Goal: Task Accomplishment & Management: Manage account settings

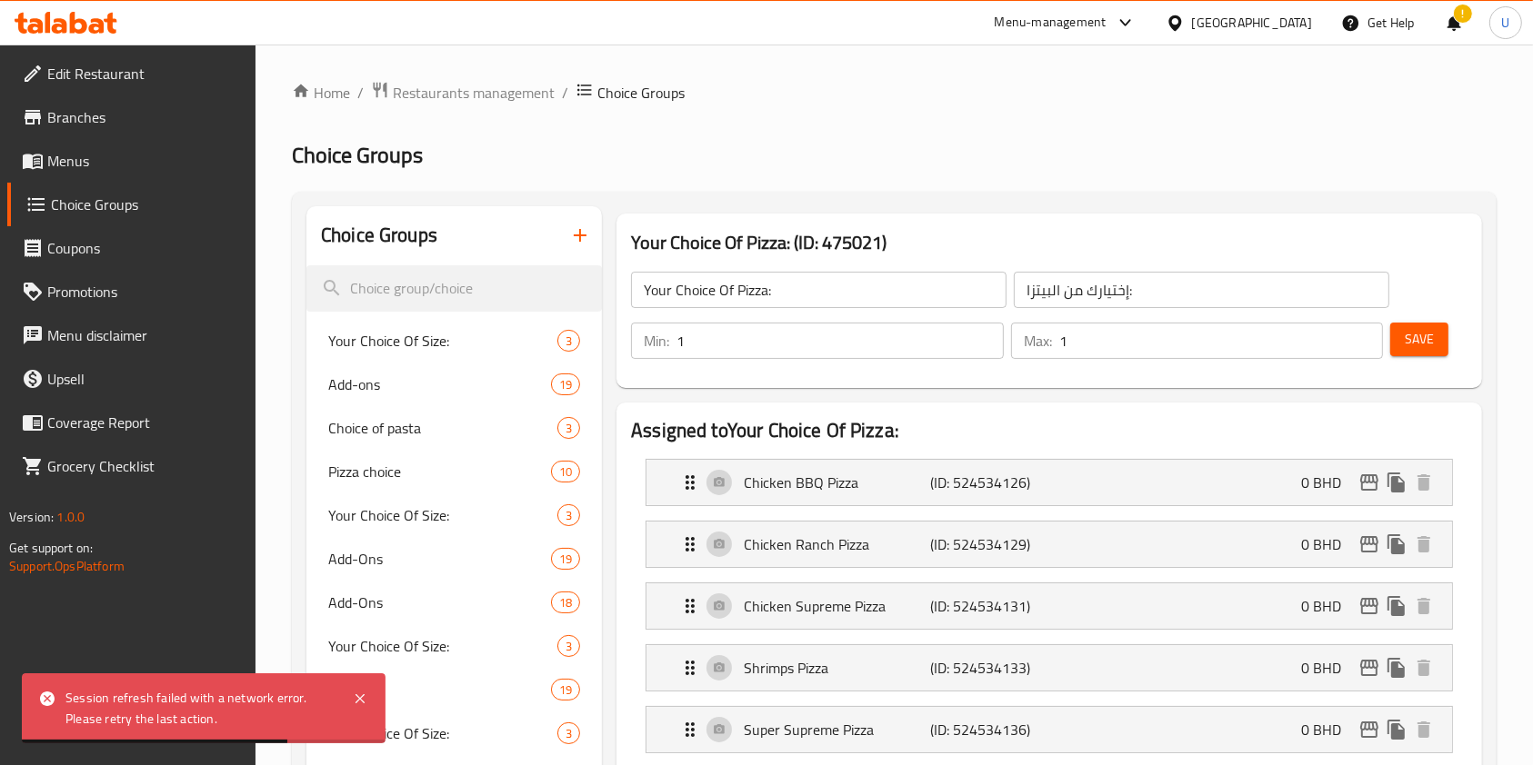
click at [1136, 22] on icon at bounding box center [1125, 23] width 22 height 22
click at [1011, 159] on div "All Plugins Agent Campaigns Center Menu-management Restaurant-Management" at bounding box center [1077, 140] width 273 height 163
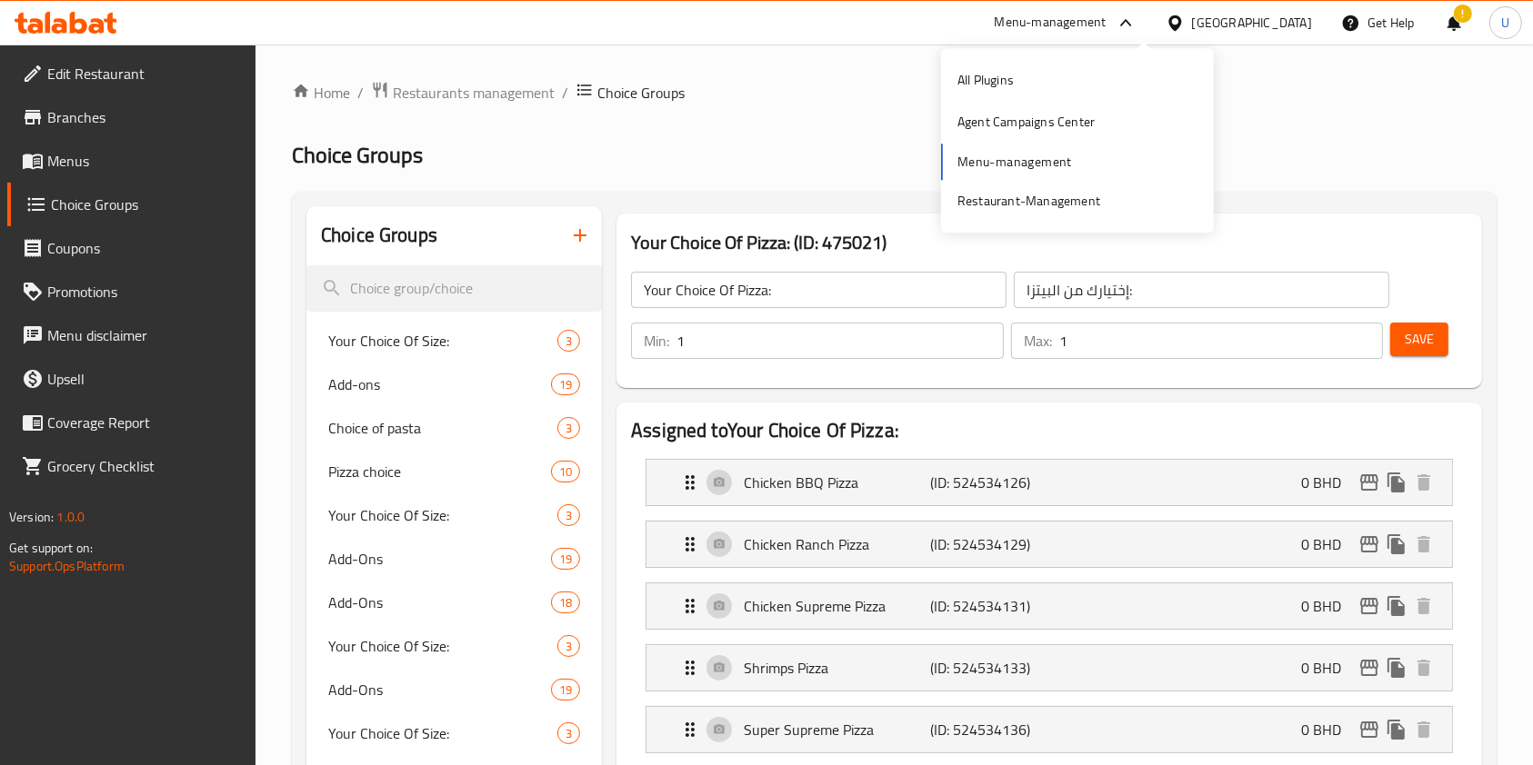
click at [1011, 159] on div "All Plugins Agent Campaigns Center Menu-management Restaurant-Management" at bounding box center [1077, 140] width 273 height 163
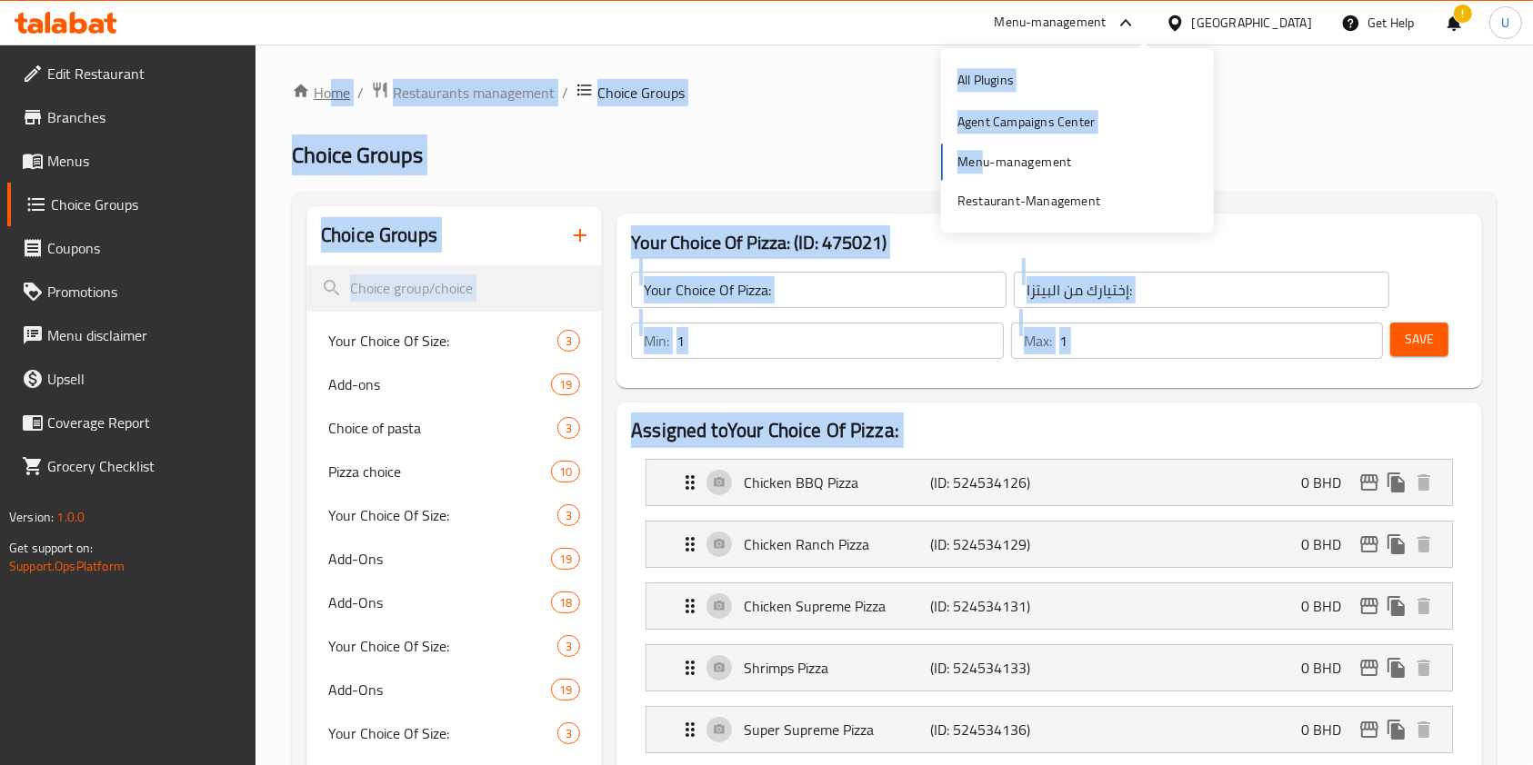
drag, startPoint x: 982, startPoint y: 161, endPoint x: 336, endPoint y: 93, distance: 649.0
click at [336, 93] on body "​ Menu-management Bahrain Get Help ! U Edit Restaurant Branches Menus Choice Gr…" at bounding box center [766, 405] width 1533 height 721
click at [336, 93] on link "Home" at bounding box center [321, 93] width 58 height 22
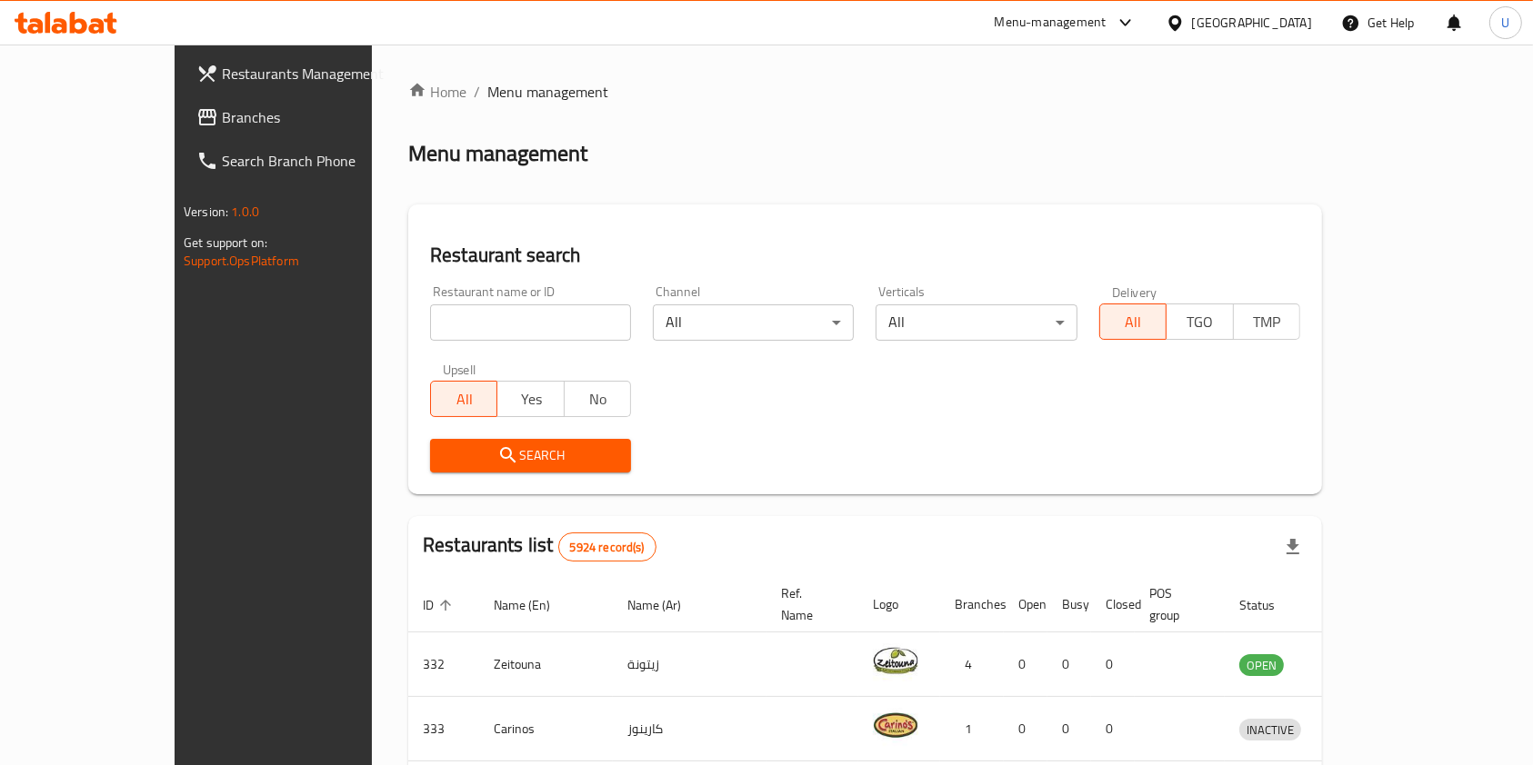
click at [408, 321] on div "Home / Menu management Menu management Restaurant search Restaurant name or ID …" at bounding box center [865, 677] width 914 height 1193
click at [430, 321] on input "search" at bounding box center [530, 323] width 201 height 36
type input "patza"
click at [488, 452] on span "Search" at bounding box center [530, 455] width 172 height 23
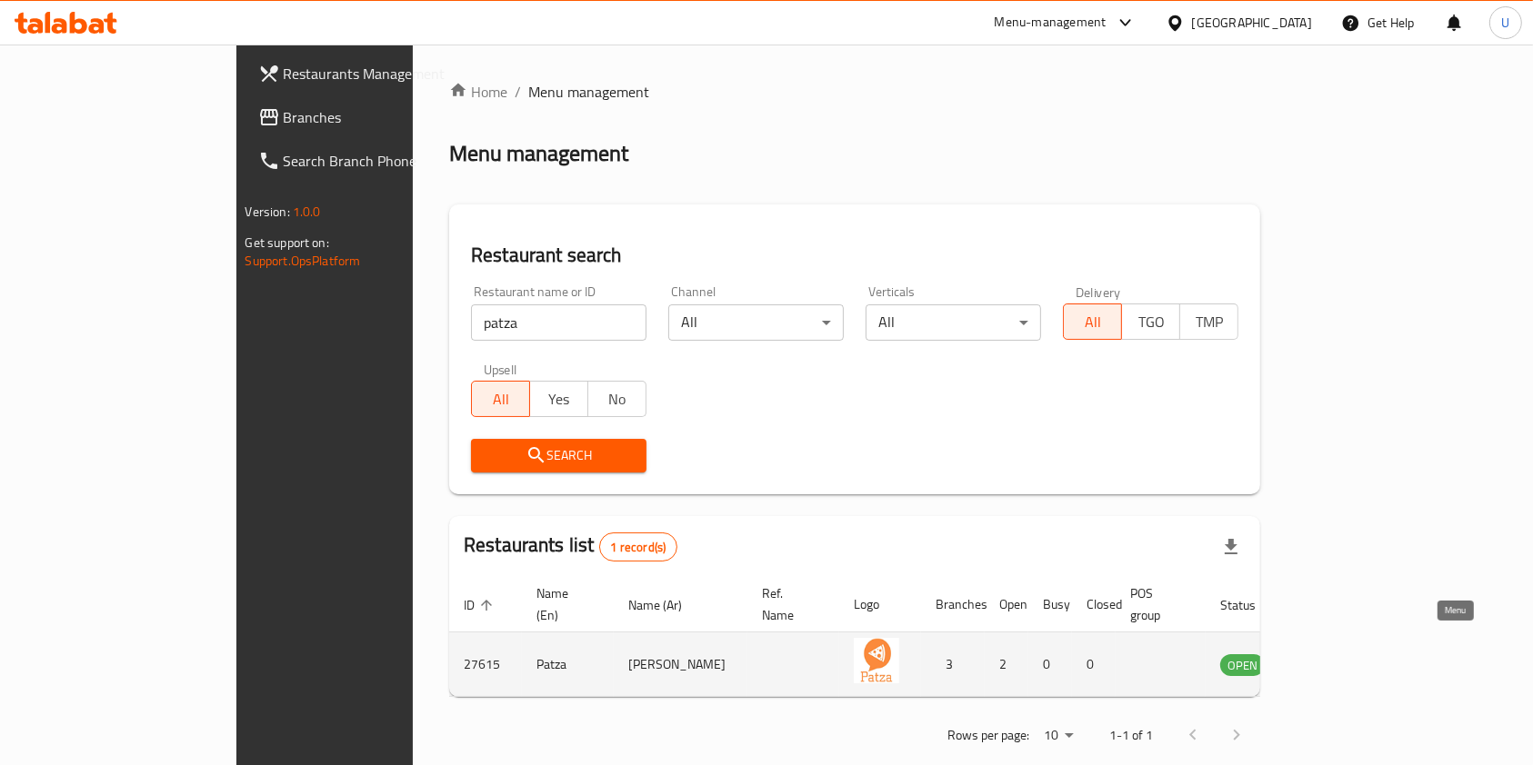
click at [1337, 654] on icon "enhanced table" at bounding box center [1326, 665] width 22 height 22
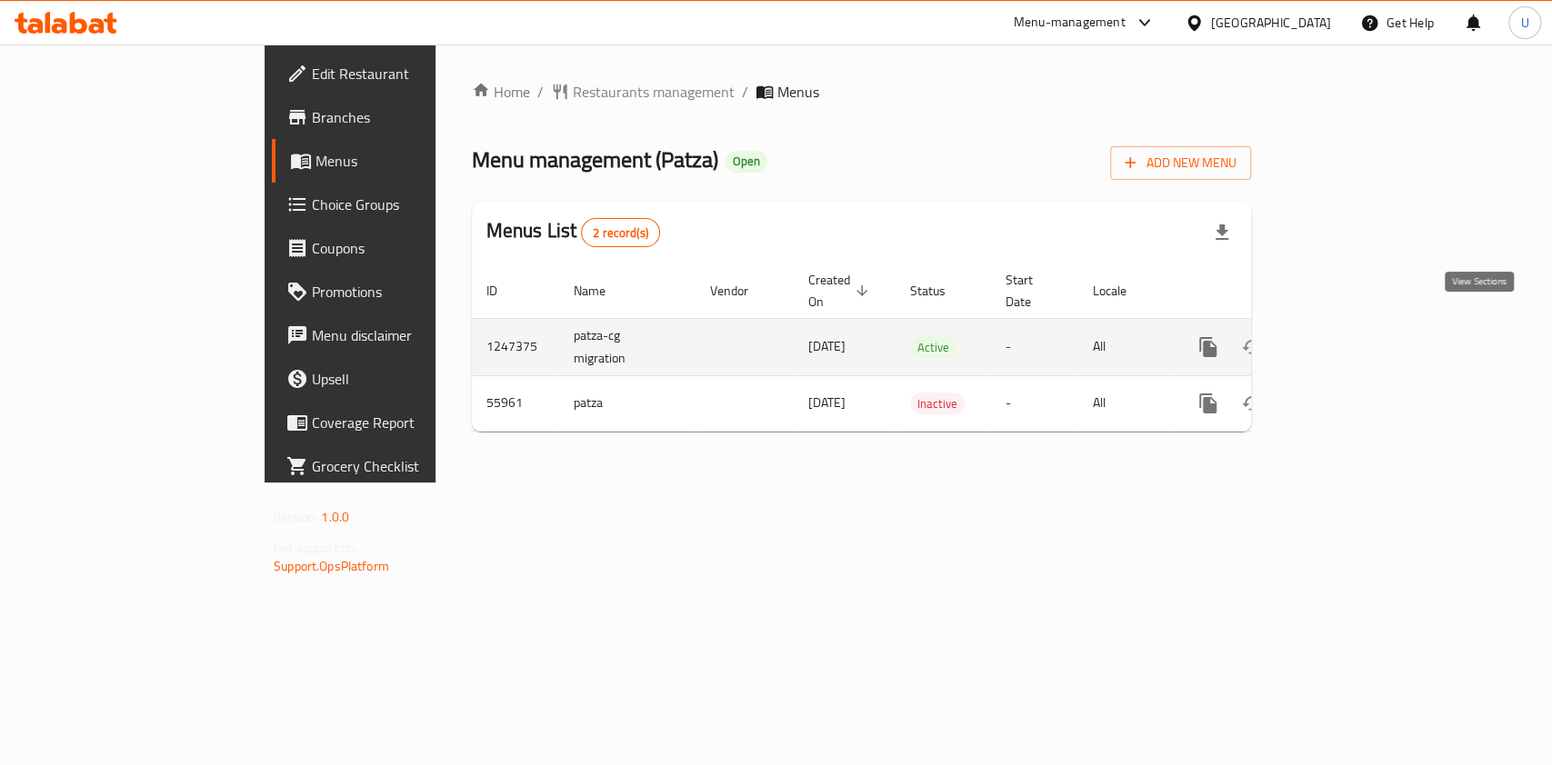
click at [1347, 339] on icon "enhanced table" at bounding box center [1339, 347] width 16 height 16
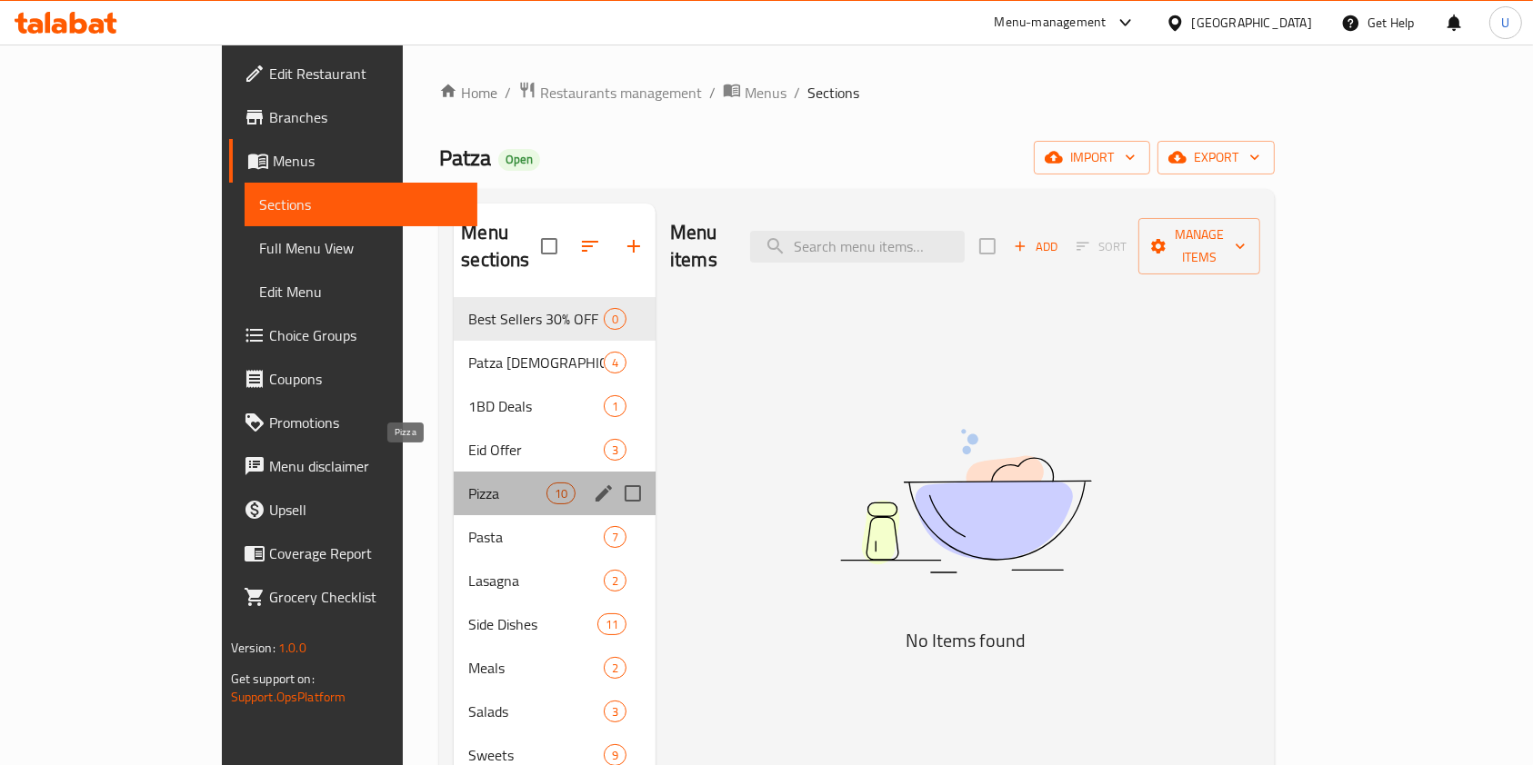
click at [468, 483] on span "Pizza" at bounding box center [506, 494] width 77 height 22
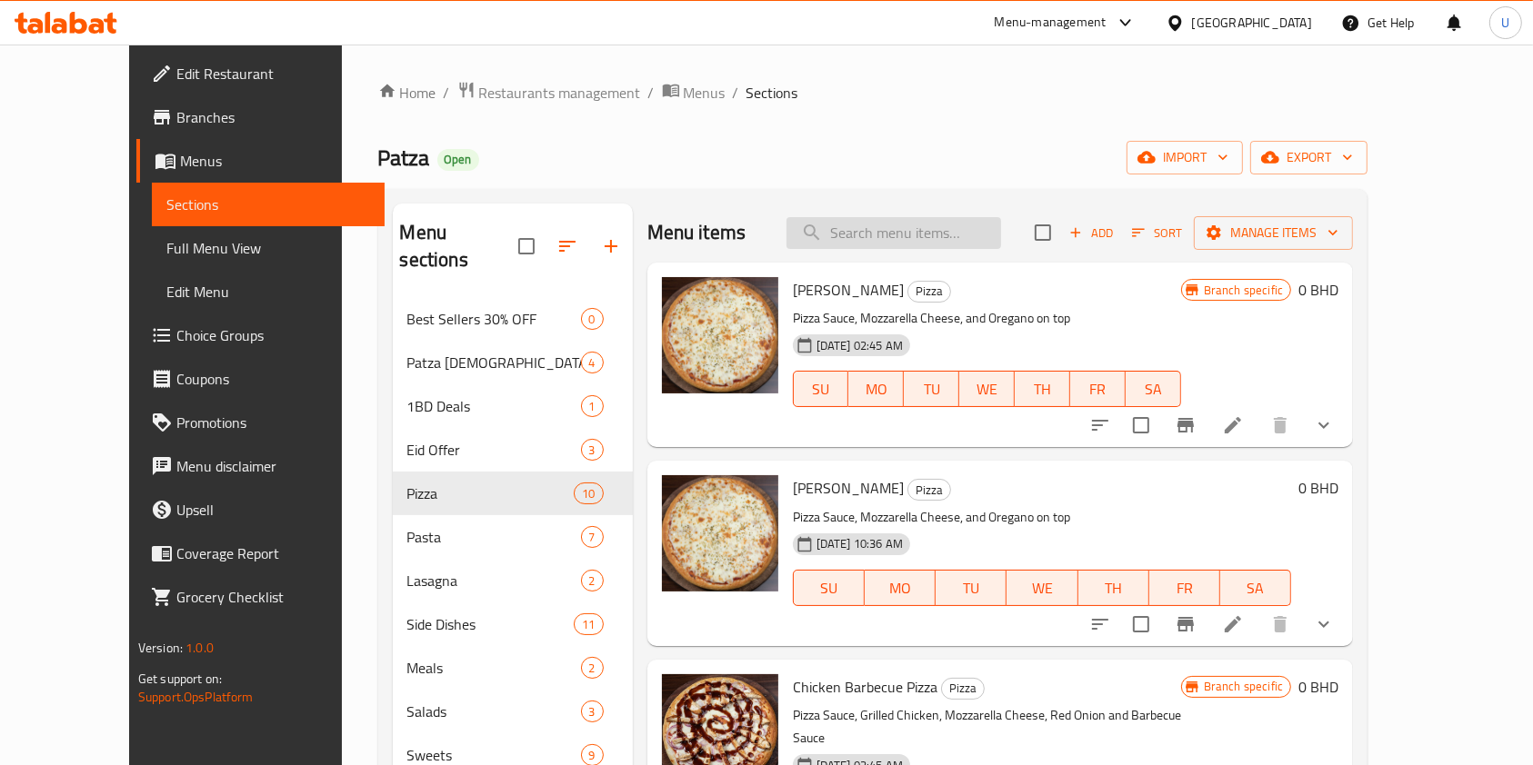
click at [954, 232] on input "search" at bounding box center [893, 233] width 215 height 32
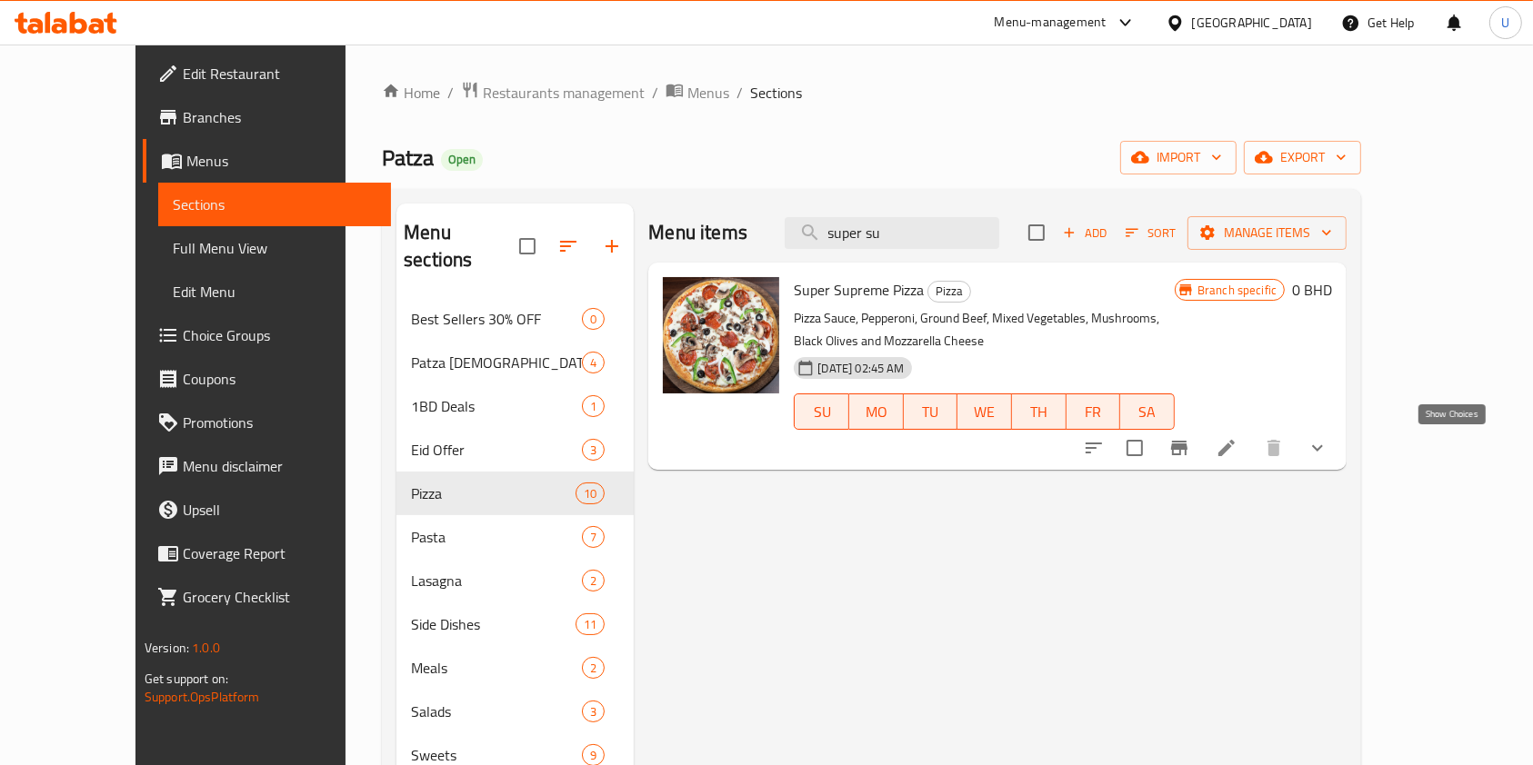
type input "super su"
click at [1328, 448] on icon "show more" at bounding box center [1317, 448] width 22 height 22
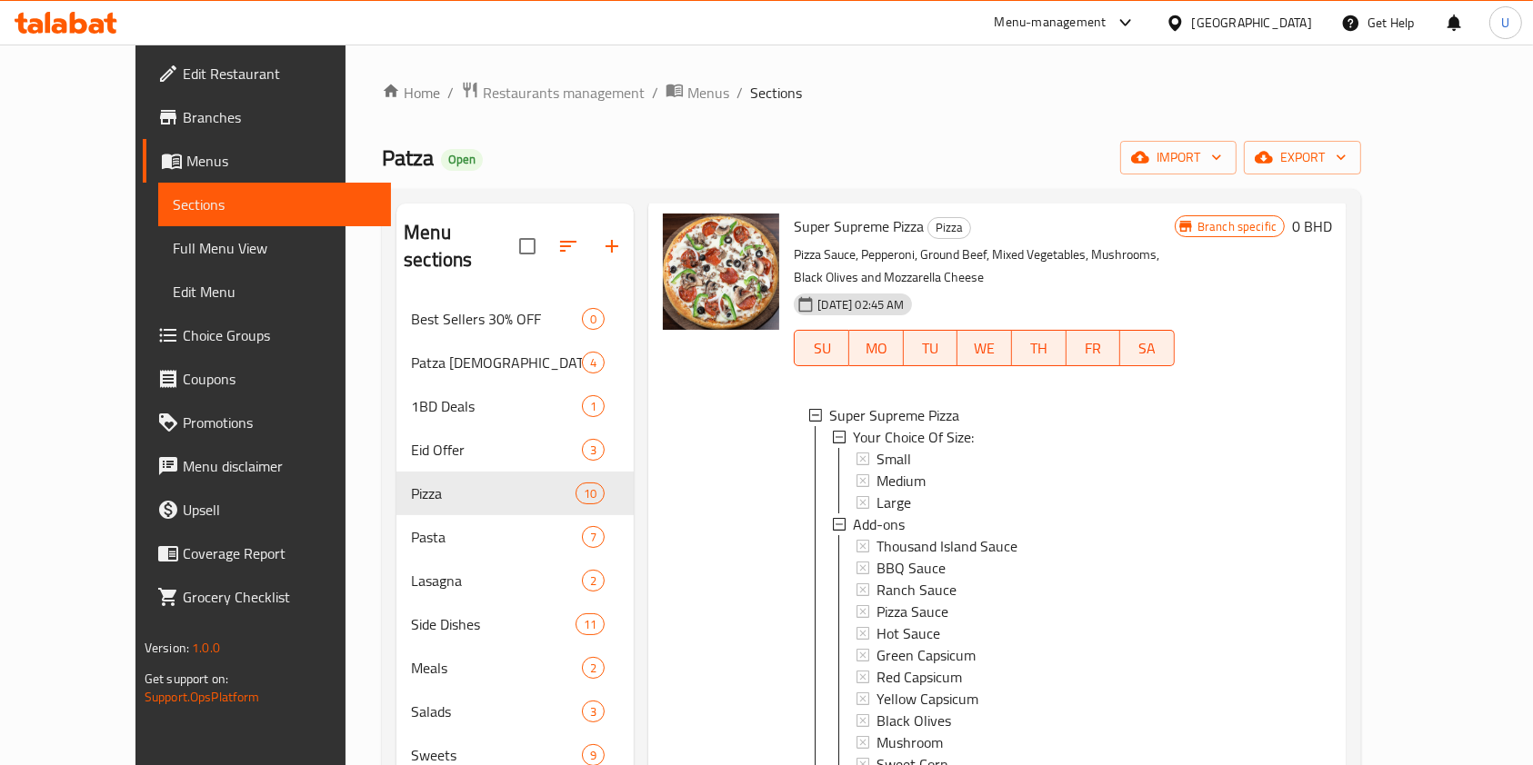
scroll to position [261, 0]
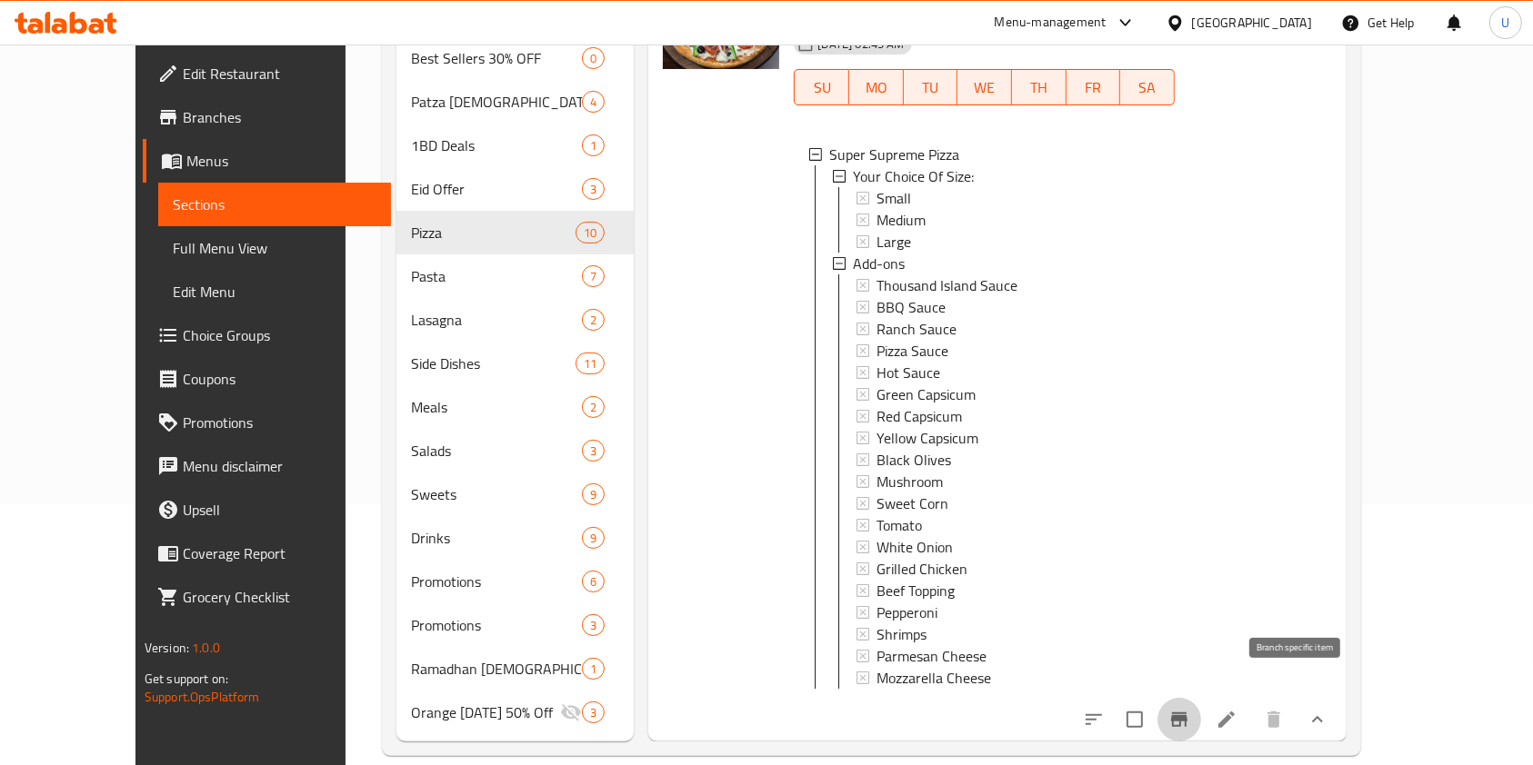
click at [1201, 698] on button "Branch-specific-item" at bounding box center [1179, 720] width 44 height 44
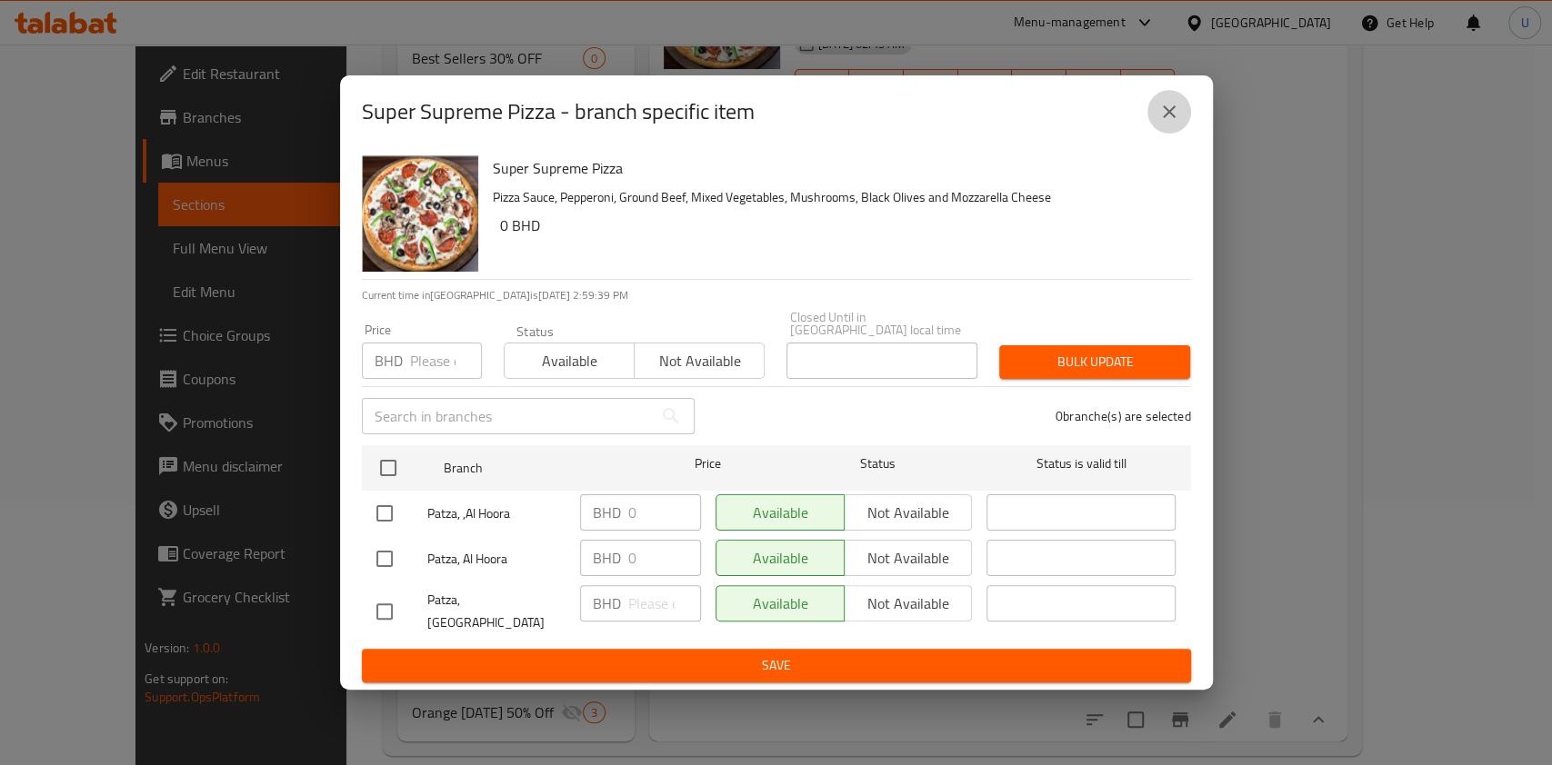
click at [1167, 118] on icon "close" at bounding box center [1169, 111] width 13 height 13
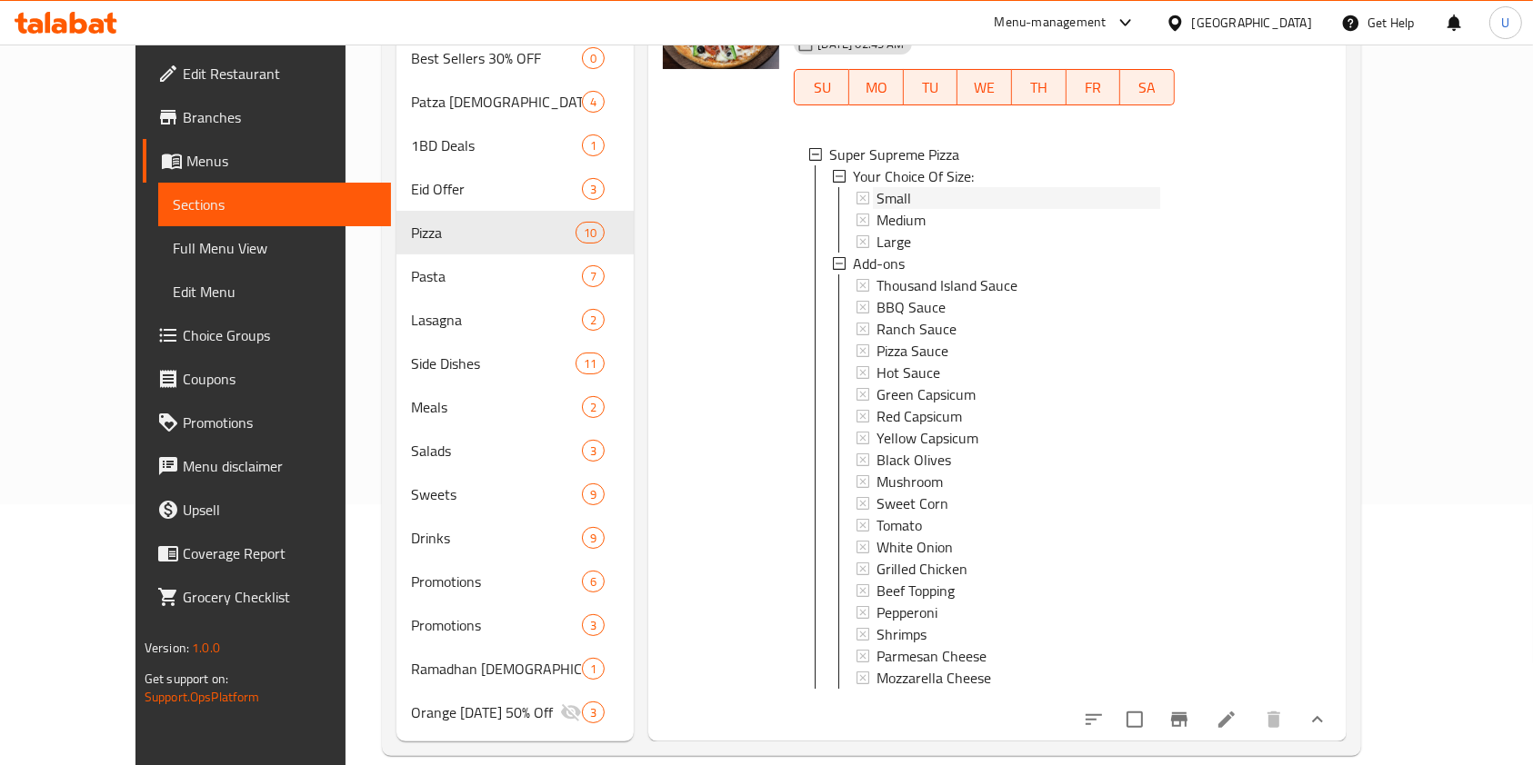
click at [876, 187] on span "Small" at bounding box center [893, 198] width 35 height 22
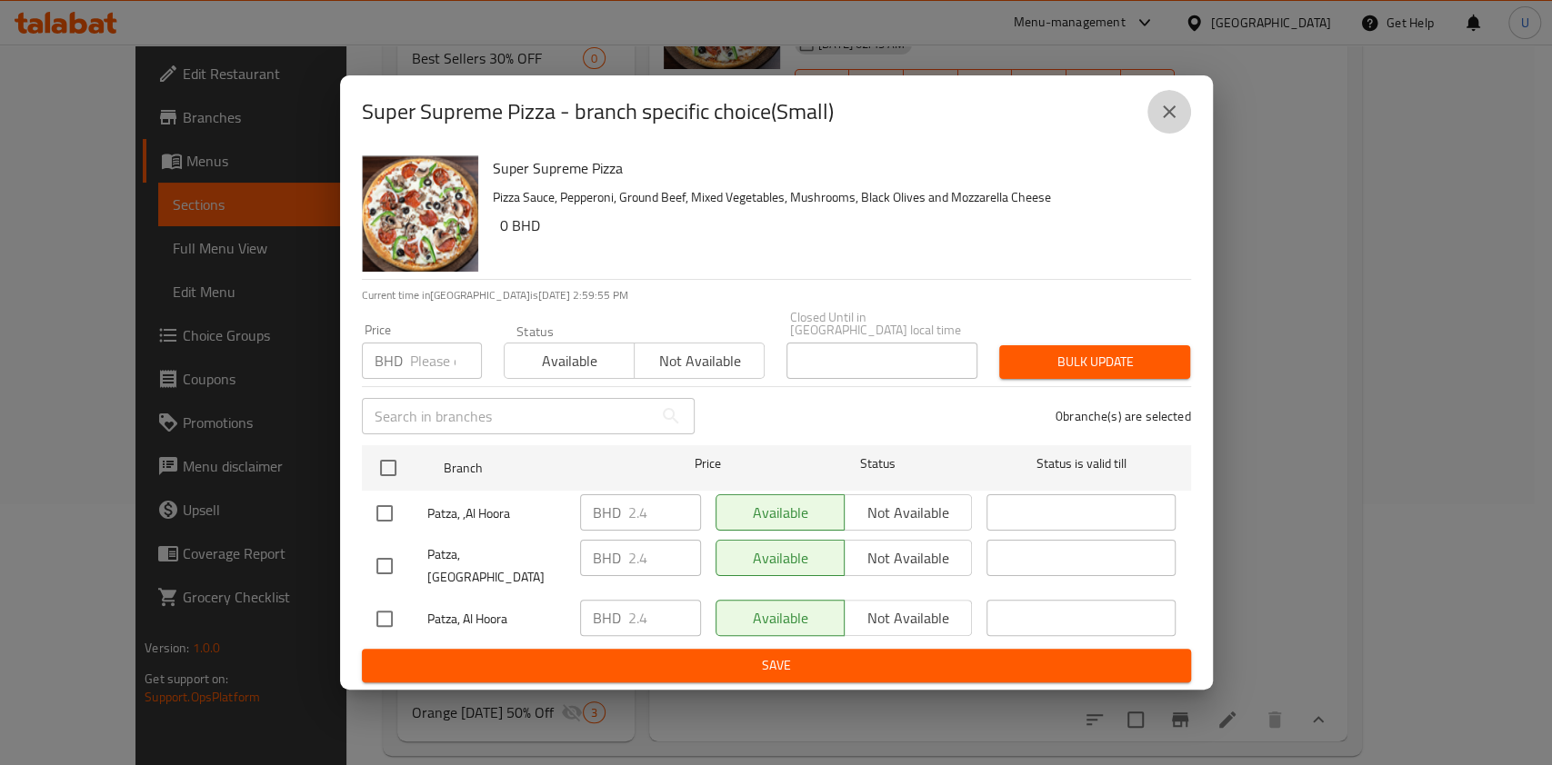
click at [1173, 123] on icon "close" at bounding box center [1169, 112] width 22 height 22
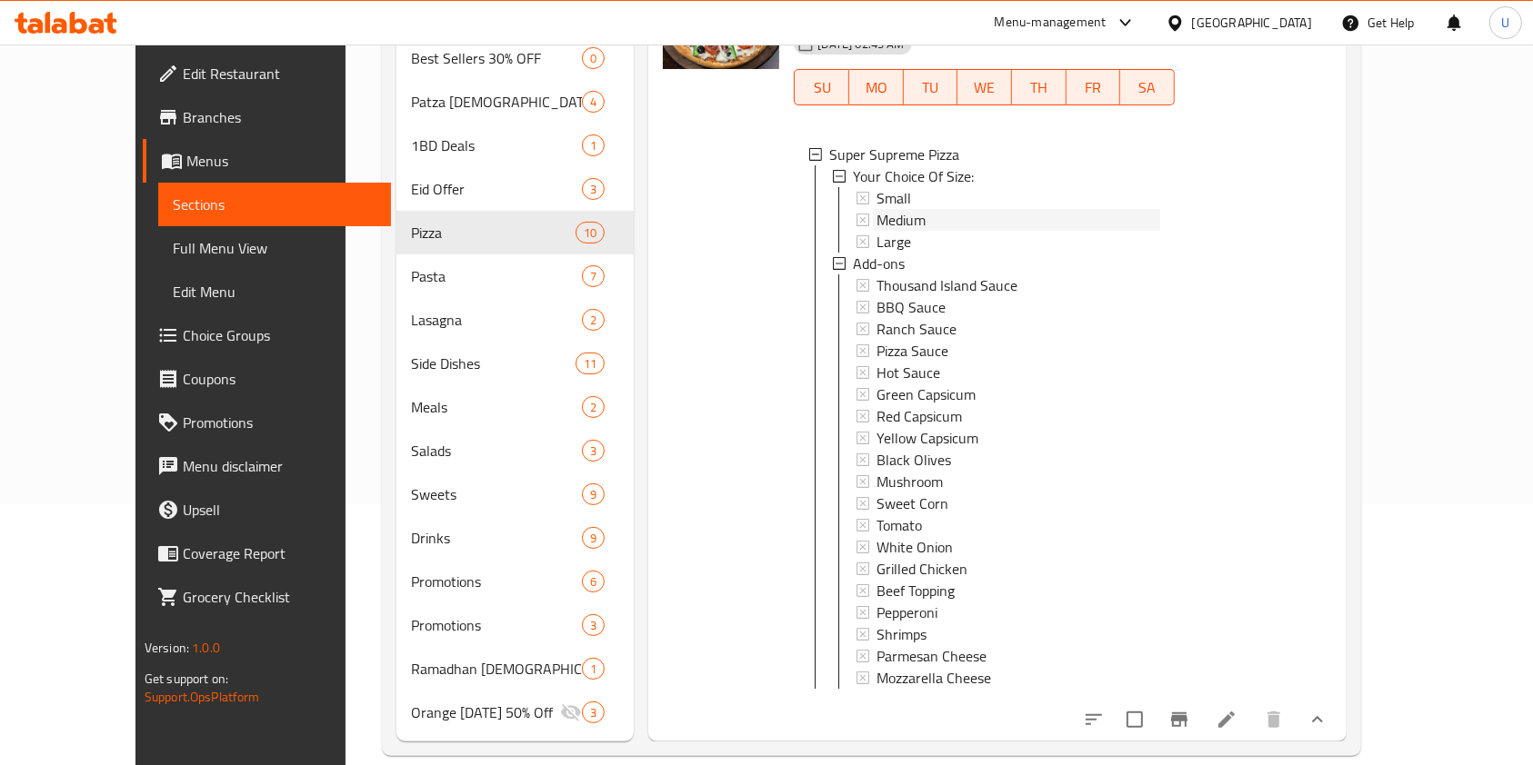
click at [886, 209] on span "Medium" at bounding box center [900, 220] width 49 height 22
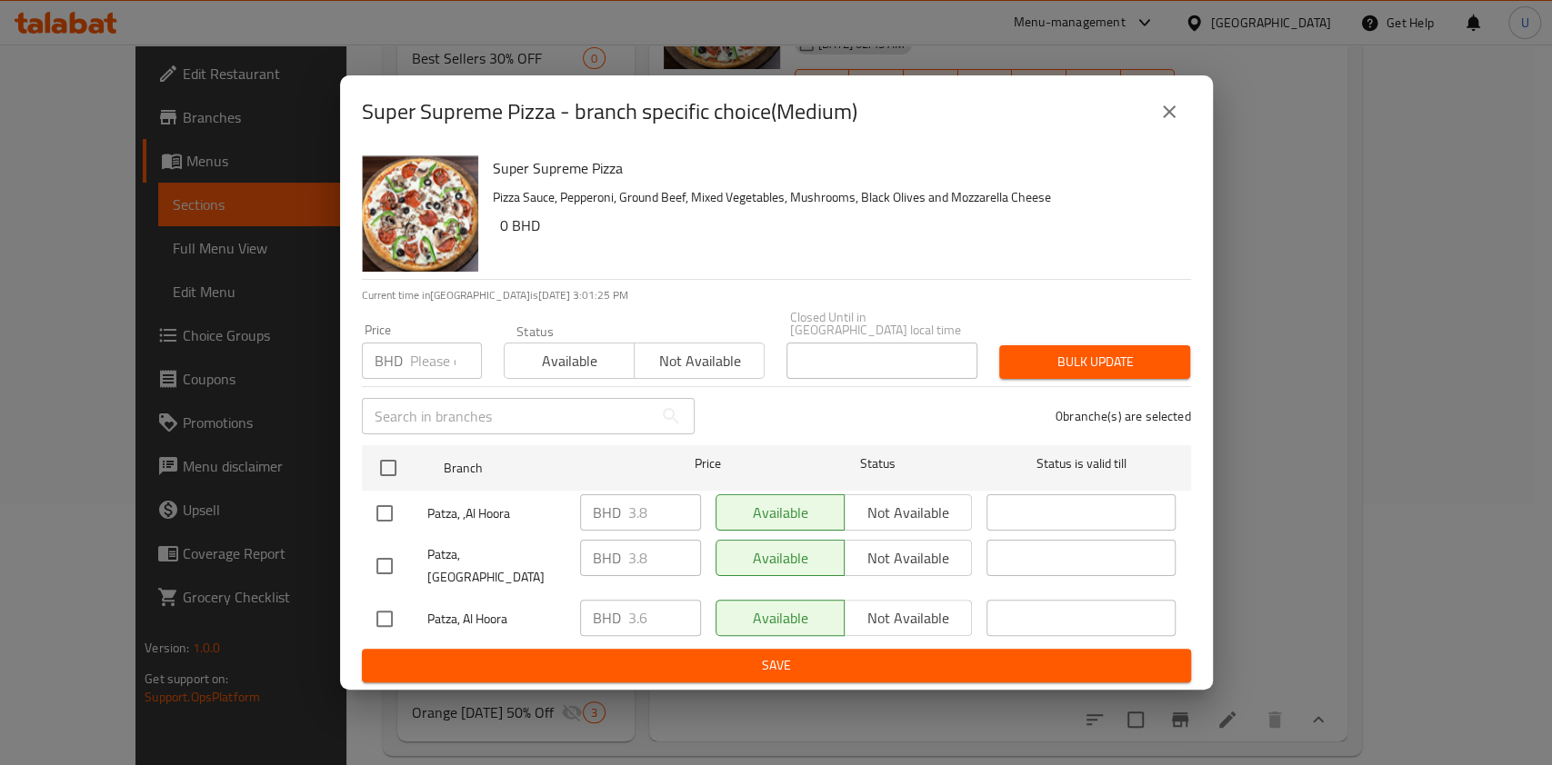
click at [434, 362] on input "number" at bounding box center [446, 361] width 72 height 36
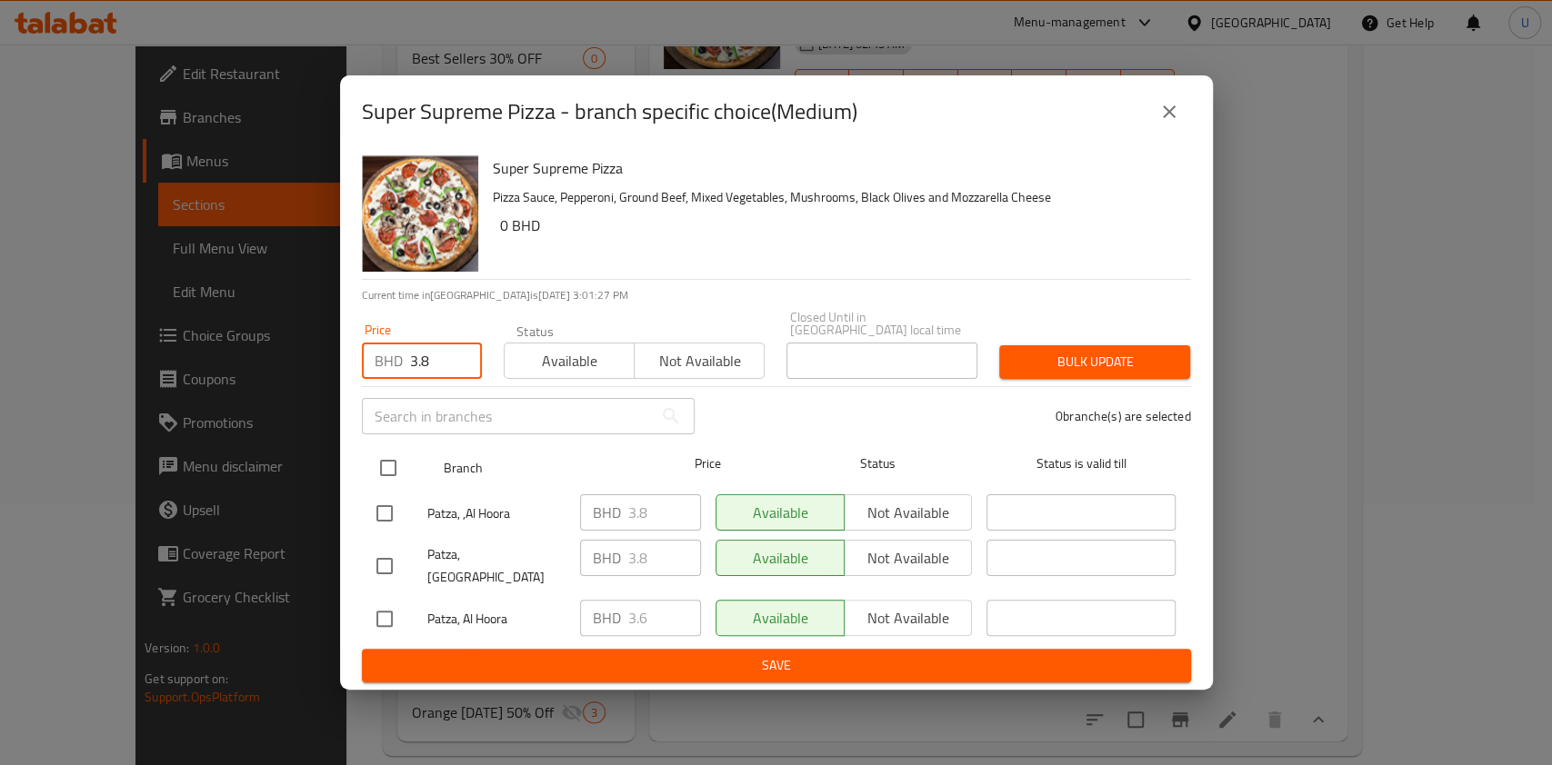
type input "3.8"
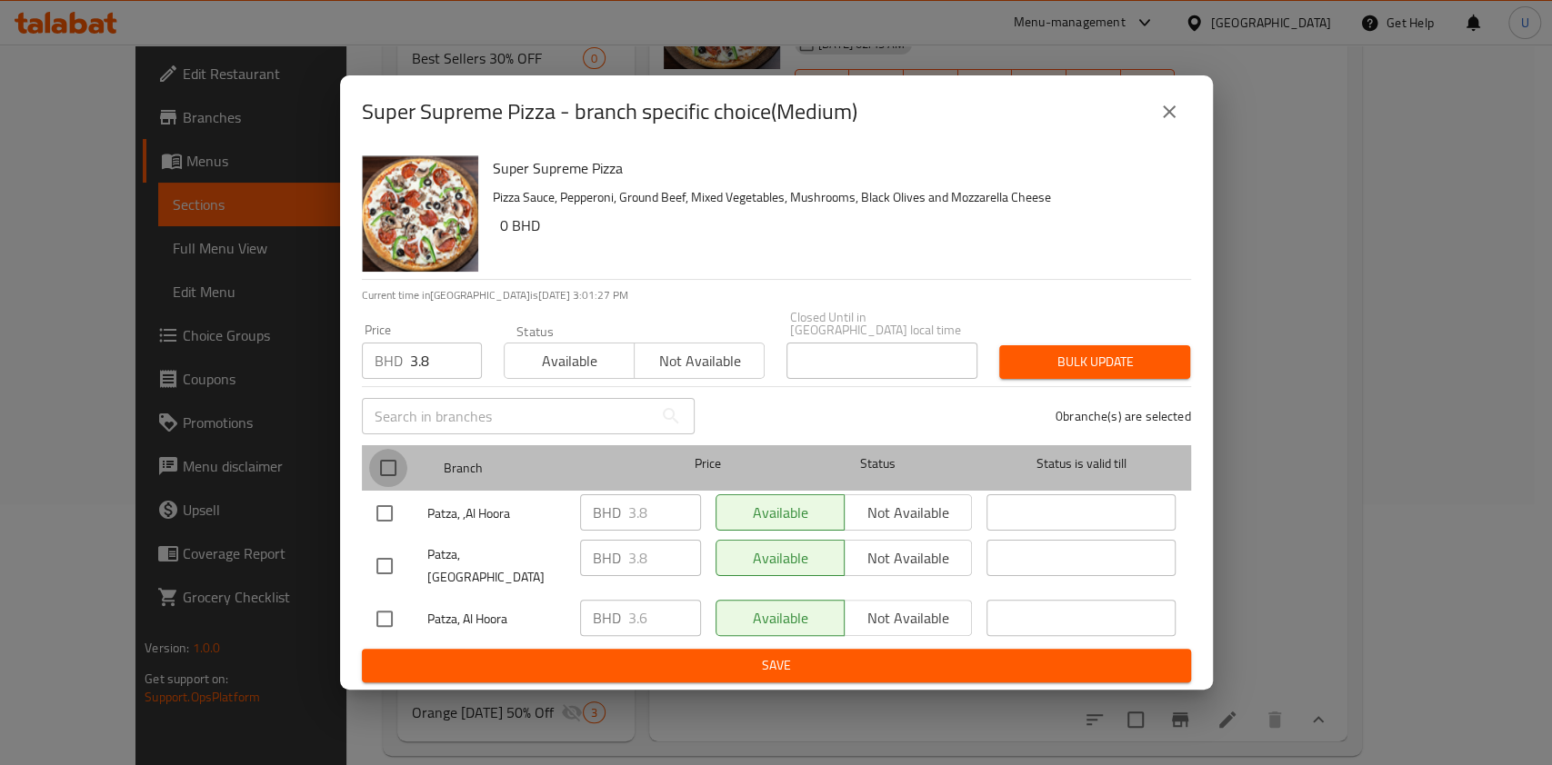
click at [390, 473] on input "checkbox" at bounding box center [388, 468] width 38 height 38
checkbox input "true"
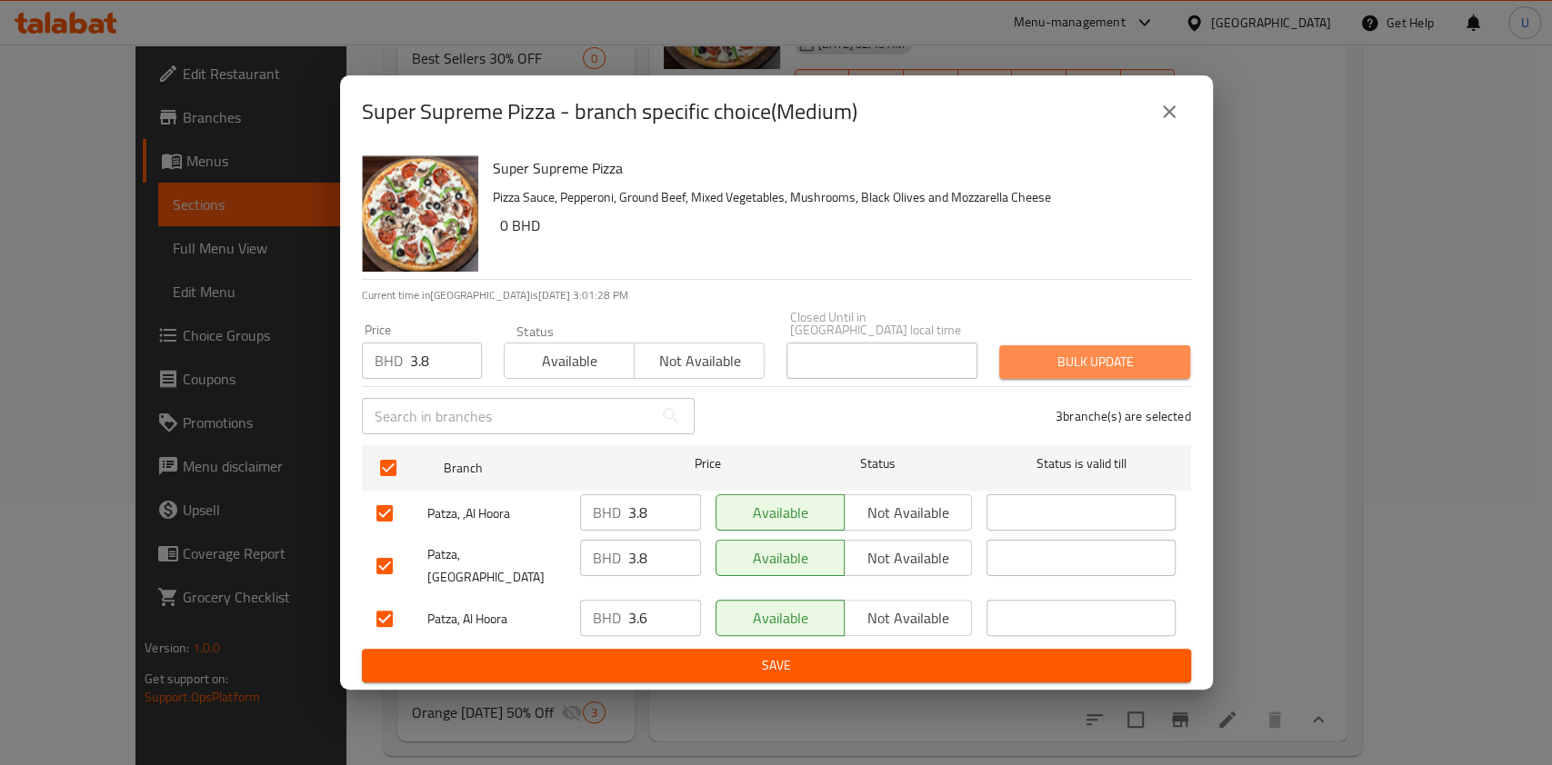
click at [1037, 355] on span "Bulk update" at bounding box center [1095, 362] width 162 height 23
click at [1168, 118] on icon "close" at bounding box center [1169, 111] width 13 height 13
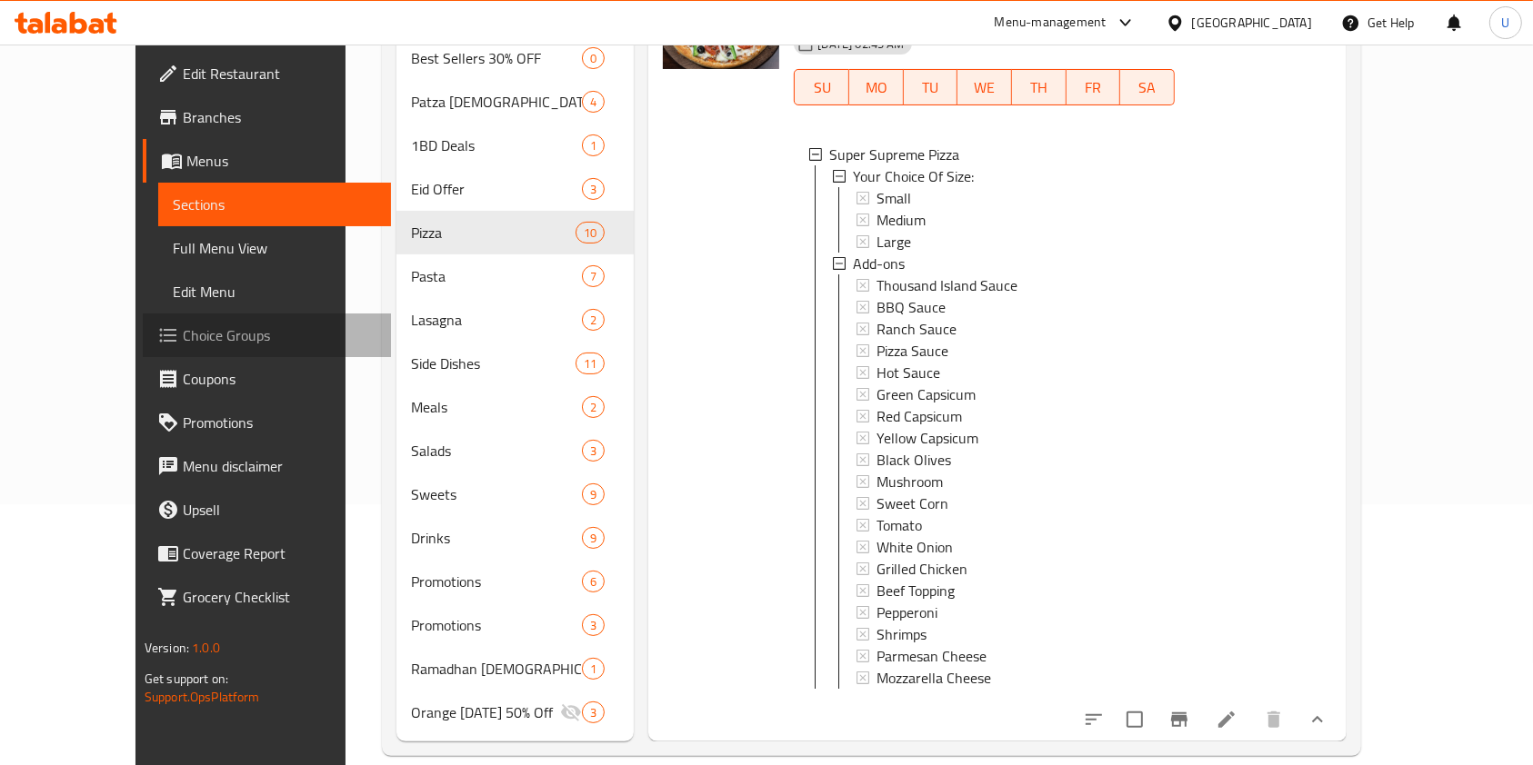
click at [183, 335] on span "Choice Groups" at bounding box center [280, 336] width 195 height 22
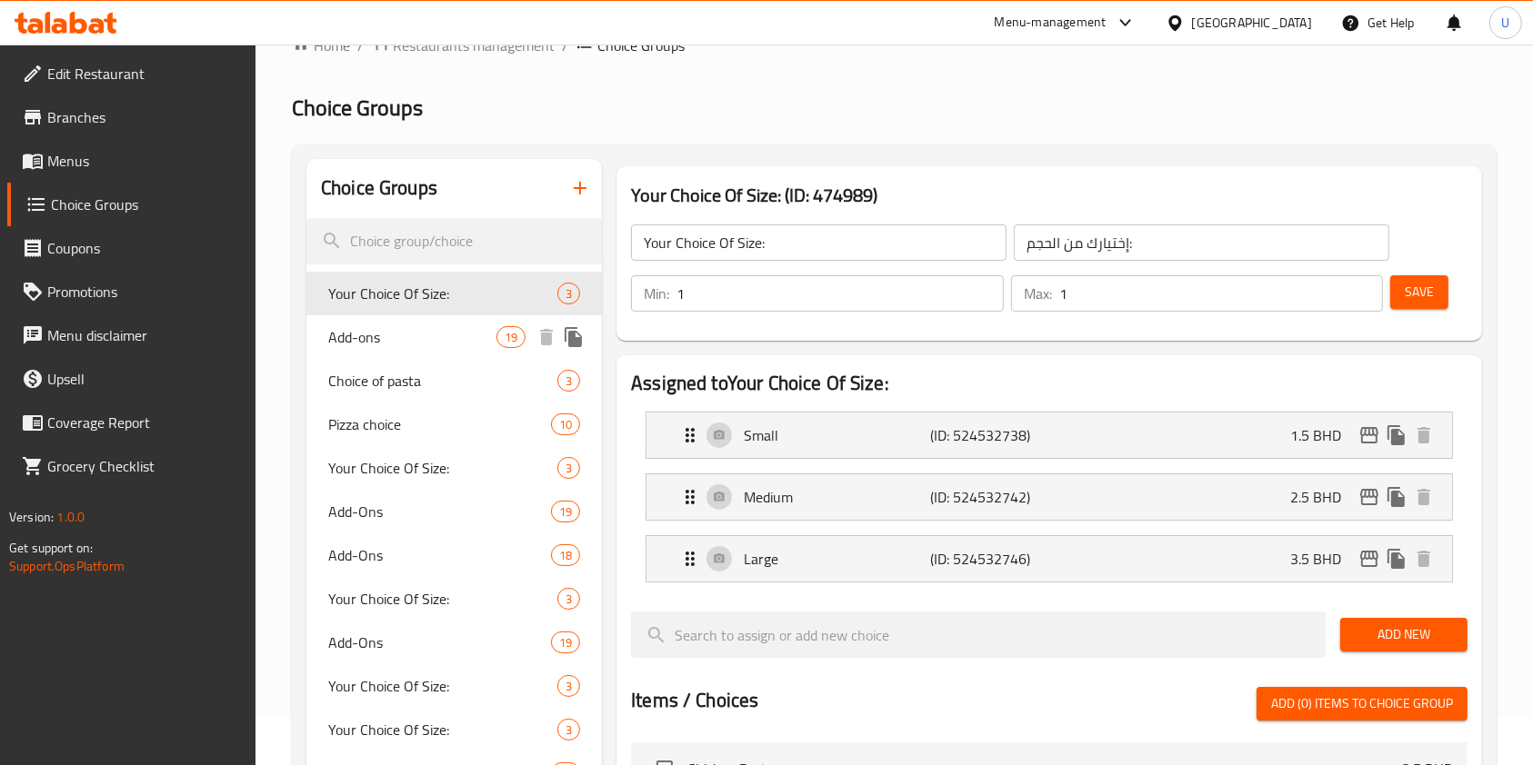
scroll to position [48, 0]
click at [416, 375] on span "Choice of pasta" at bounding box center [415, 380] width 175 height 22
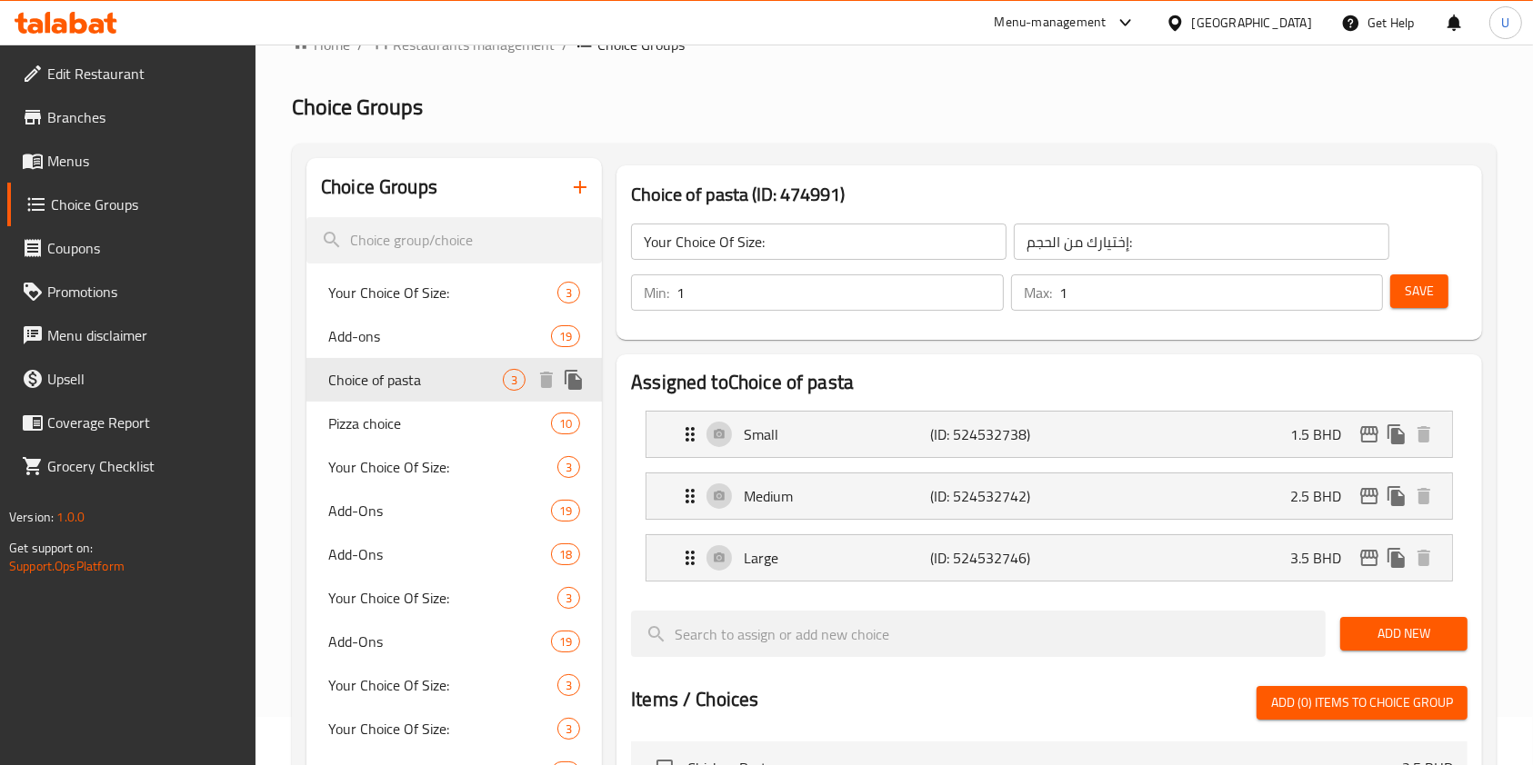
type input "Choice of pasta"
type input "اختيار الباستا"
type input "2"
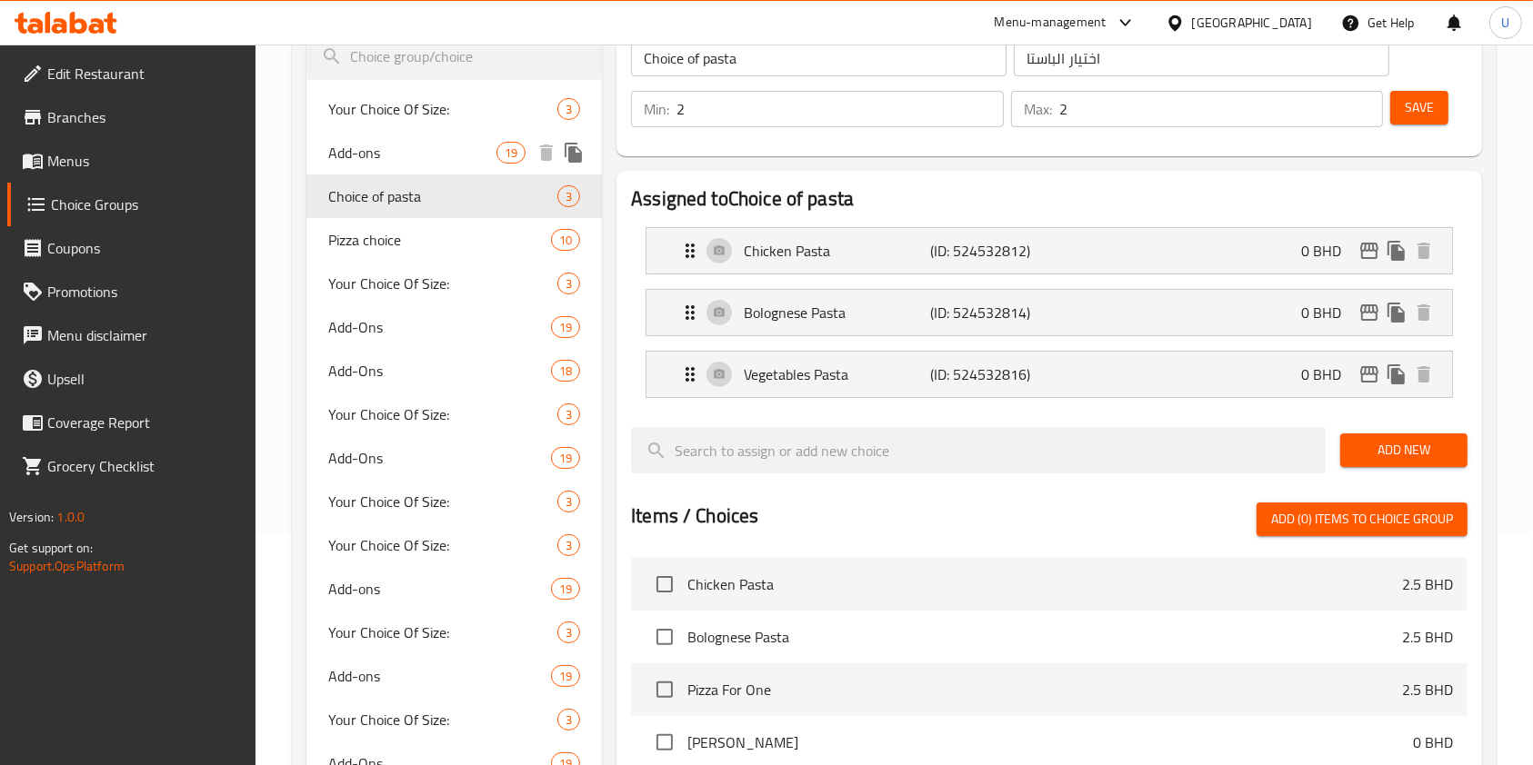
scroll to position [233, 0]
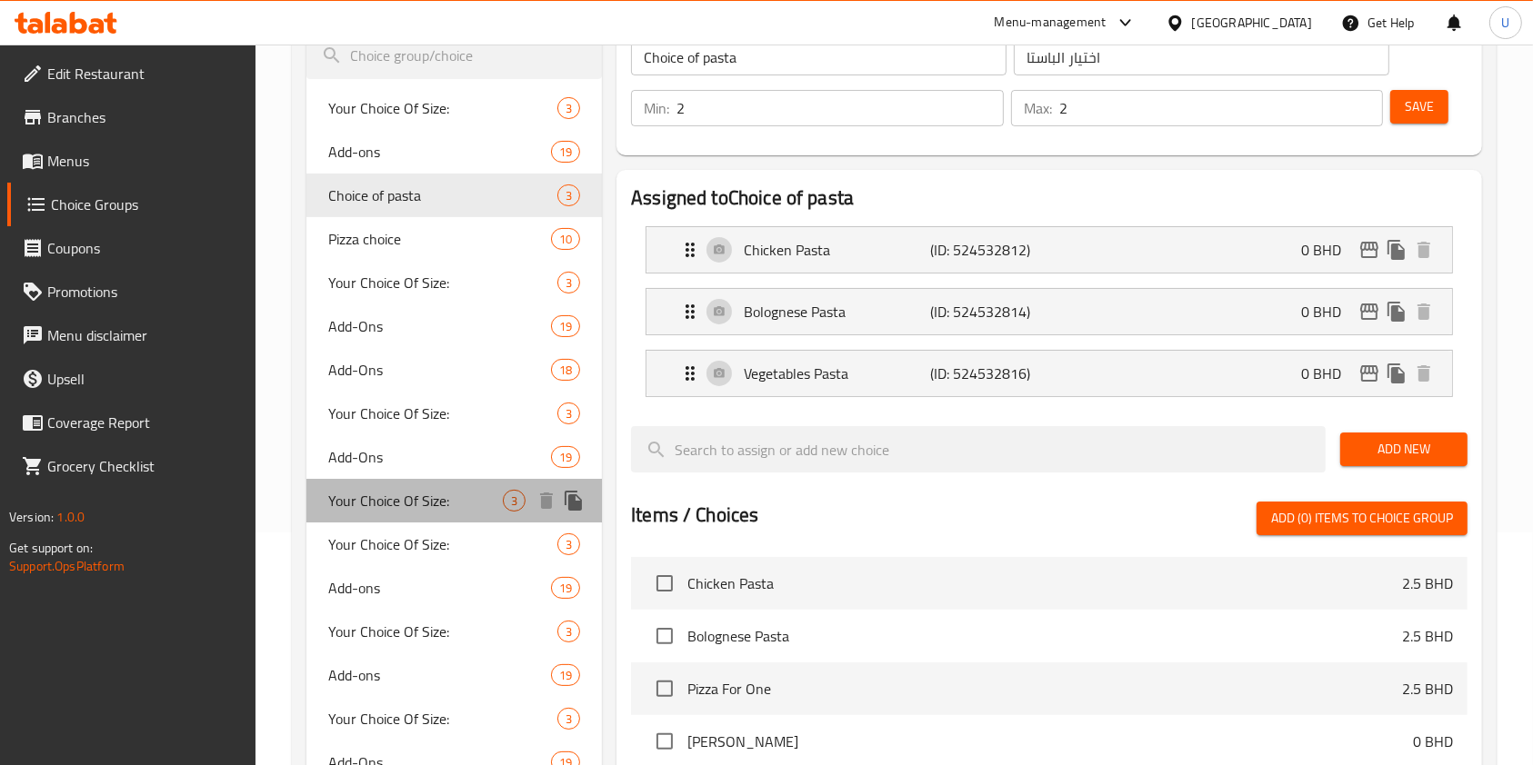
click at [426, 498] on span "Your Choice Of Size:" at bounding box center [415, 501] width 175 height 22
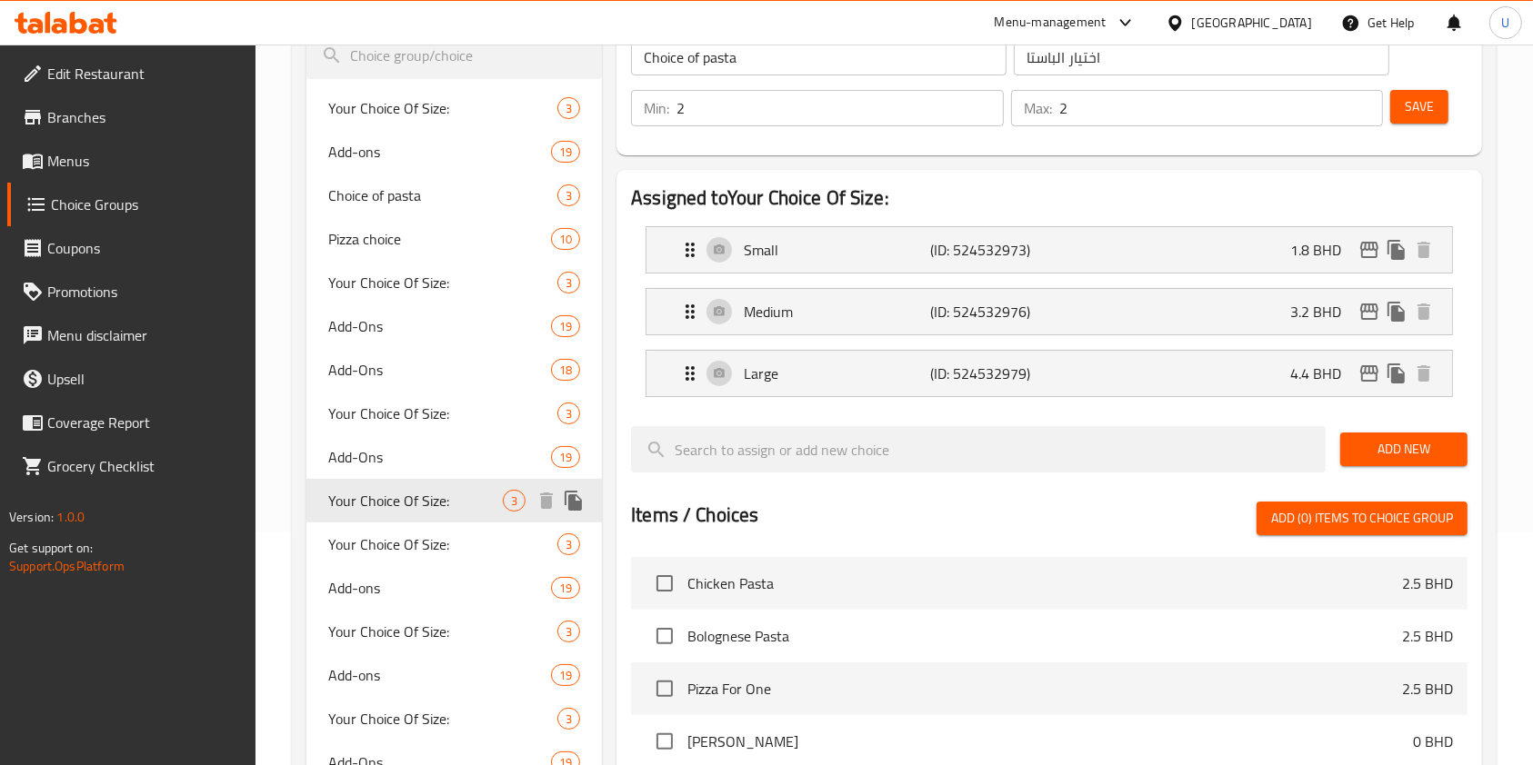
type input "Your Choice Of Size:"
type input "إختيارك من الحجم:"
type input "1"
click at [1367, 247] on icon "edit" at bounding box center [1369, 250] width 22 height 22
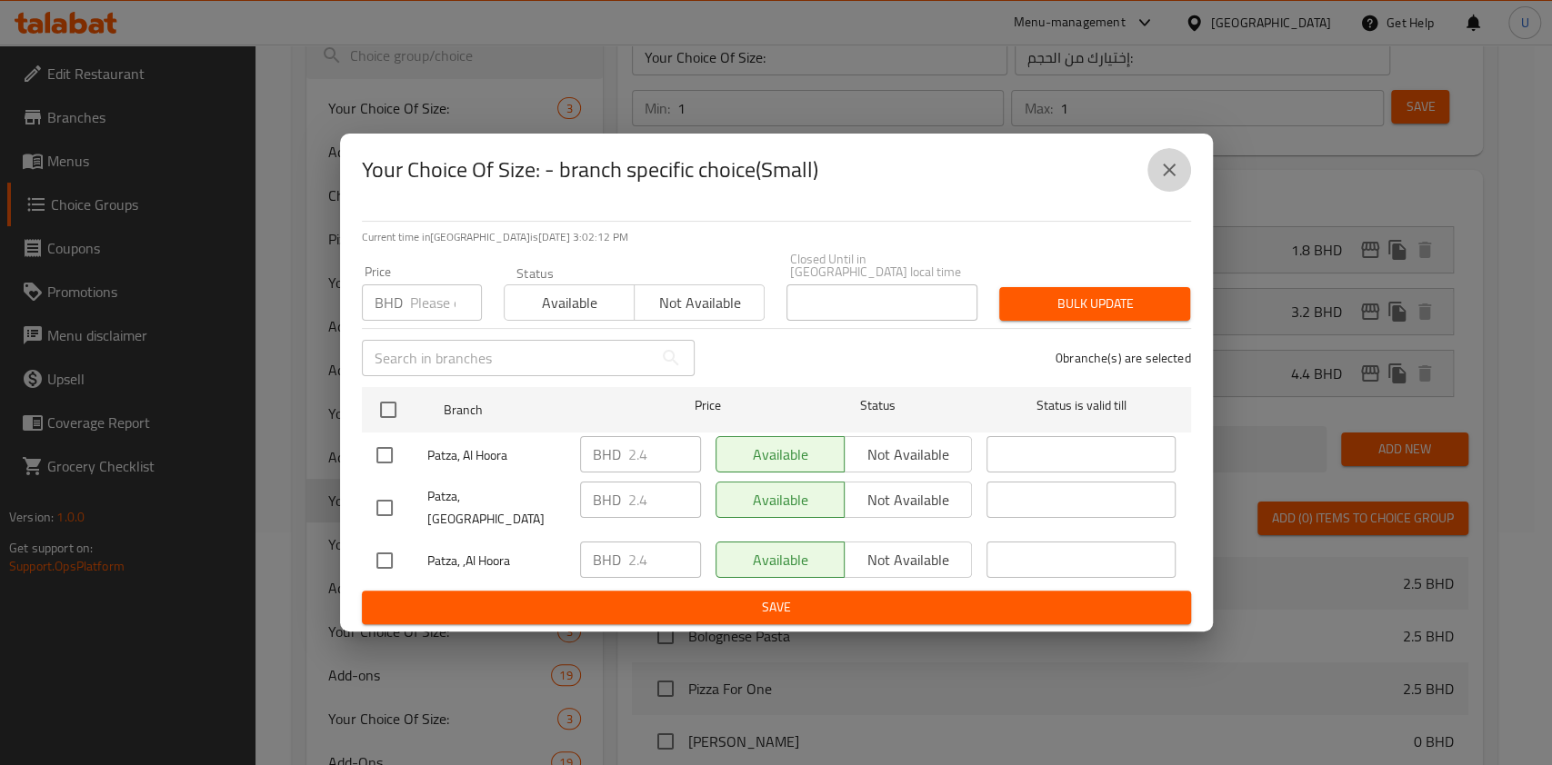
click at [1170, 181] on icon "close" at bounding box center [1169, 170] width 22 height 22
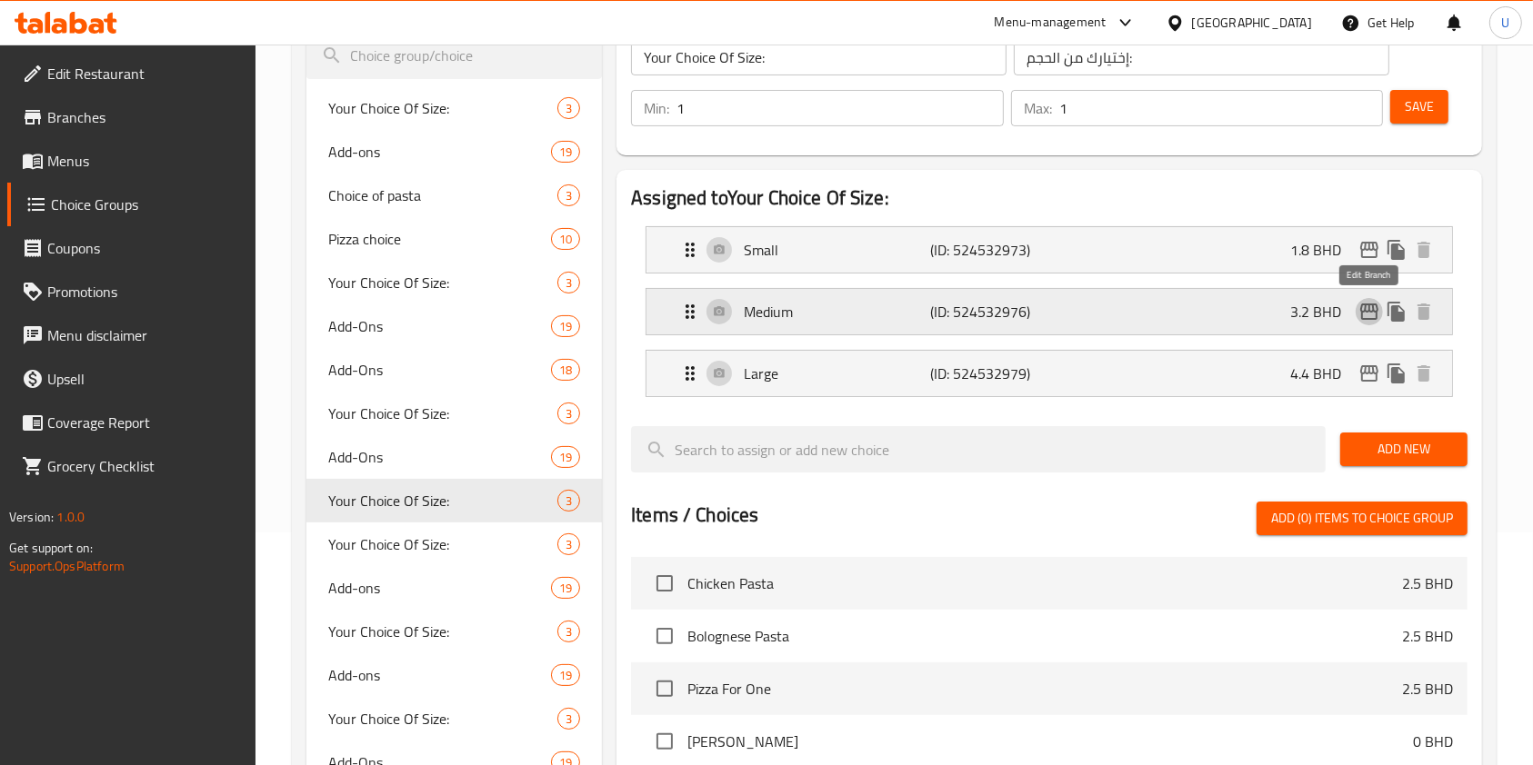
click at [1376, 308] on icon "edit" at bounding box center [1369, 312] width 18 height 16
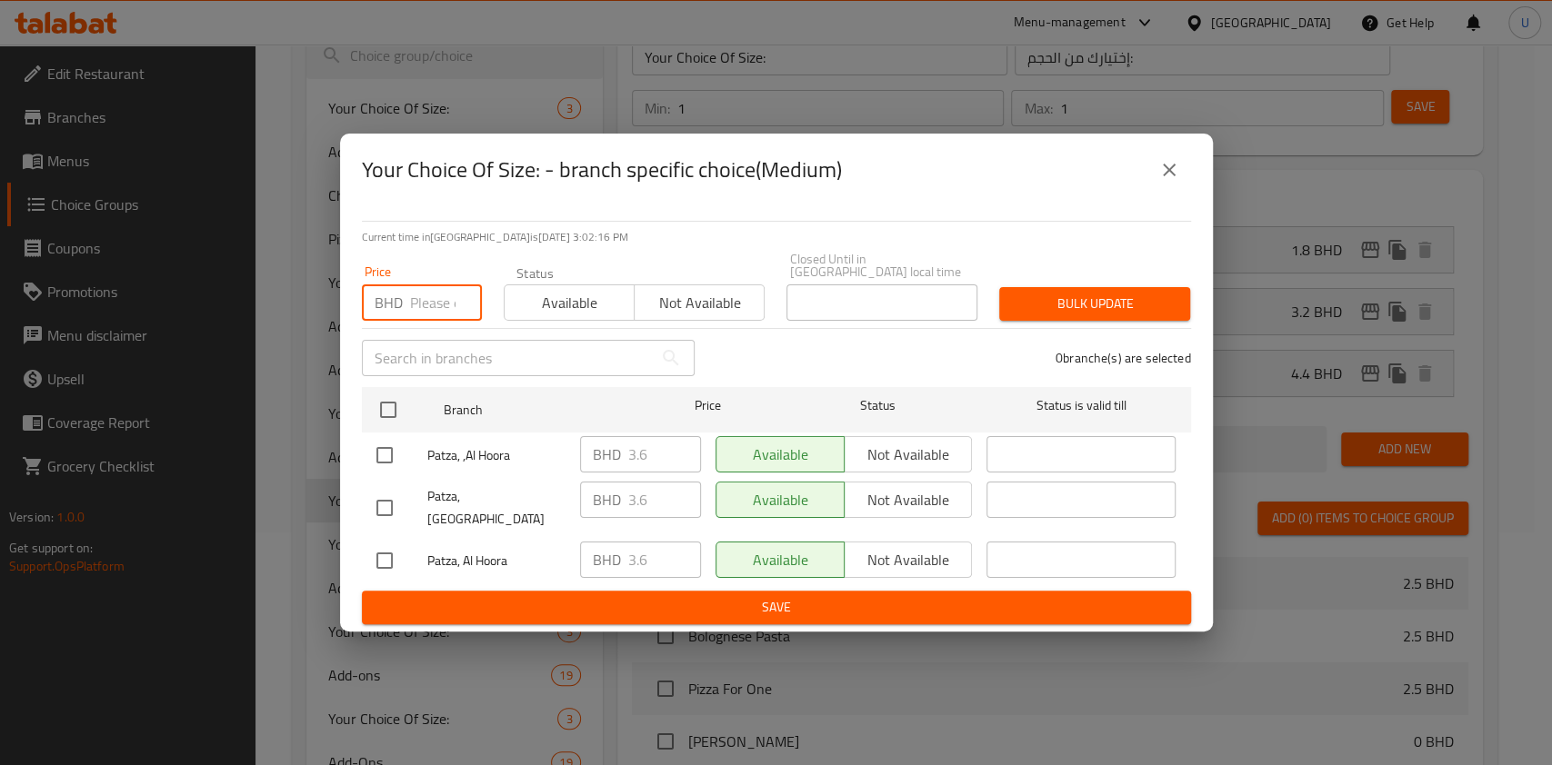
click at [440, 300] on input "number" at bounding box center [446, 303] width 72 height 36
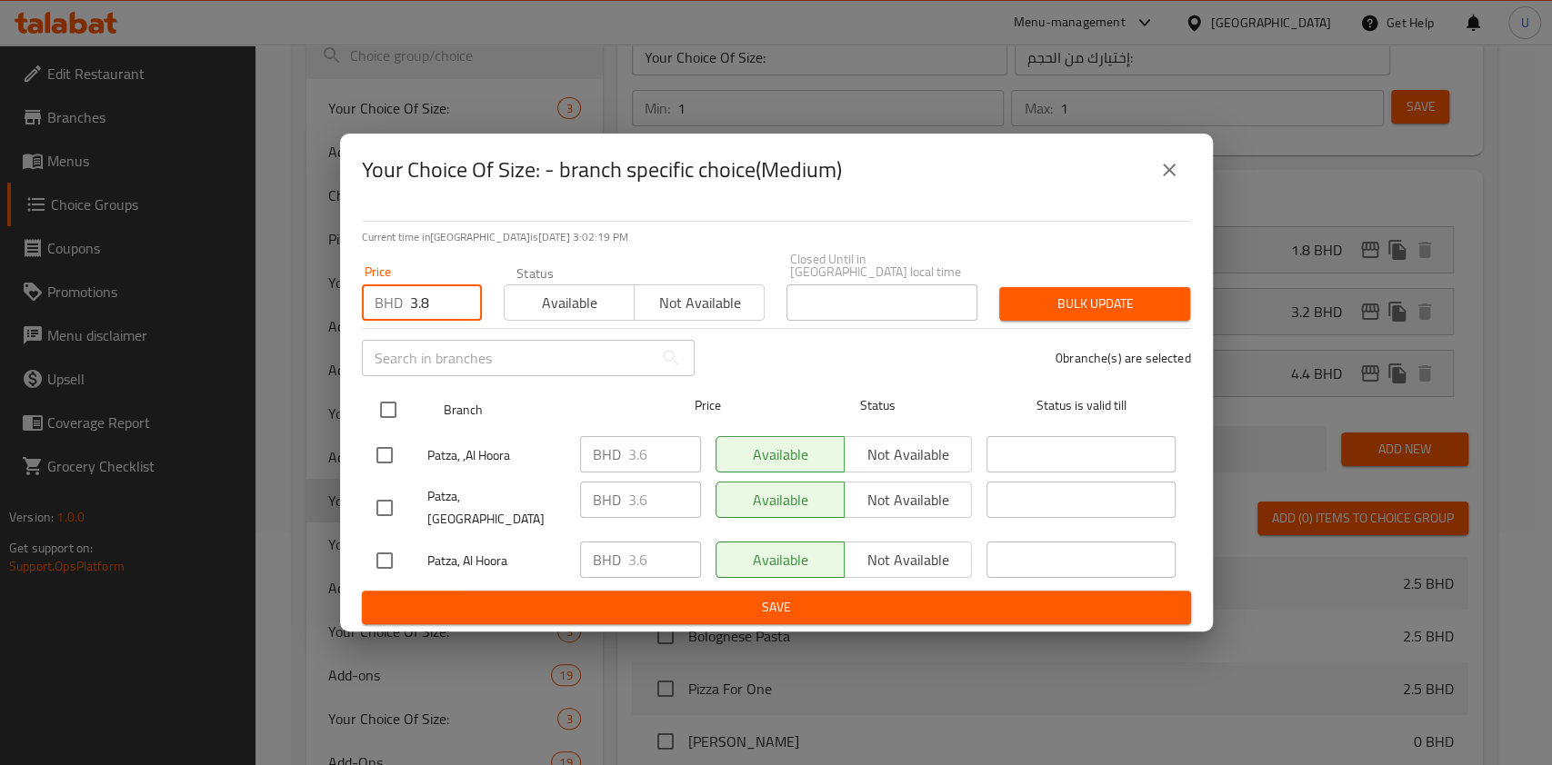
type input "3.8"
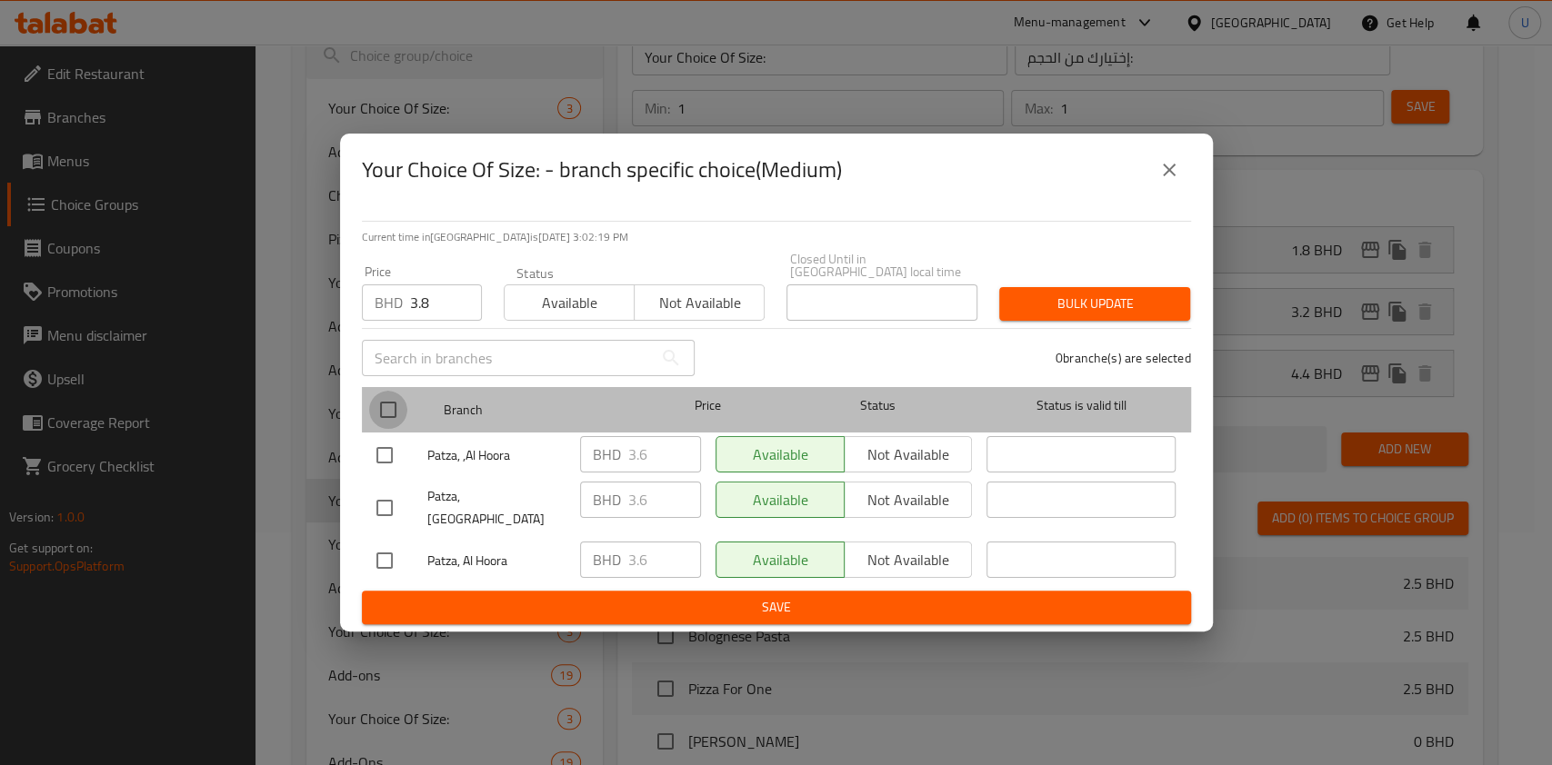
click at [393, 404] on input "checkbox" at bounding box center [388, 410] width 38 height 38
checkbox input "true"
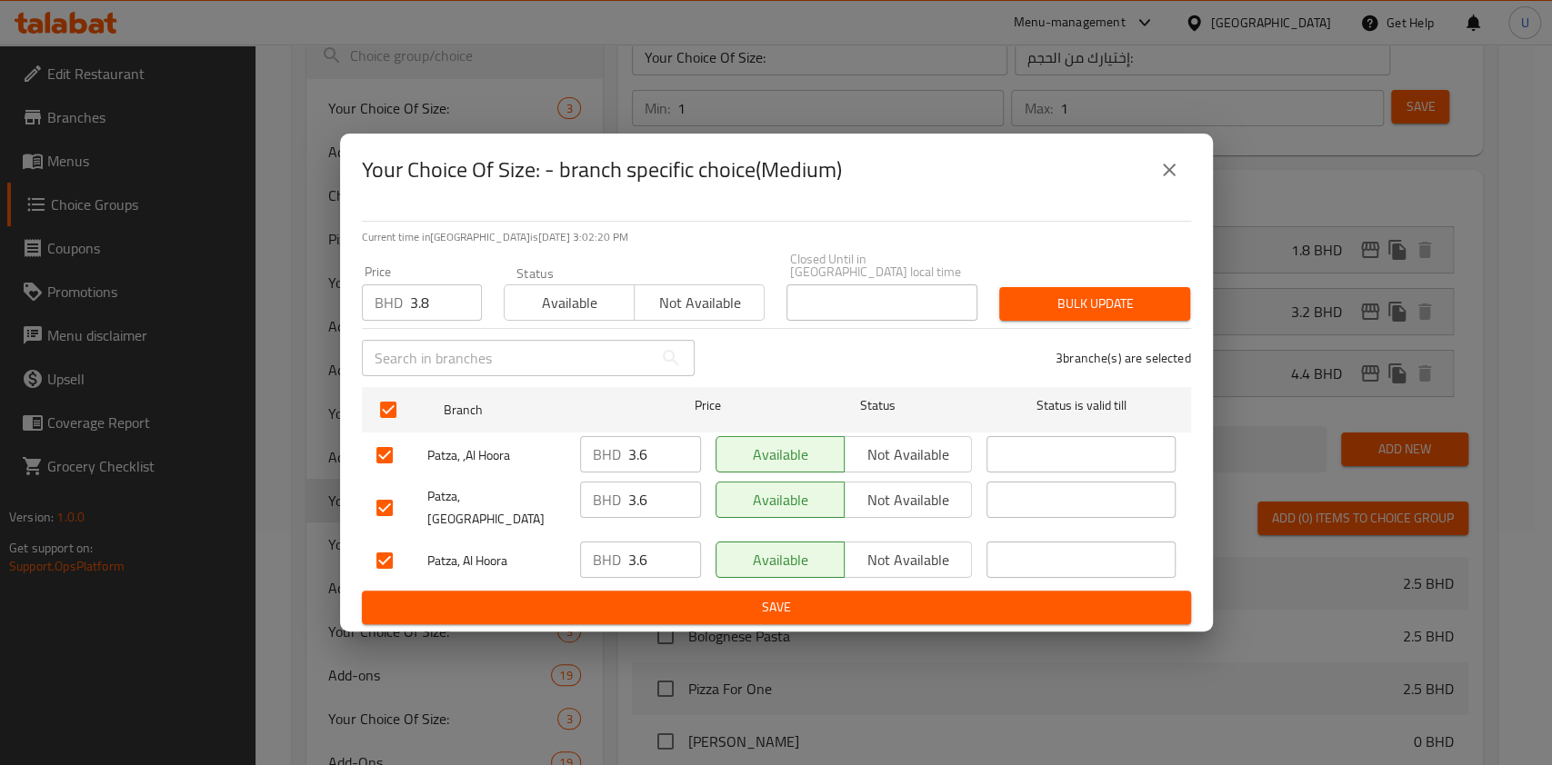
click at [1051, 292] on button "Bulk update" at bounding box center [1094, 304] width 191 height 34
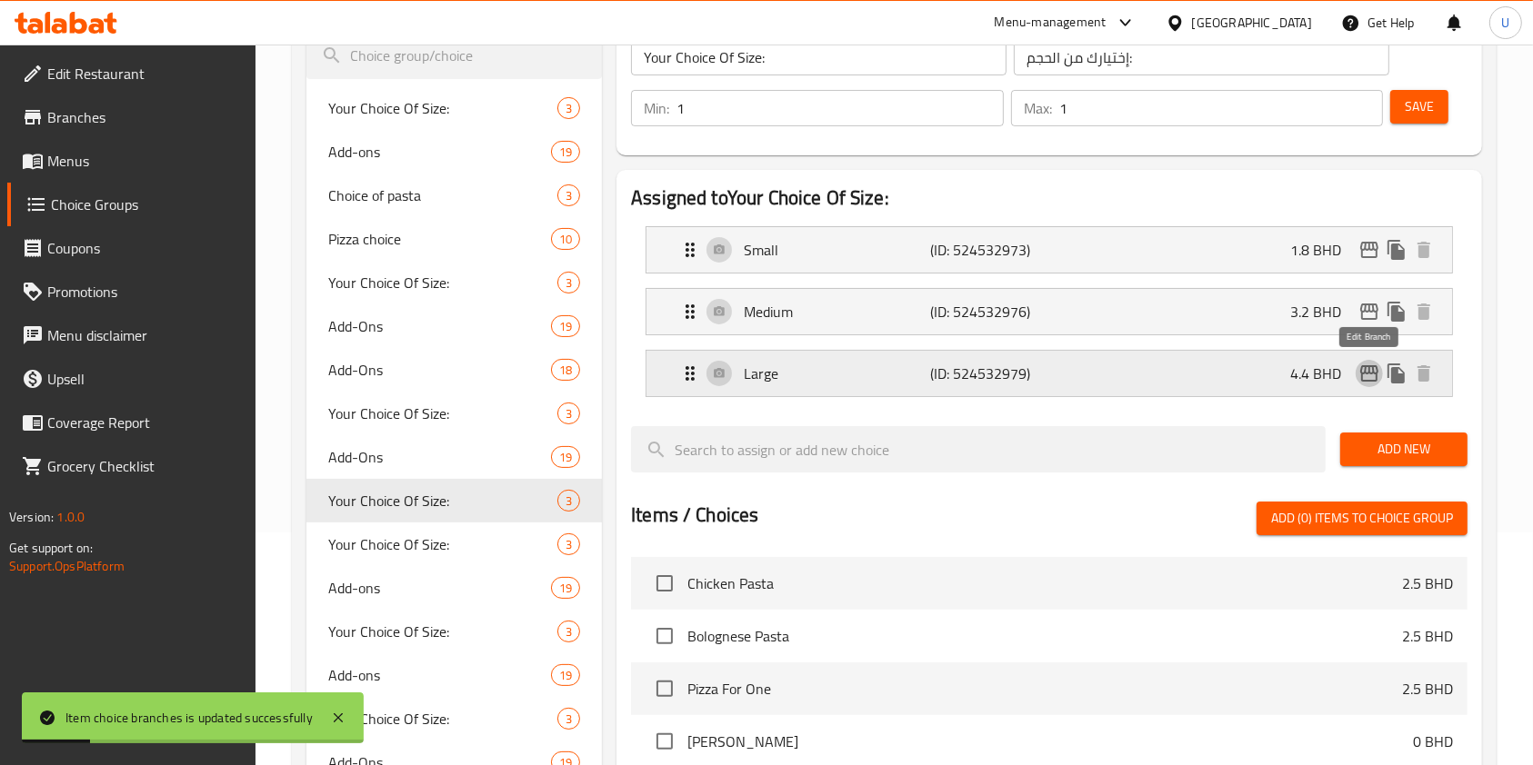
click at [1376, 368] on icon "edit" at bounding box center [1369, 373] width 18 height 16
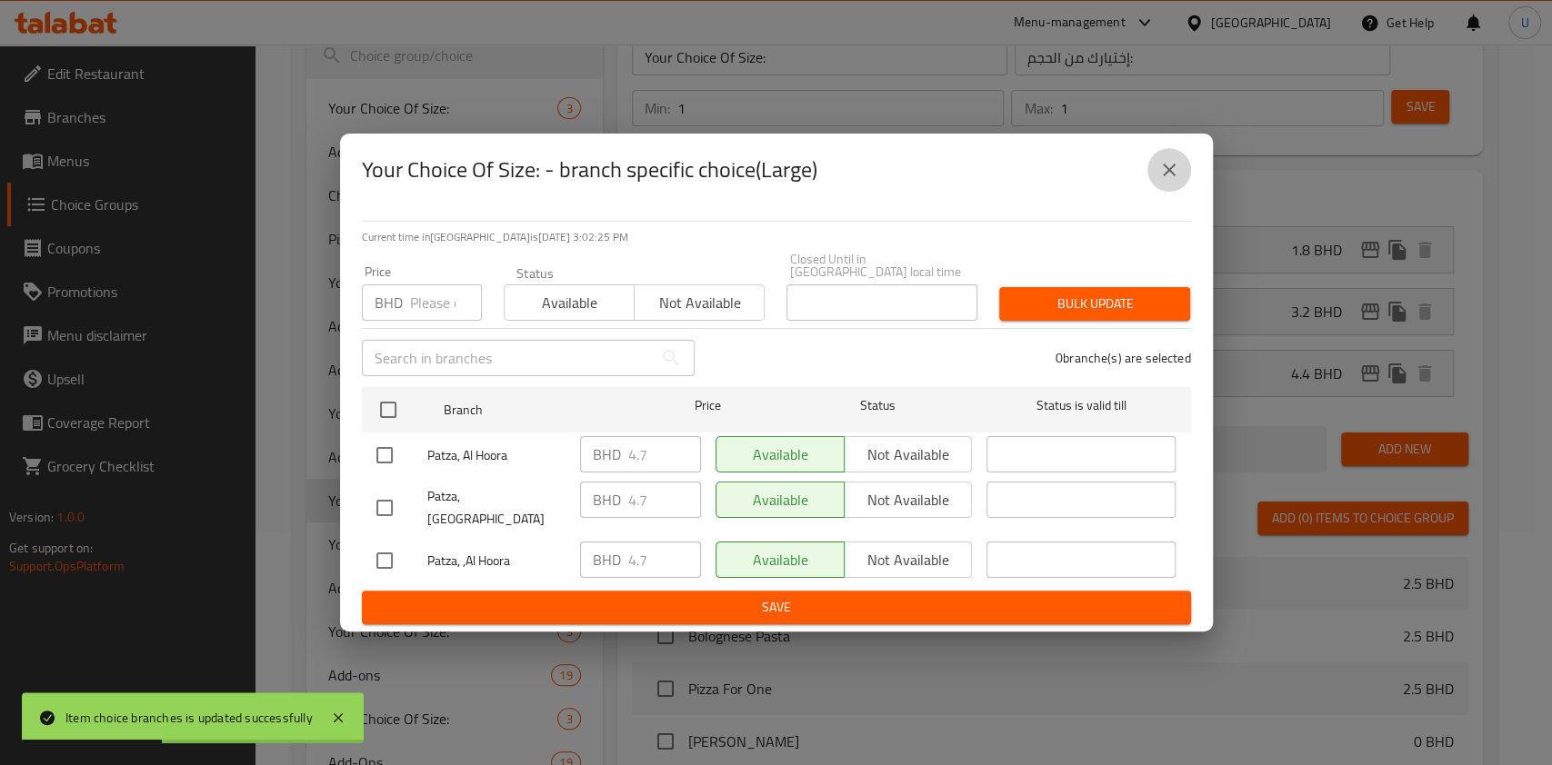
click at [1164, 181] on icon "close" at bounding box center [1169, 170] width 22 height 22
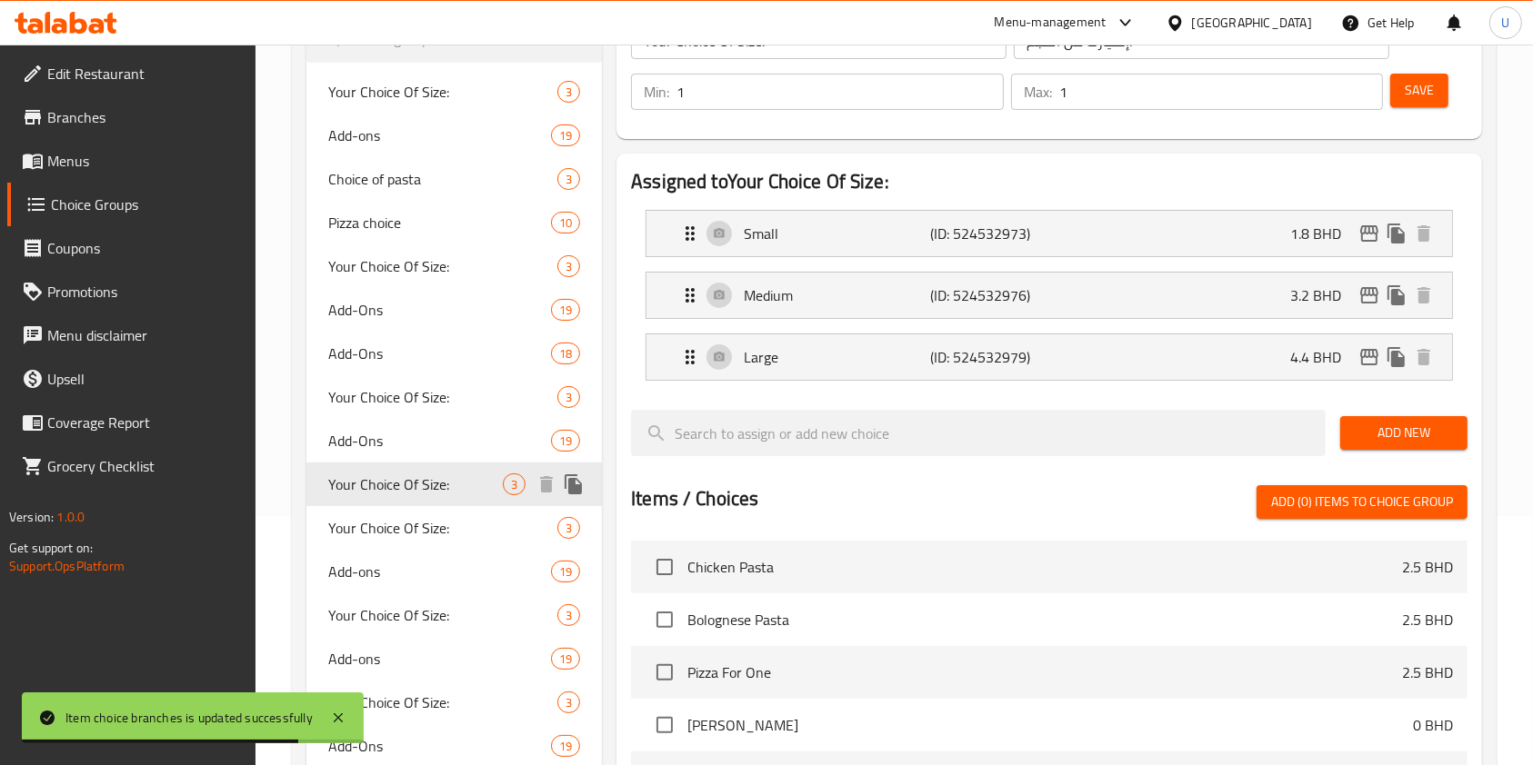
scroll to position [0, 0]
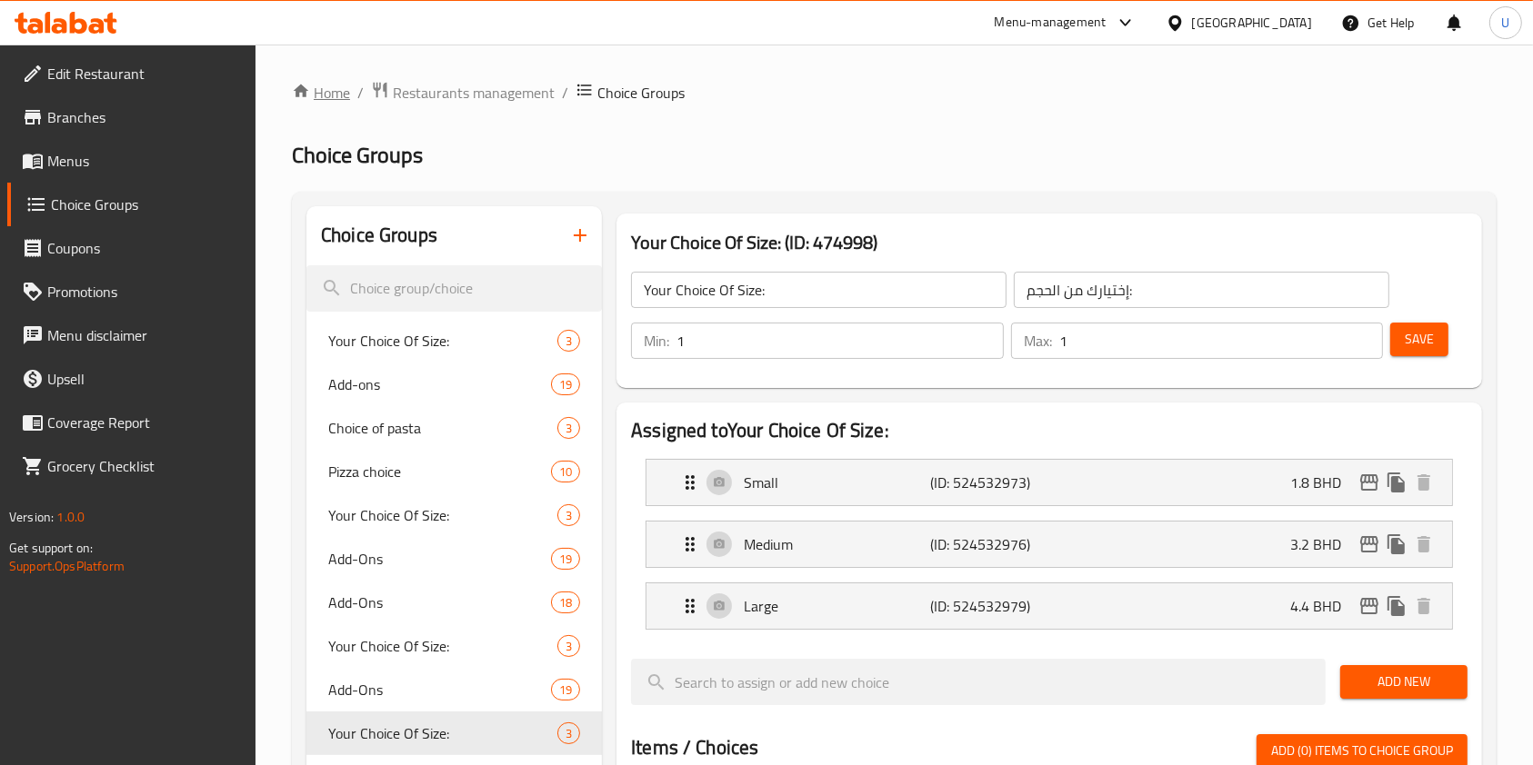
click at [327, 95] on link "Home" at bounding box center [321, 93] width 58 height 22
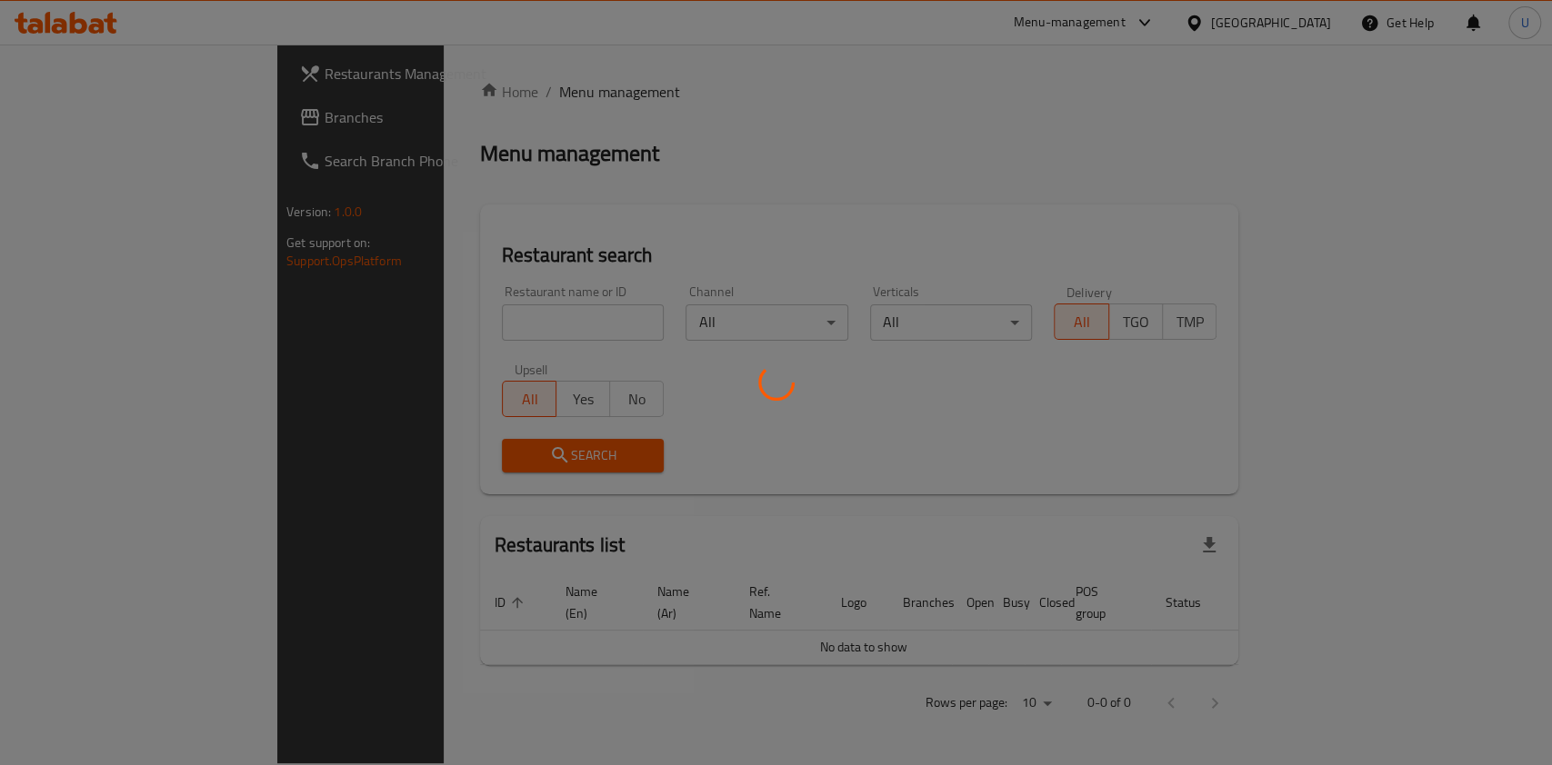
click at [424, 319] on div at bounding box center [776, 382] width 1552 height 765
click at [474, 324] on div at bounding box center [776, 382] width 1552 height 765
click at [516, 338] on div at bounding box center [776, 382] width 1552 height 765
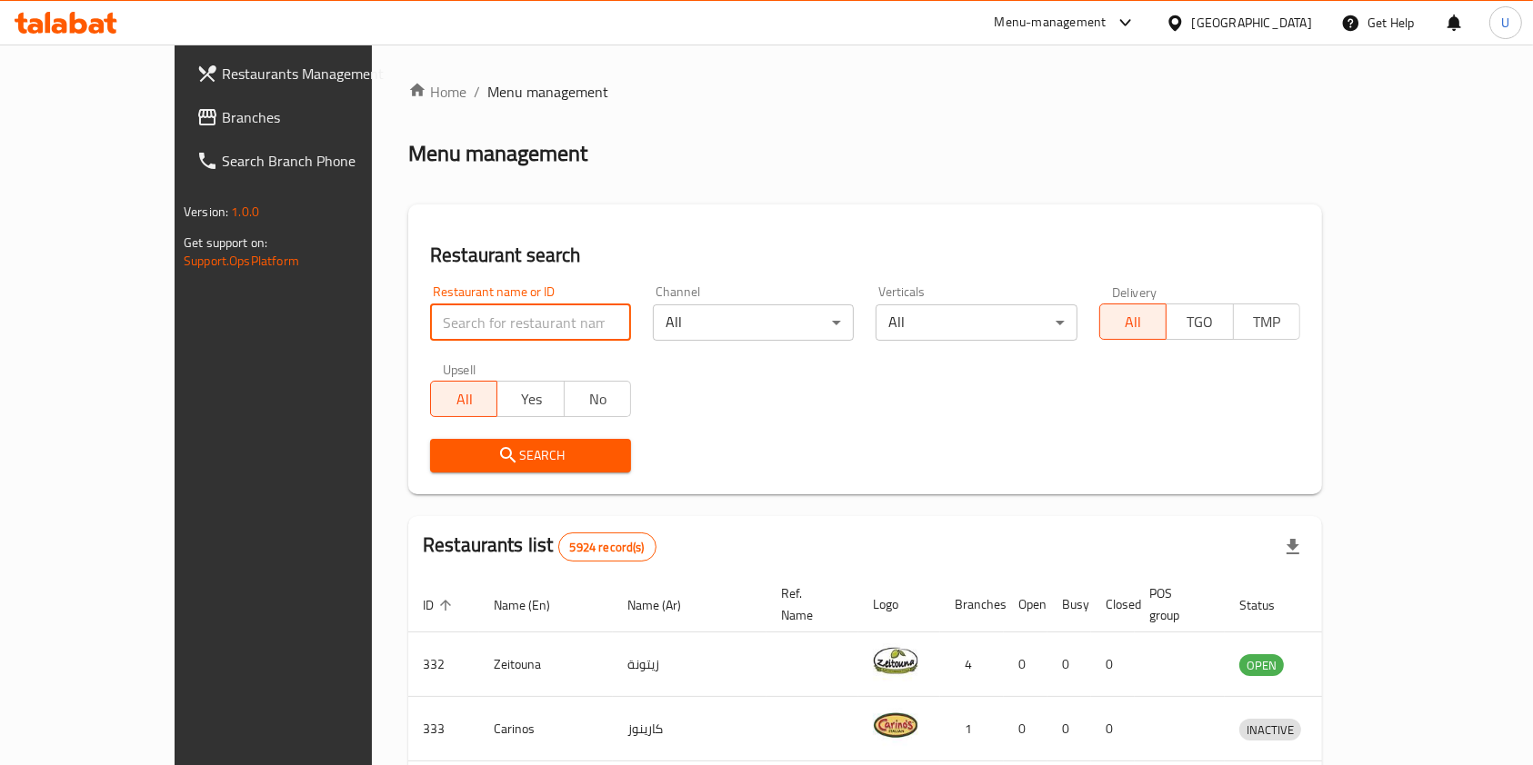
click at [430, 323] on input "search" at bounding box center [530, 323] width 201 height 36
type input "patza"
click button "Search" at bounding box center [530, 456] width 201 height 34
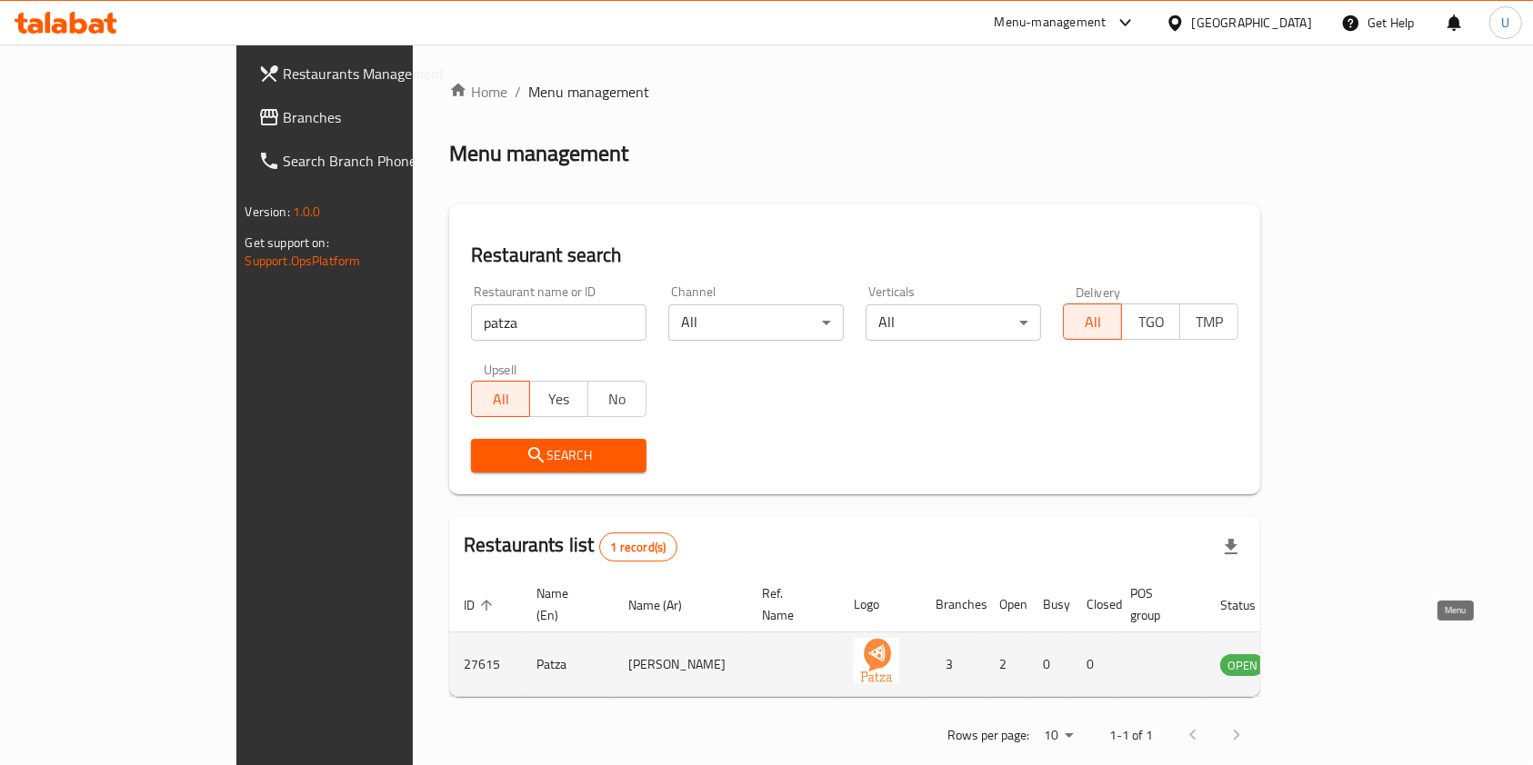
click at [1337, 654] on icon "enhanced table" at bounding box center [1326, 665] width 22 height 22
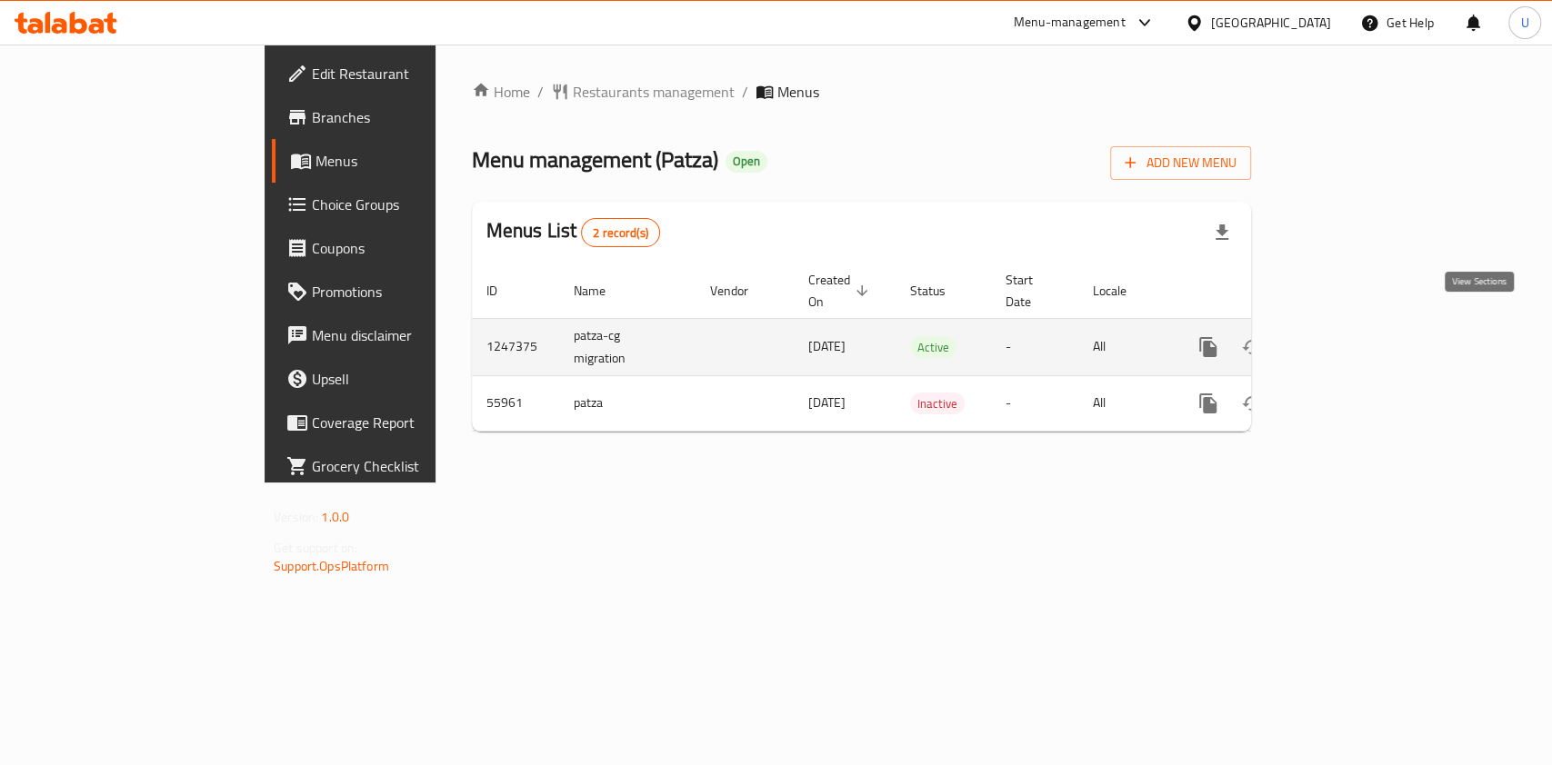
click at [1350, 336] on icon "enhanced table" at bounding box center [1339, 347] width 22 height 22
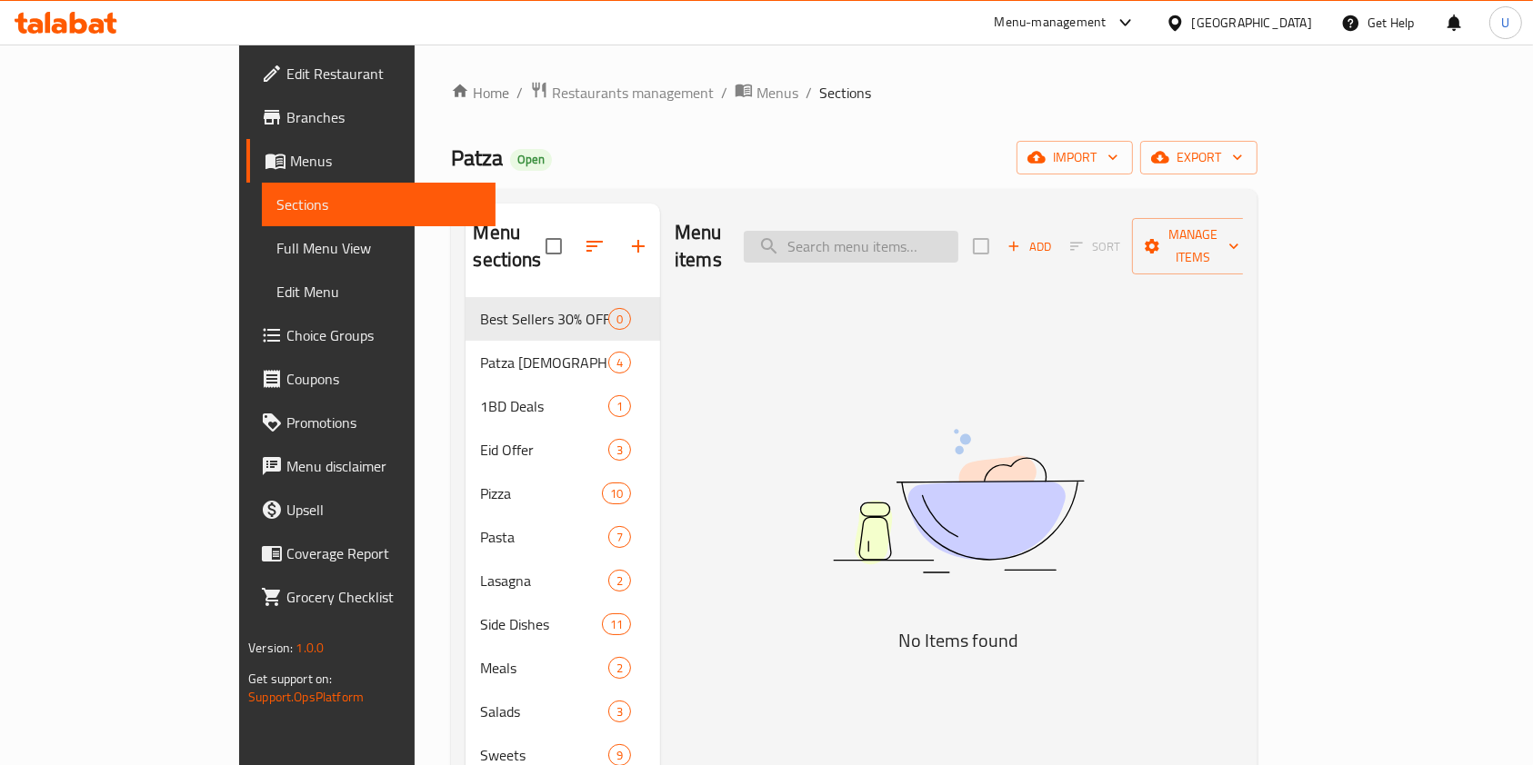
click at [924, 235] on input "search" at bounding box center [851, 247] width 215 height 32
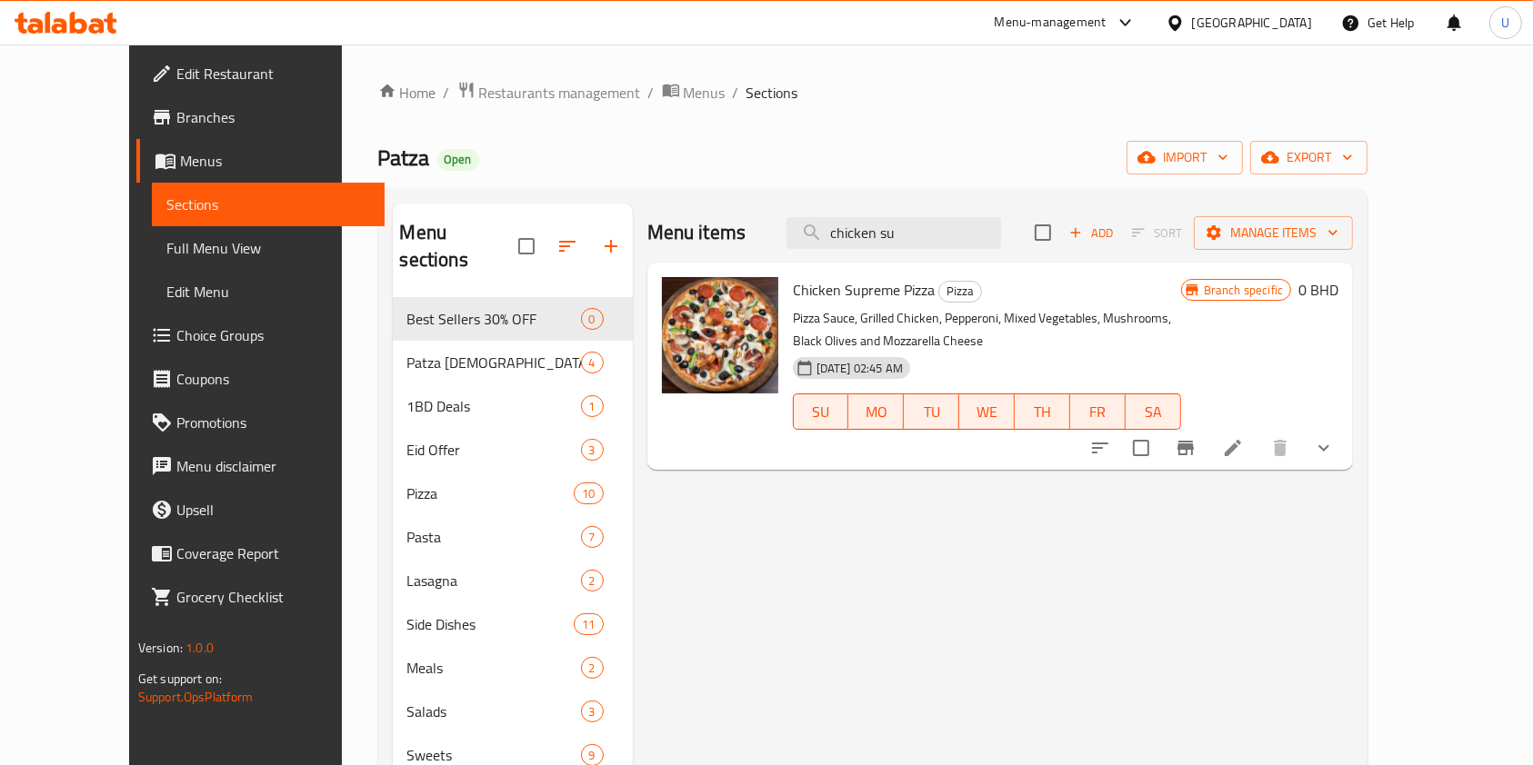
type input "chicken su"
click at [1345, 459] on button "show more" at bounding box center [1324, 448] width 44 height 44
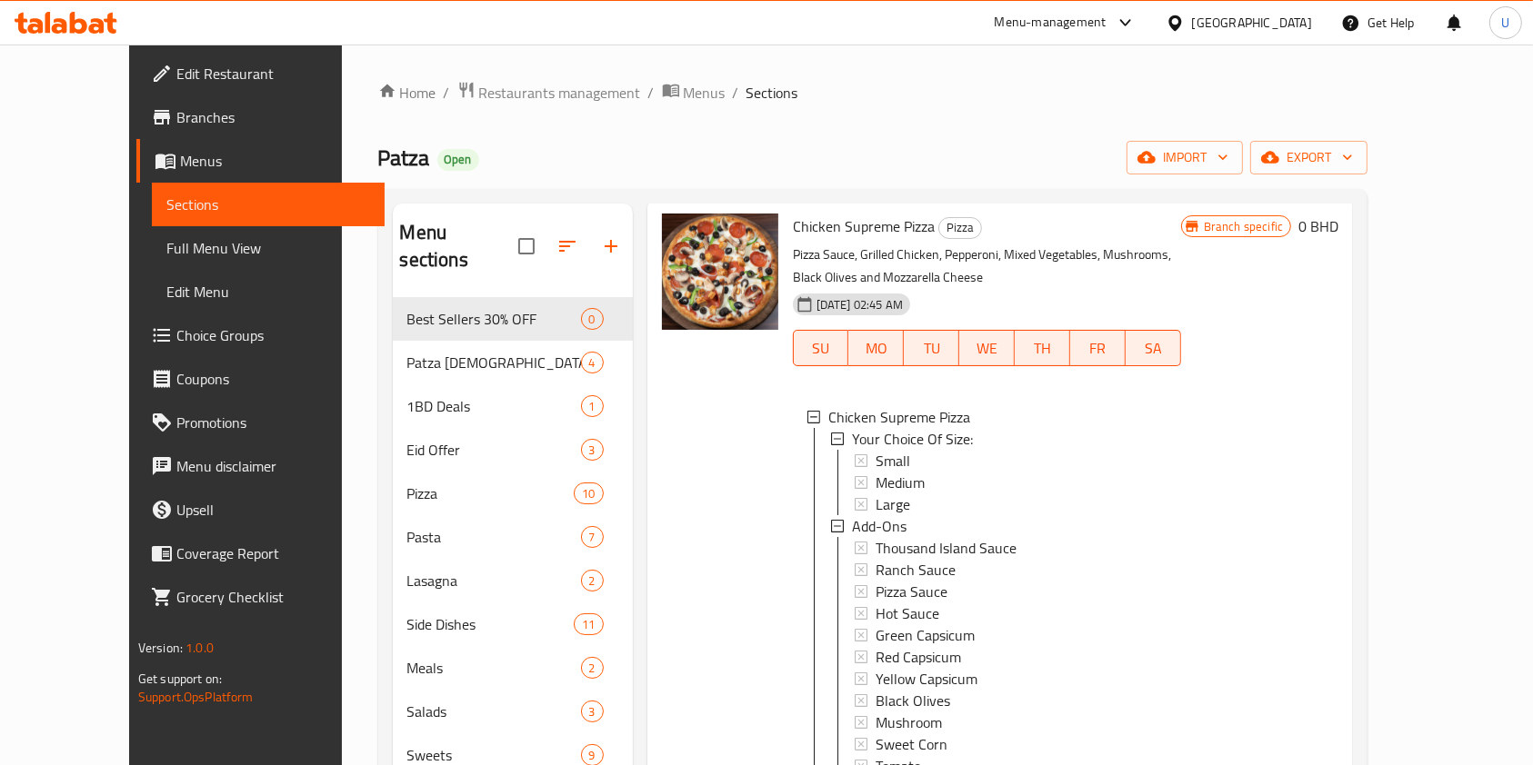
scroll to position [95, 0]
click at [875, 450] on span "Small" at bounding box center [892, 461] width 35 height 22
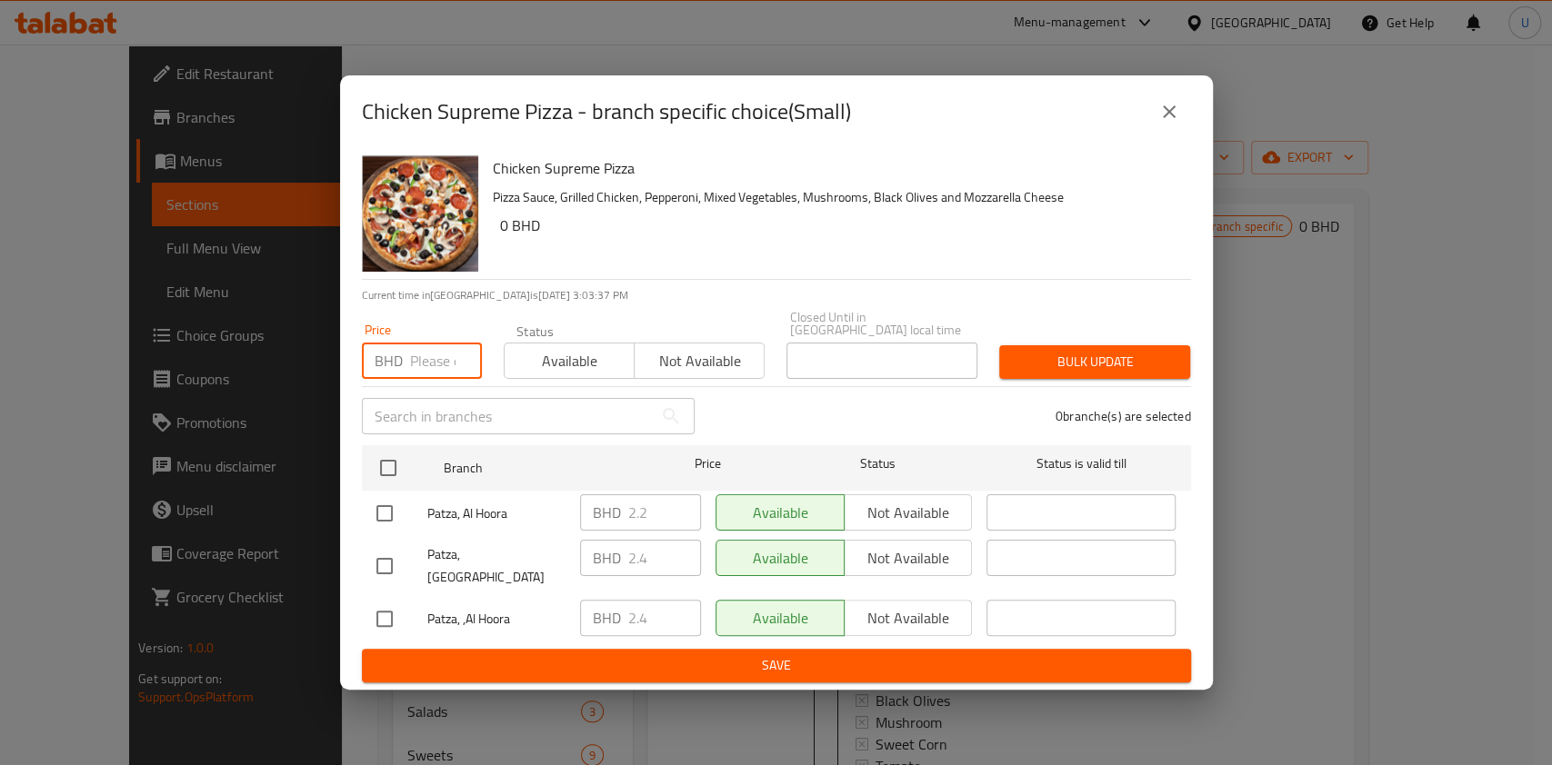
click at [429, 350] on input "number" at bounding box center [446, 361] width 72 height 36
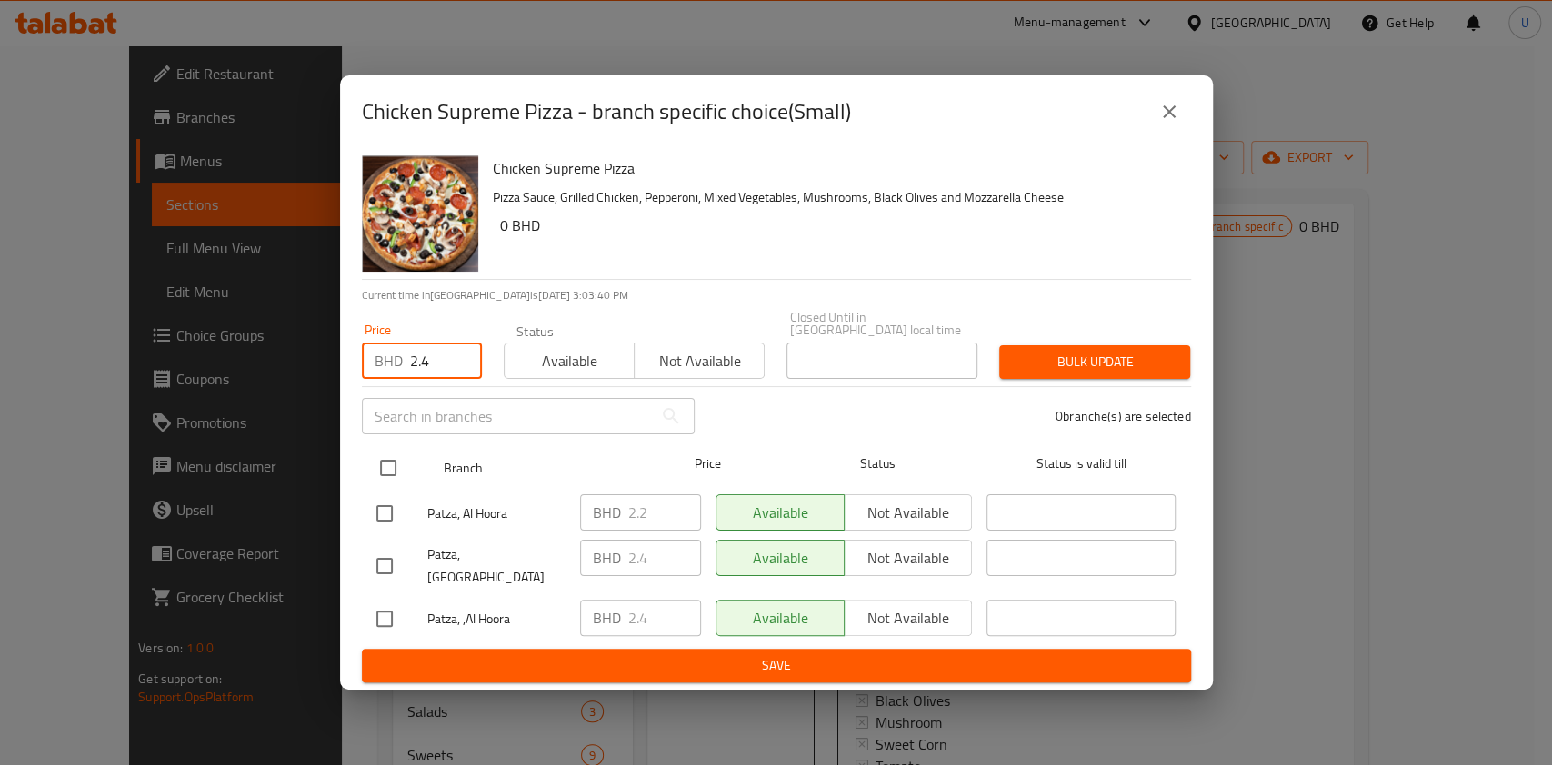
type input "2.4"
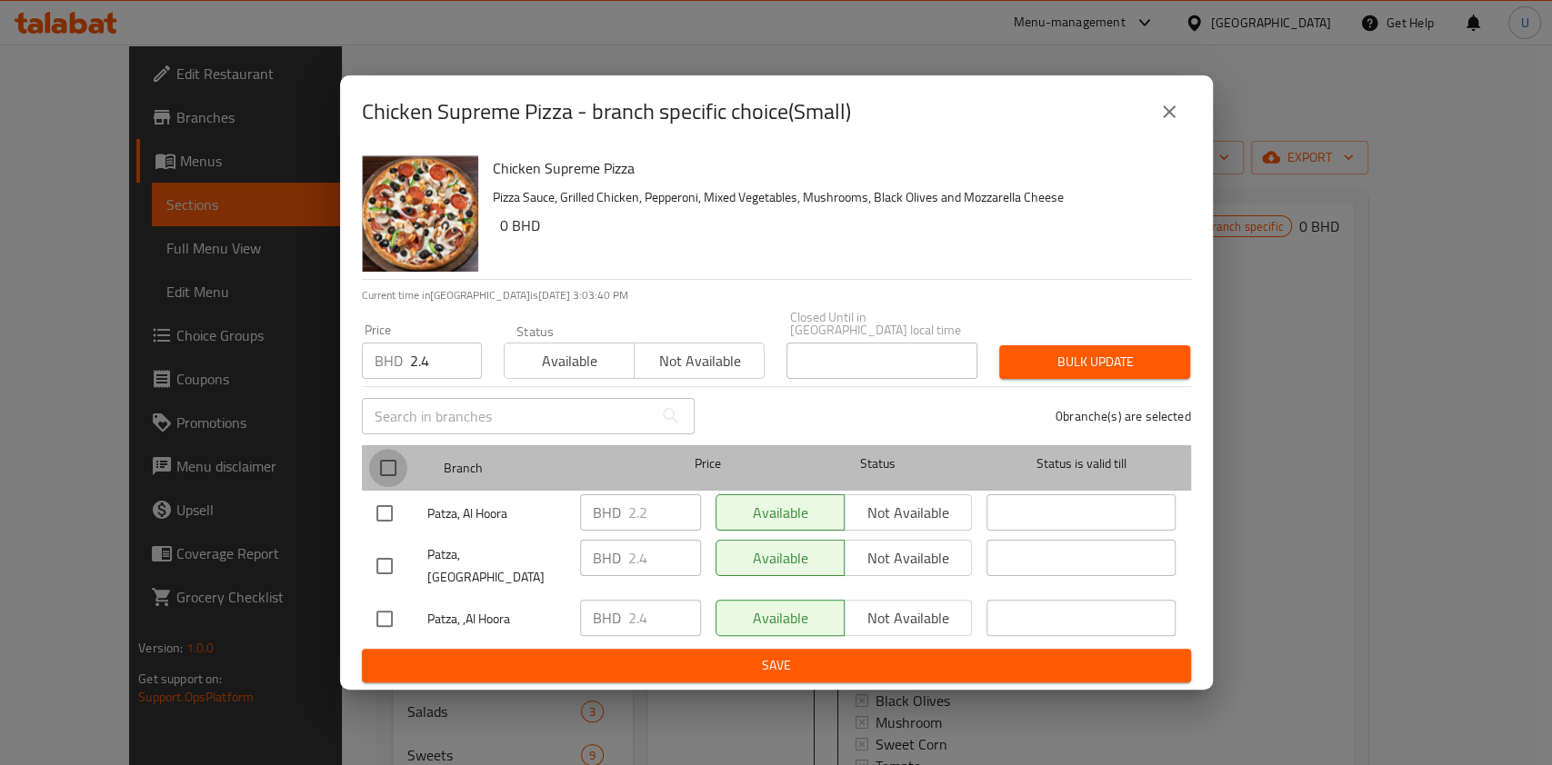
click at [385, 474] on input "checkbox" at bounding box center [388, 468] width 38 height 38
checkbox input "true"
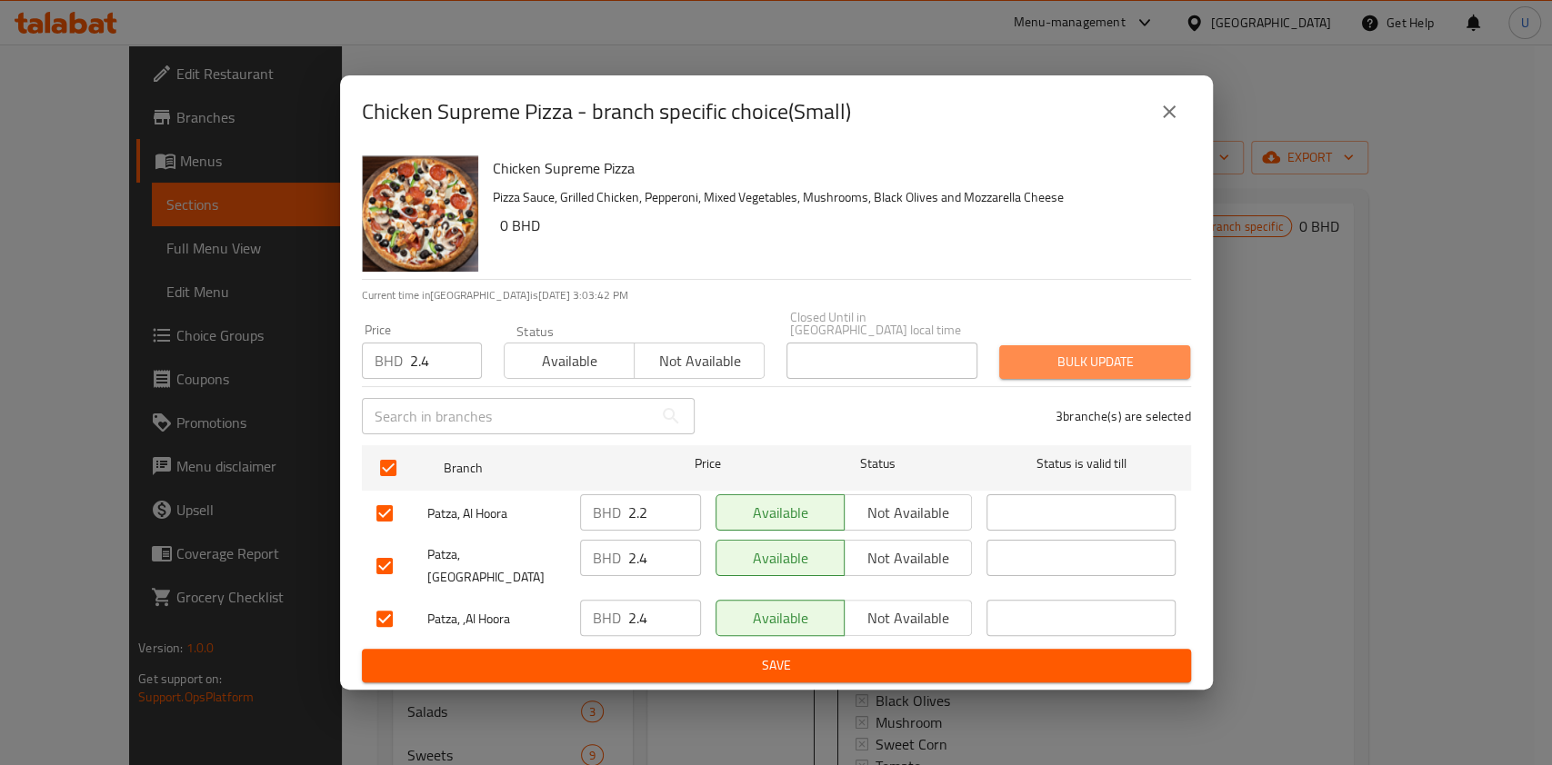
click at [1113, 355] on span "Bulk update" at bounding box center [1095, 362] width 162 height 23
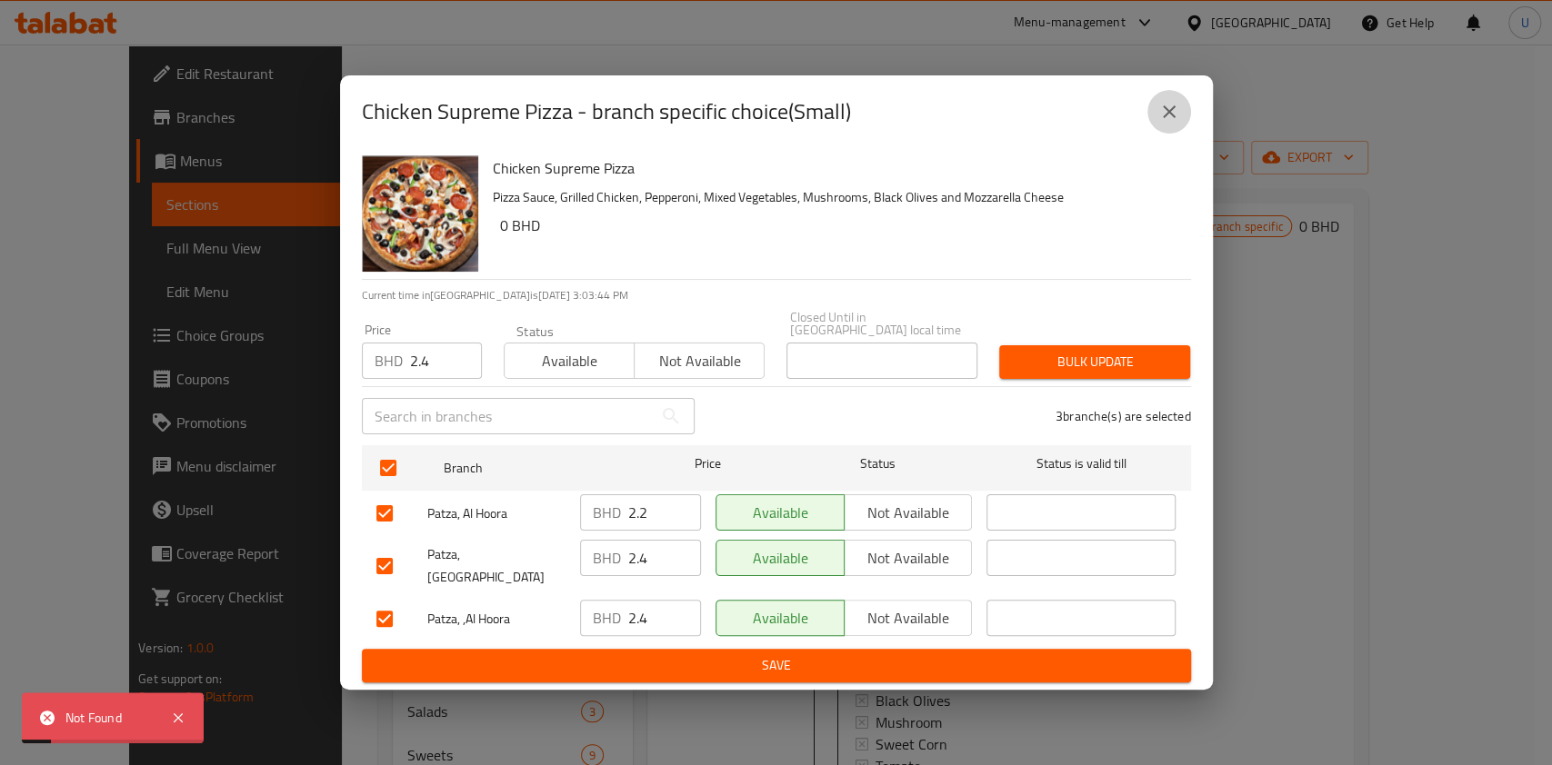
click at [1171, 123] on icon "close" at bounding box center [1169, 112] width 22 height 22
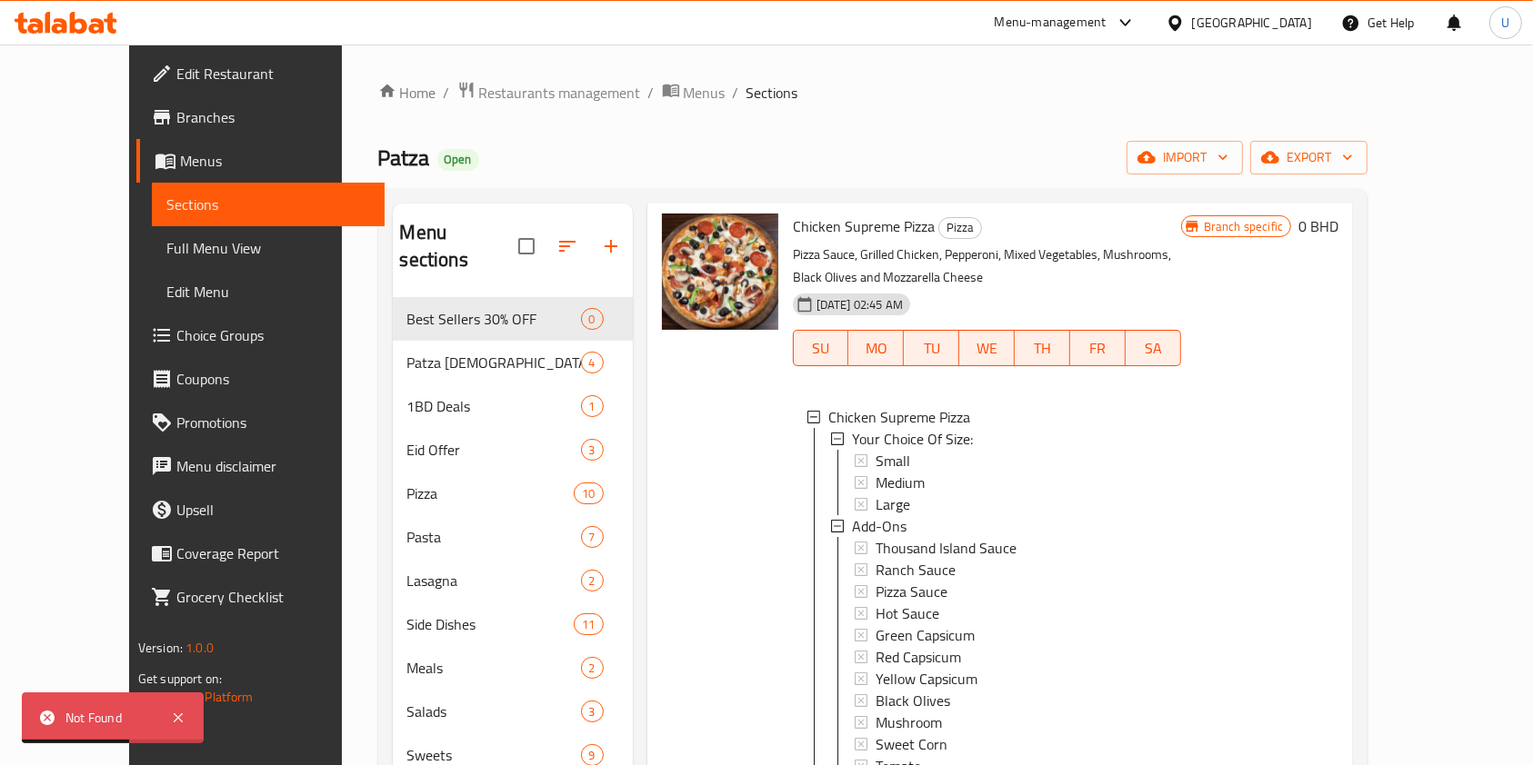
click at [176, 338] on span "Choice Groups" at bounding box center [273, 336] width 195 height 22
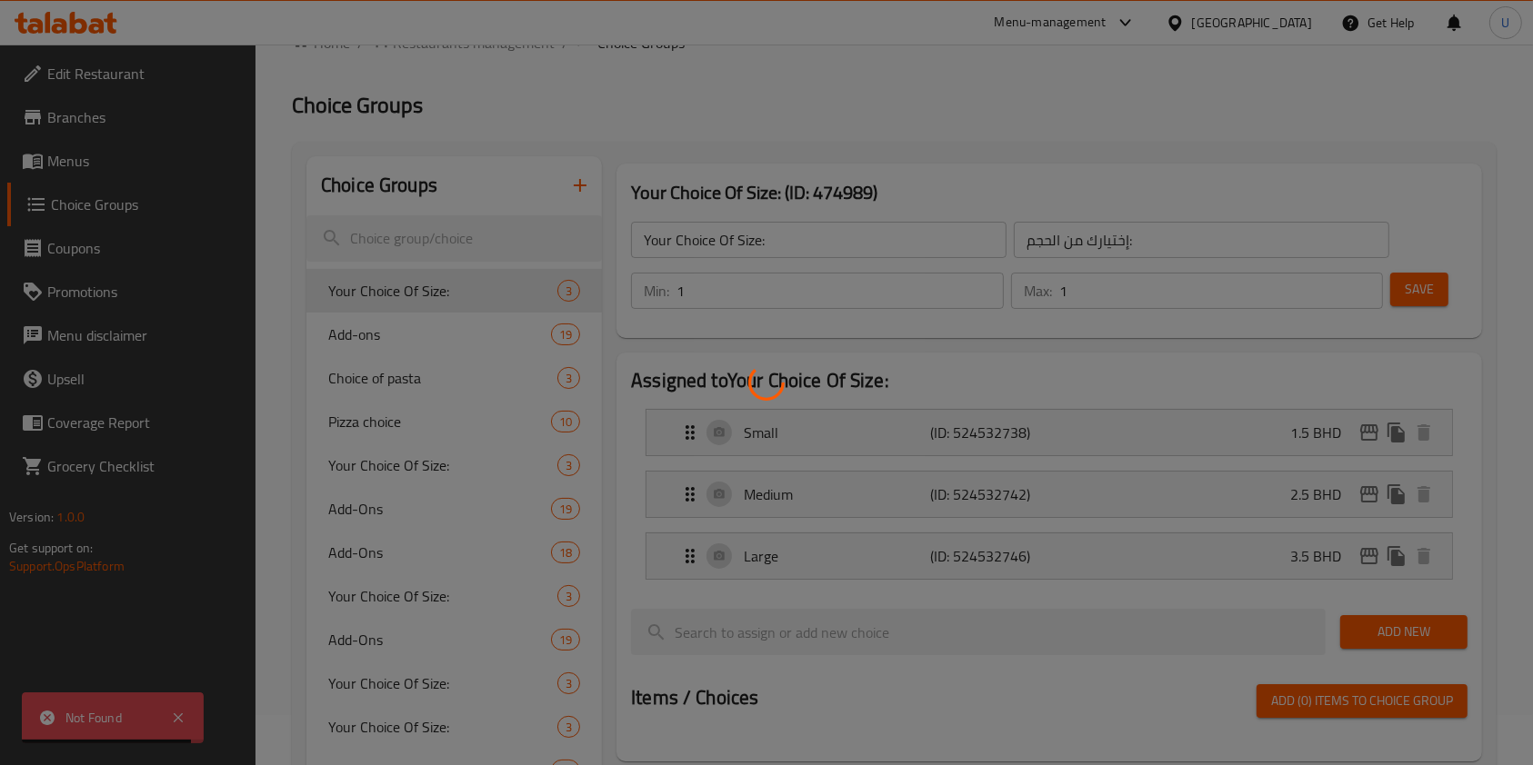
scroll to position [51, 0]
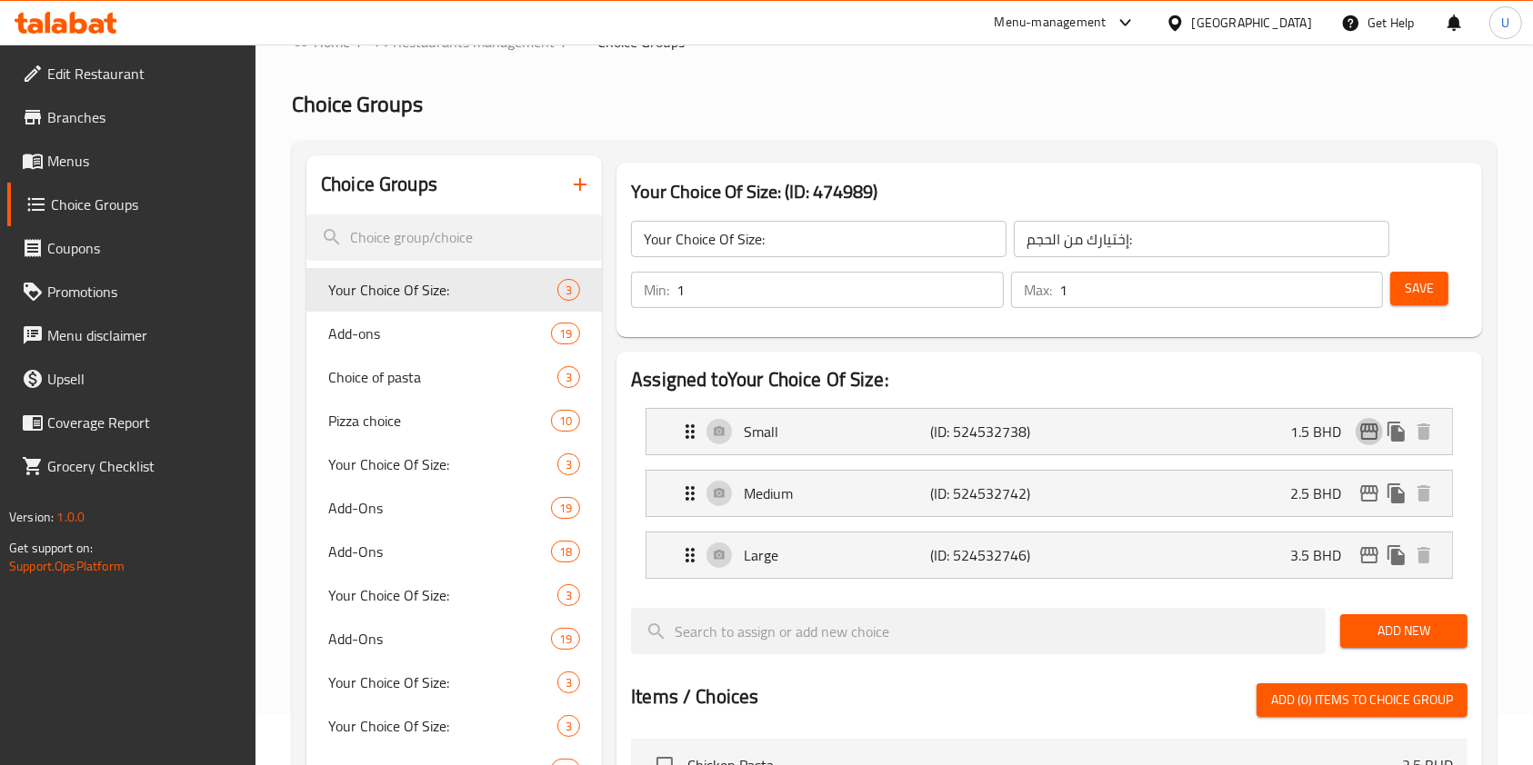
click at [1364, 434] on icon "edit" at bounding box center [1369, 432] width 22 height 22
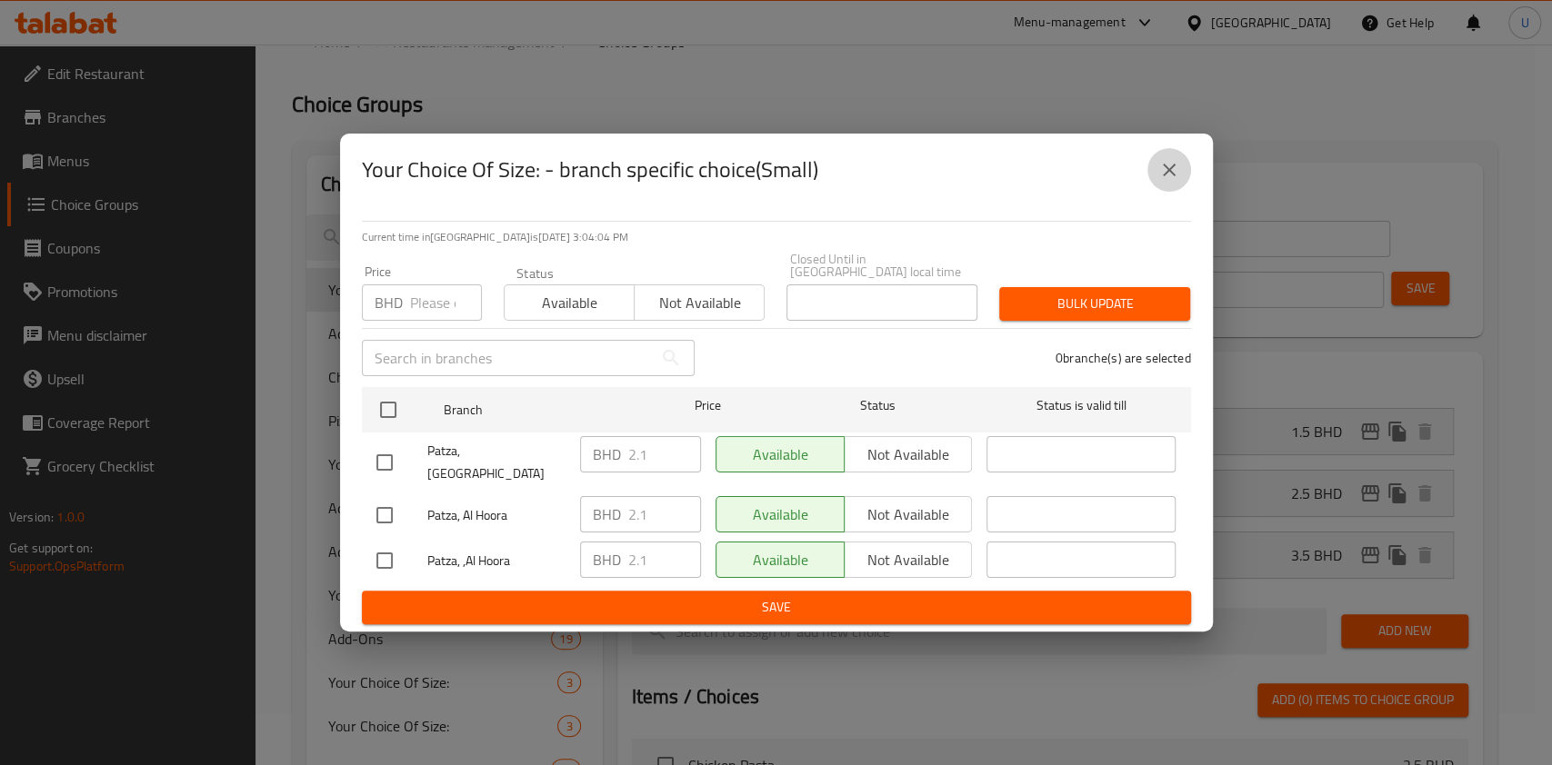
click at [1163, 181] on icon "close" at bounding box center [1169, 170] width 22 height 22
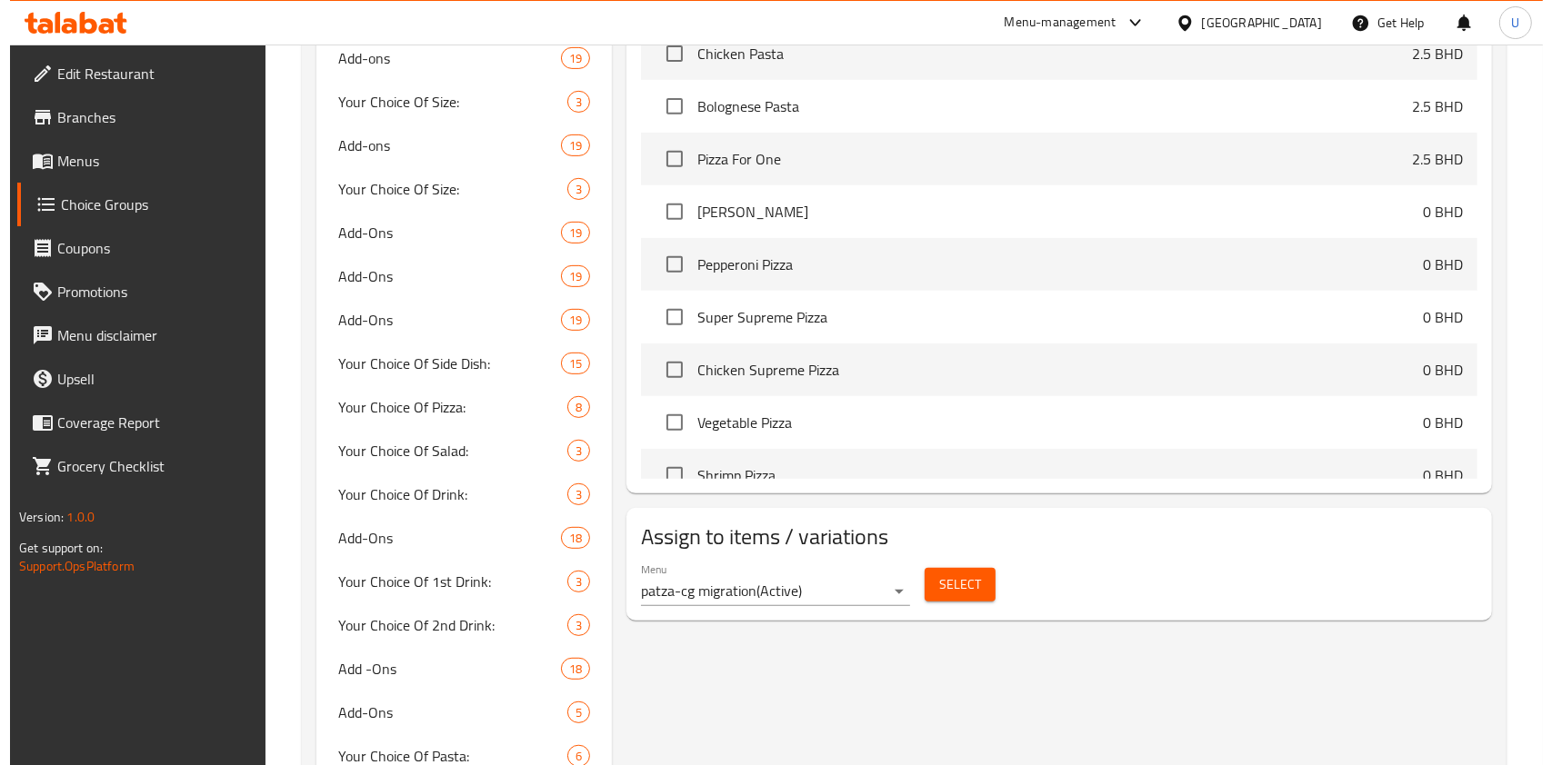
scroll to position [764, 0]
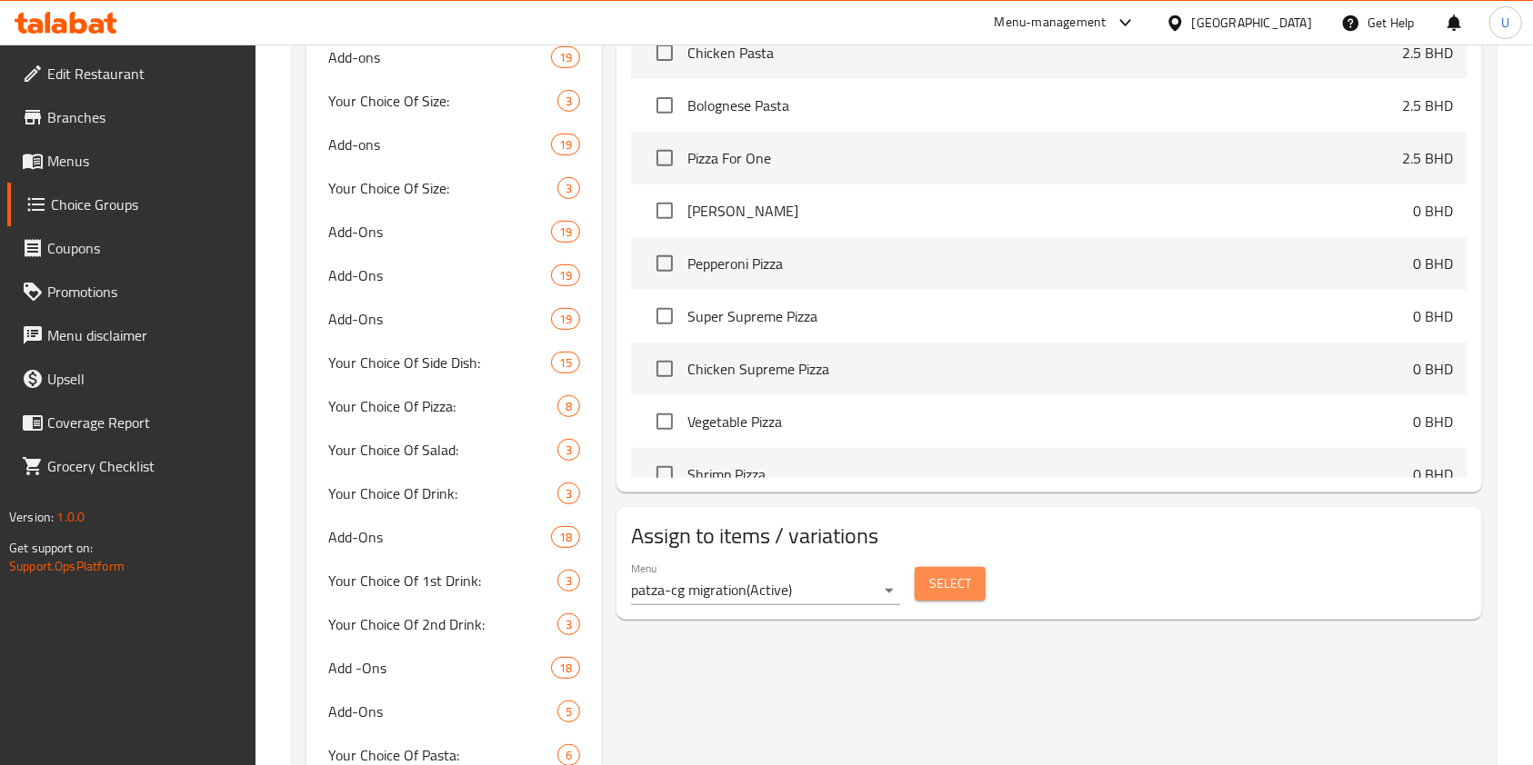
click at [947, 588] on span "Select" at bounding box center [950, 584] width 42 height 23
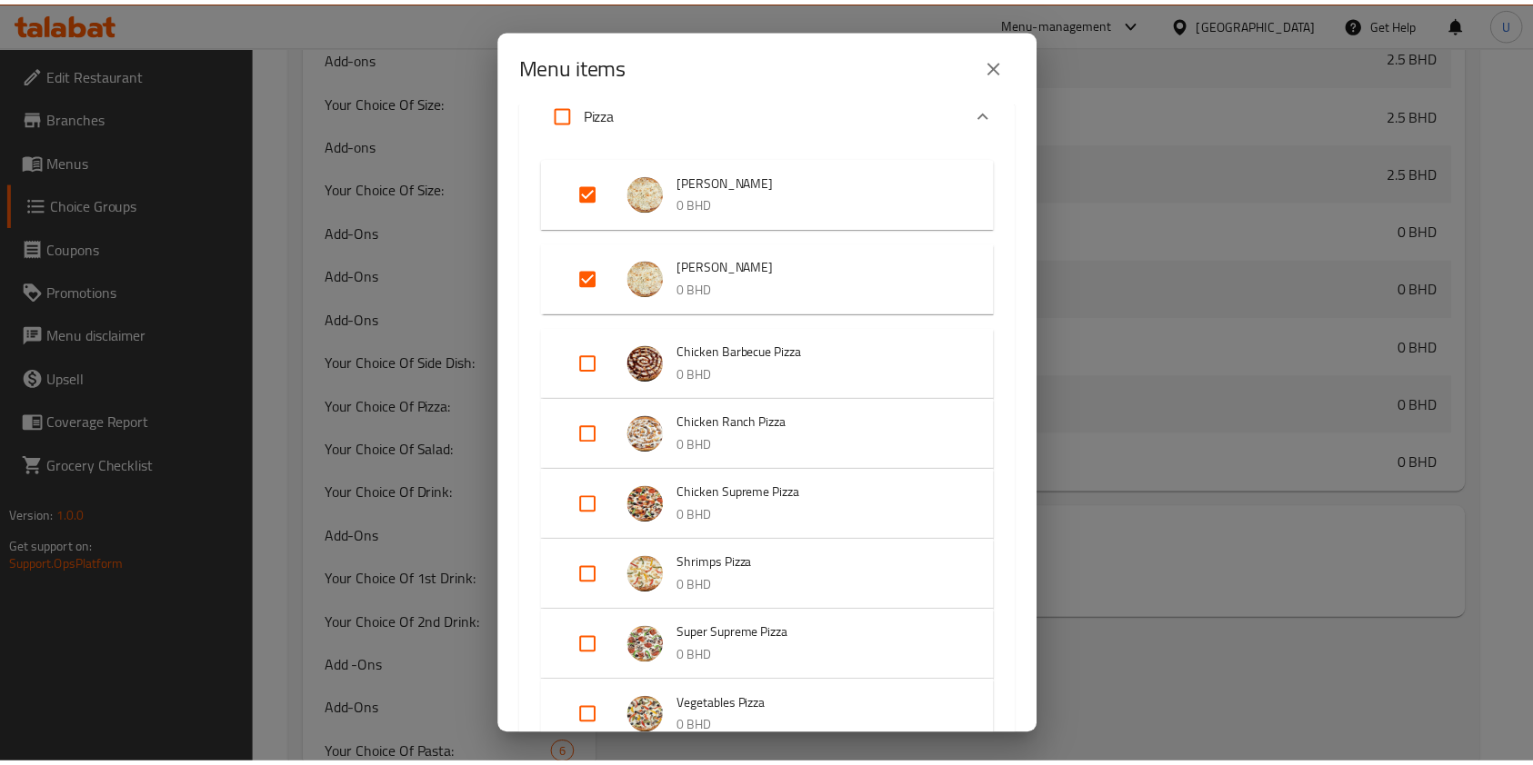
scroll to position [241, 0]
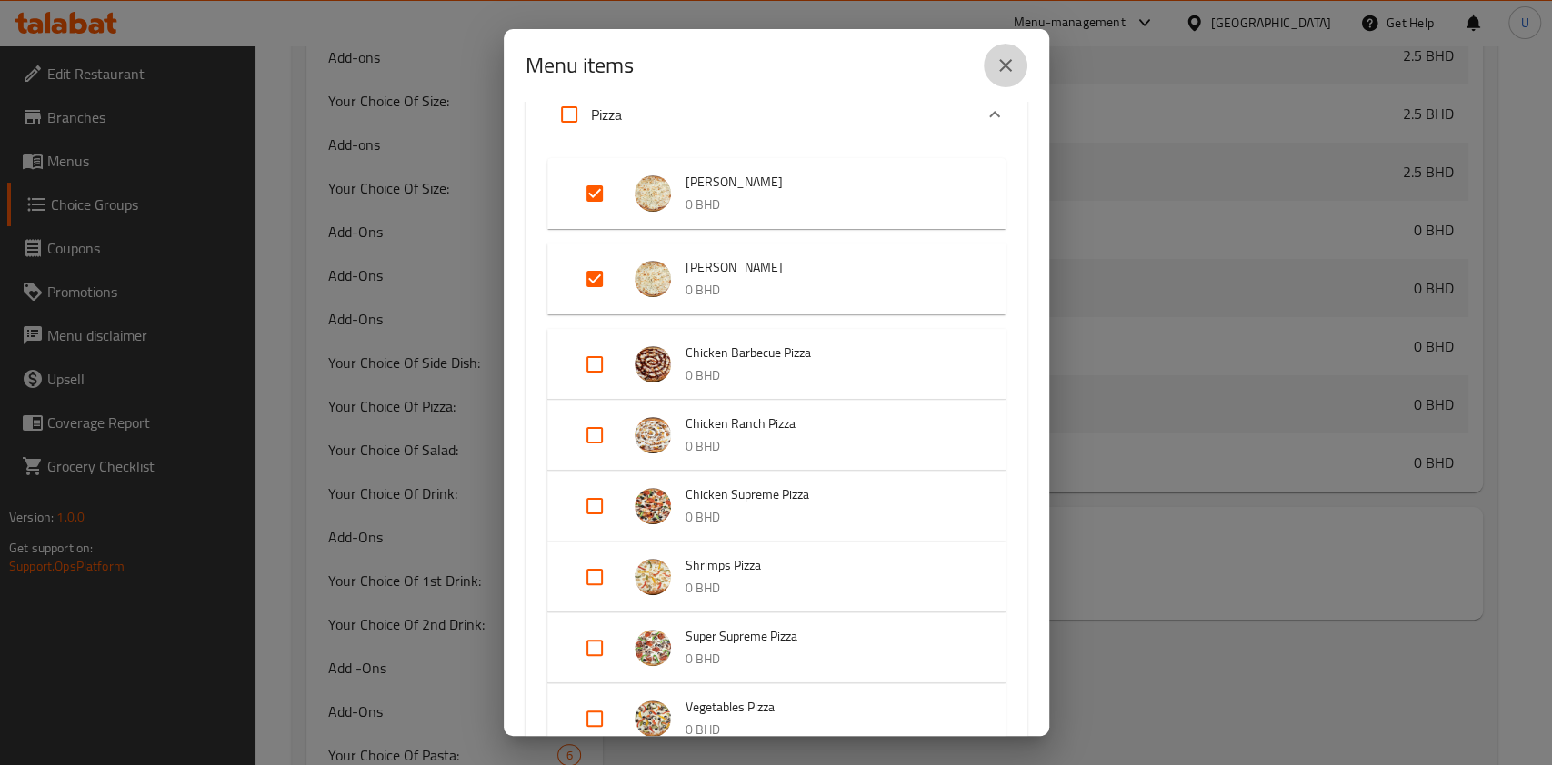
click at [998, 62] on icon "close" at bounding box center [1005, 66] width 22 height 22
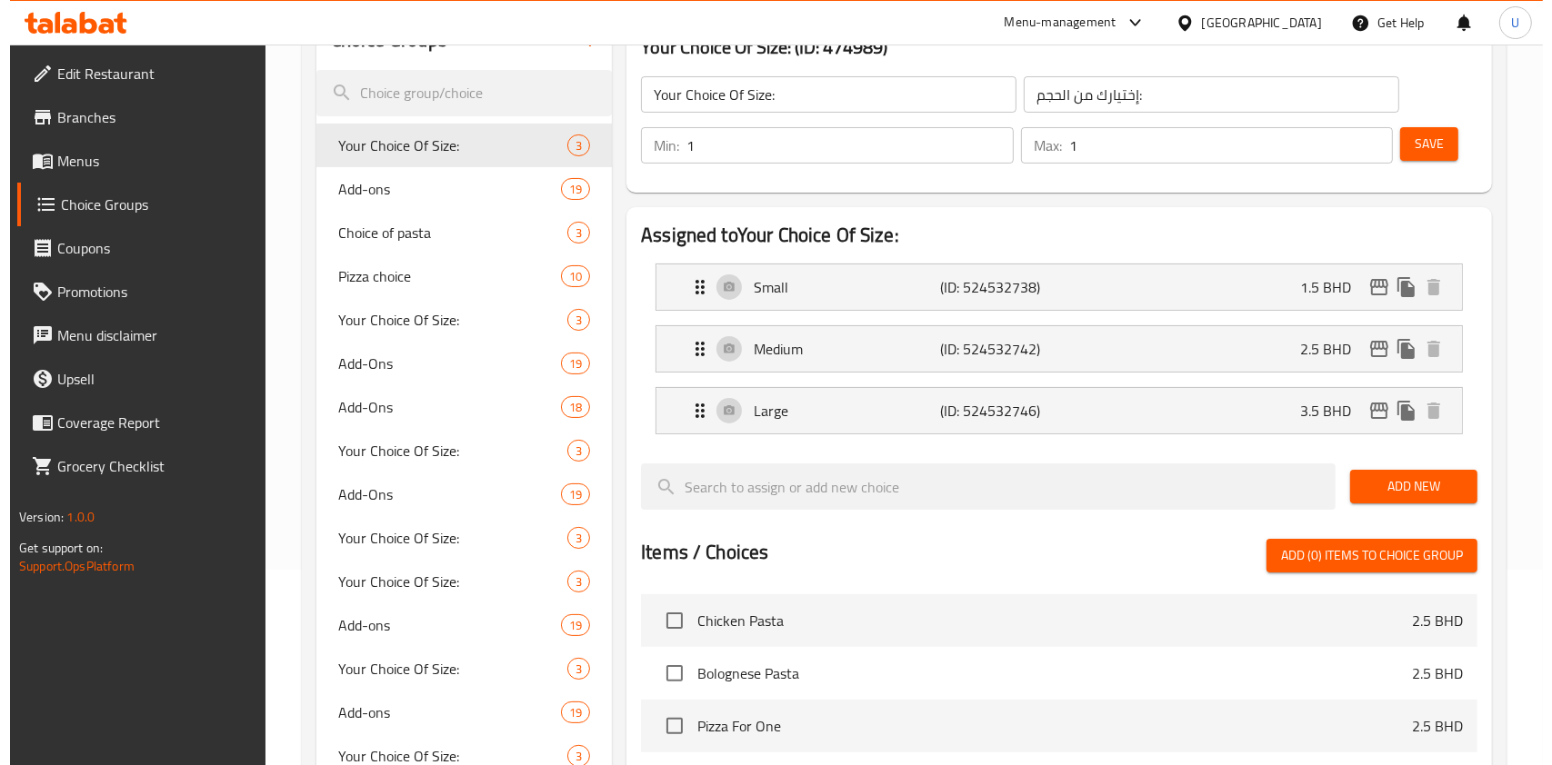
scroll to position [188, 0]
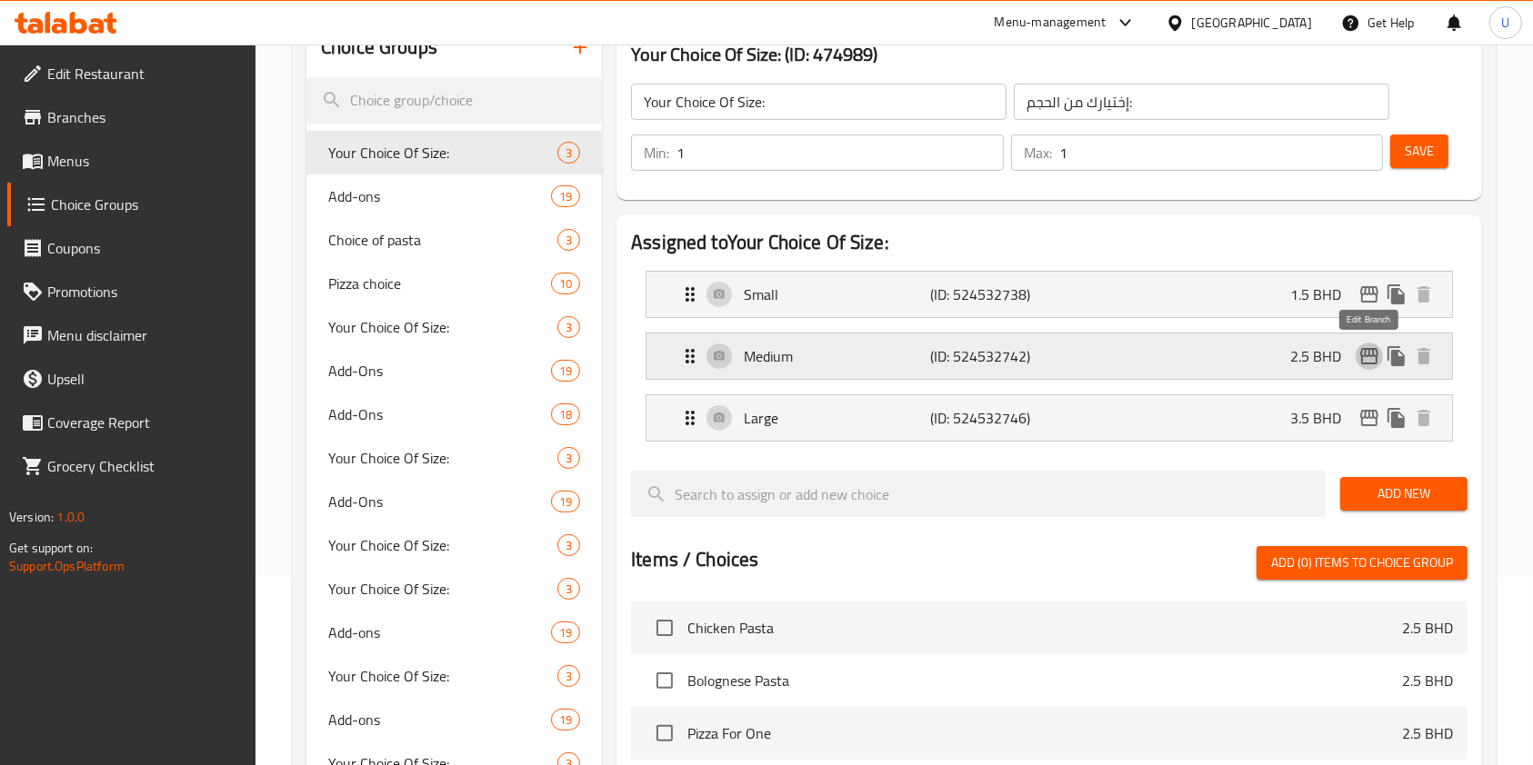
click at [1366, 359] on icon "edit" at bounding box center [1369, 356] width 22 height 22
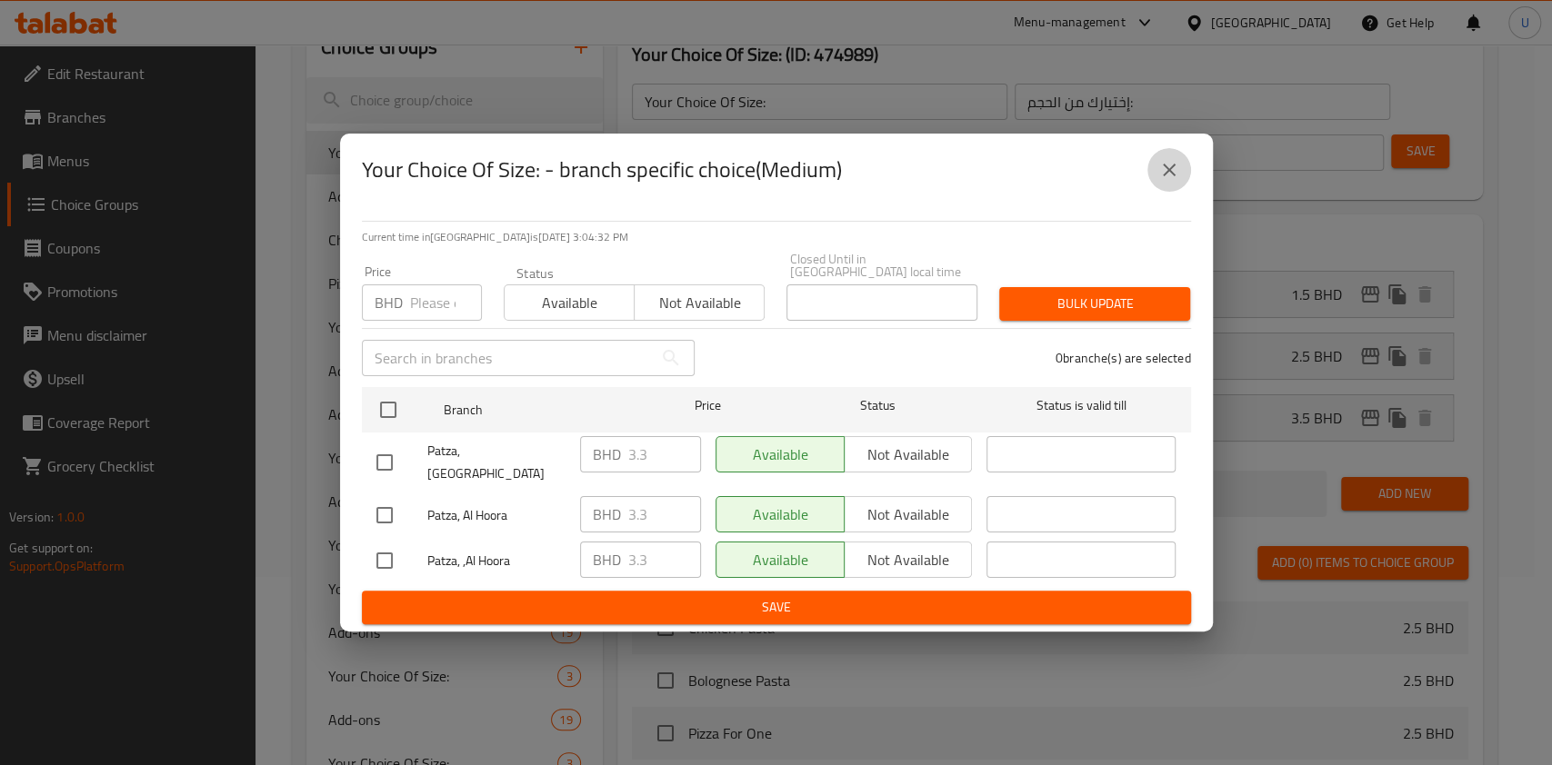
click at [1164, 176] on icon "close" at bounding box center [1169, 170] width 13 height 13
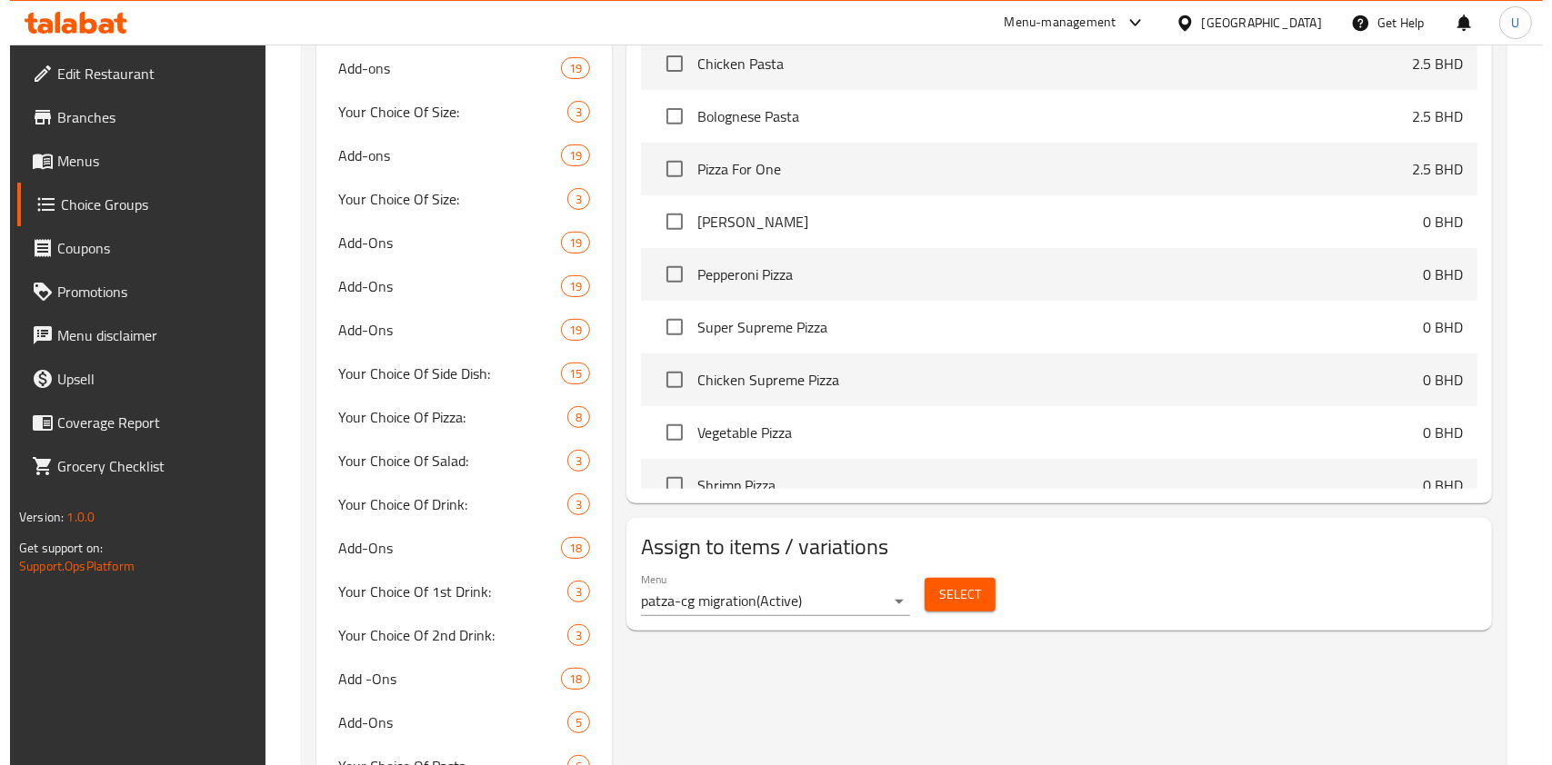
scroll to position [474, 0]
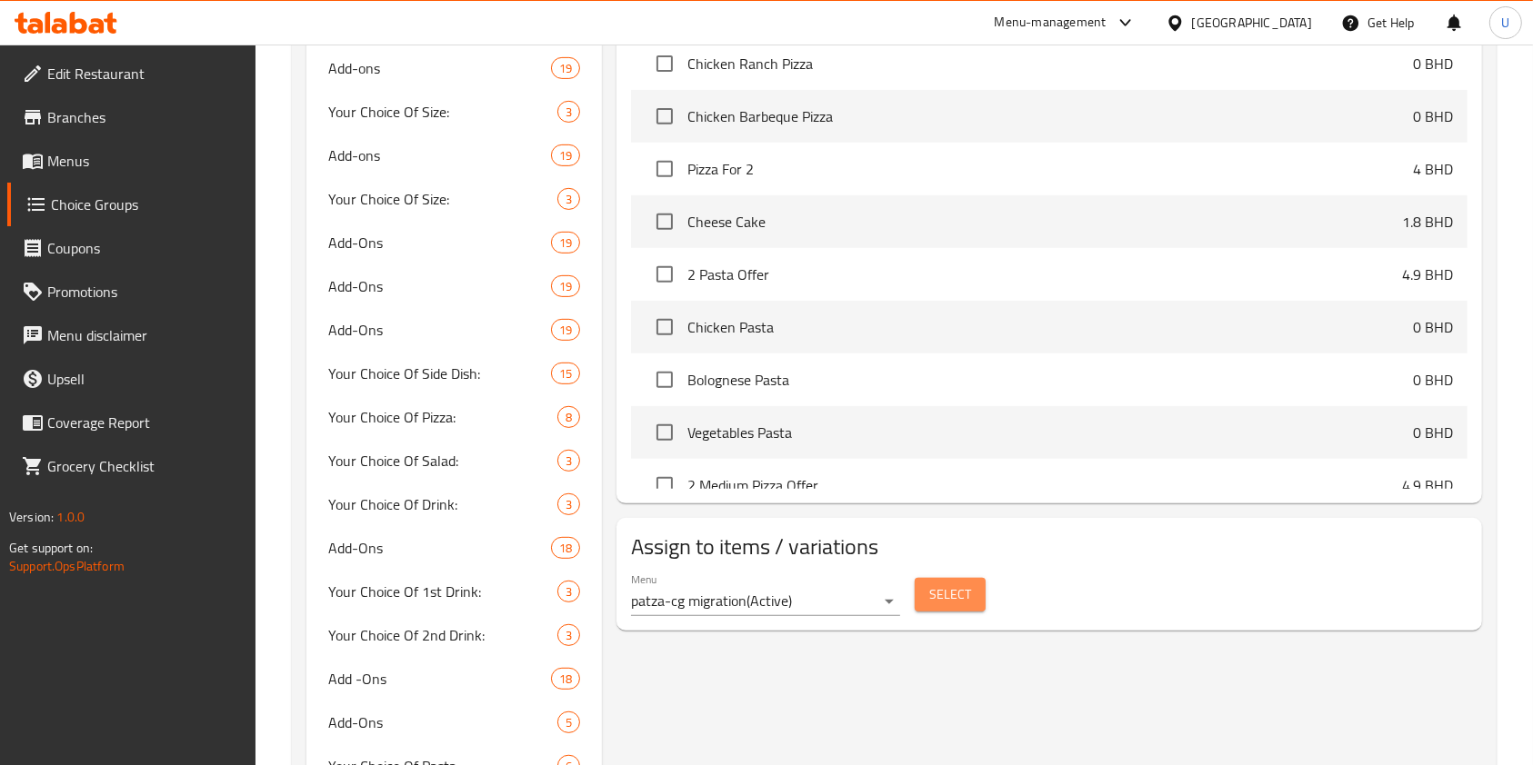
click at [943, 592] on span "Select" at bounding box center [950, 595] width 42 height 23
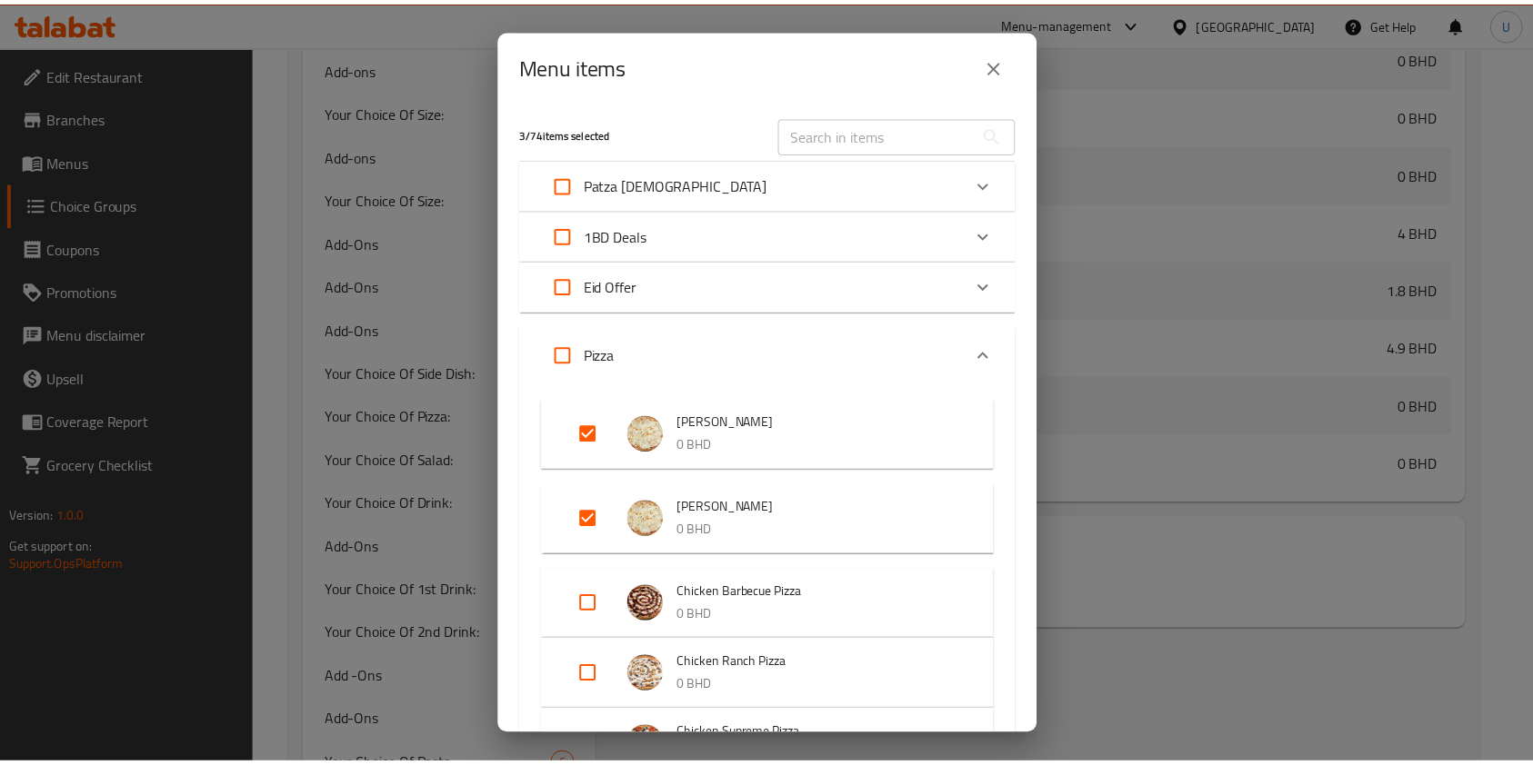
scroll to position [518, 0]
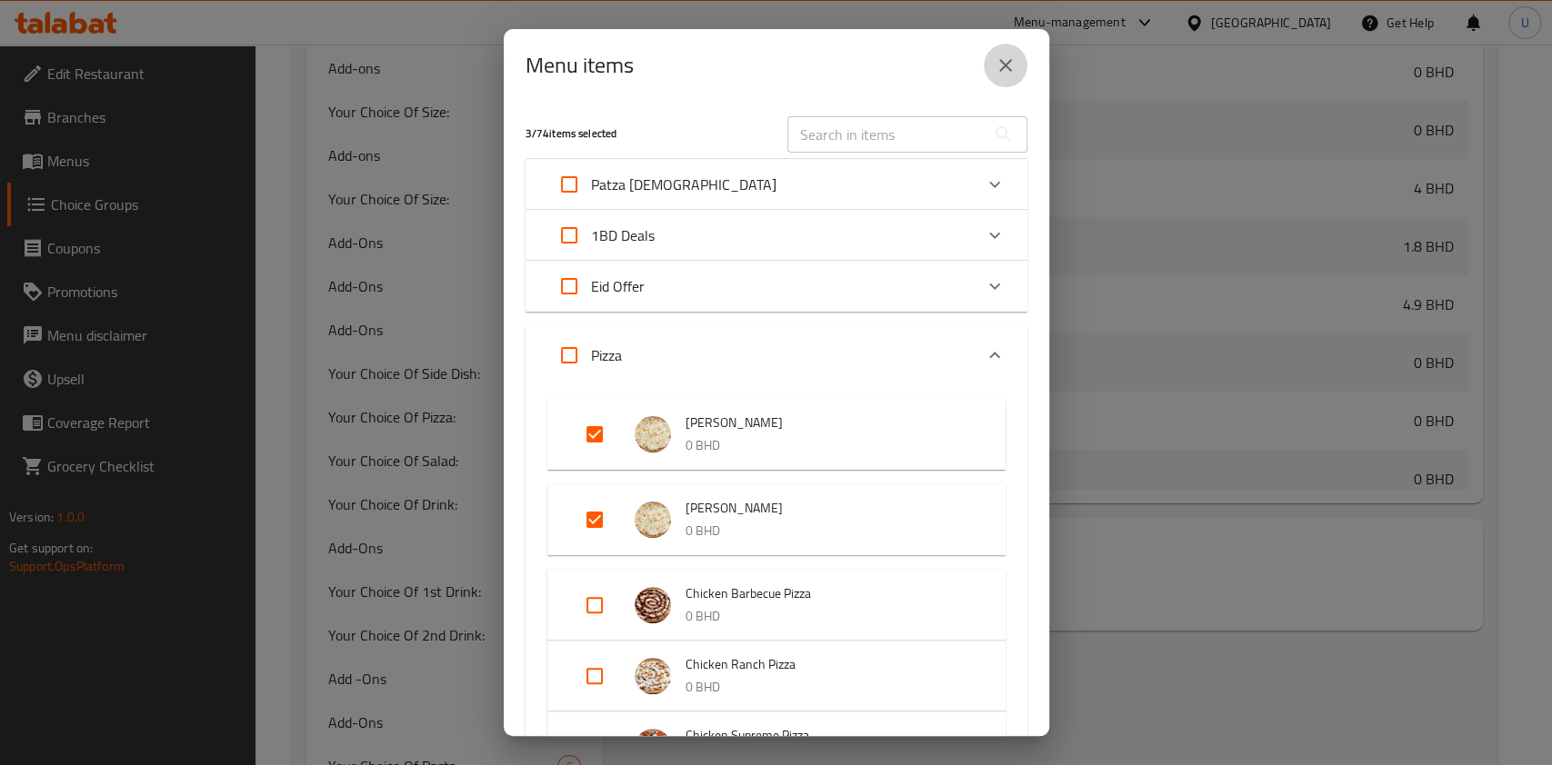
click at [1010, 65] on icon "close" at bounding box center [1005, 66] width 22 height 22
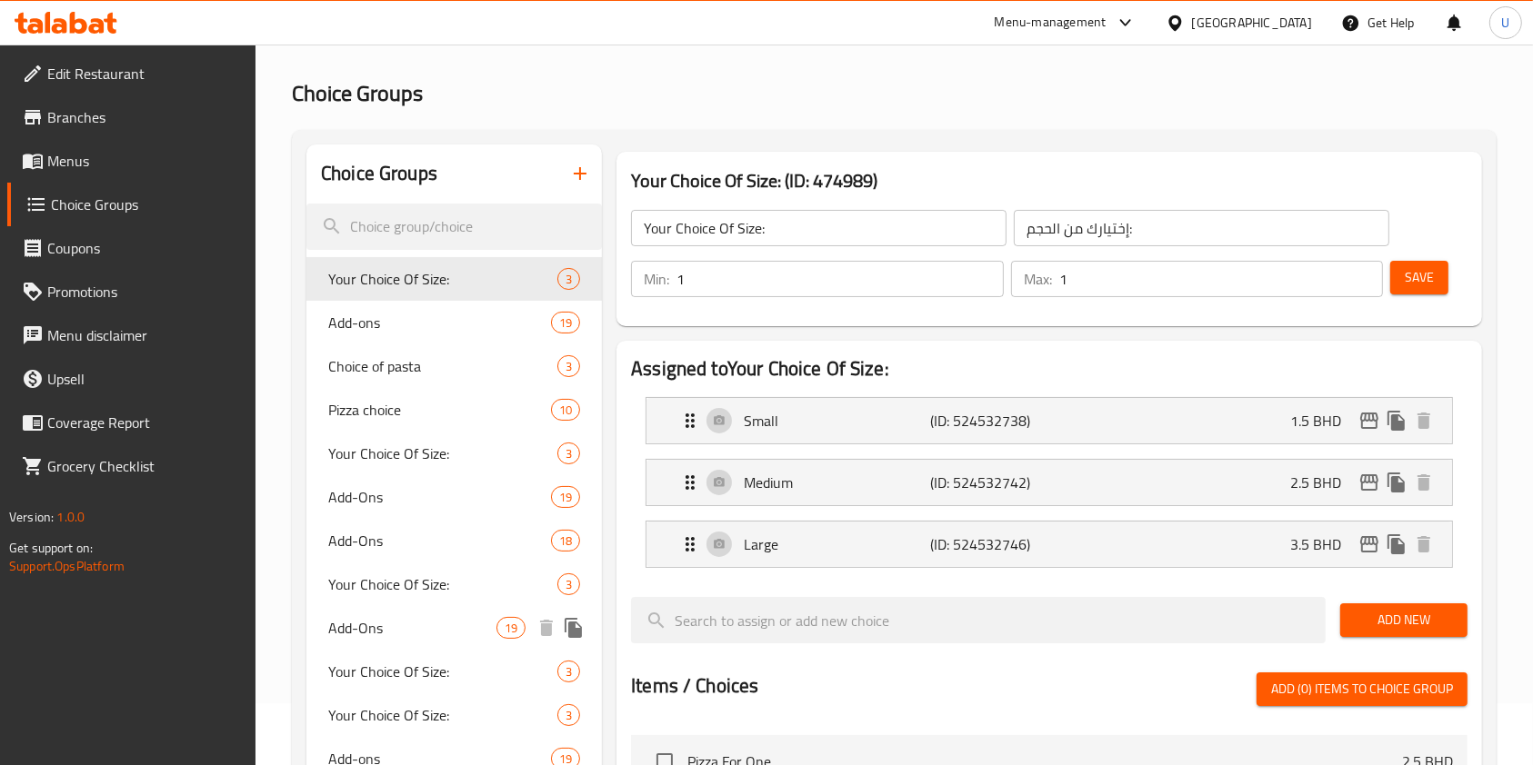
scroll to position [63, 0]
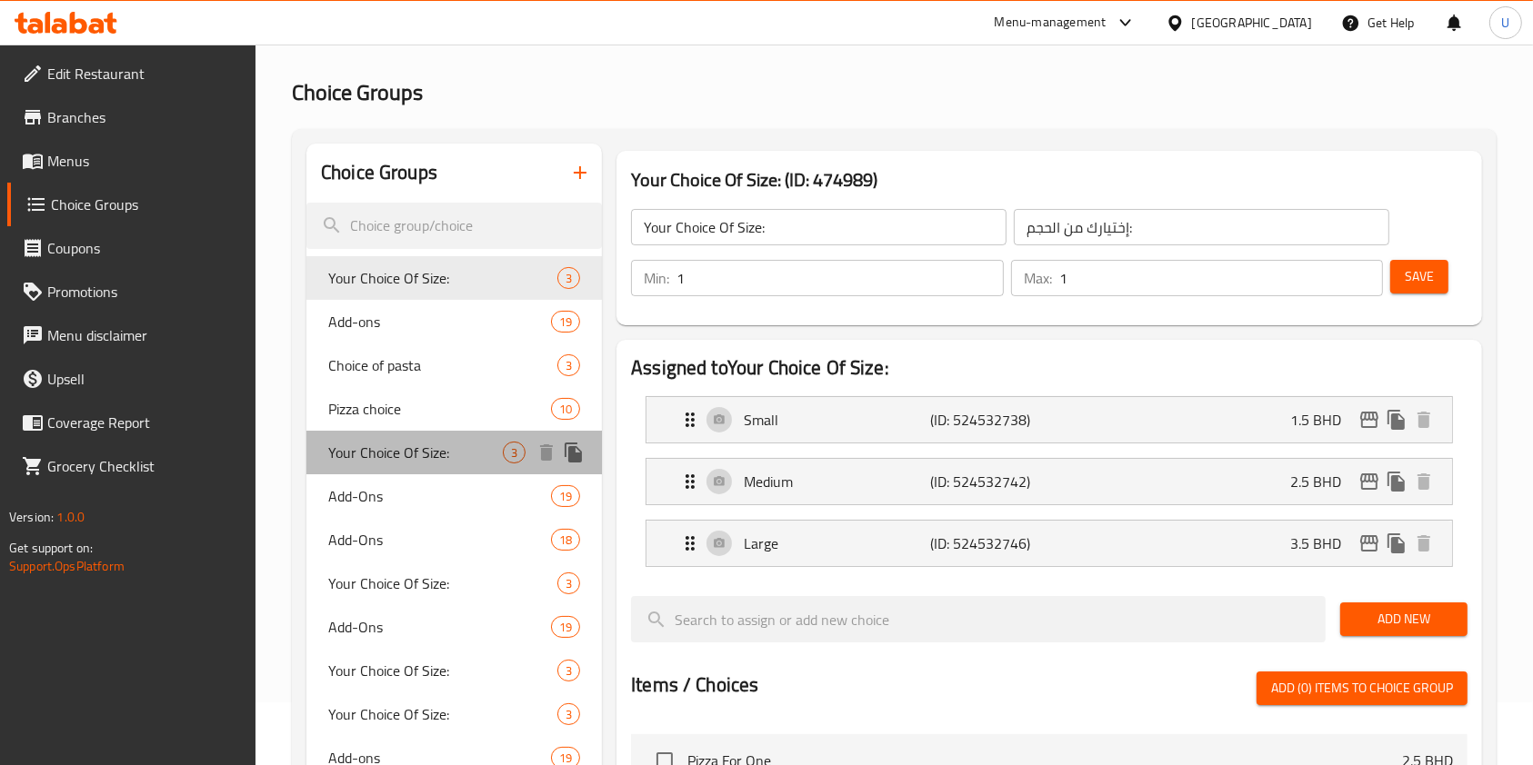
click at [468, 444] on span "Your Choice Of Size:" at bounding box center [415, 453] width 175 height 22
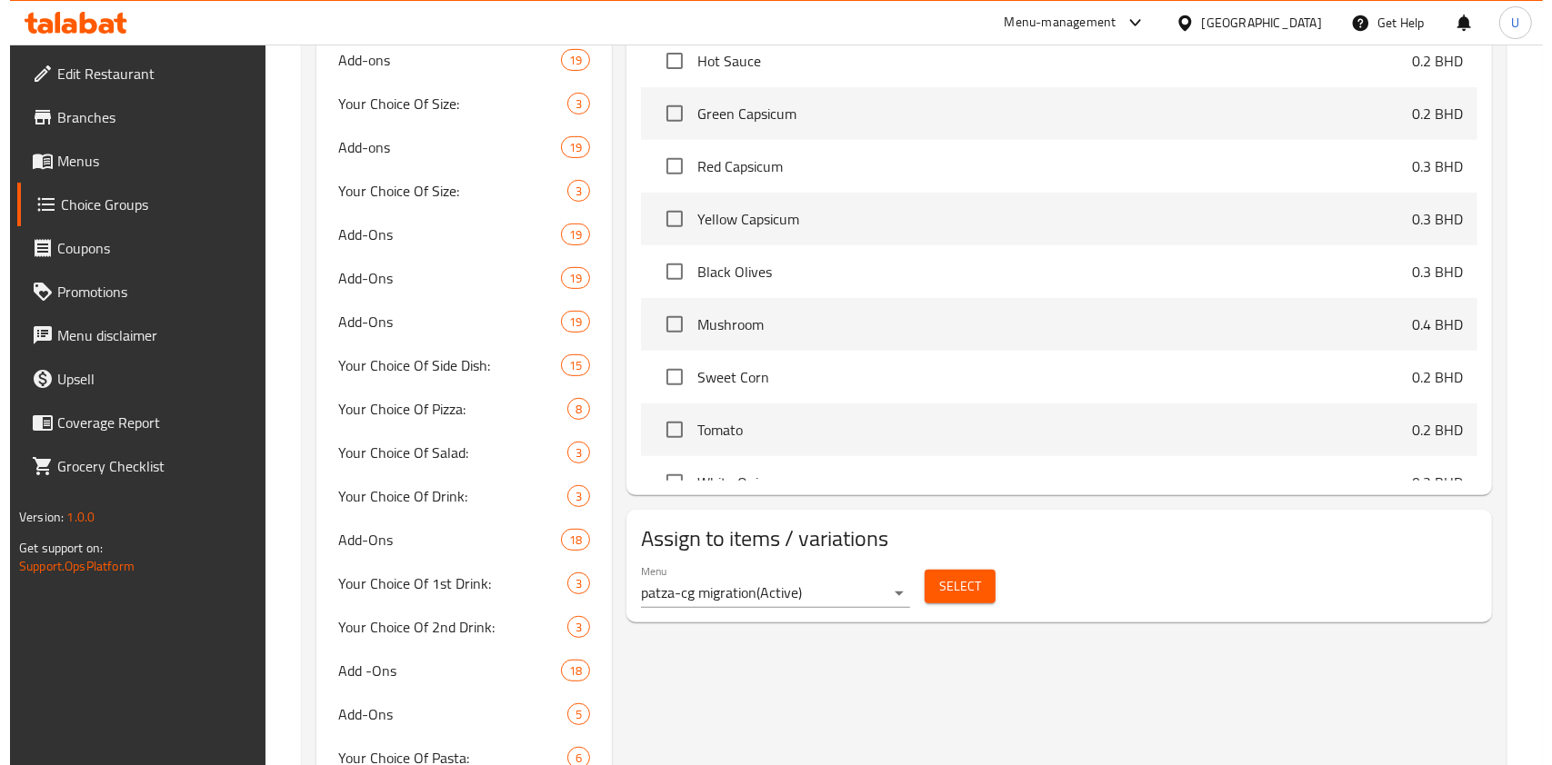
scroll to position [772, 0]
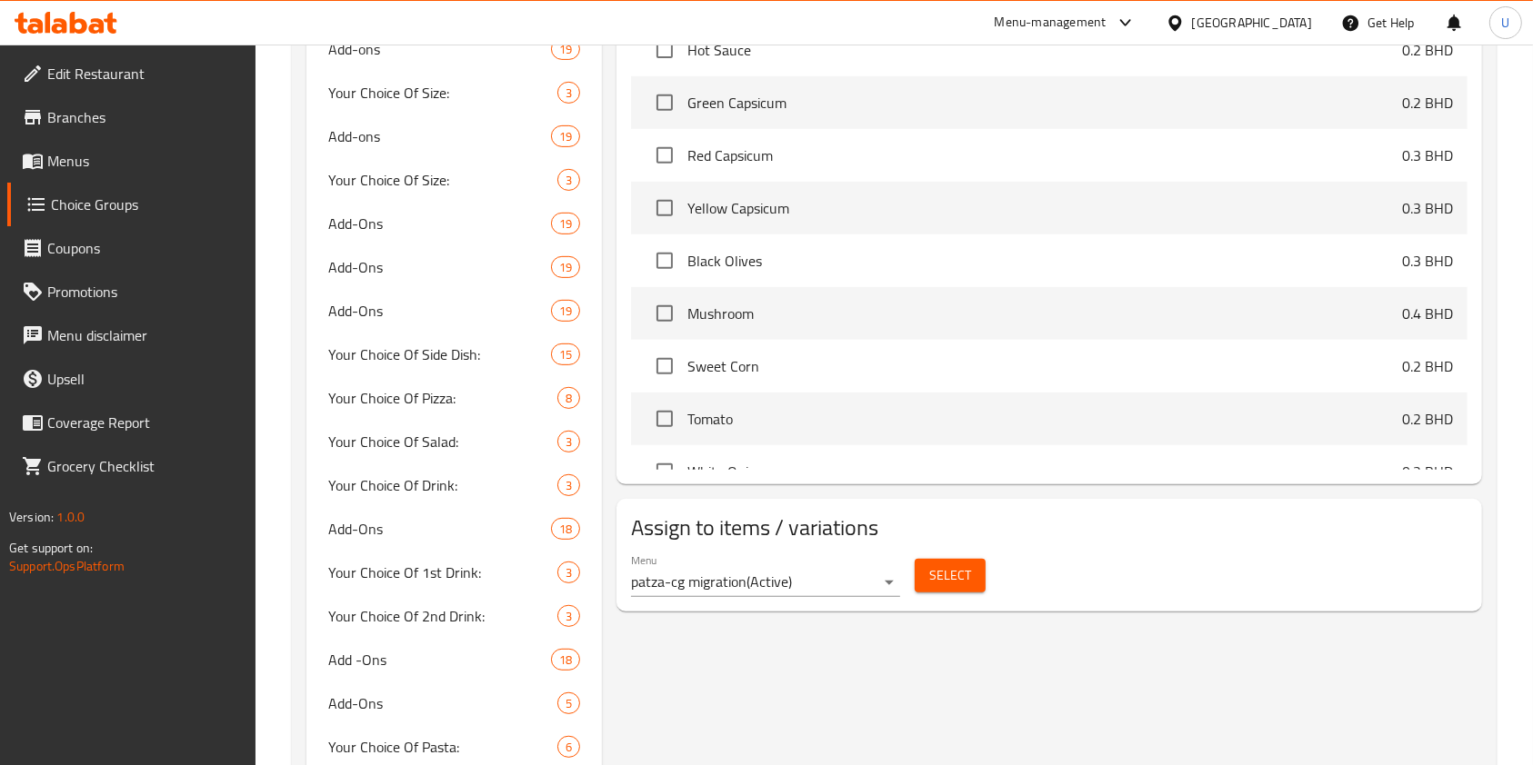
click at [927, 585] on button "Select" at bounding box center [949, 576] width 71 height 34
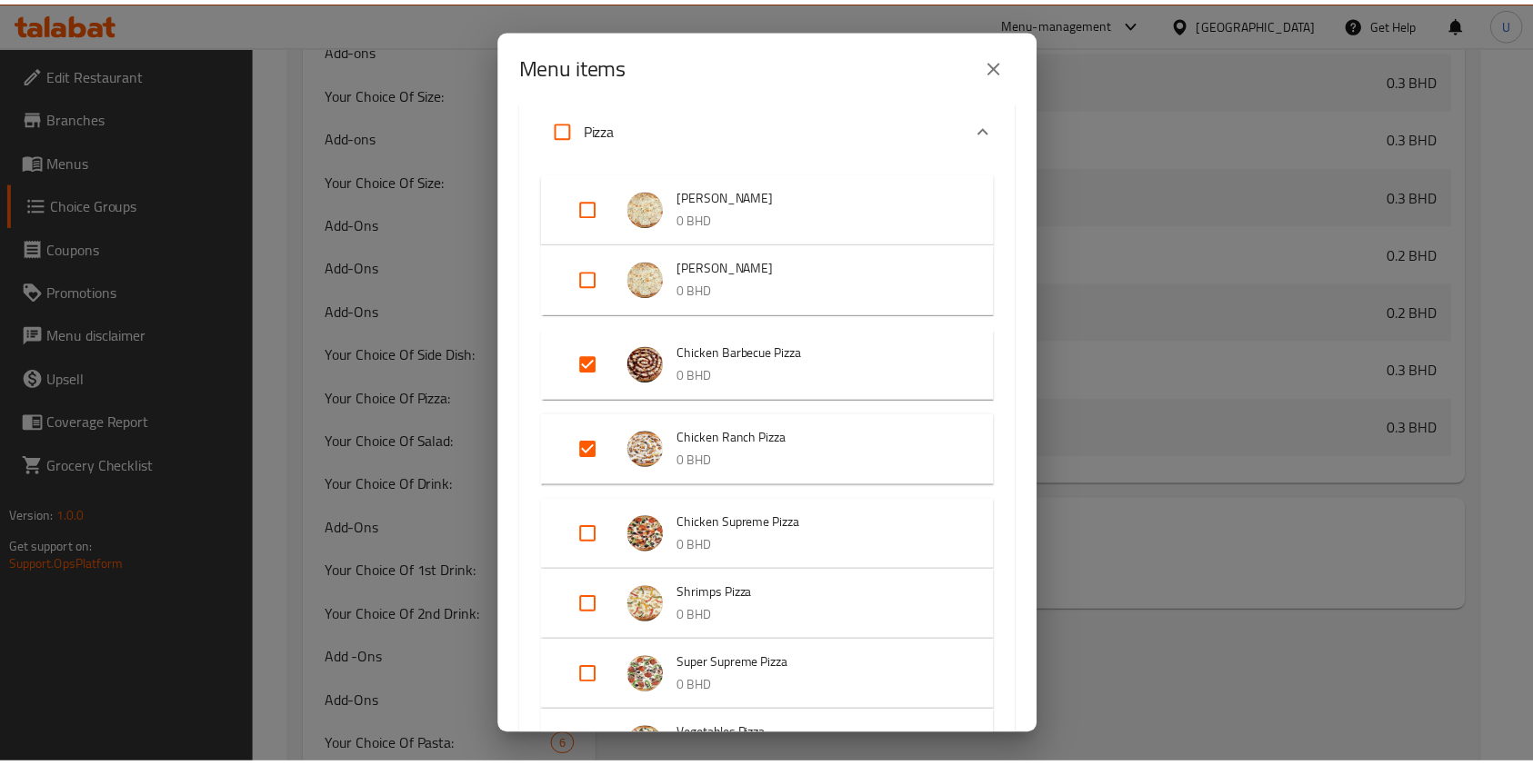
scroll to position [227, 0]
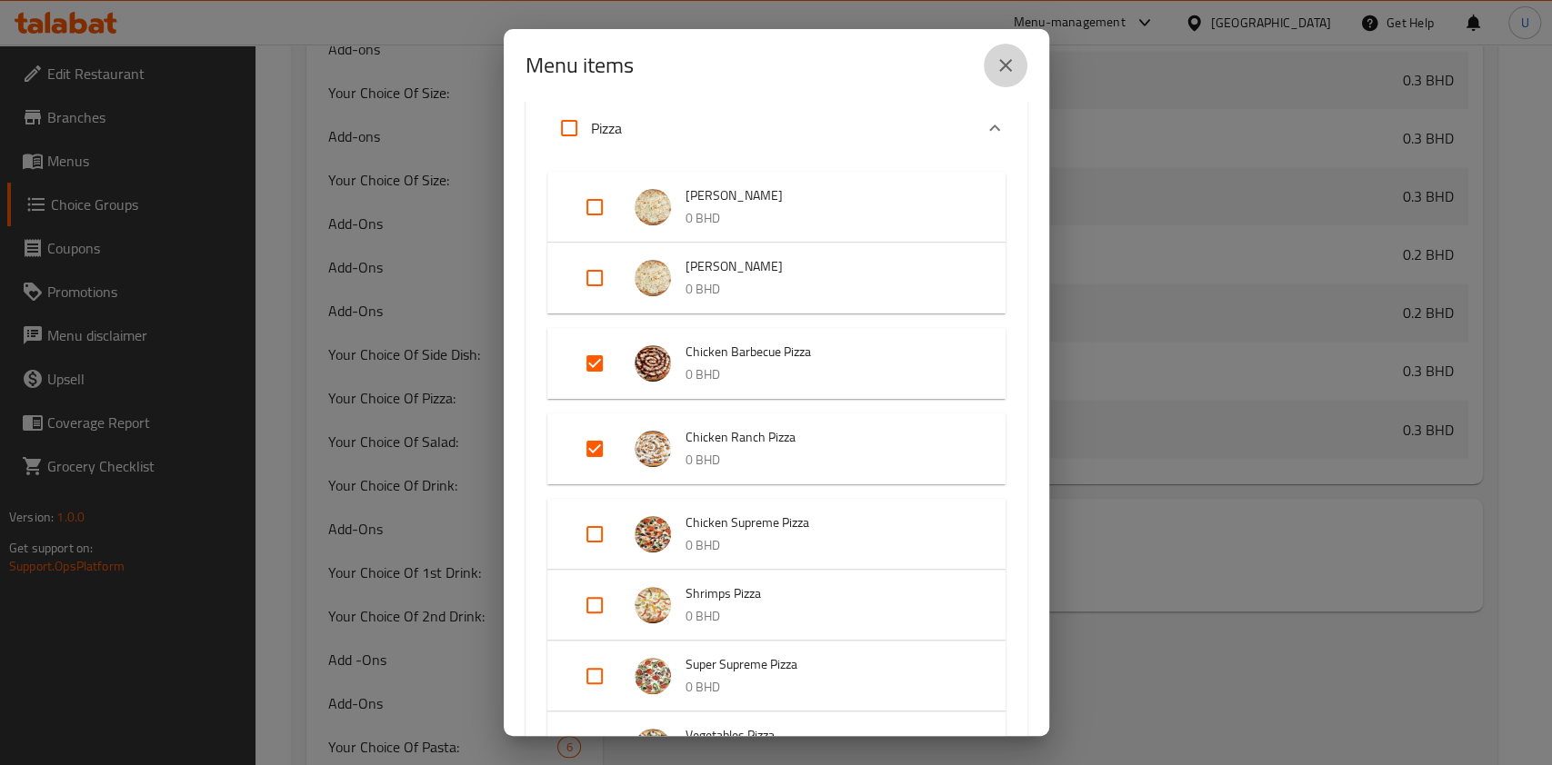
click at [1009, 71] on icon "close" at bounding box center [1005, 66] width 22 height 22
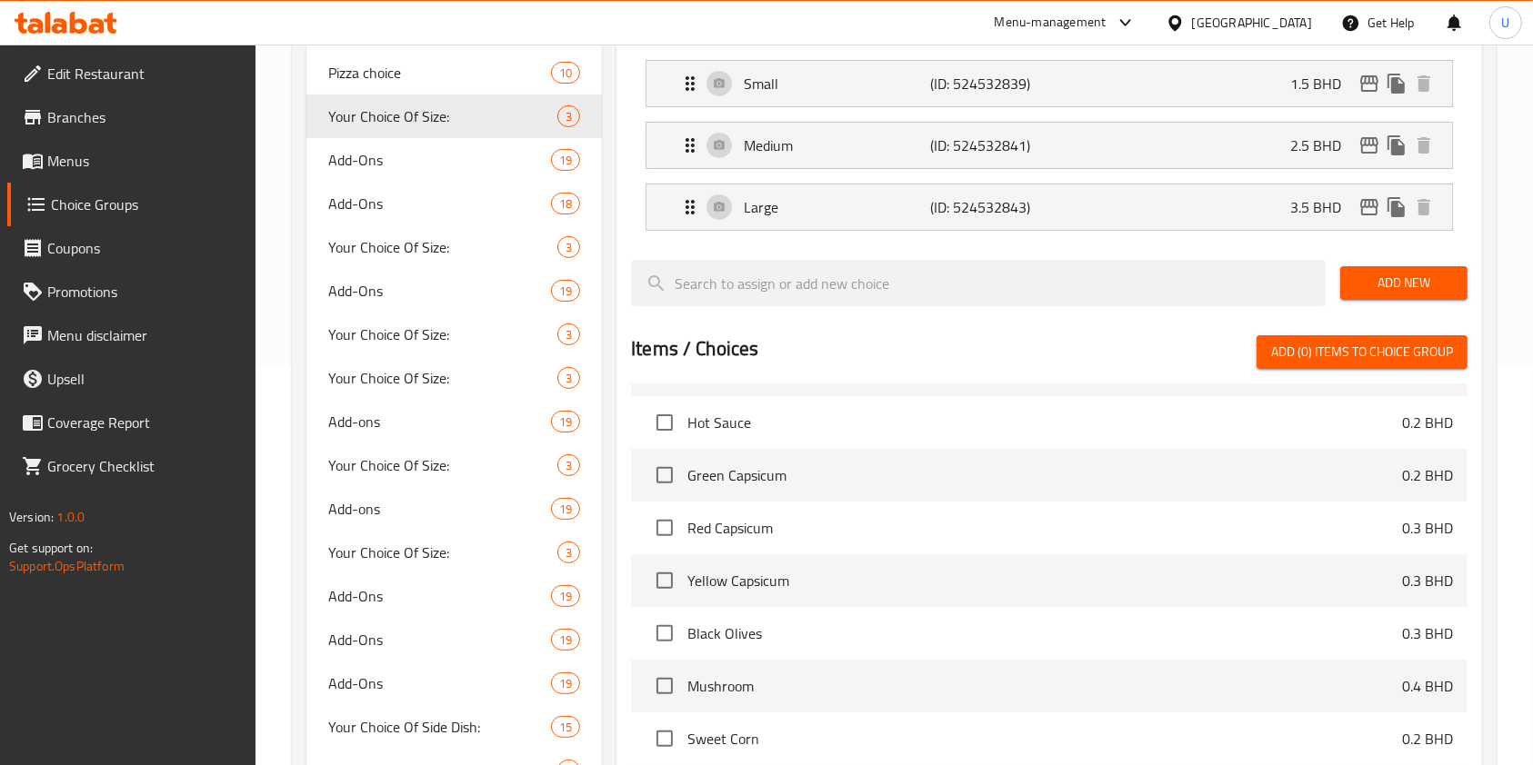
scroll to position [393, 0]
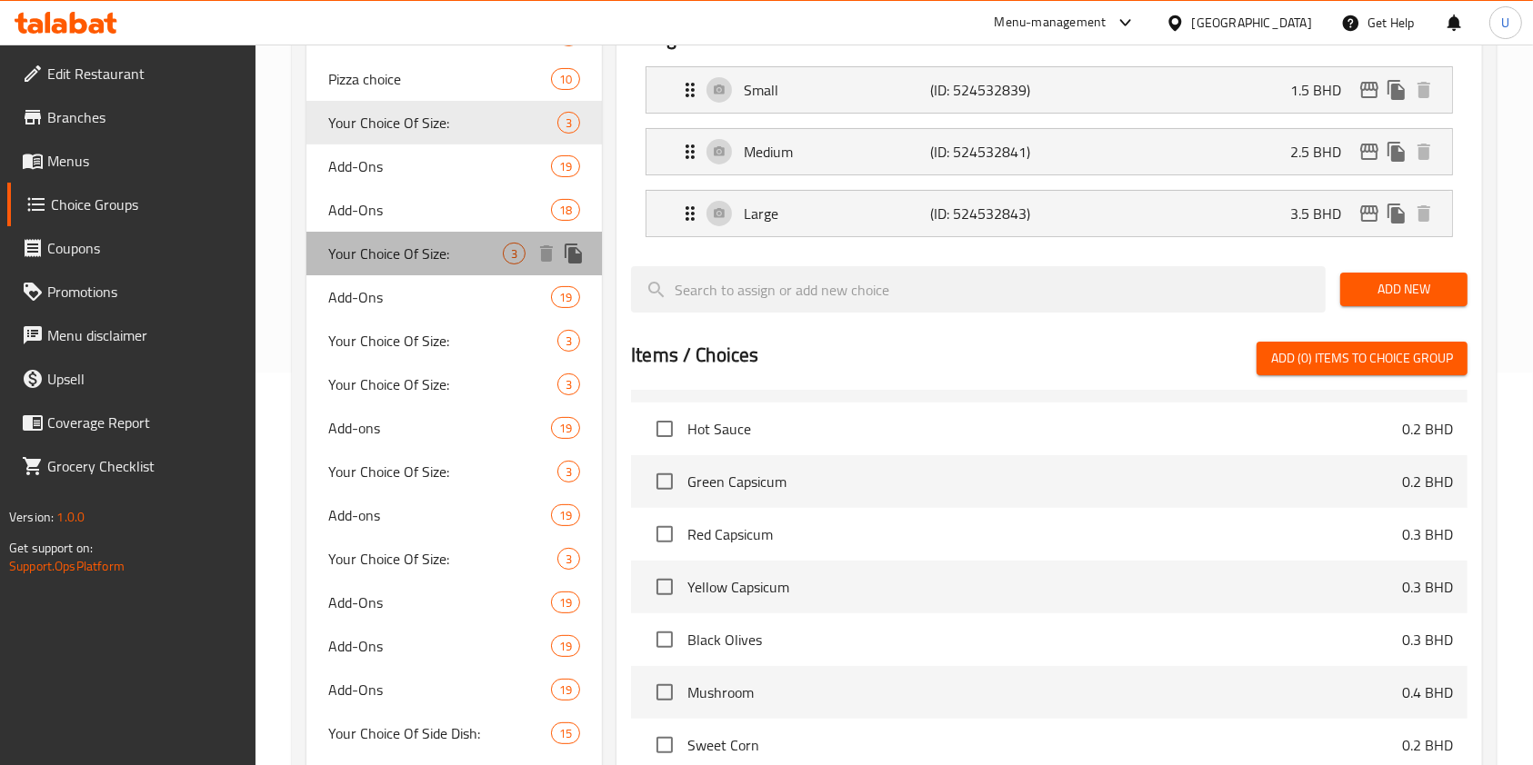
click at [469, 258] on span "Your Choice Of Size:" at bounding box center [415, 254] width 175 height 22
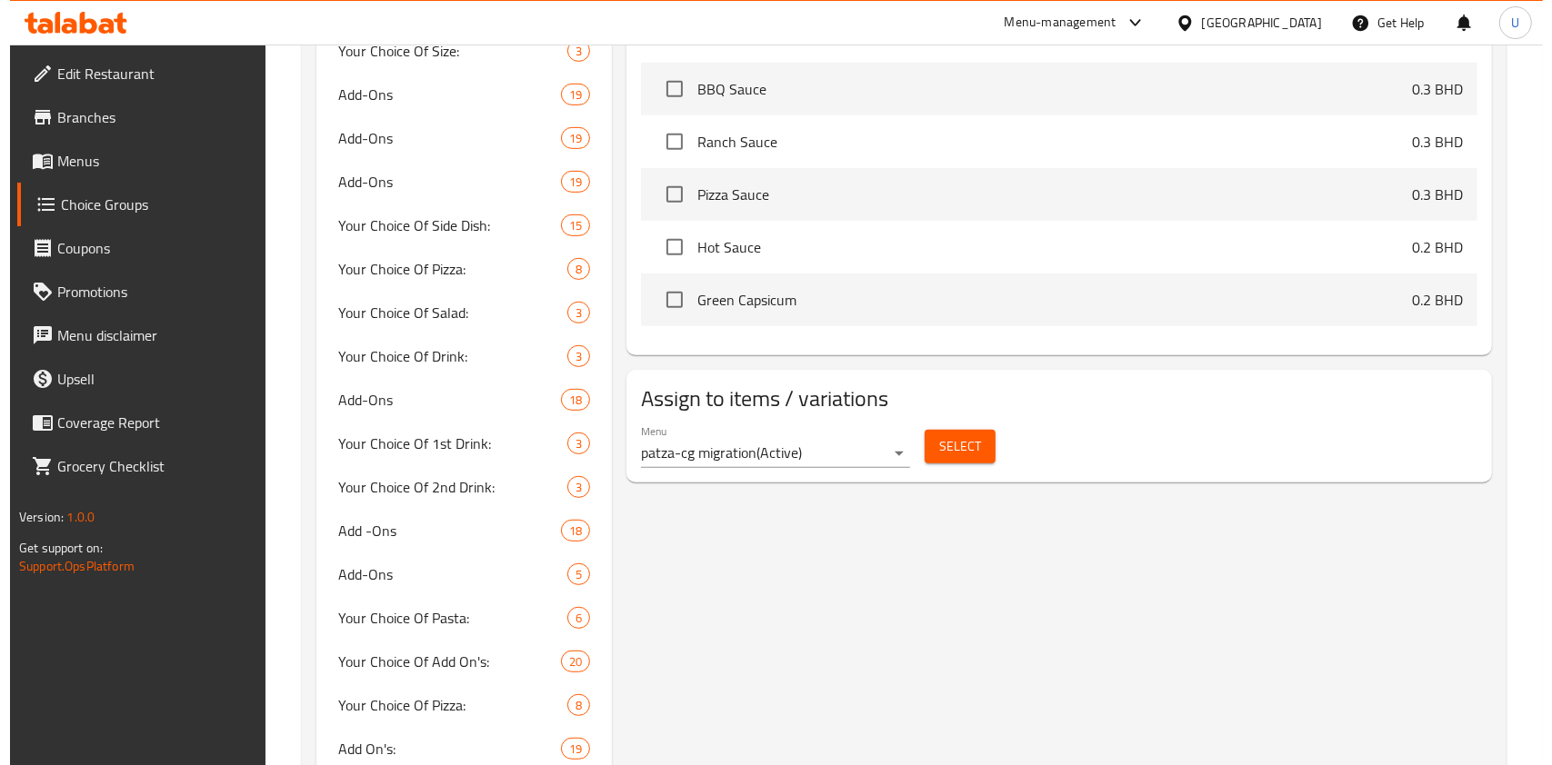
scroll to position [902, 0]
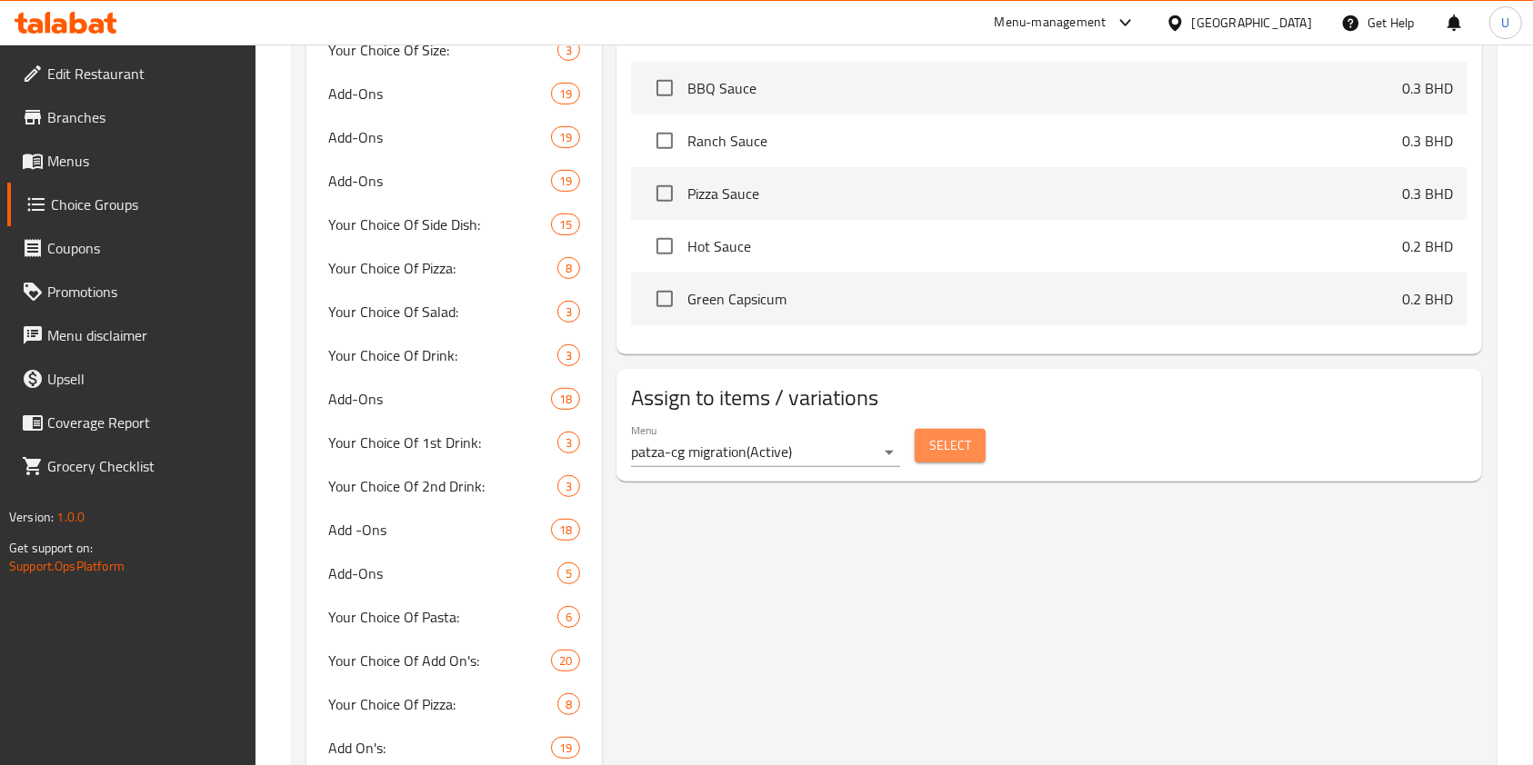
click at [962, 435] on span "Select" at bounding box center [950, 445] width 42 height 23
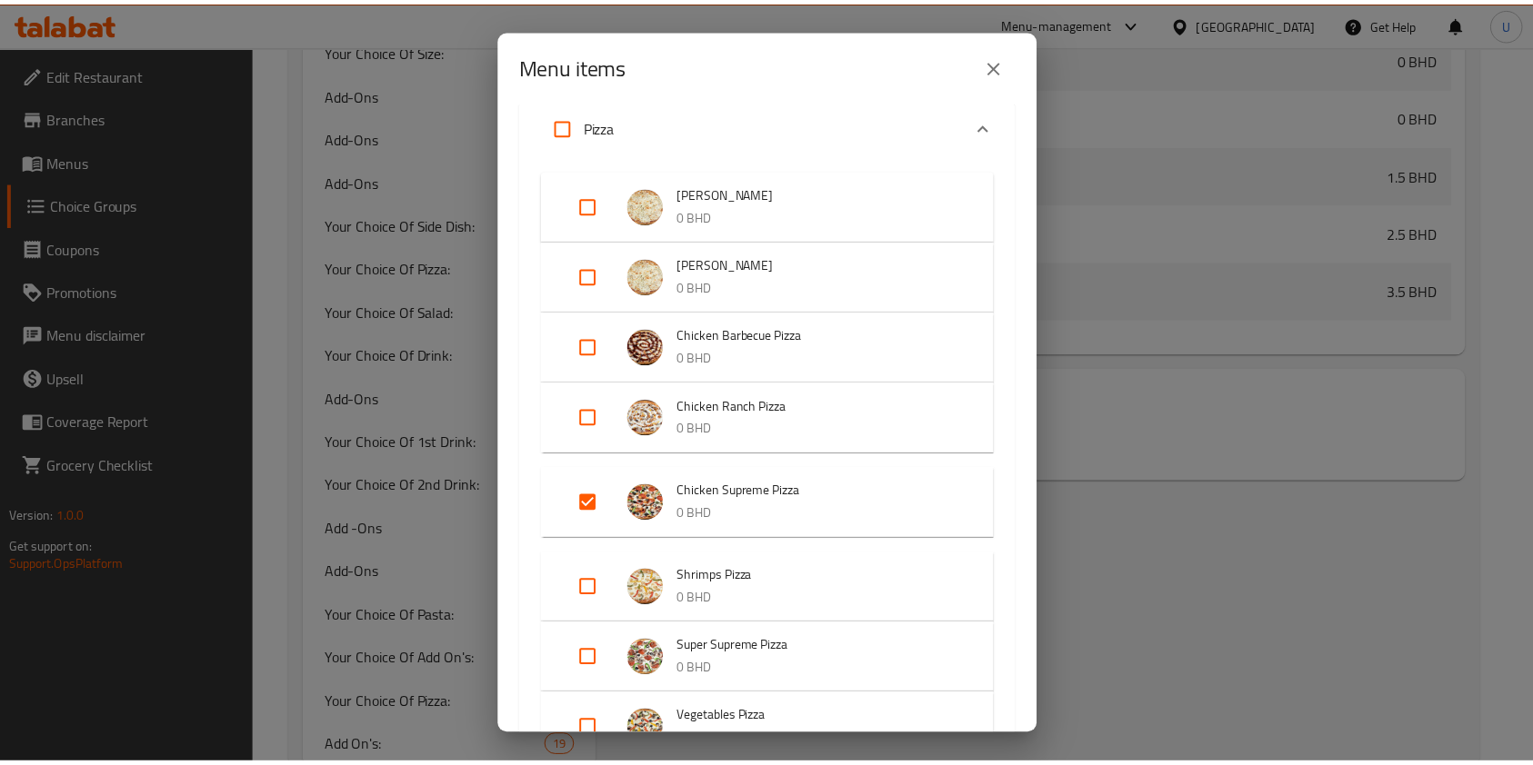
scroll to position [227, 0]
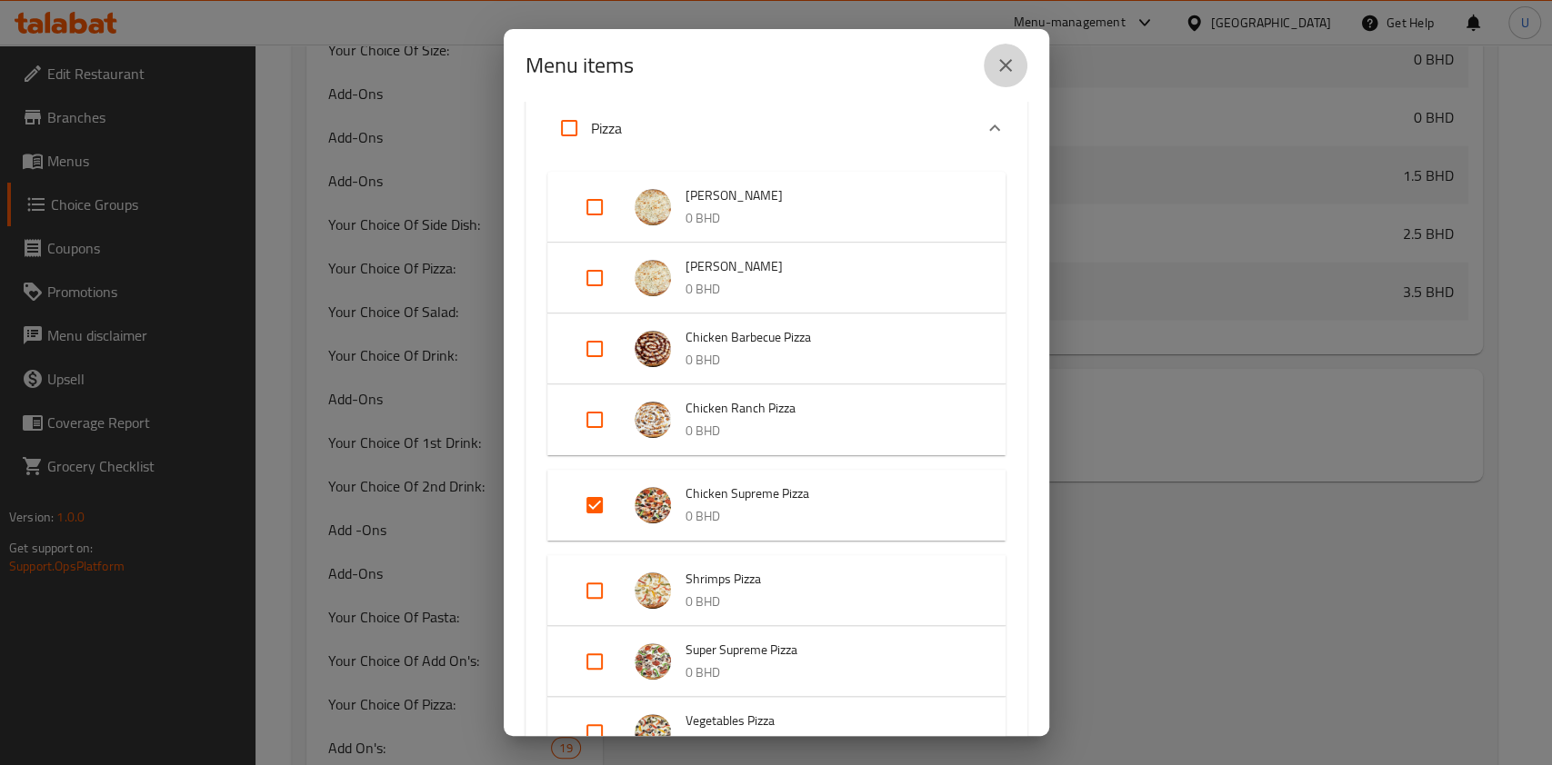
click at [1008, 66] on icon "close" at bounding box center [1005, 66] width 22 height 22
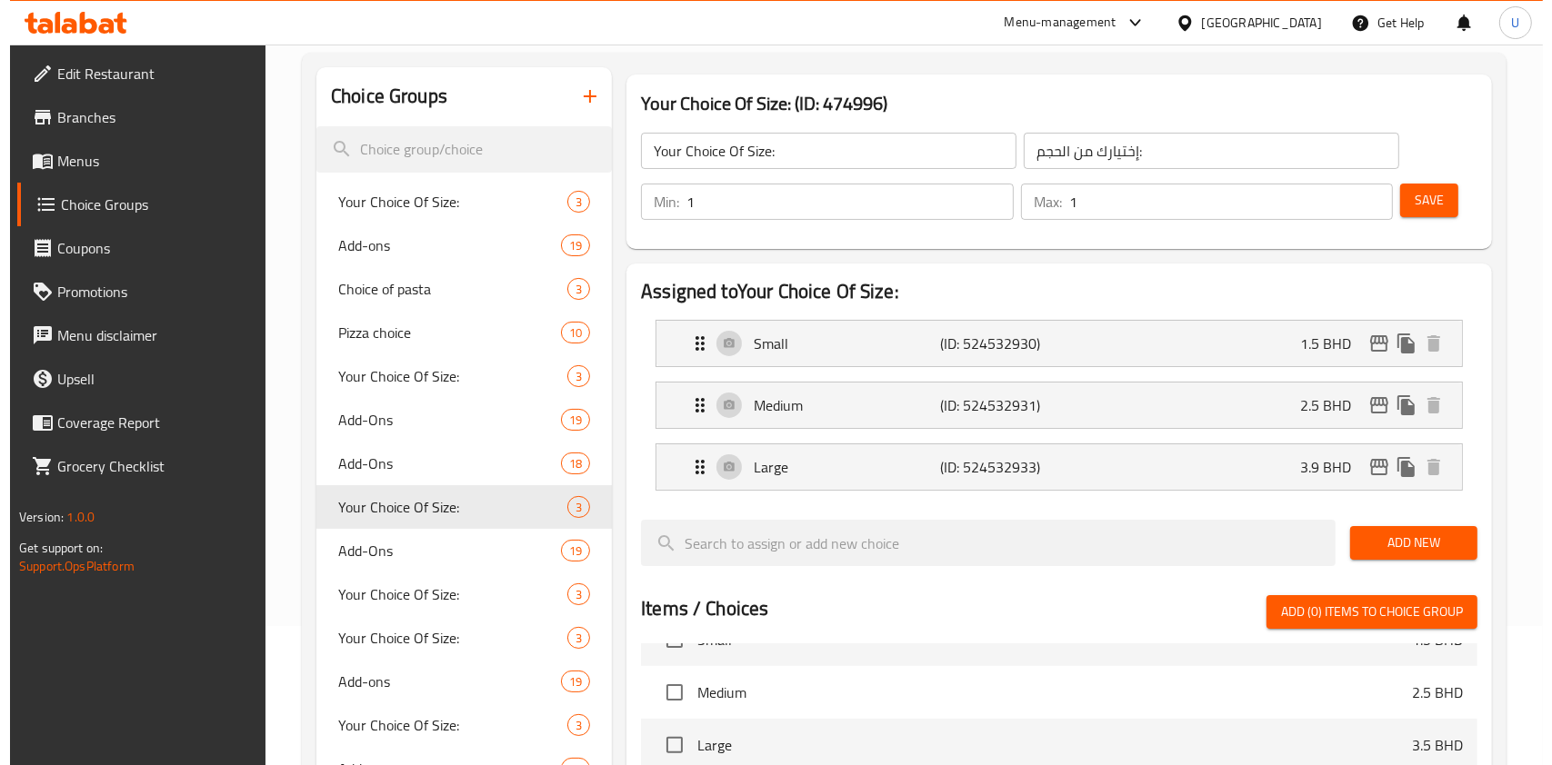
scroll to position [0, 0]
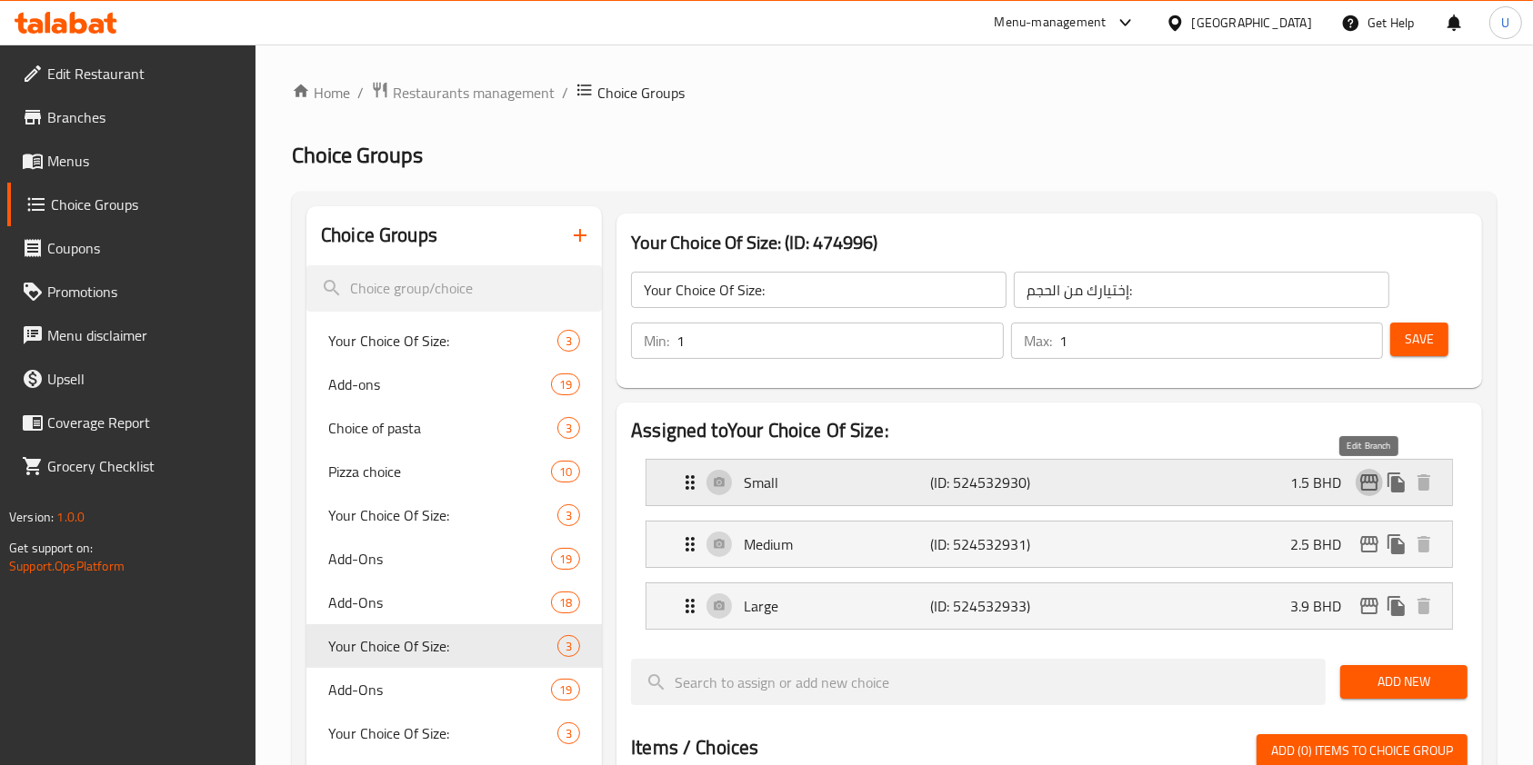
click at [1374, 491] on icon "edit" at bounding box center [1369, 483] width 22 height 22
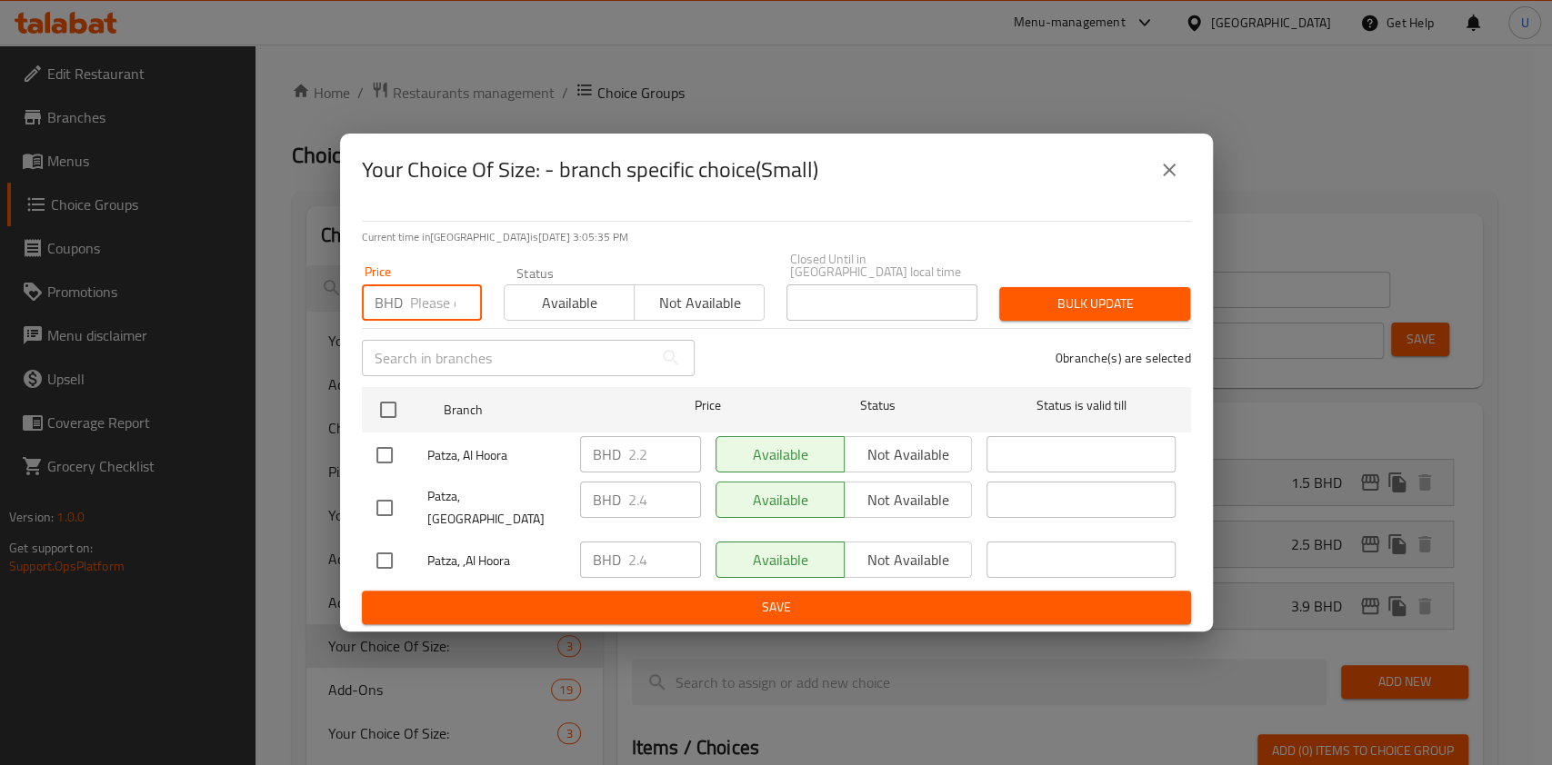
click at [429, 304] on input "number" at bounding box center [446, 303] width 72 height 36
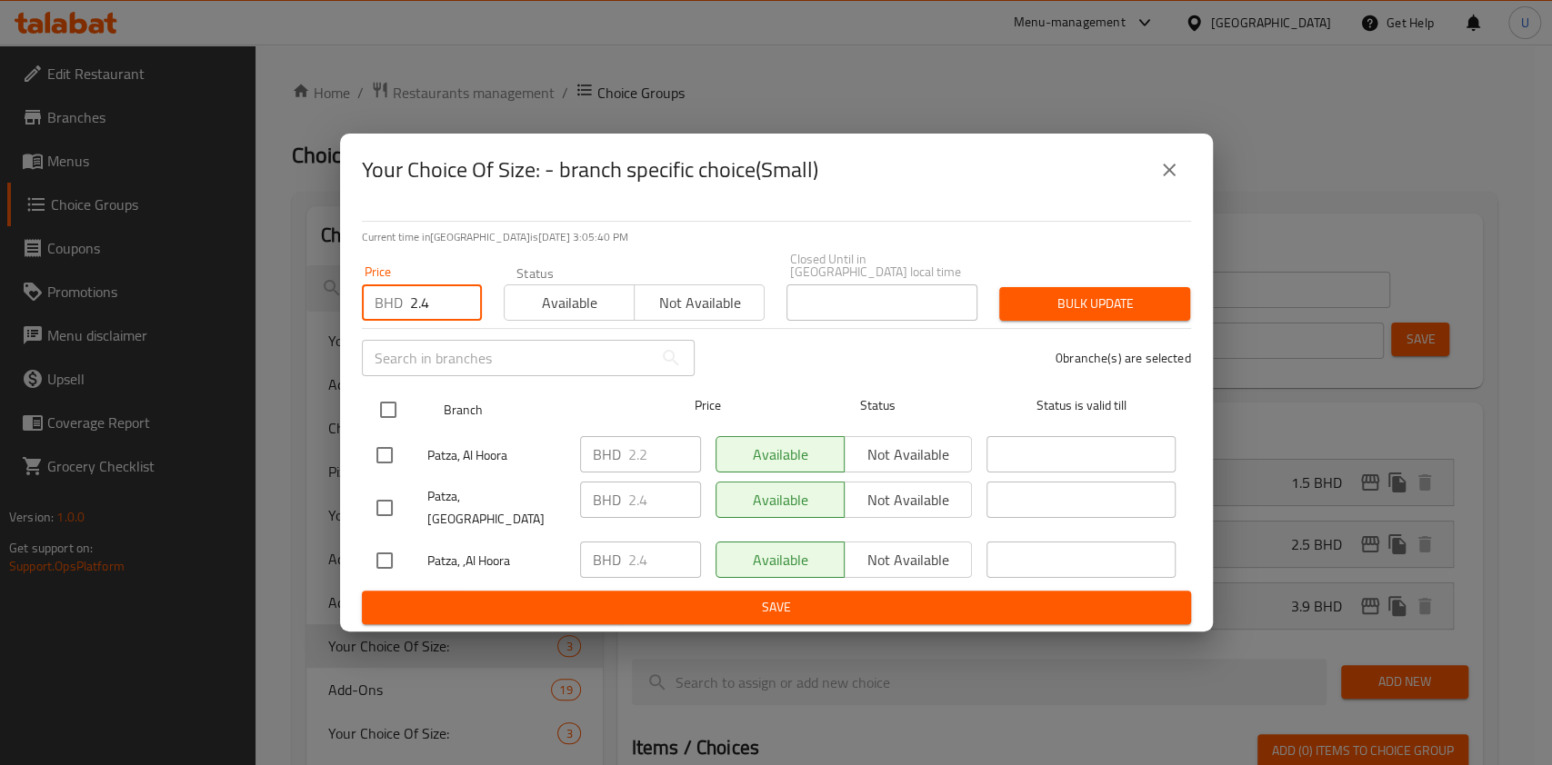
type input "2.4"
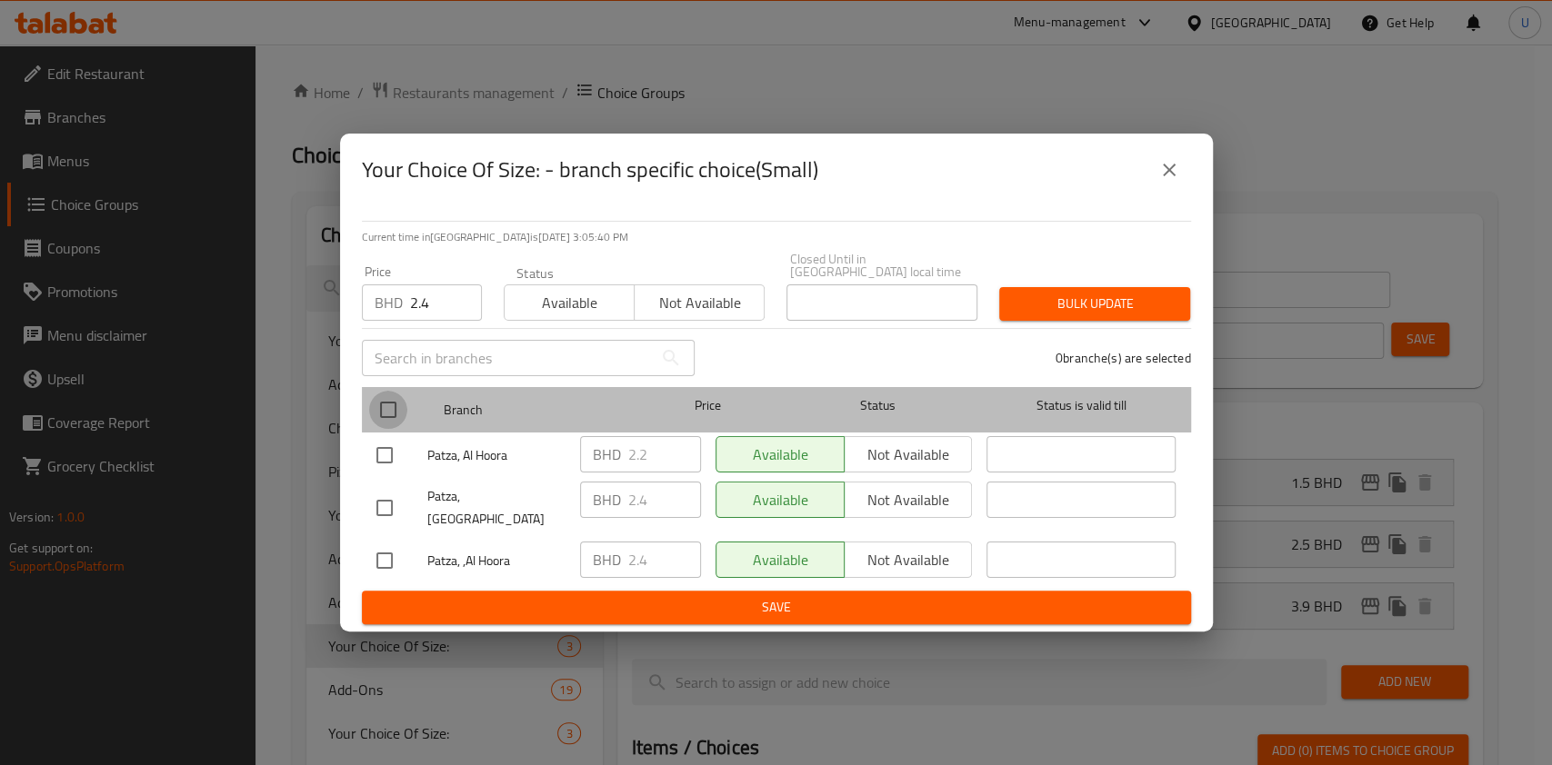
click at [381, 411] on input "checkbox" at bounding box center [388, 410] width 38 height 38
checkbox input "true"
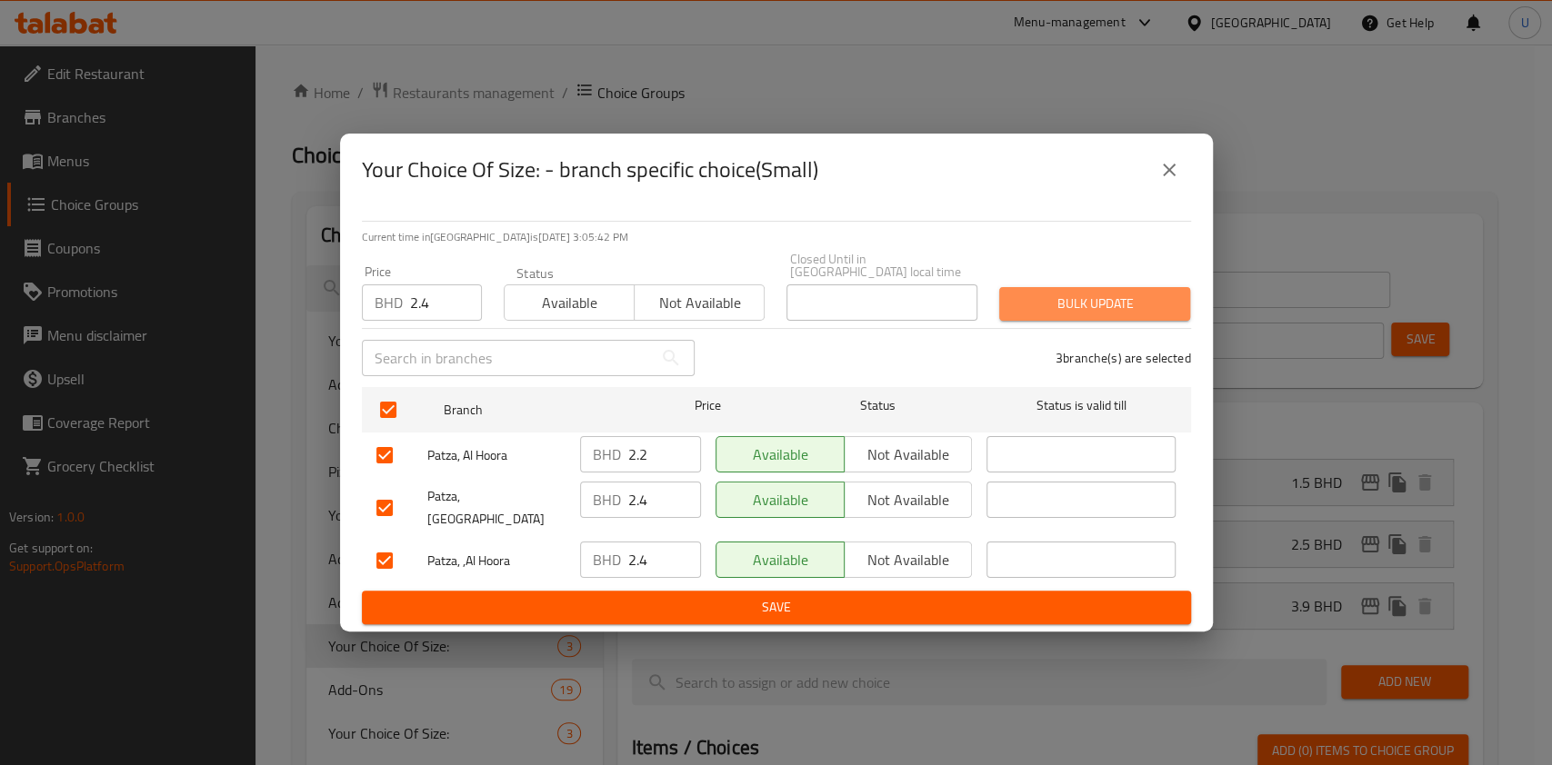
click at [1115, 297] on span "Bulk update" at bounding box center [1095, 304] width 162 height 23
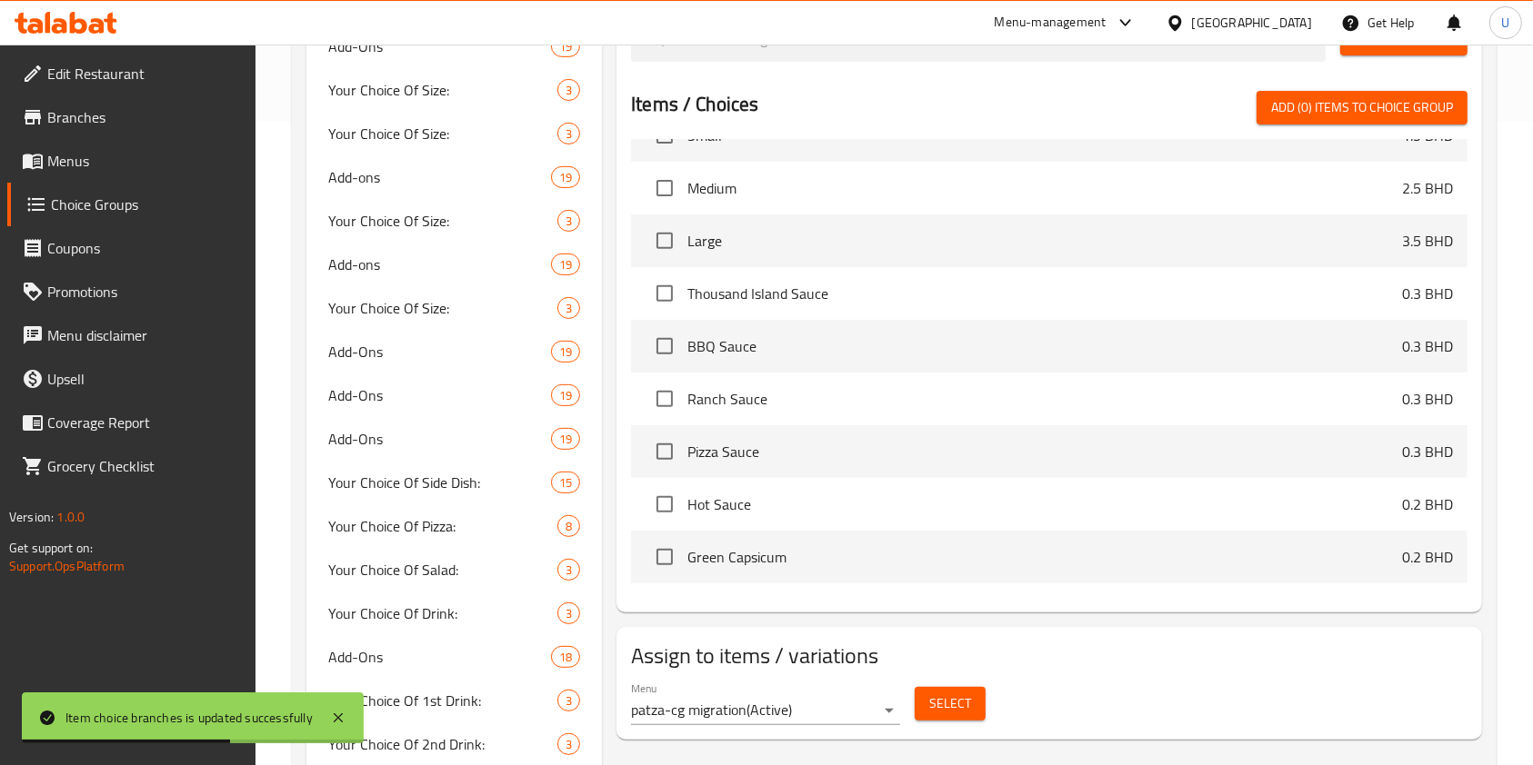
scroll to position [435, 0]
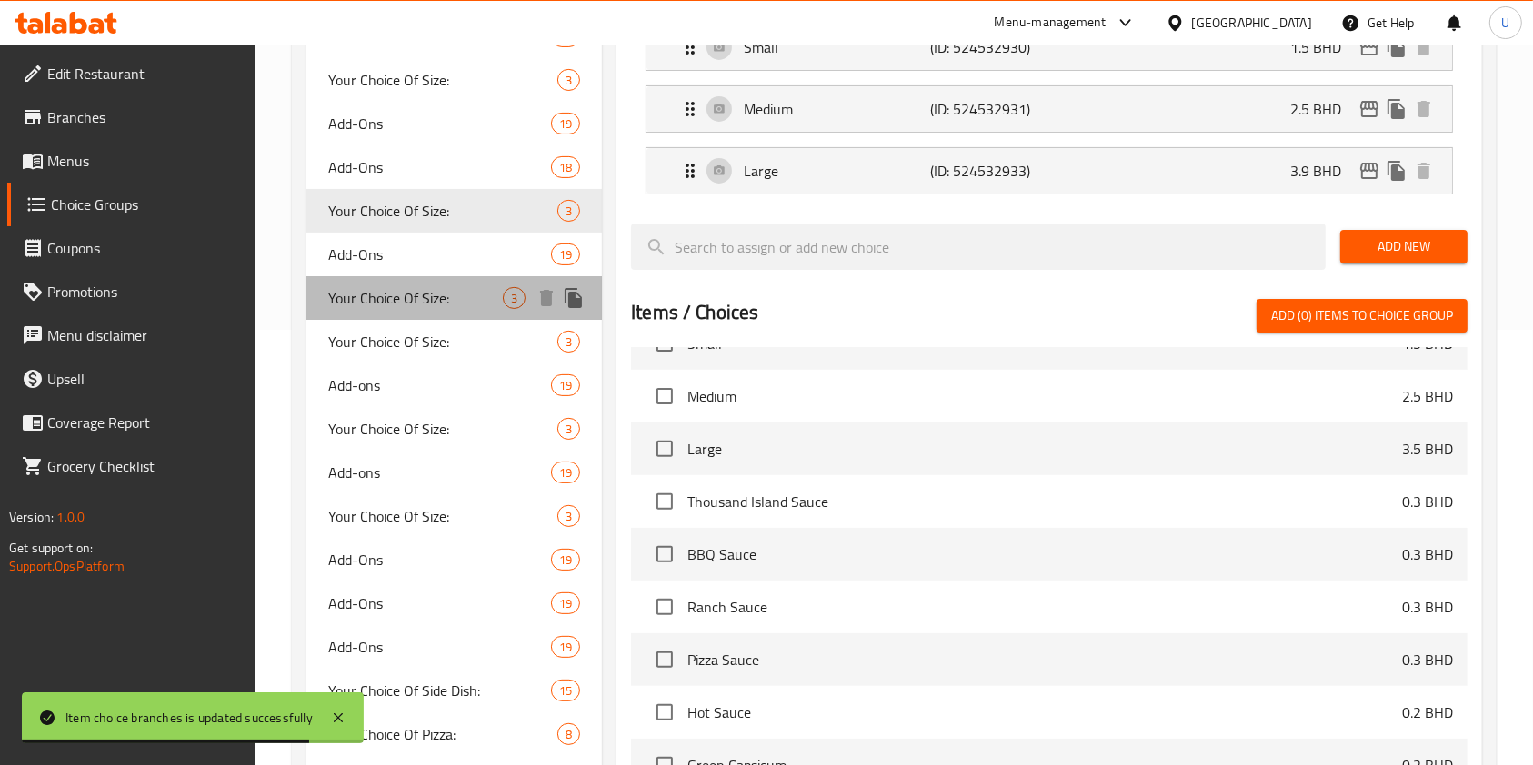
click at [454, 291] on span "Your Choice Of Size:" at bounding box center [415, 298] width 175 height 22
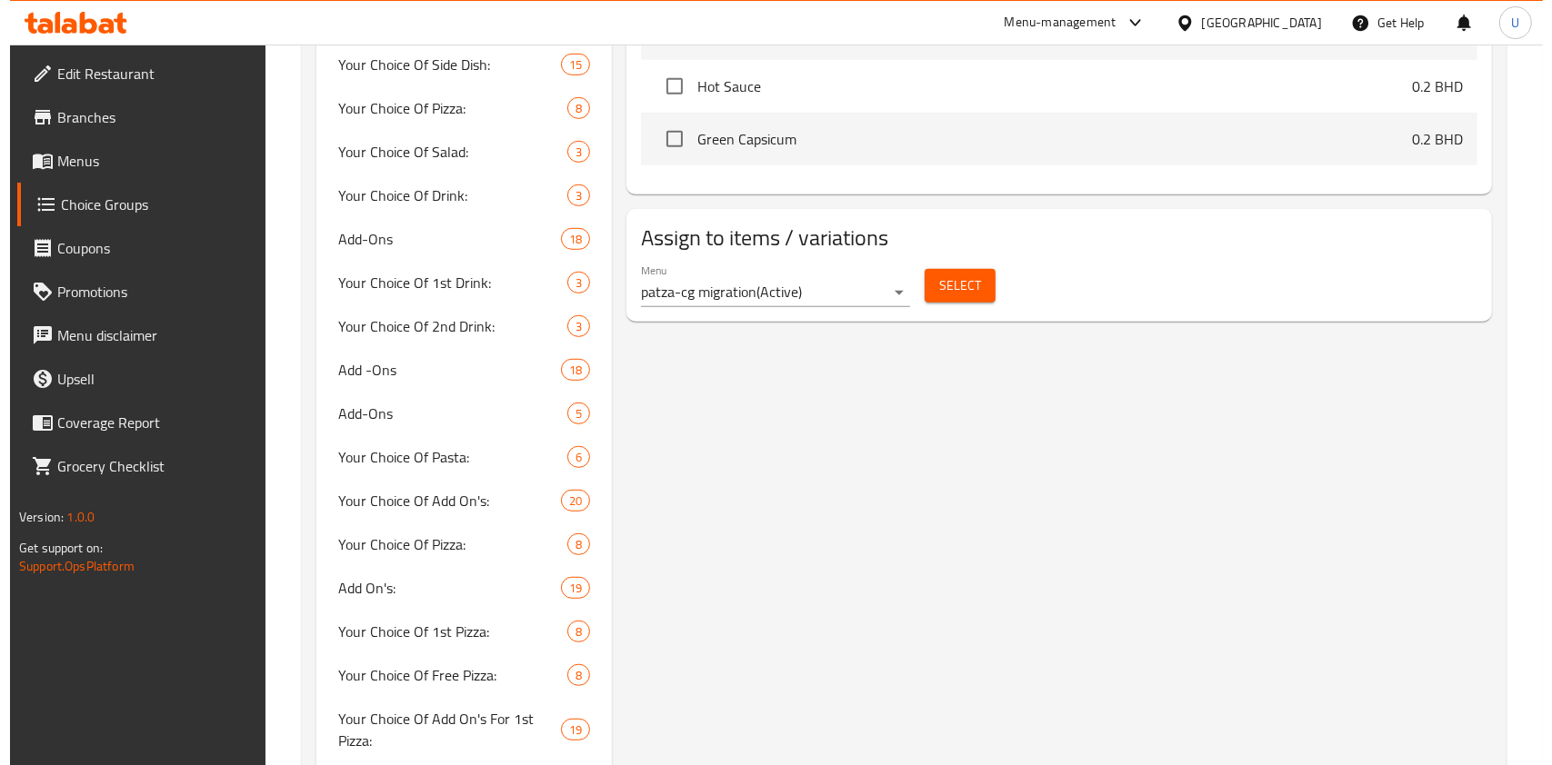
scroll to position [1063, 0]
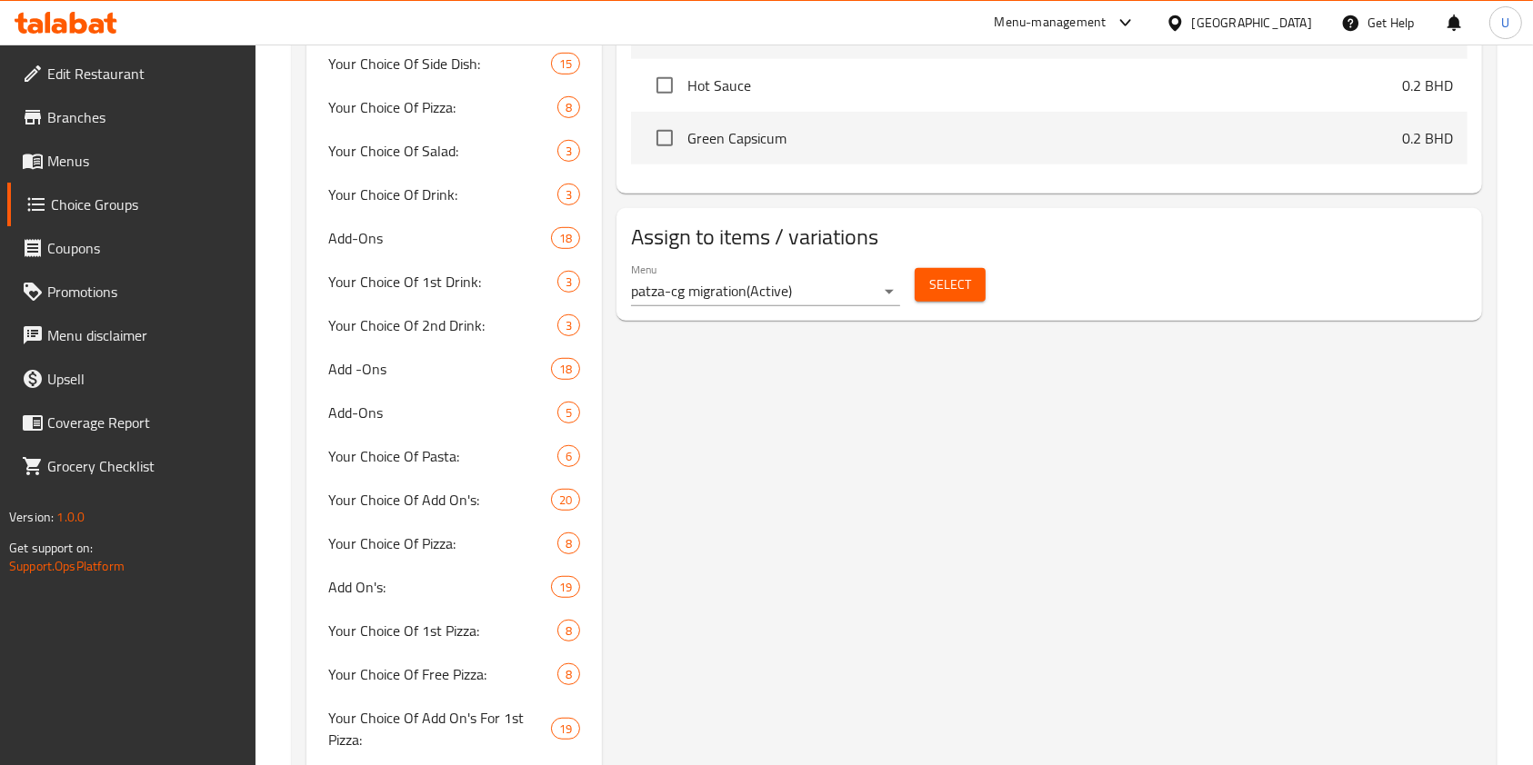
click at [940, 288] on span "Select" at bounding box center [950, 285] width 42 height 23
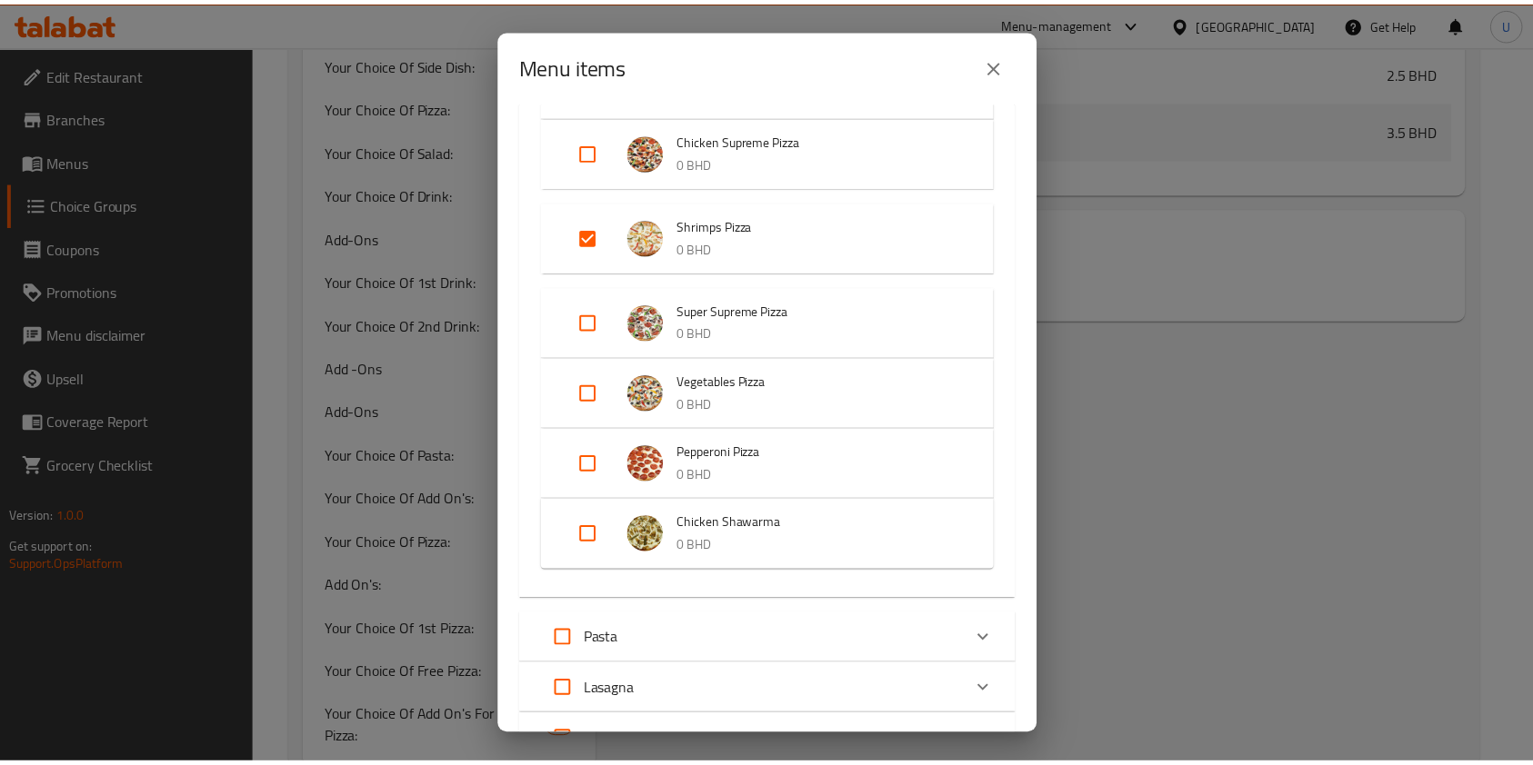
scroll to position [568, 0]
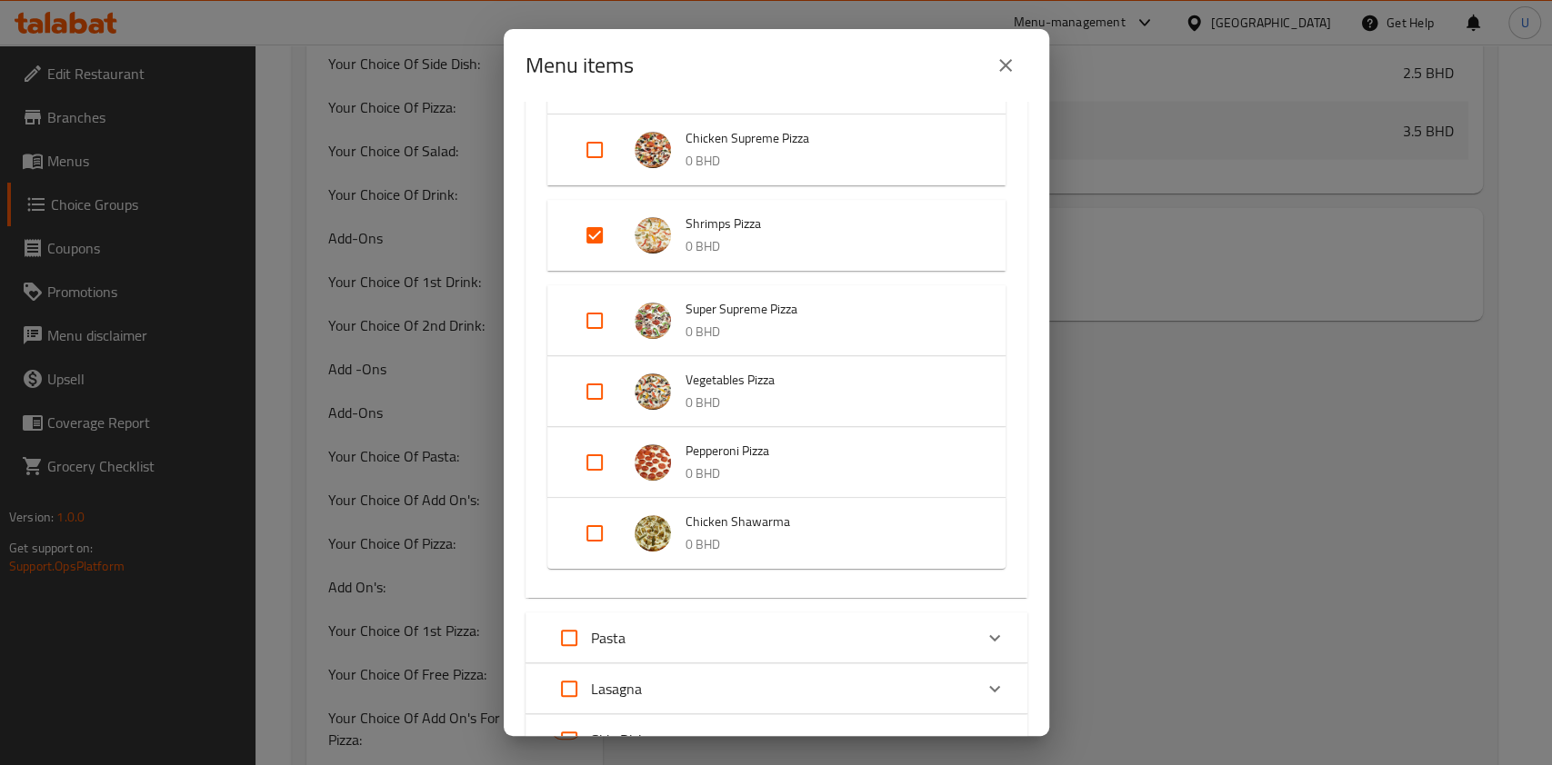
click at [1011, 61] on icon "close" at bounding box center [1005, 66] width 22 height 22
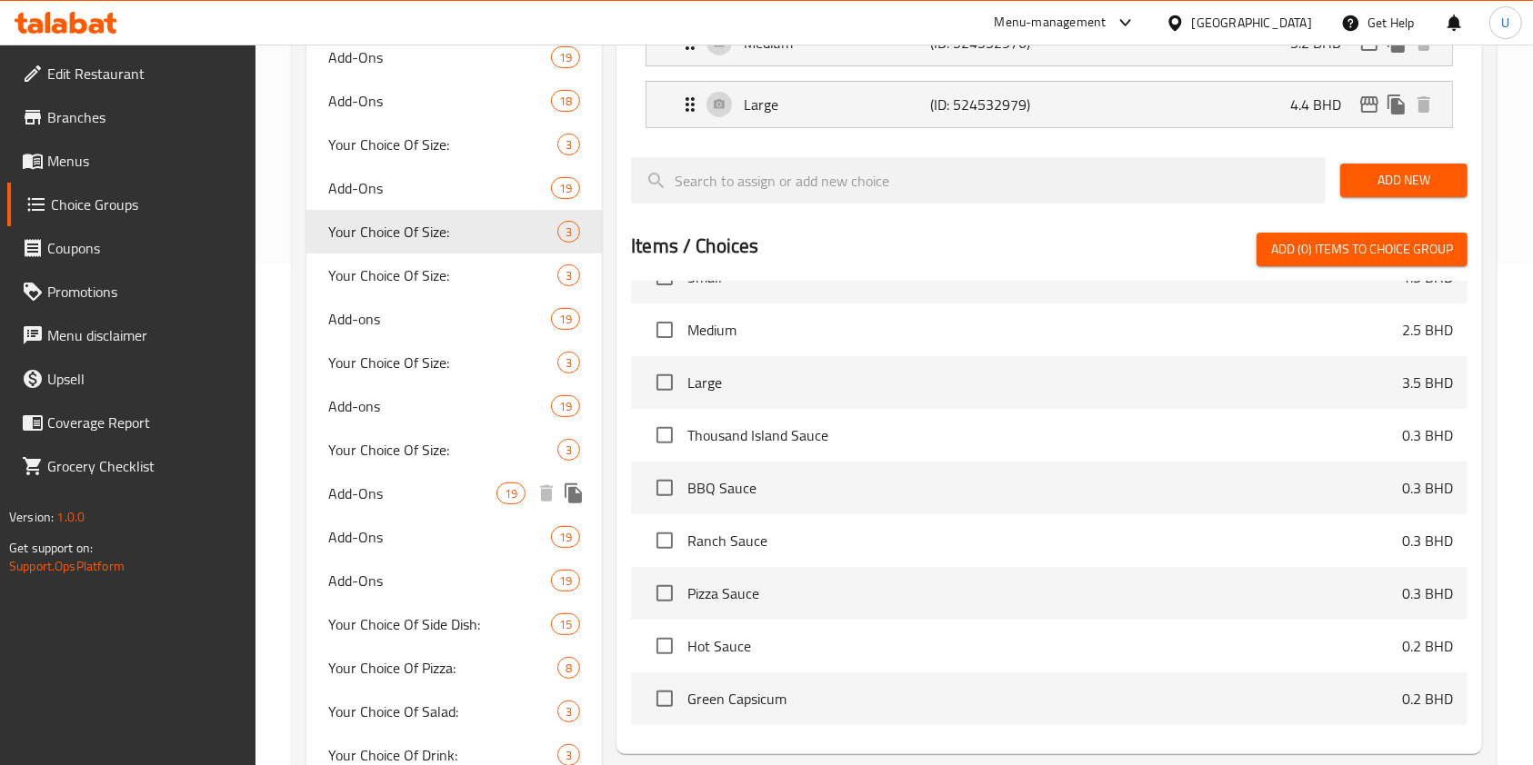
scroll to position [502, 0]
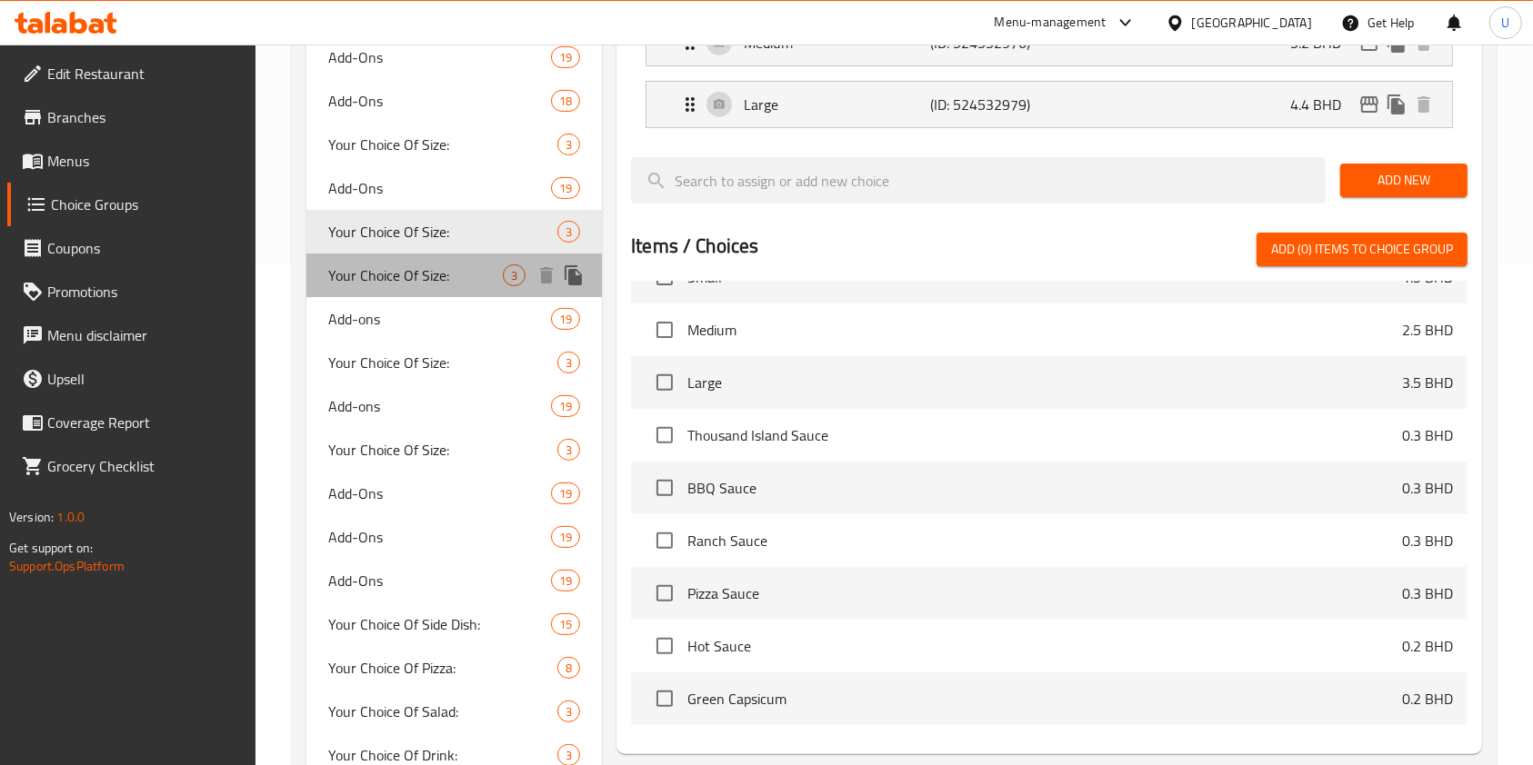
click at [428, 288] on div "Your Choice Of Size: 3" at bounding box center [453, 276] width 295 height 44
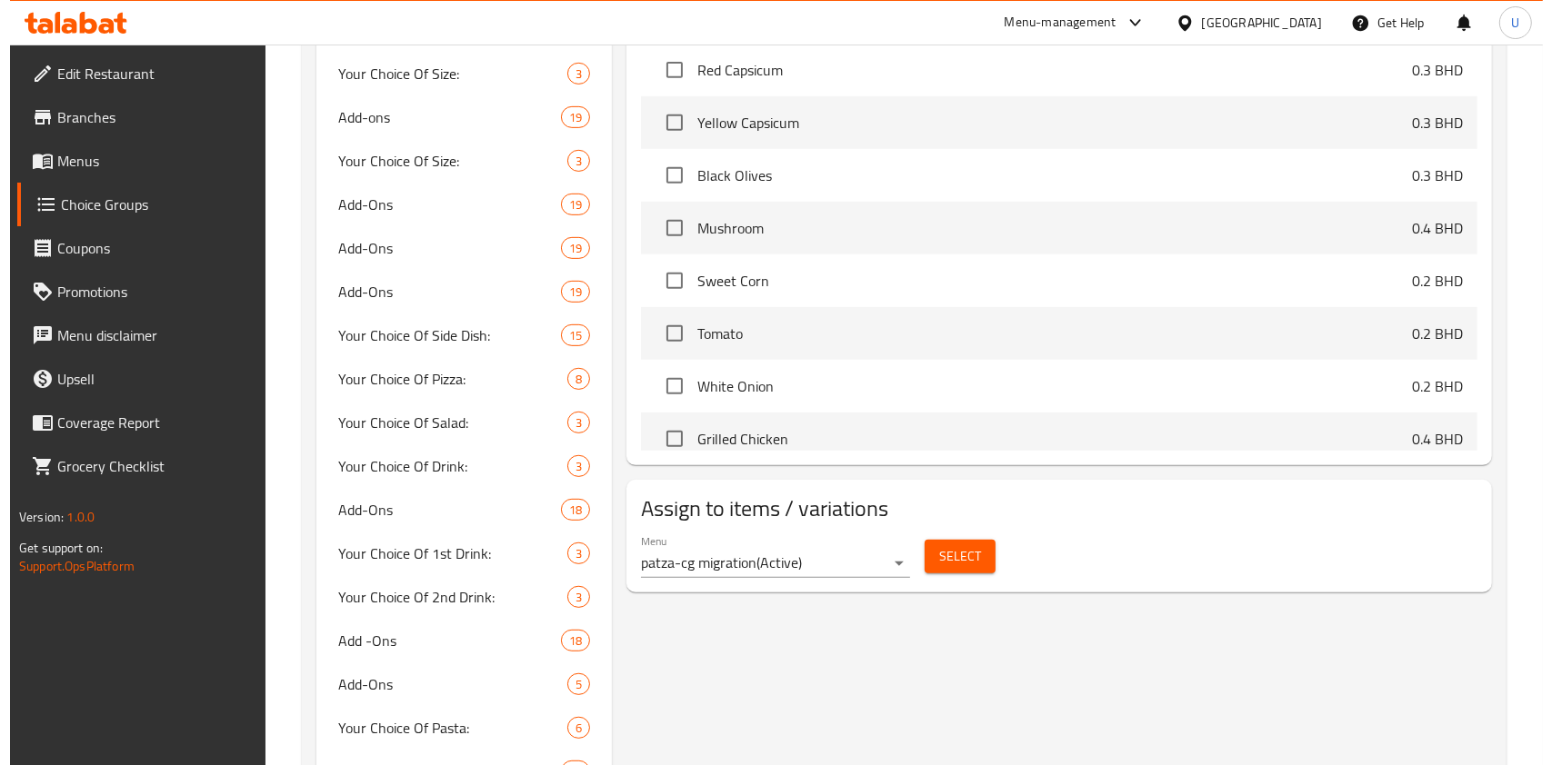
scroll to position [789, 0]
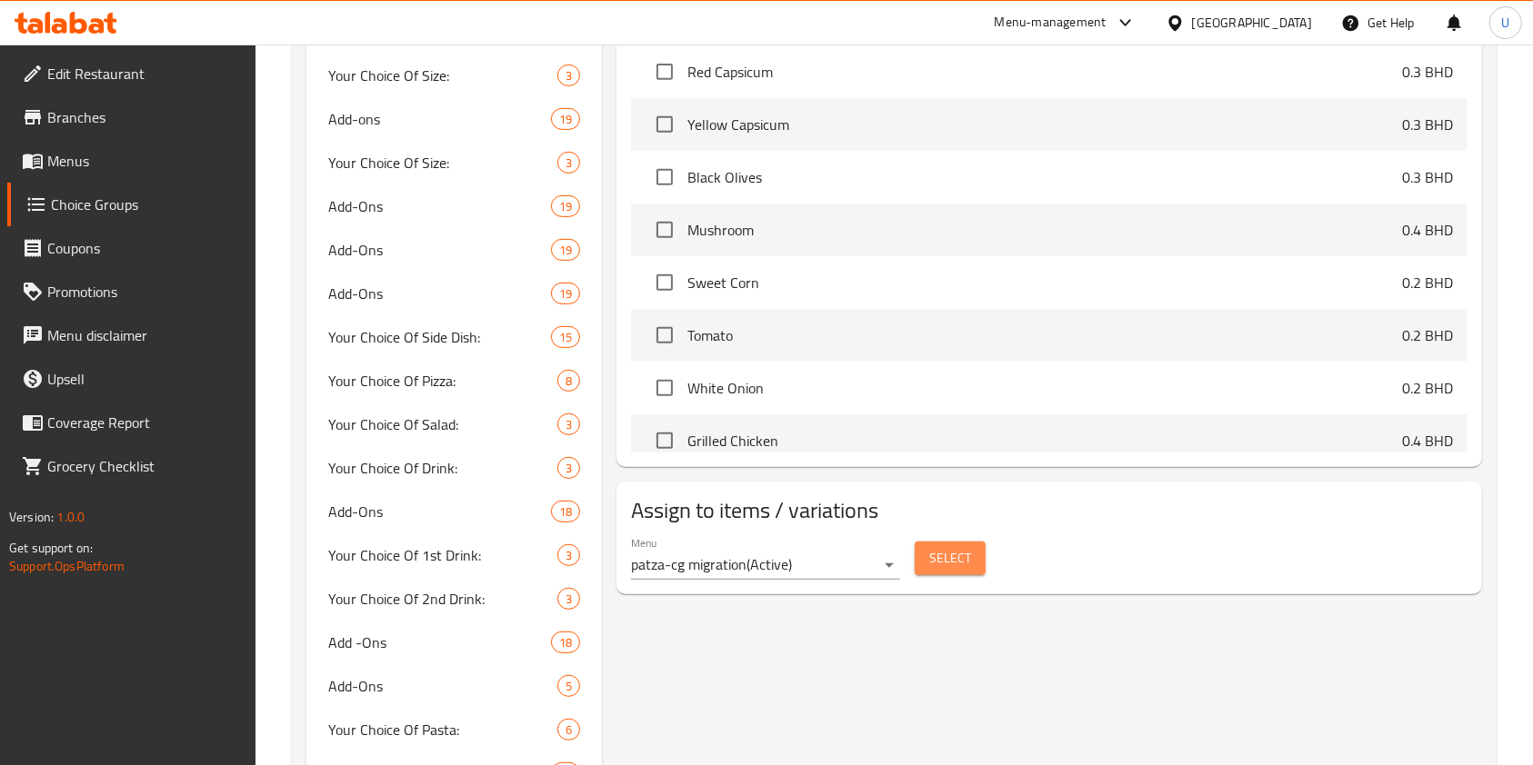
click at [955, 564] on span "Select" at bounding box center [950, 558] width 42 height 23
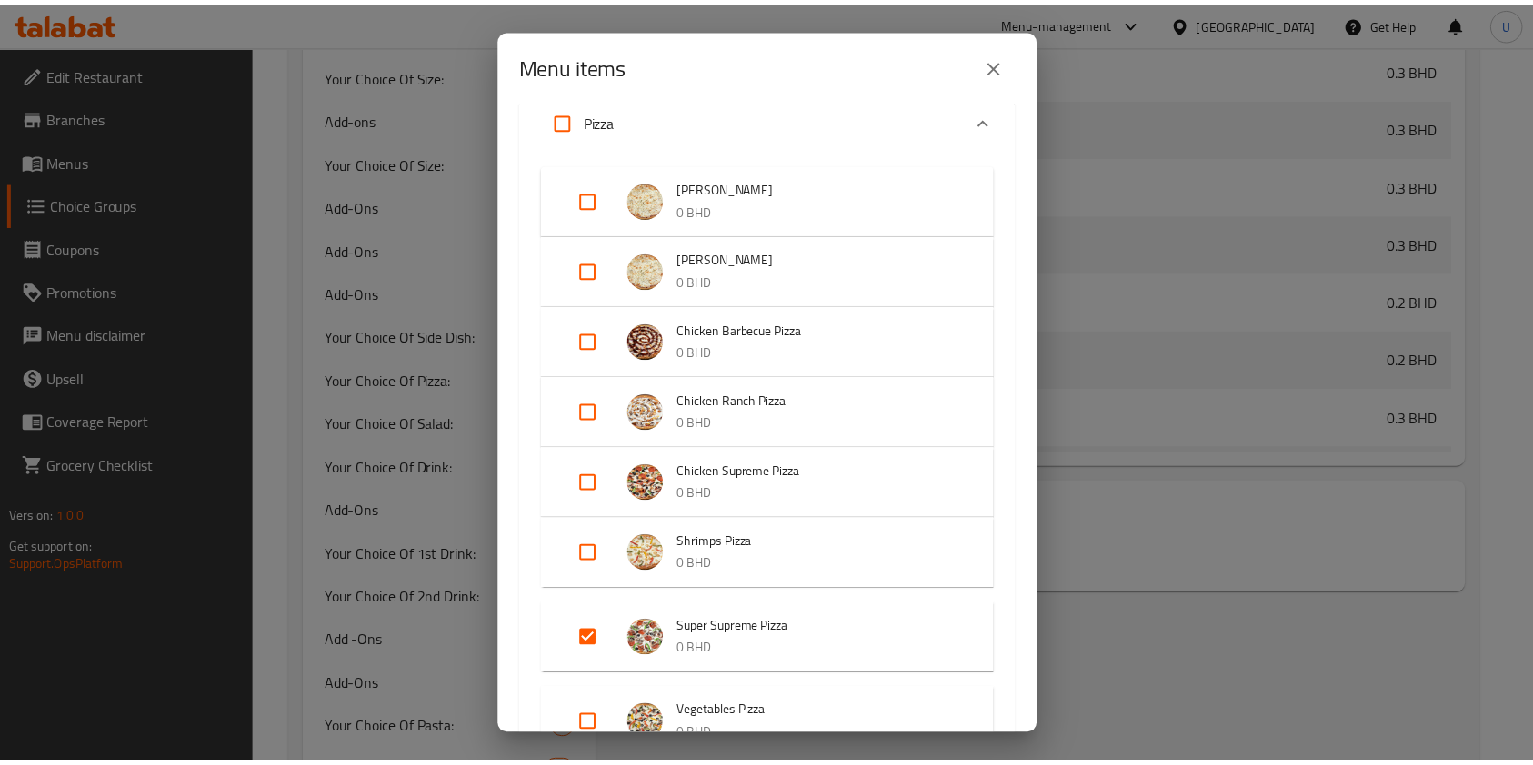
scroll to position [234, 0]
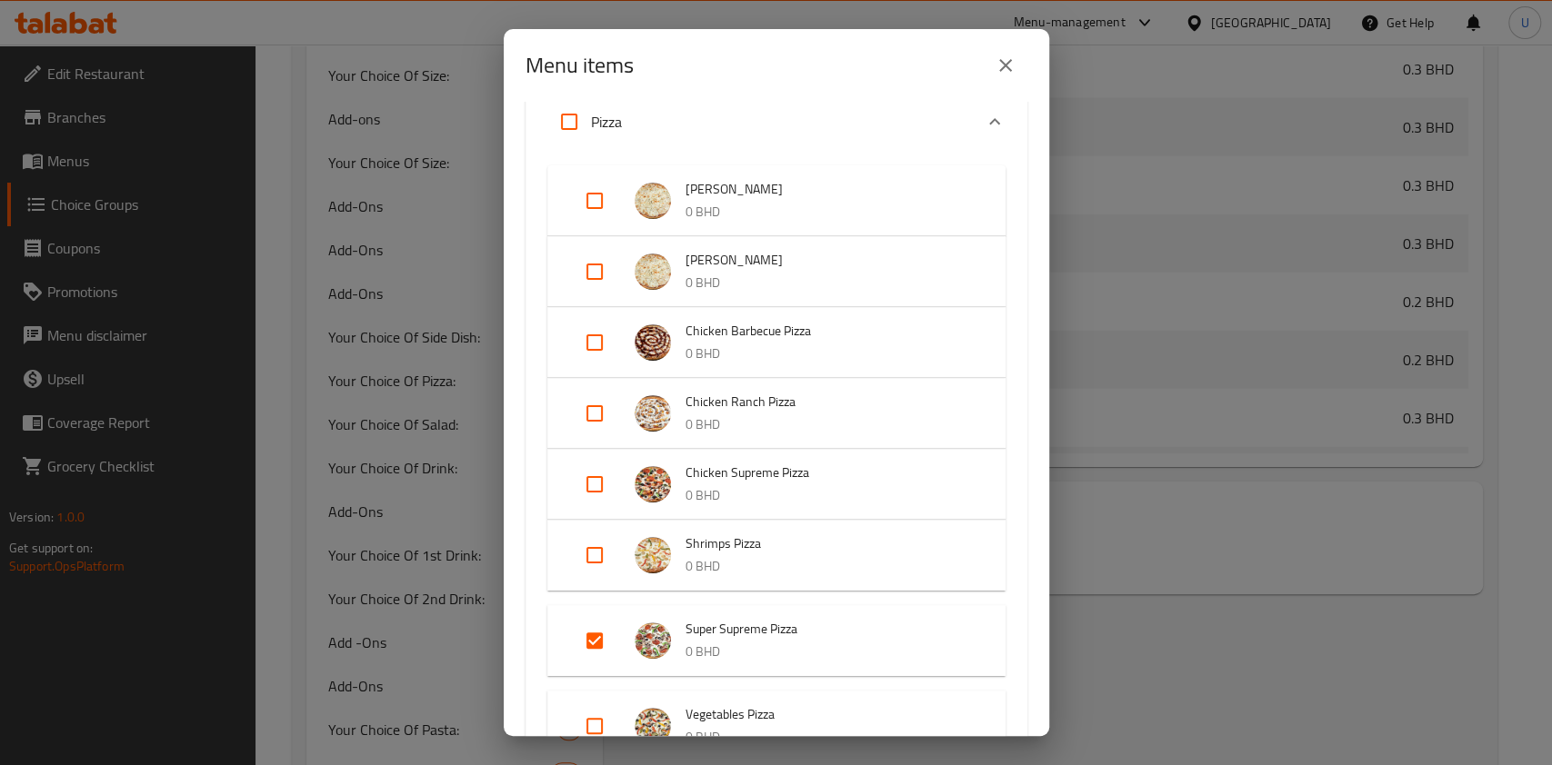
click at [1192, 644] on div "Menu items 1 / 74 items selected ​ Patza Iftar Chicken Pasta 2.5 BHD Bolognese …" at bounding box center [776, 382] width 1552 height 765
click at [1201, 654] on div "Menu items 1 / 74 items selected ​ Patza Iftar Chicken Pasta 2.5 BHD Bolognese …" at bounding box center [776, 382] width 1552 height 765
click at [1006, 57] on icon "close" at bounding box center [1005, 66] width 22 height 22
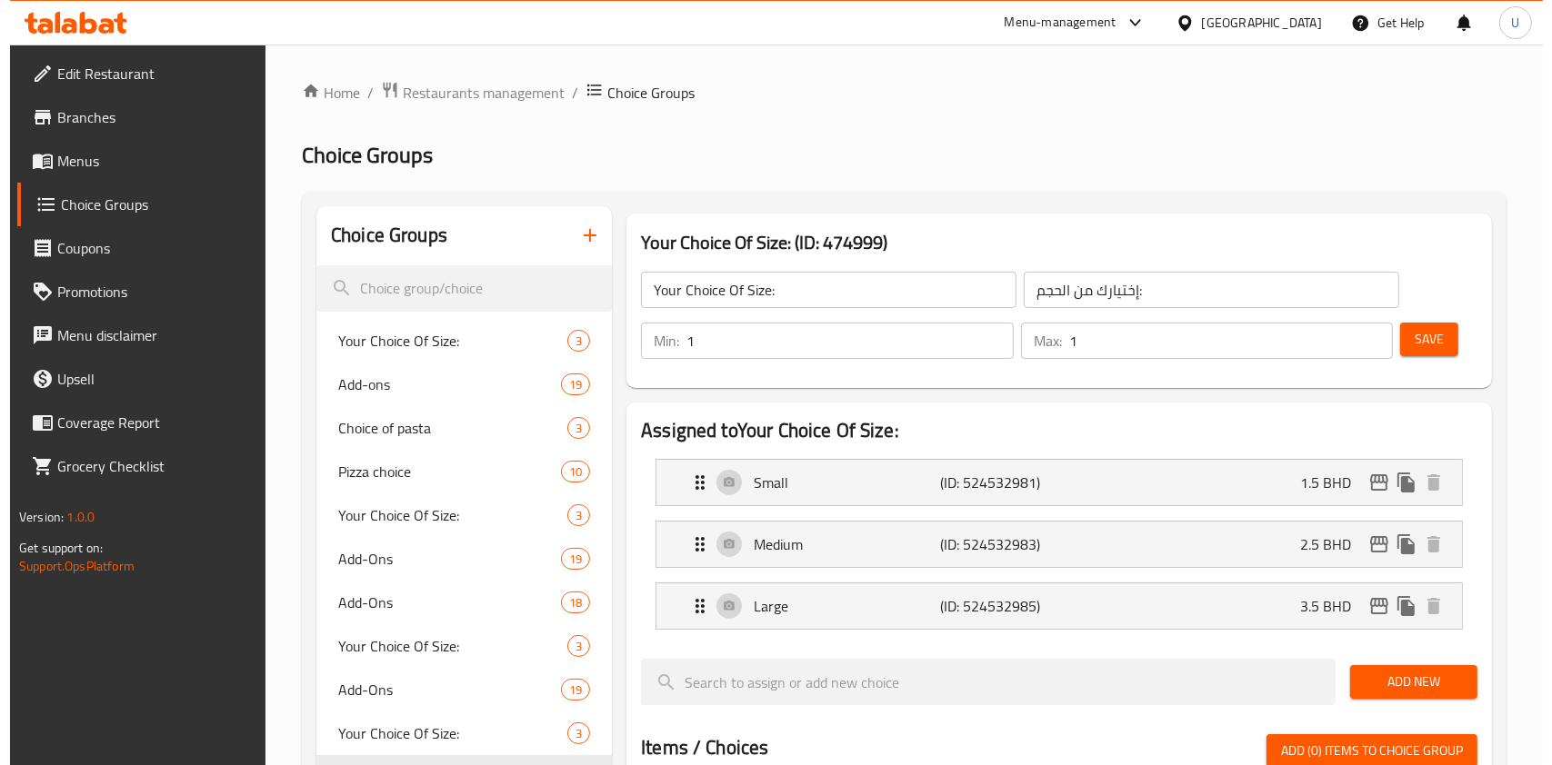
scroll to position [53, 0]
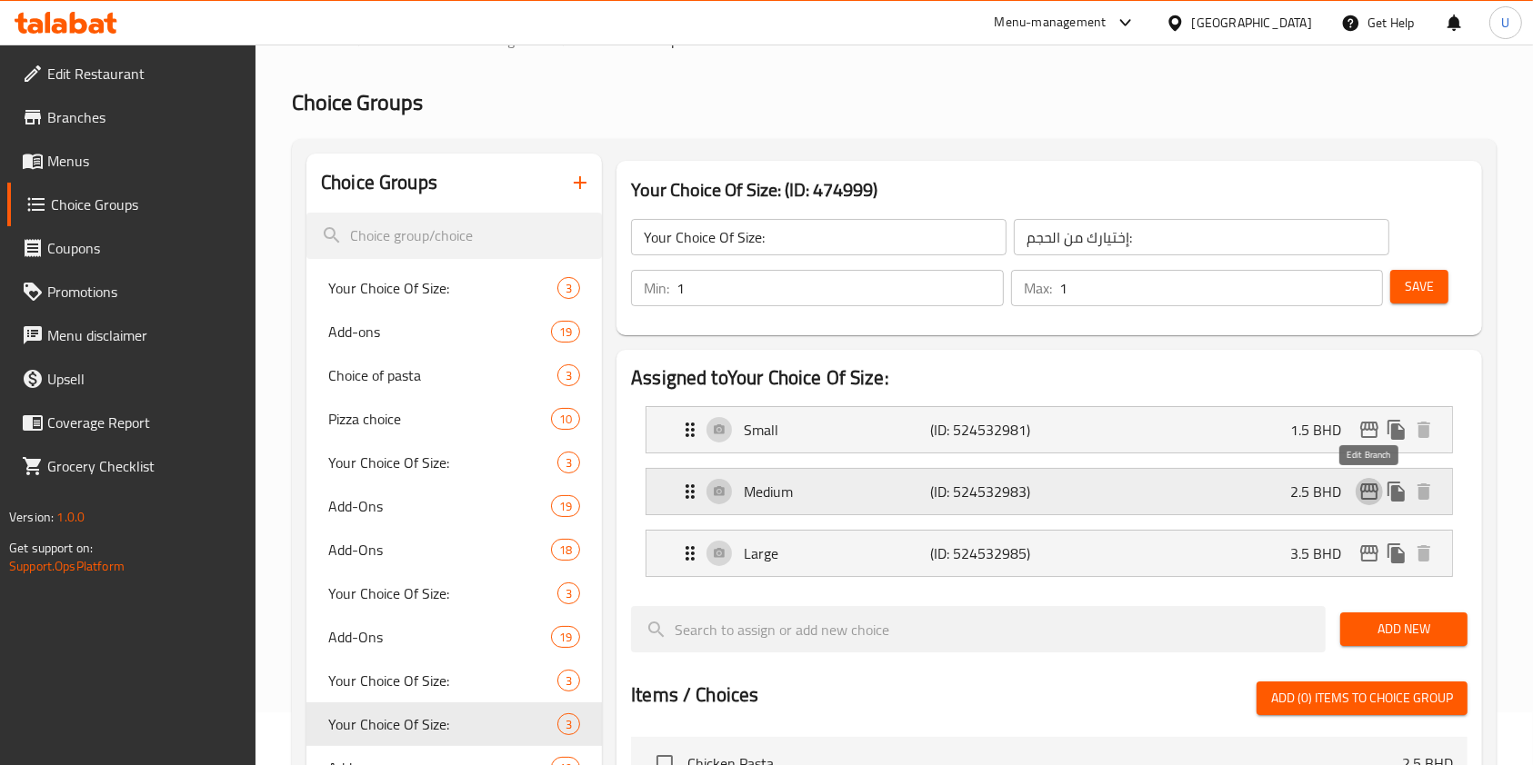
click at [1377, 491] on icon "edit" at bounding box center [1369, 492] width 18 height 16
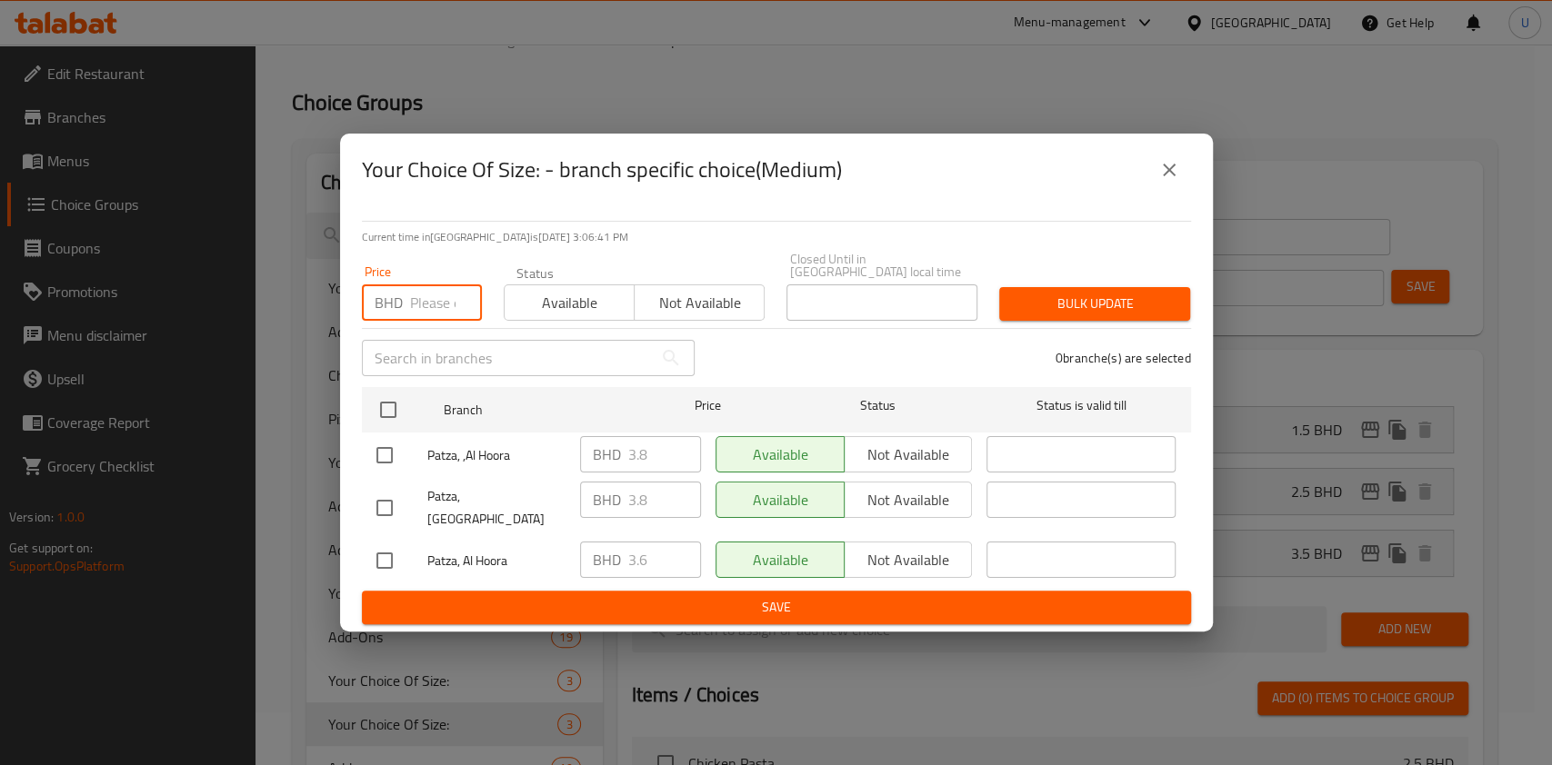
click at [433, 301] on input "number" at bounding box center [446, 303] width 72 height 36
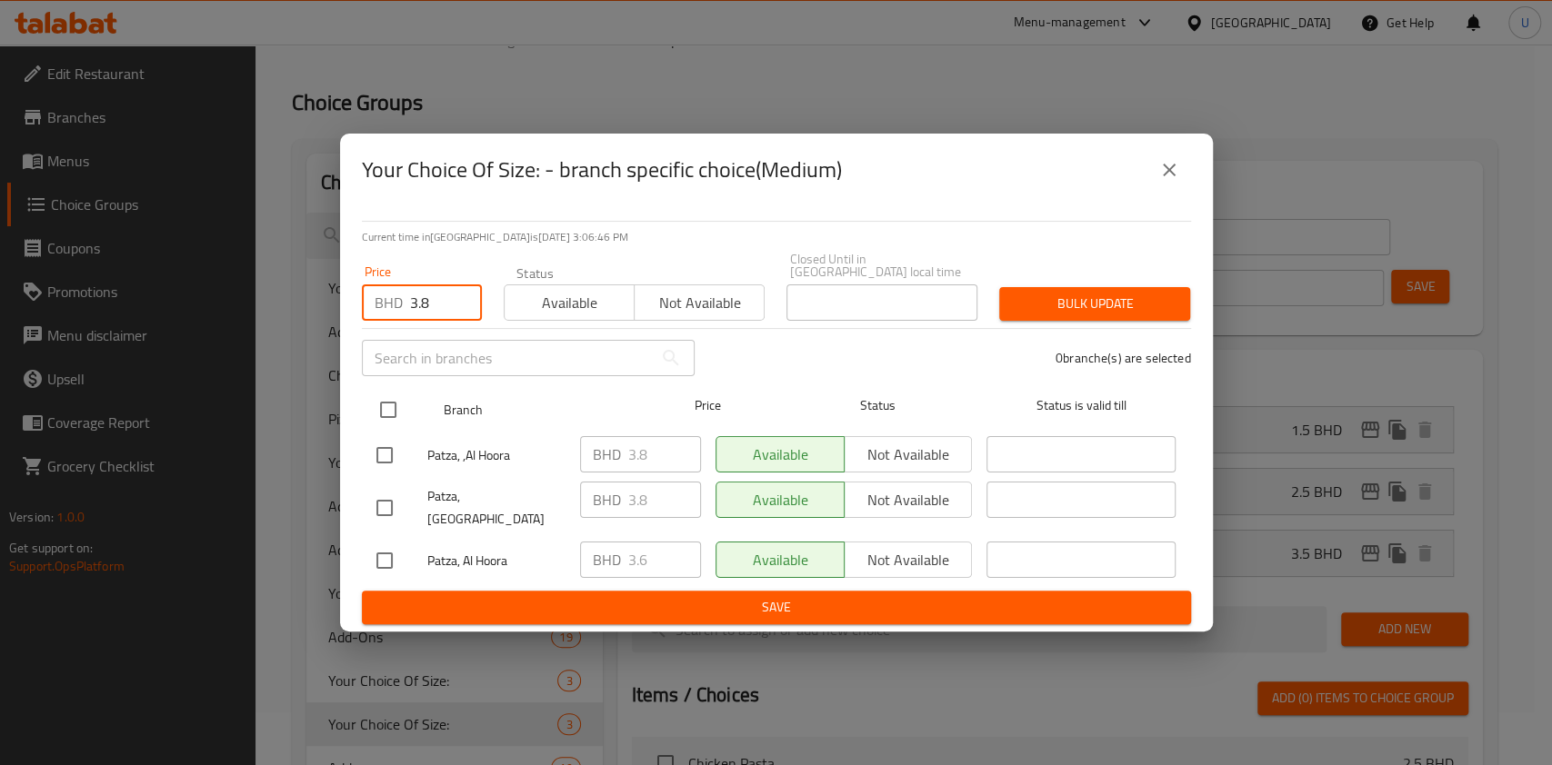
type input "3.8"
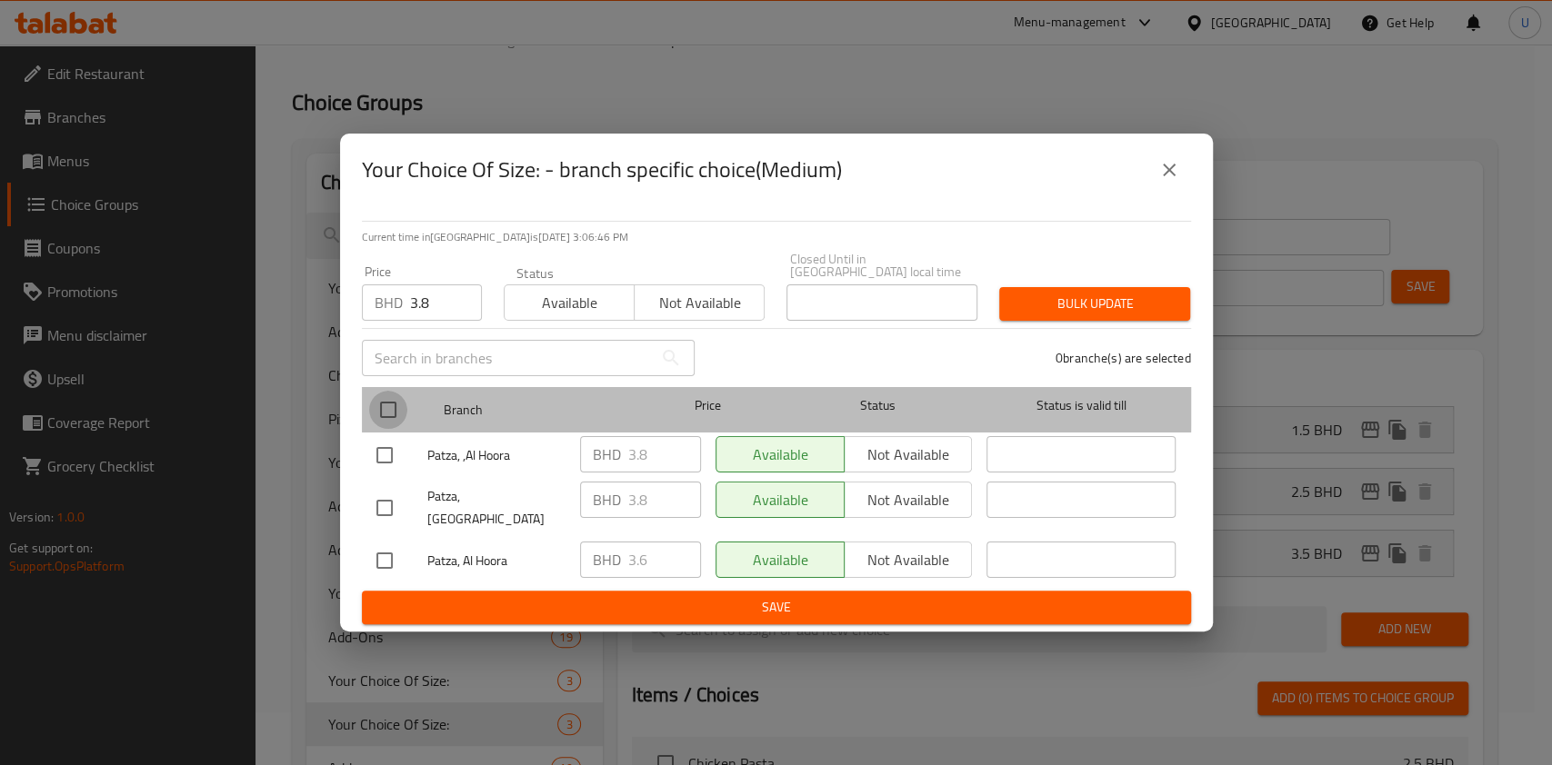
click at [388, 406] on input "checkbox" at bounding box center [388, 410] width 38 height 38
checkbox input "true"
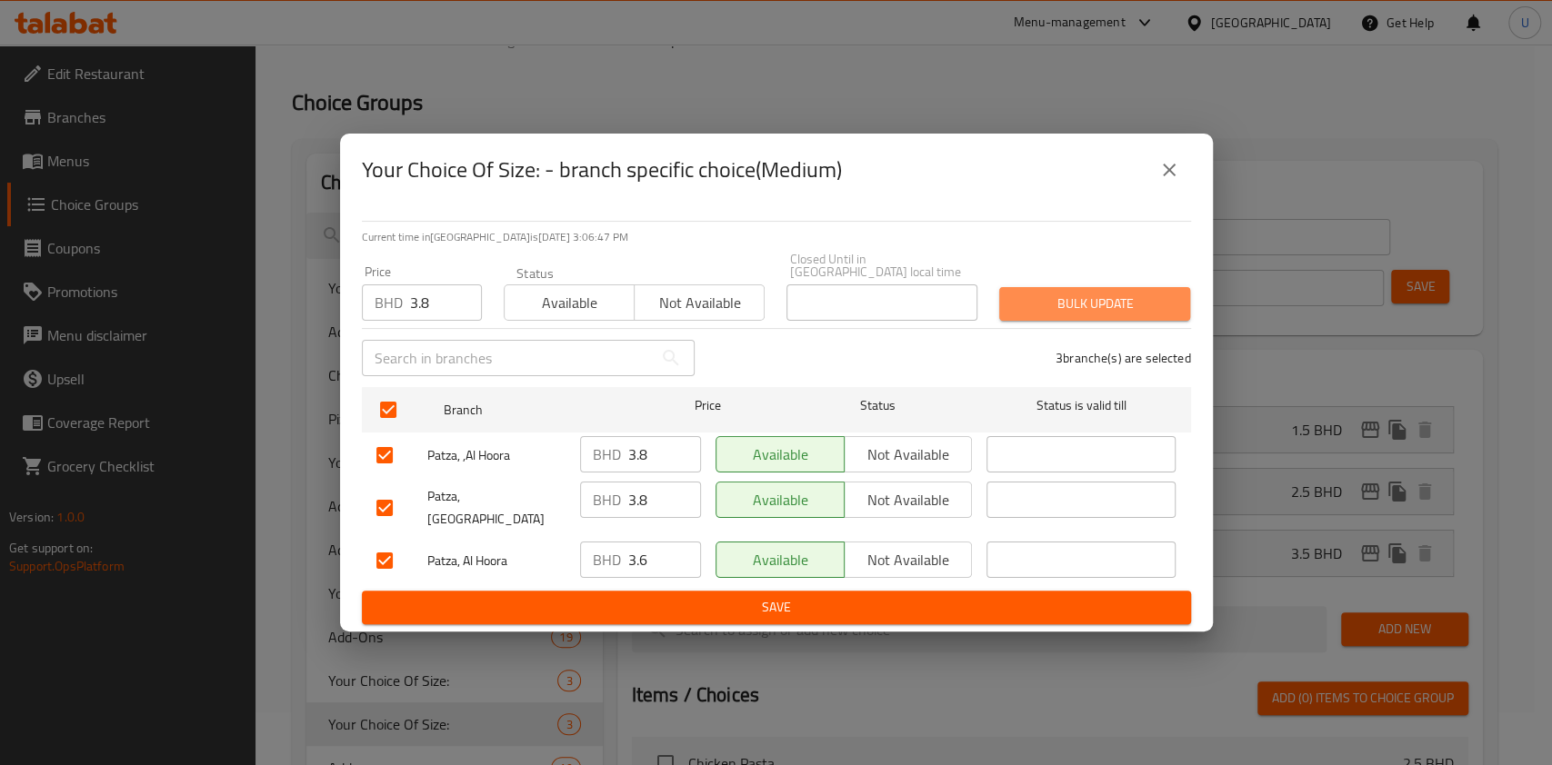
click at [1048, 309] on span "Bulk update" at bounding box center [1095, 304] width 162 height 23
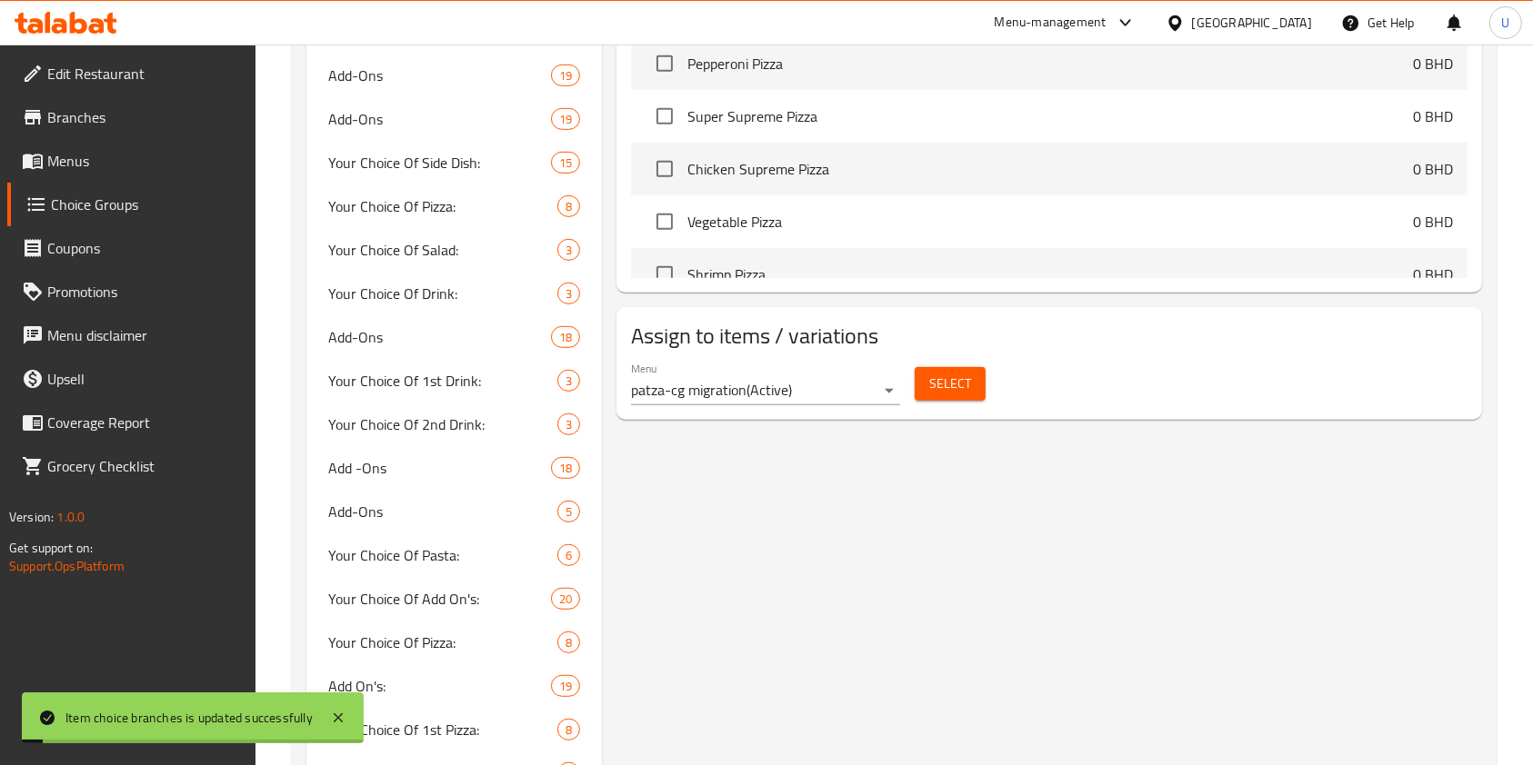
scroll to position [0, 0]
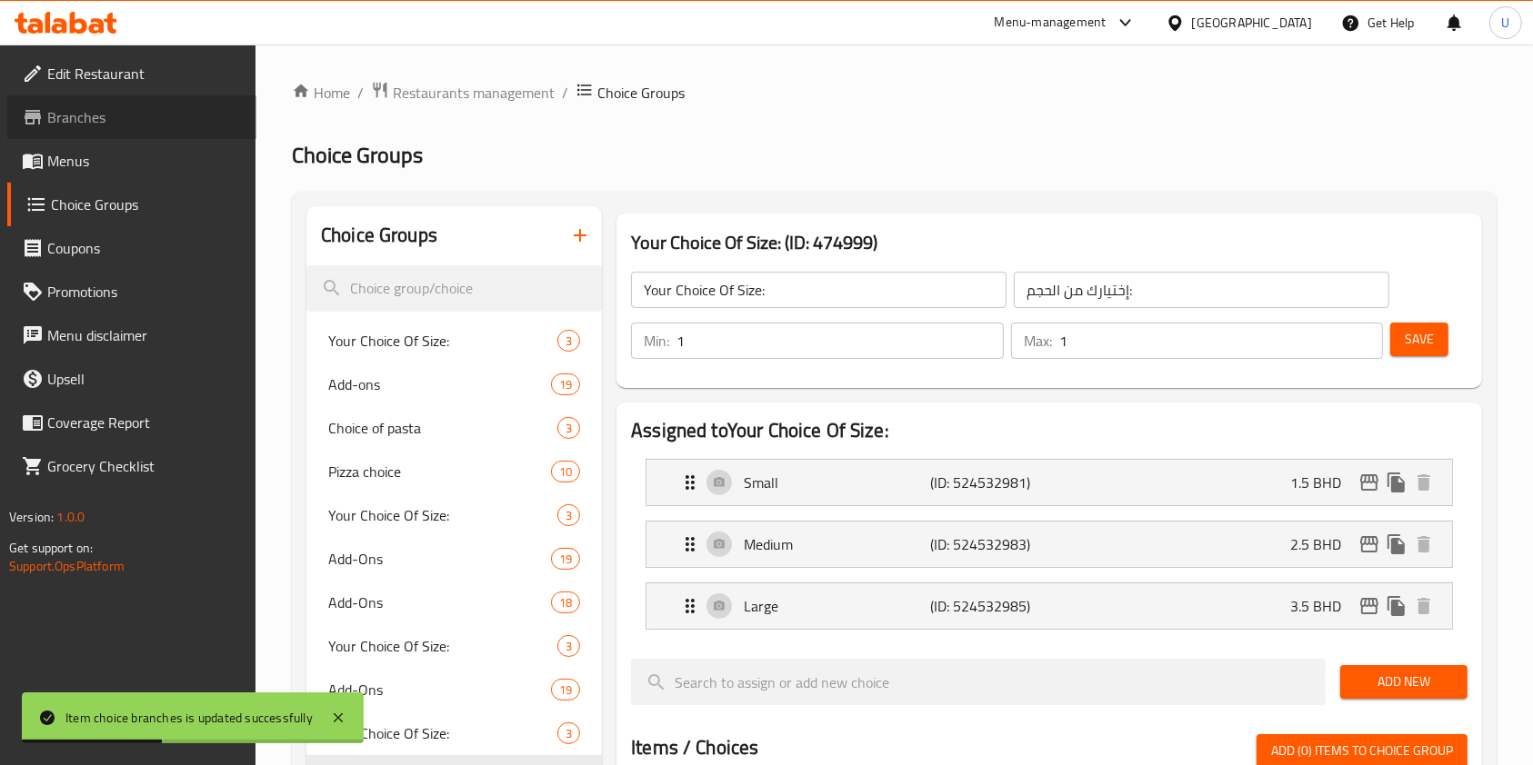
click at [86, 119] on span "Branches" at bounding box center [144, 117] width 195 height 22
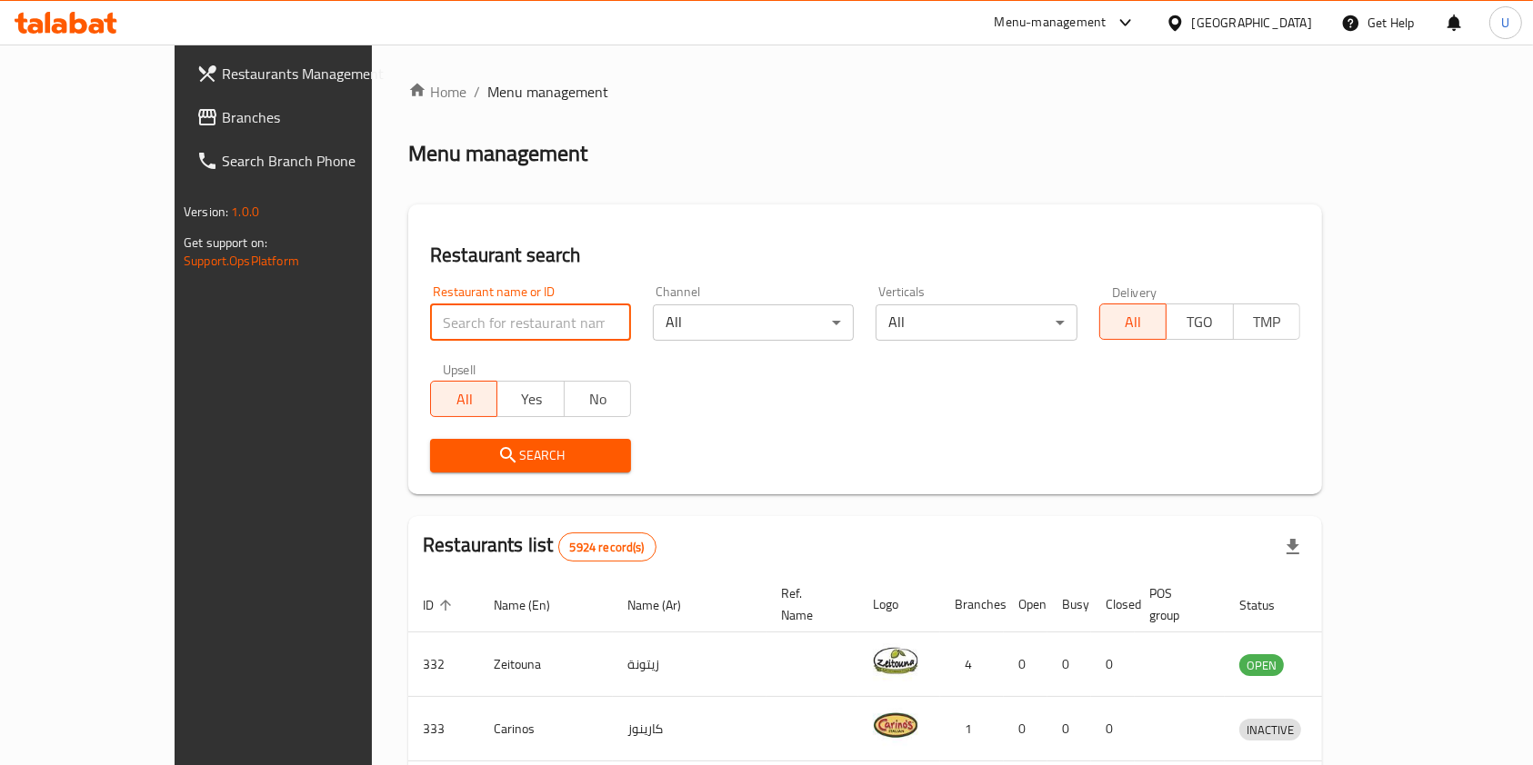
click at [430, 324] on input "search" at bounding box center [530, 323] width 201 height 36
type input "patza"
click button "Search" at bounding box center [530, 456] width 201 height 34
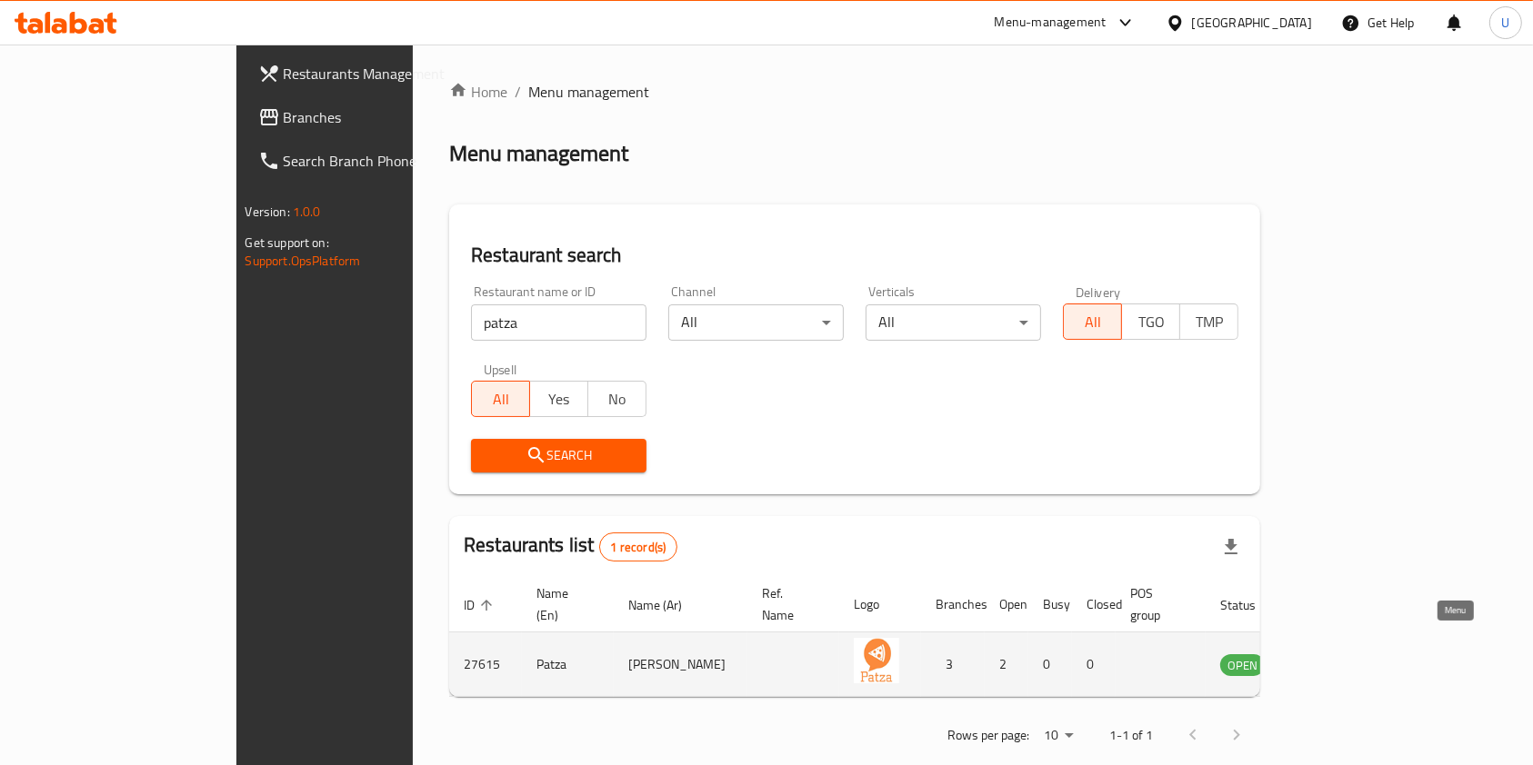
click at [1336, 658] on icon "enhanced table" at bounding box center [1326, 665] width 20 height 15
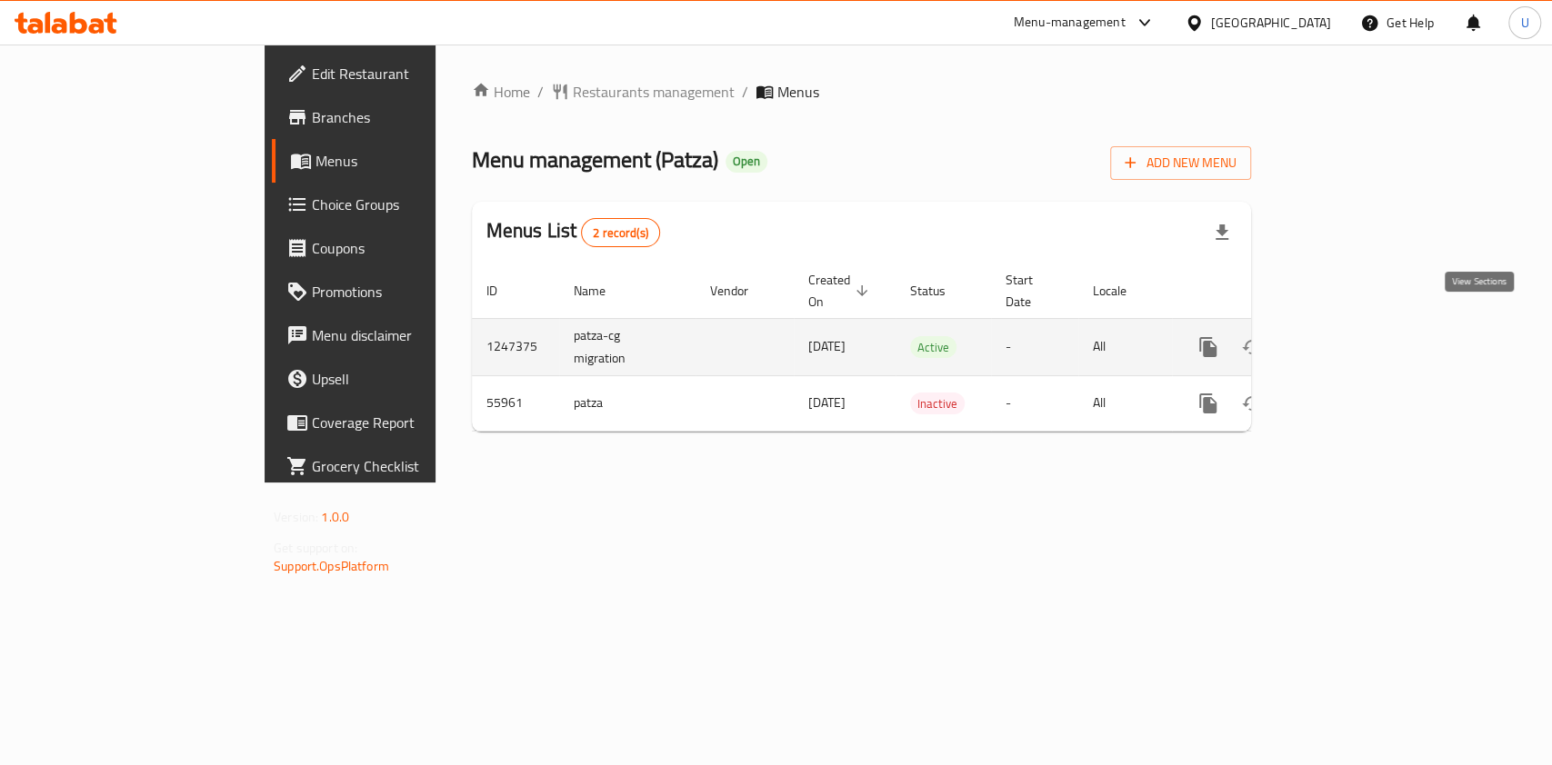
click at [1347, 339] on icon "enhanced table" at bounding box center [1339, 347] width 16 height 16
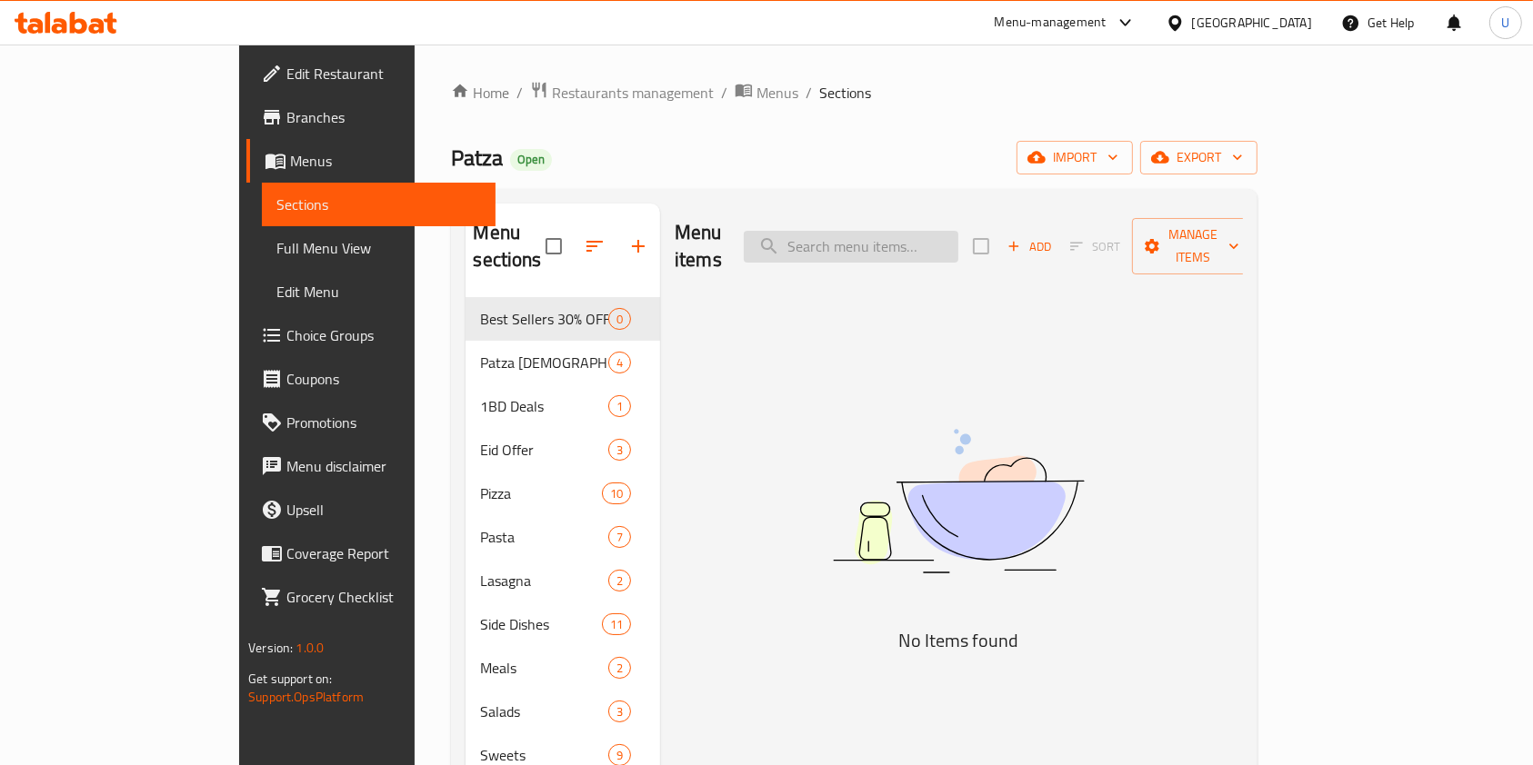
click at [913, 231] on input "search" at bounding box center [851, 247] width 215 height 32
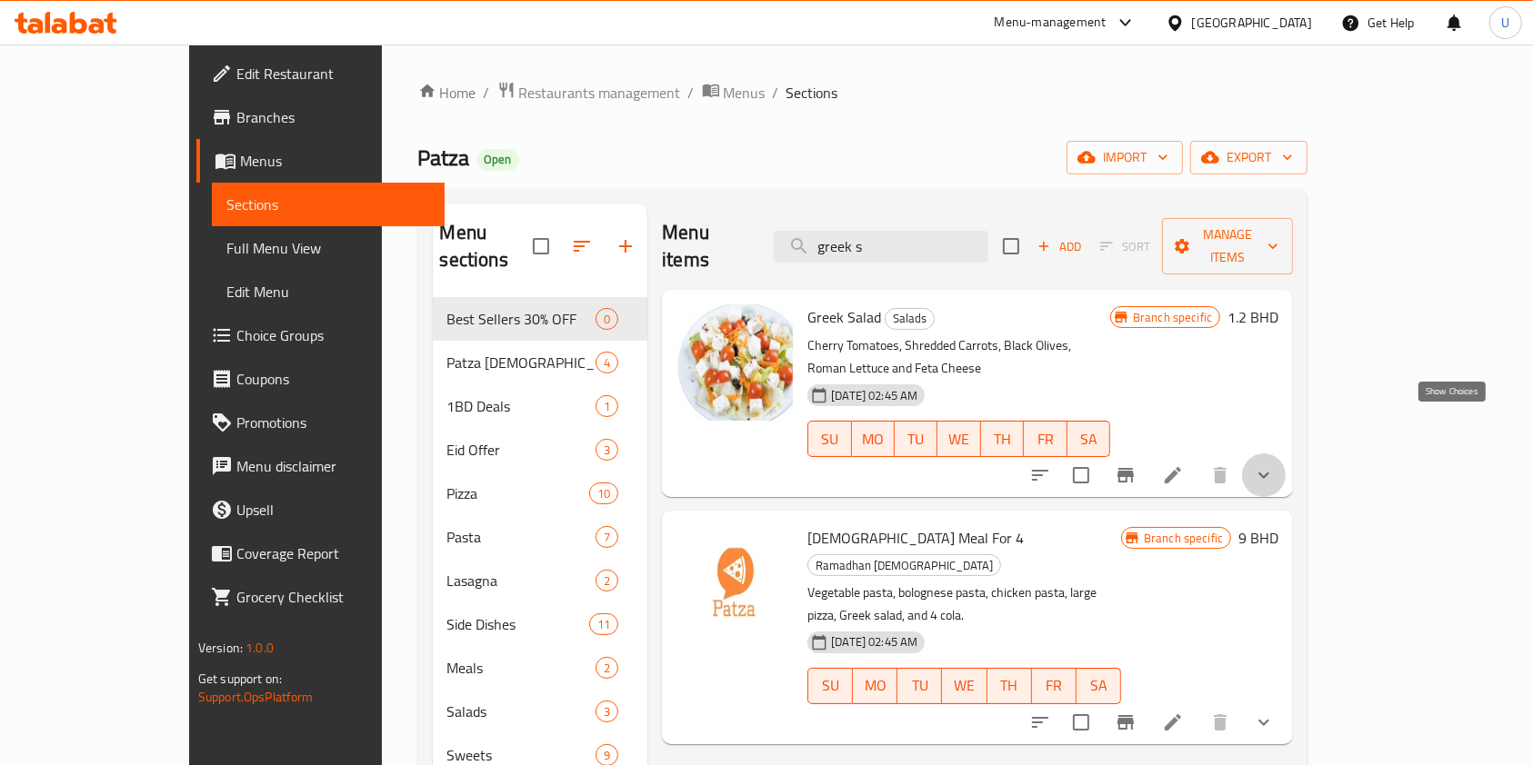
click at [1274, 464] on icon "show more" at bounding box center [1264, 475] width 22 height 22
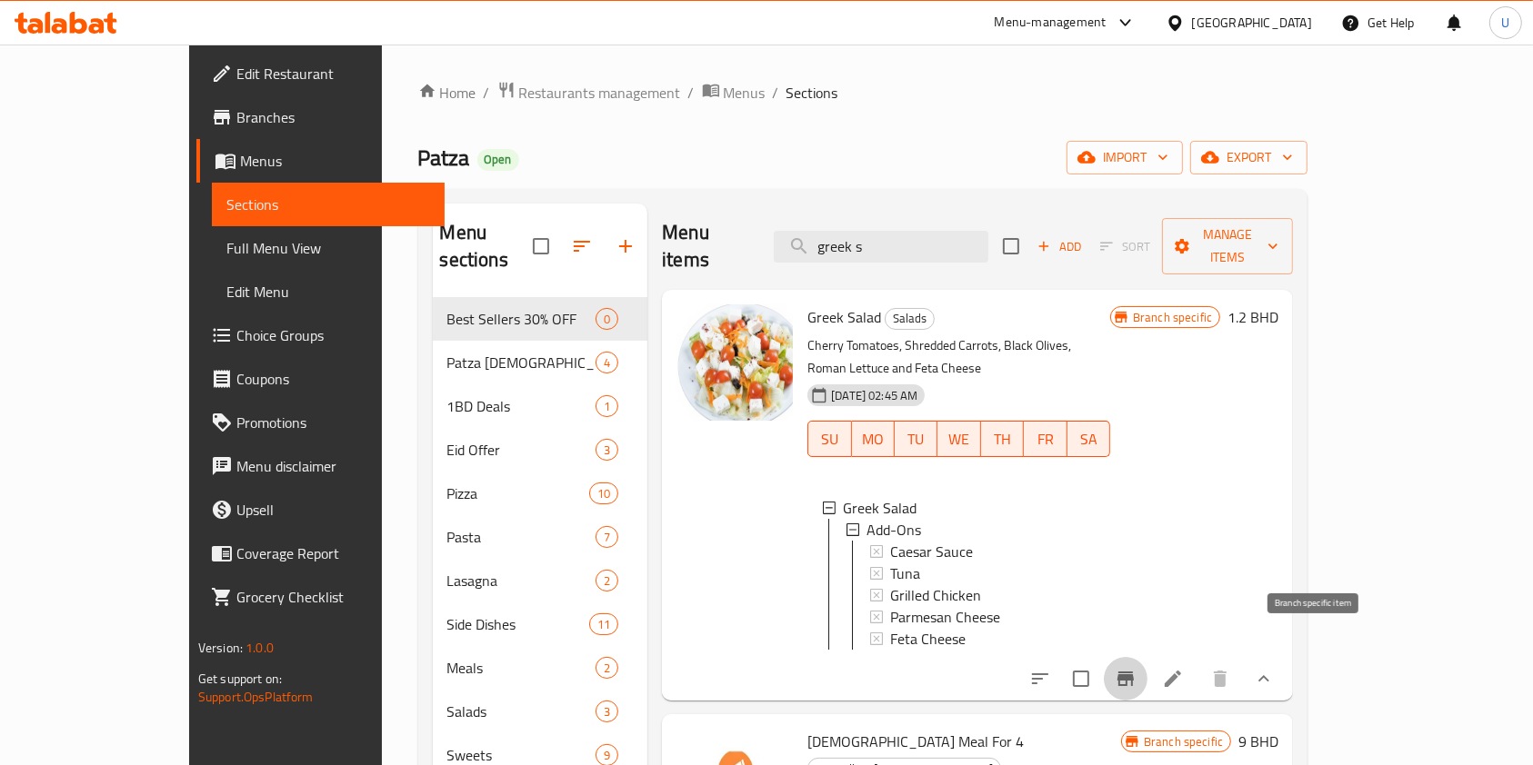
click at [1134, 672] on icon "Branch-specific-item" at bounding box center [1125, 679] width 16 height 15
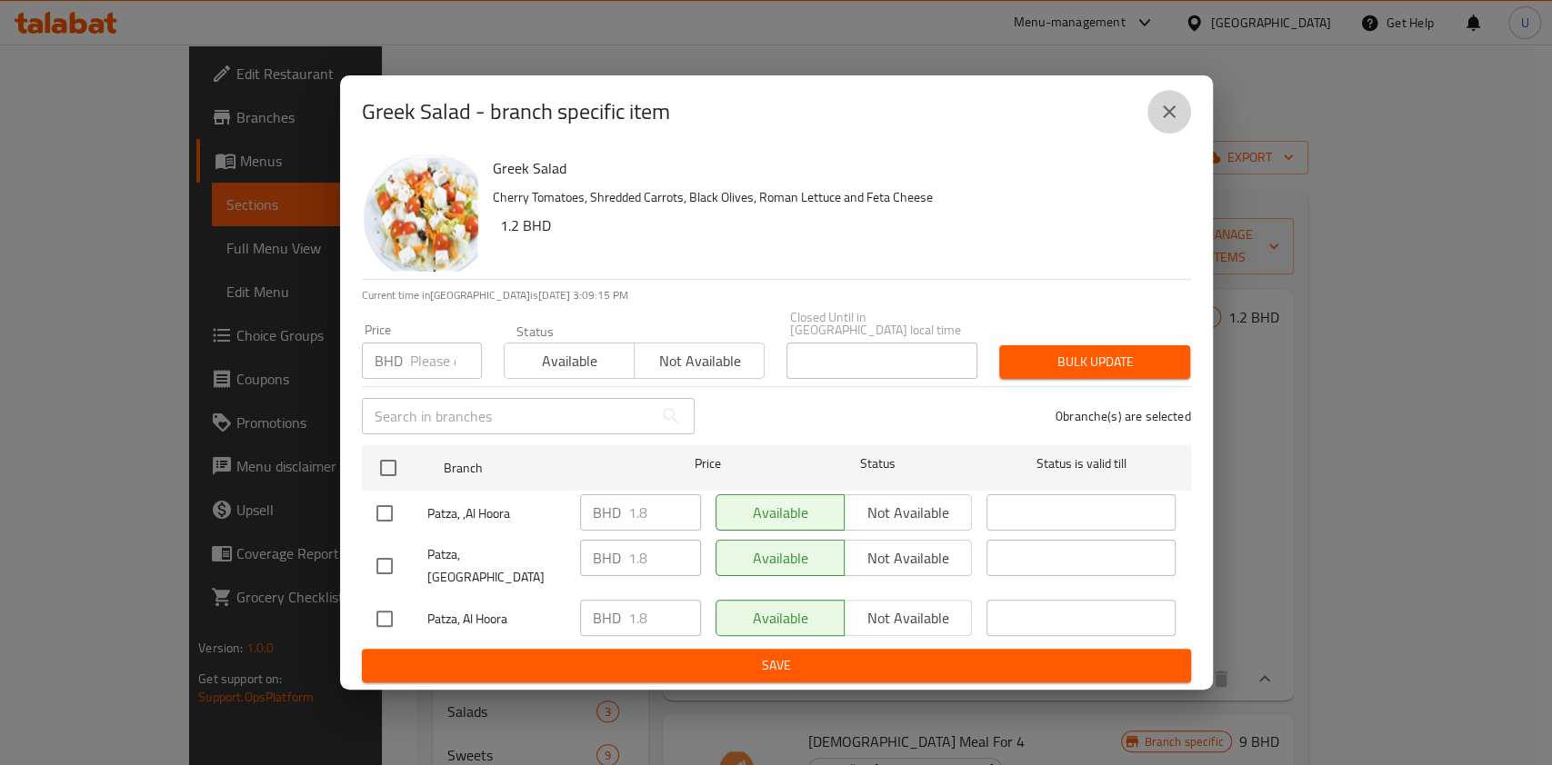
click at [1166, 120] on icon "close" at bounding box center [1169, 112] width 22 height 22
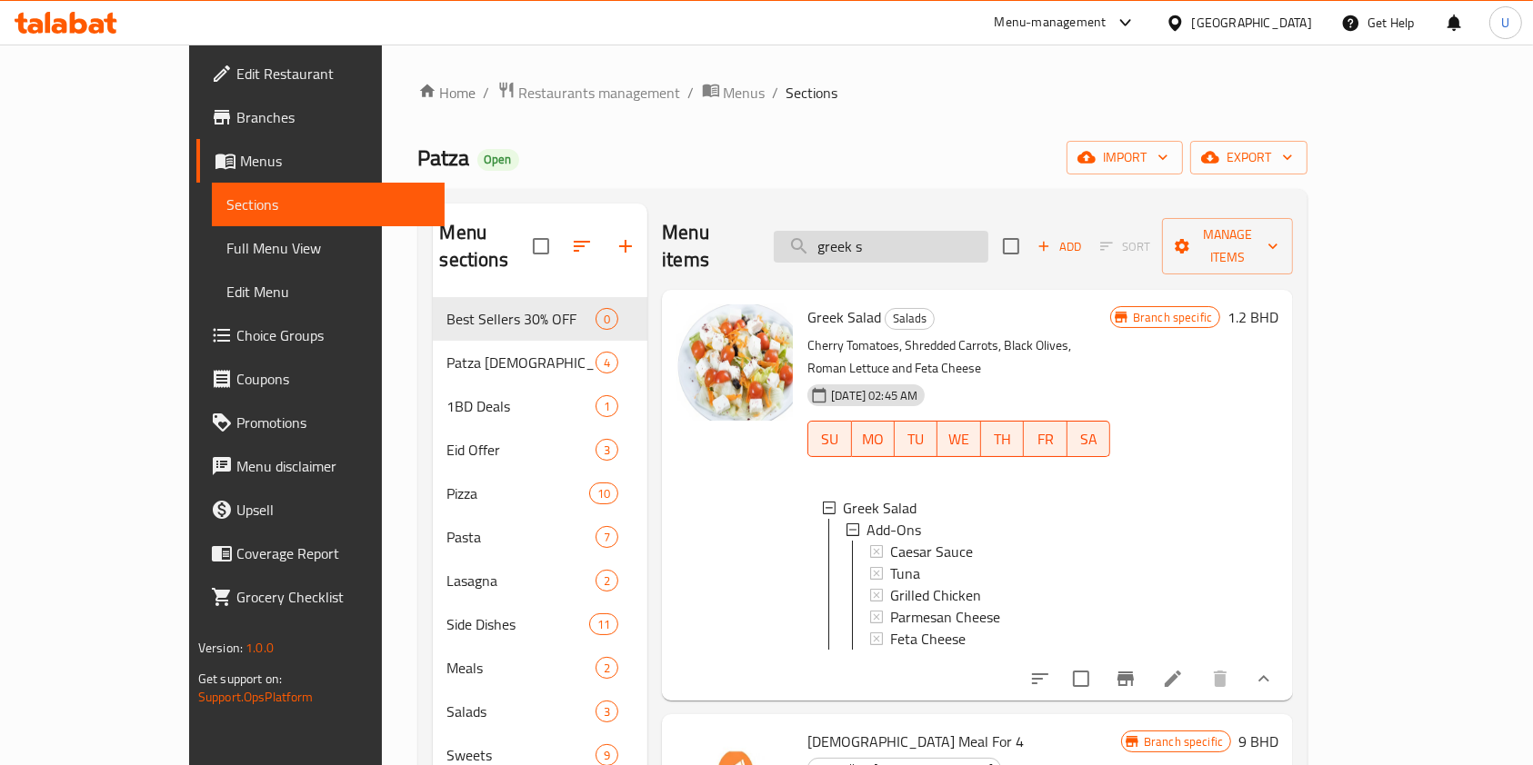
click at [943, 238] on input "greek s" at bounding box center [881, 247] width 215 height 32
type input "g"
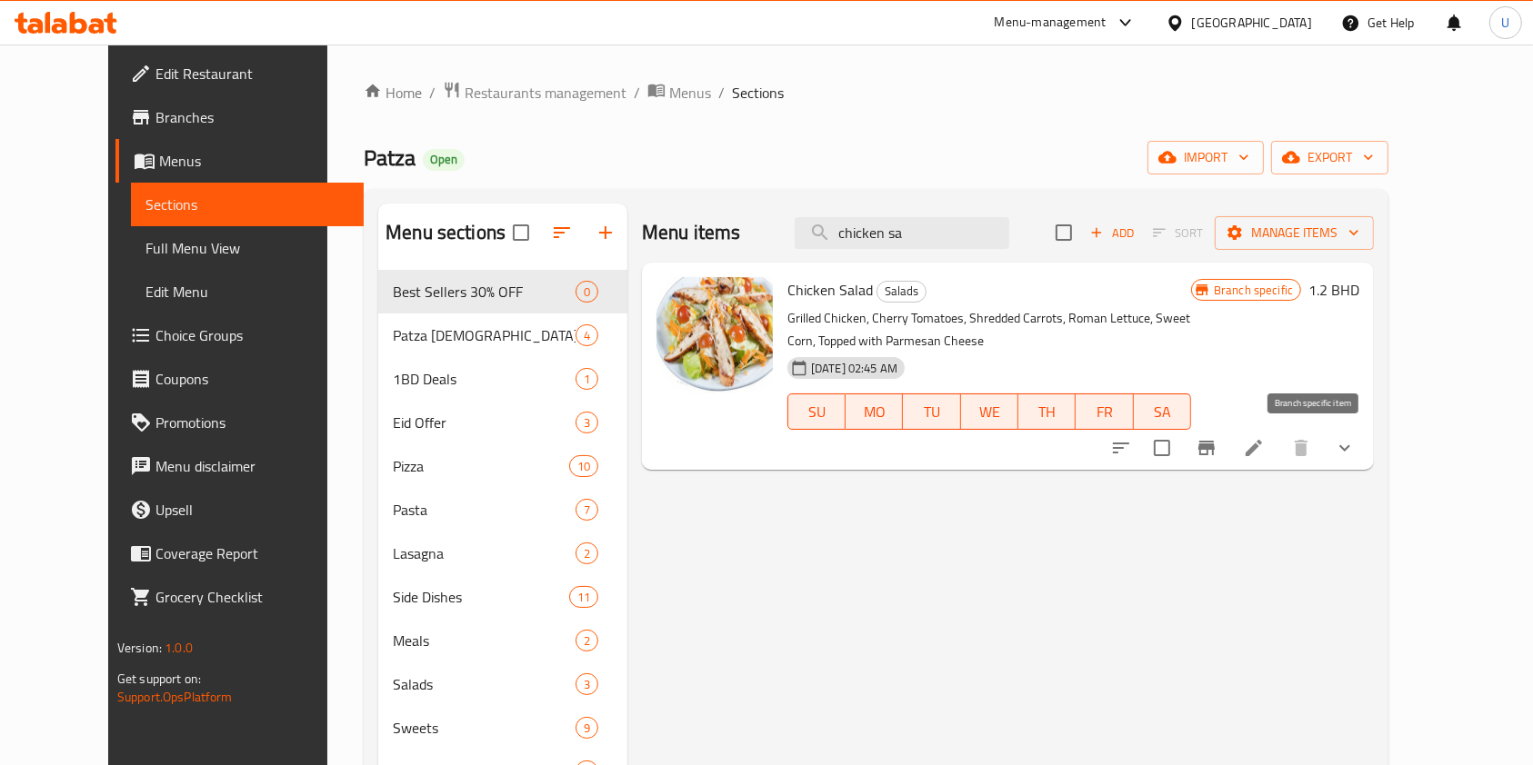
type input "chicken sa"
click at [1214, 444] on icon "Branch-specific-item" at bounding box center [1206, 448] width 16 height 15
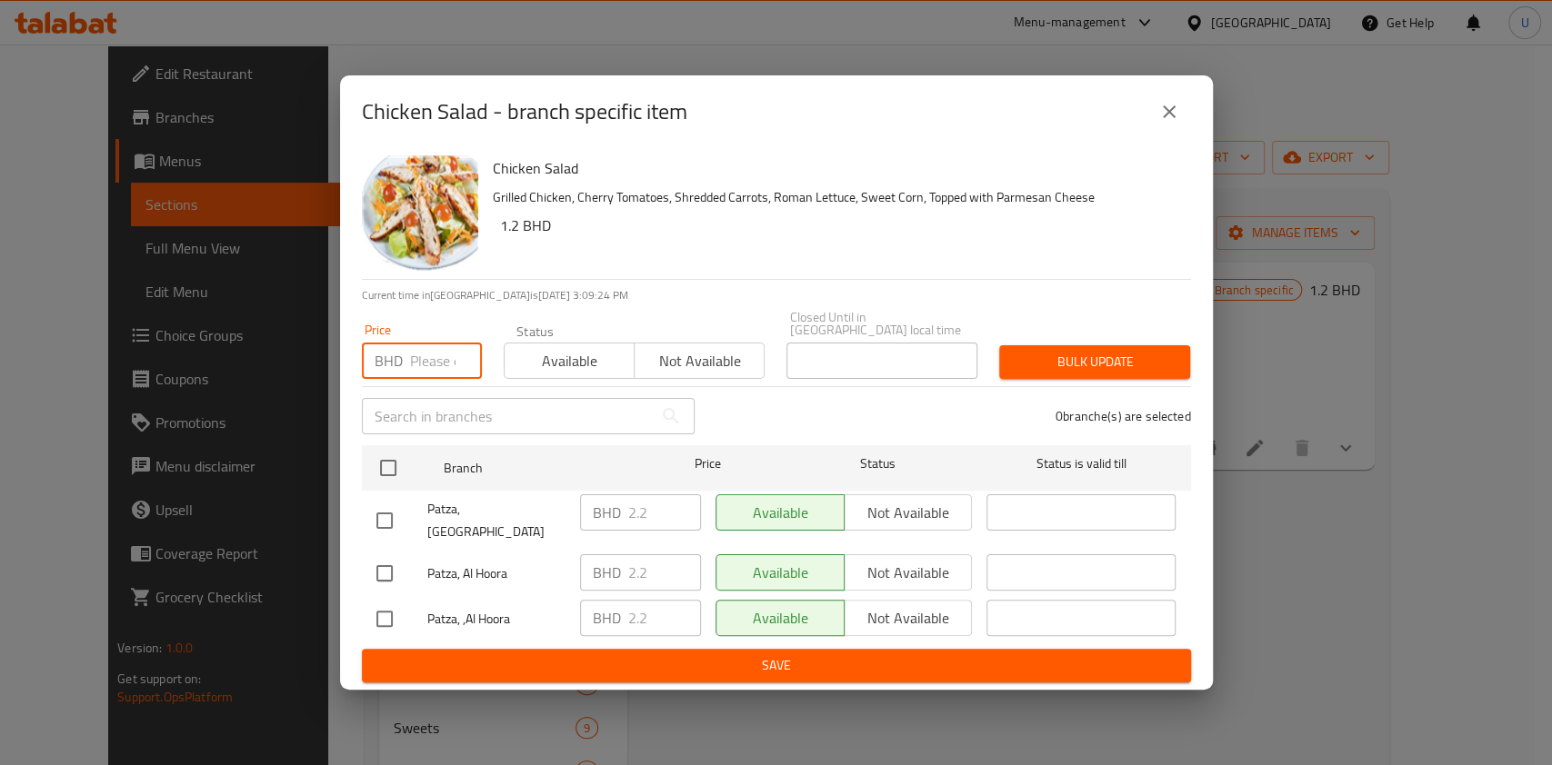
click at [423, 365] on input "number" at bounding box center [446, 361] width 72 height 36
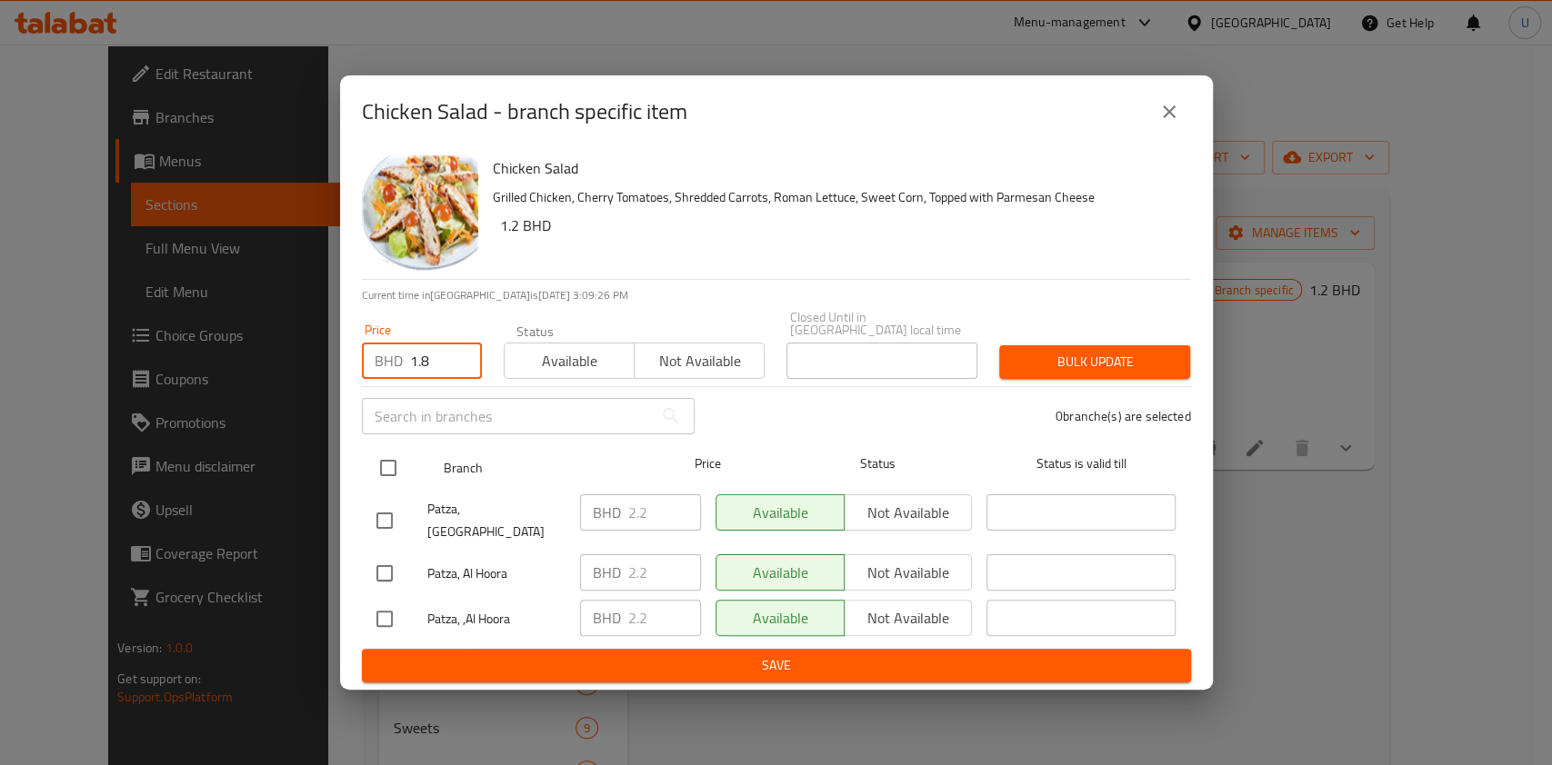
type input "1.8"
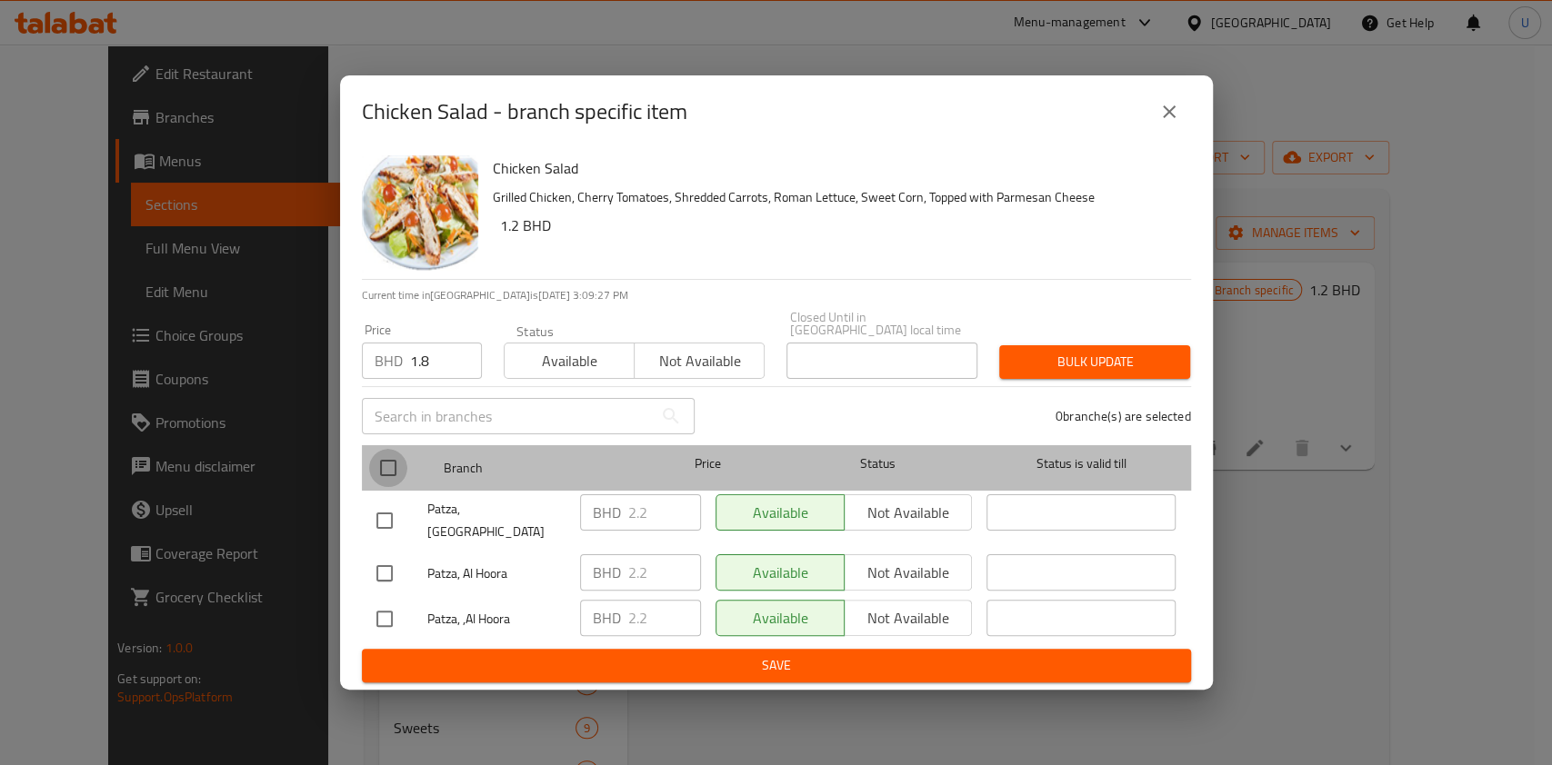
click at [395, 473] on input "checkbox" at bounding box center [388, 468] width 38 height 38
checkbox input "true"
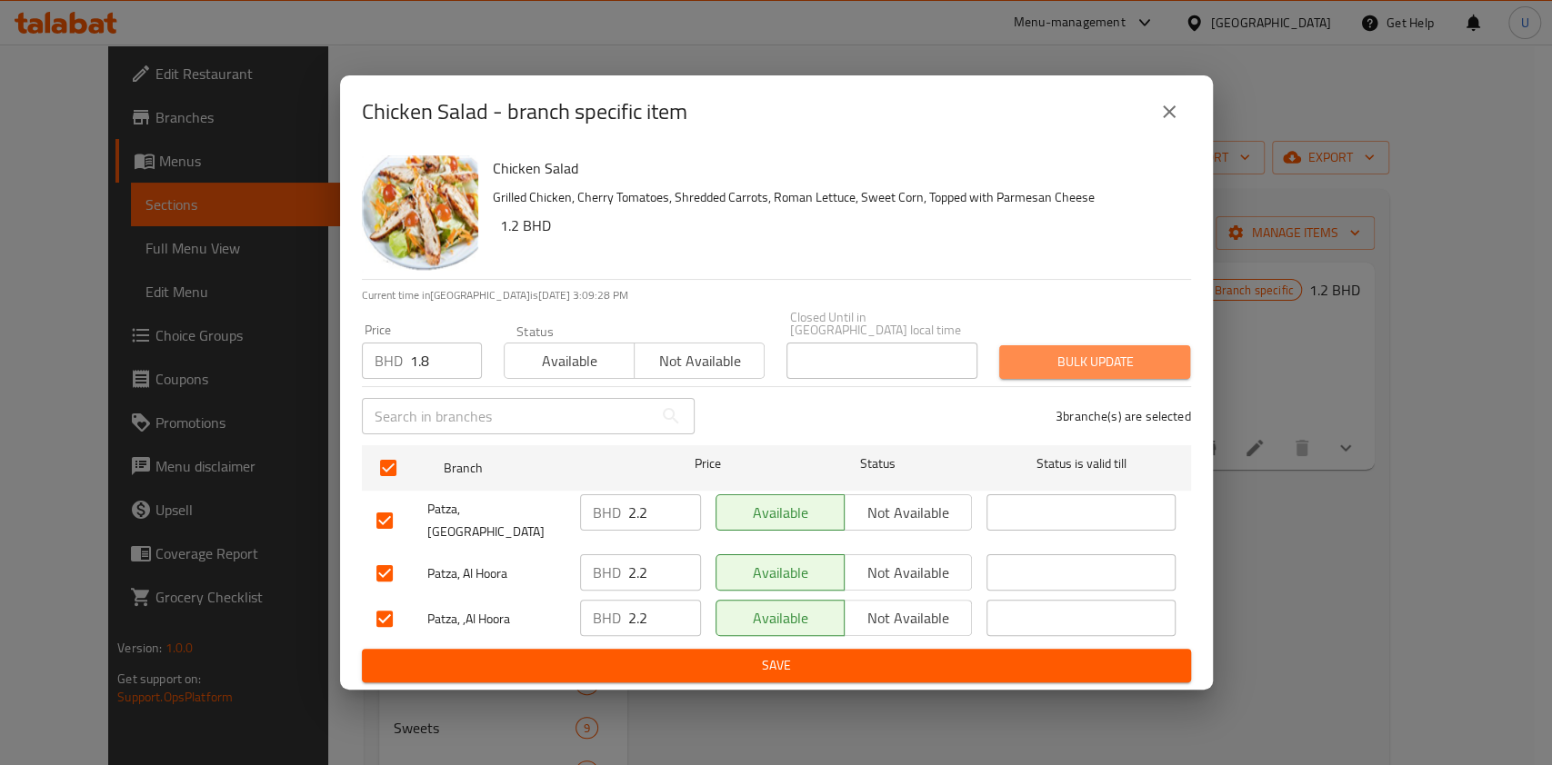
click at [1092, 362] on span "Bulk update" at bounding box center [1095, 362] width 162 height 23
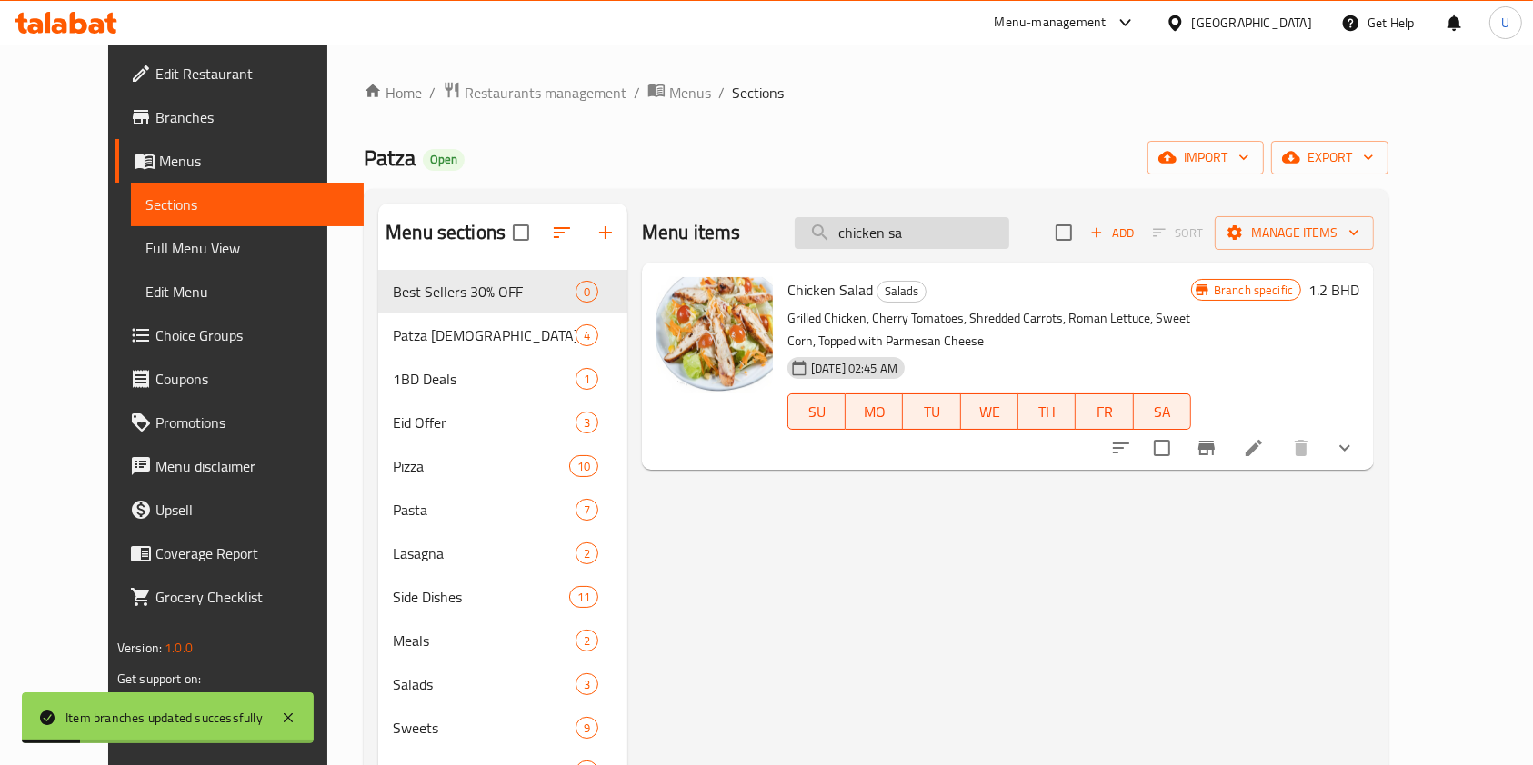
click at [984, 245] on input "chicken sa" at bounding box center [901, 233] width 215 height 32
type input "c"
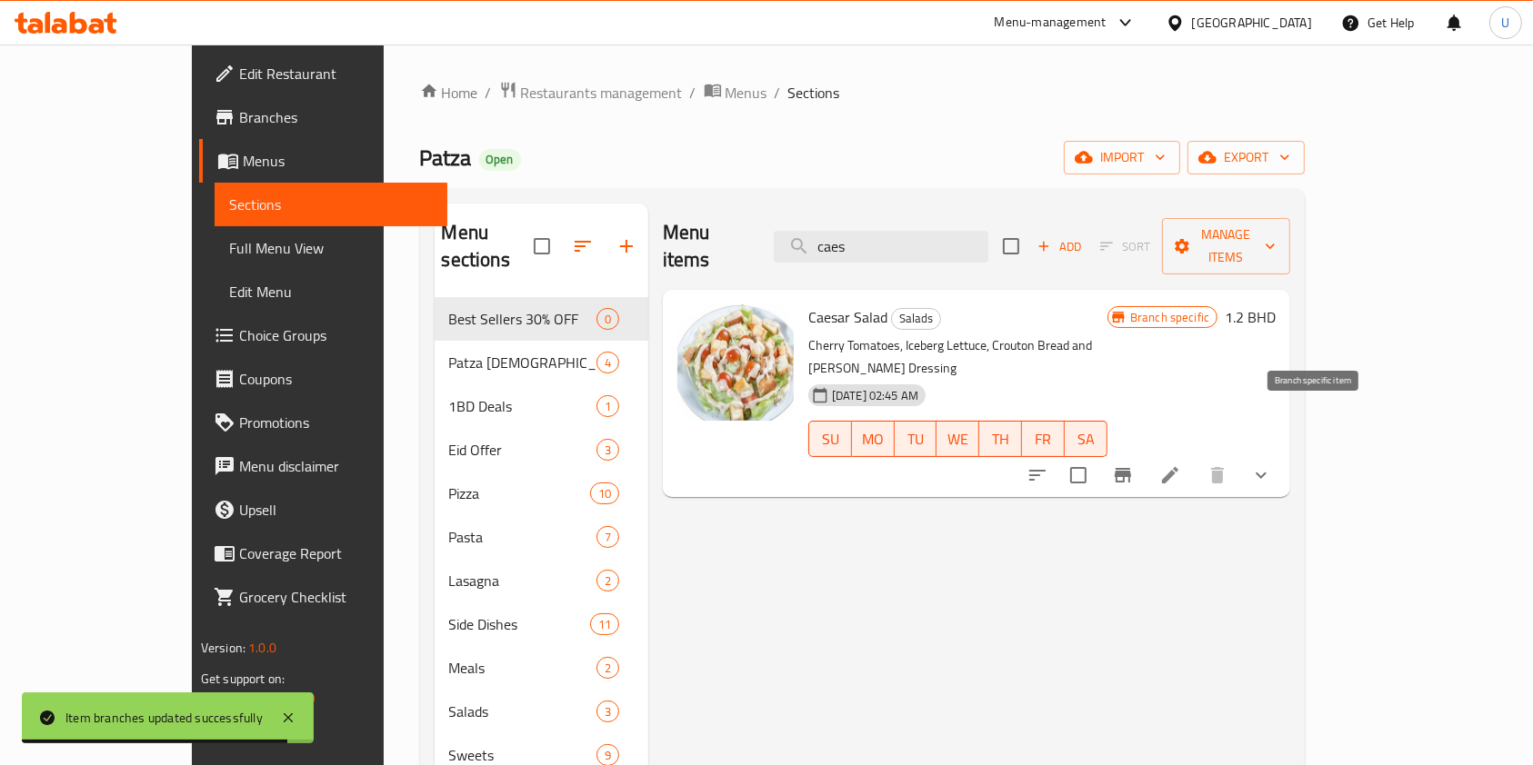
type input "caes"
click at [1134, 464] on icon "Branch-specific-item" at bounding box center [1123, 475] width 22 height 22
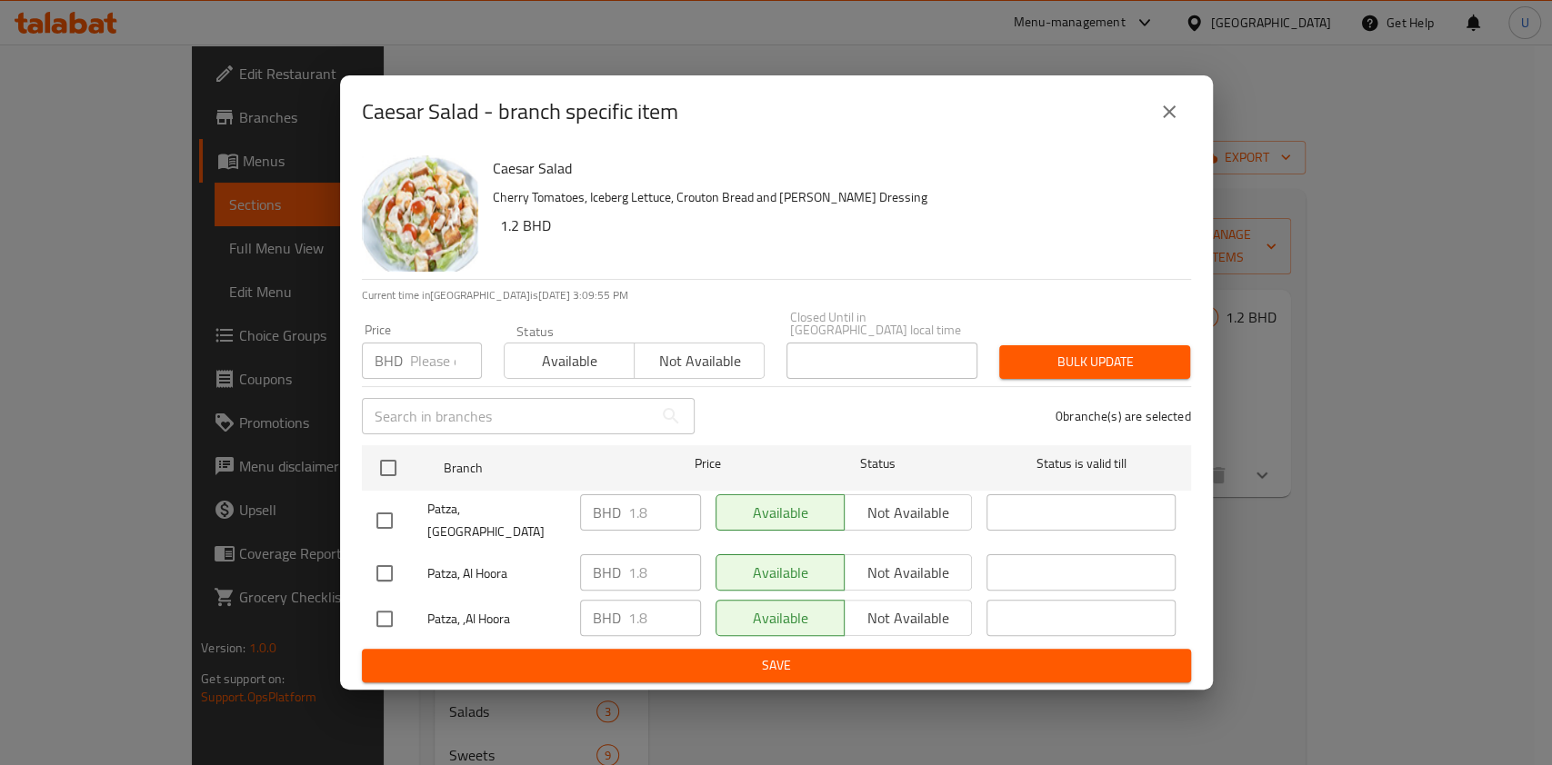
click at [1170, 122] on icon "close" at bounding box center [1169, 112] width 22 height 22
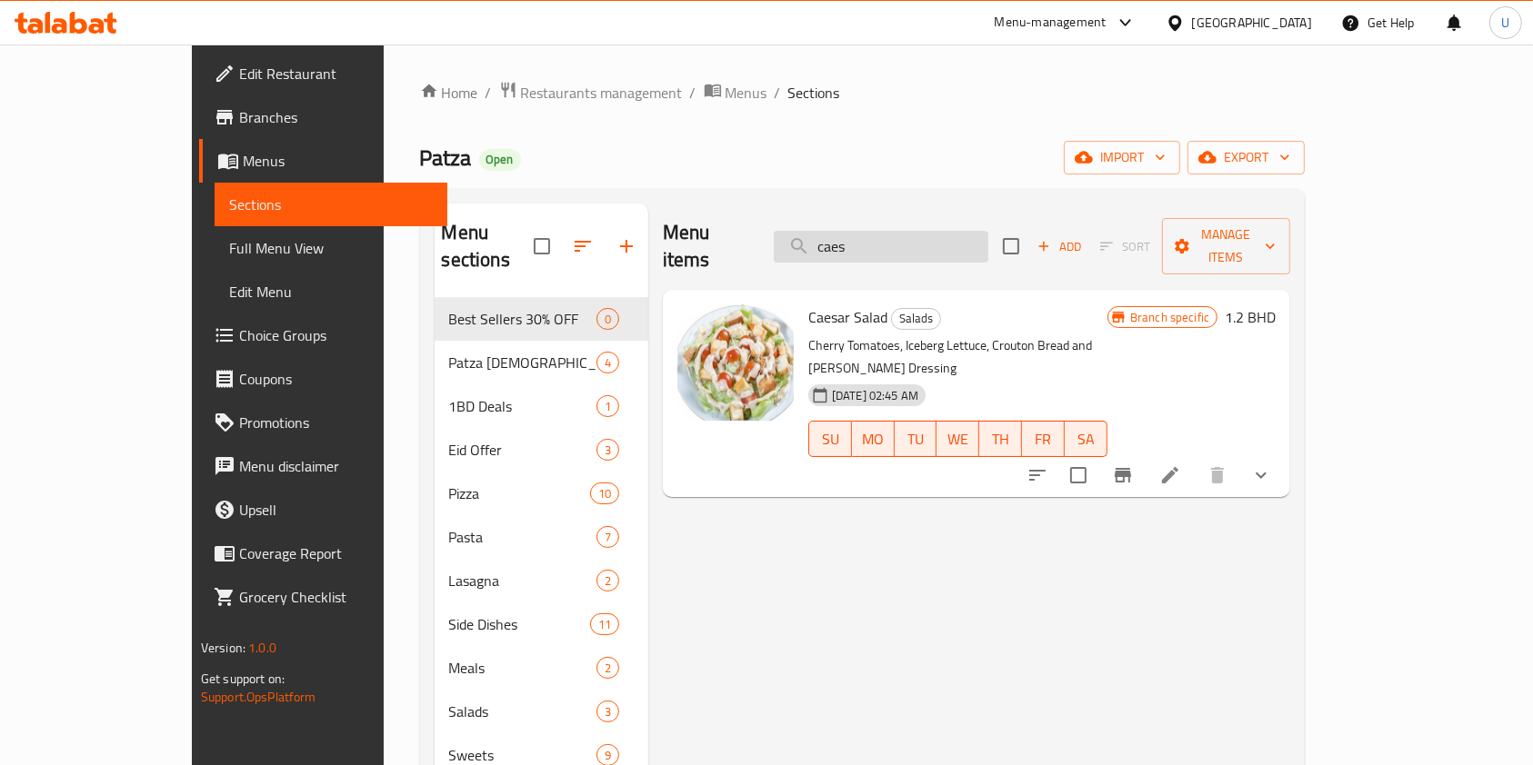
click at [892, 235] on input "caes" at bounding box center [881, 247] width 215 height 32
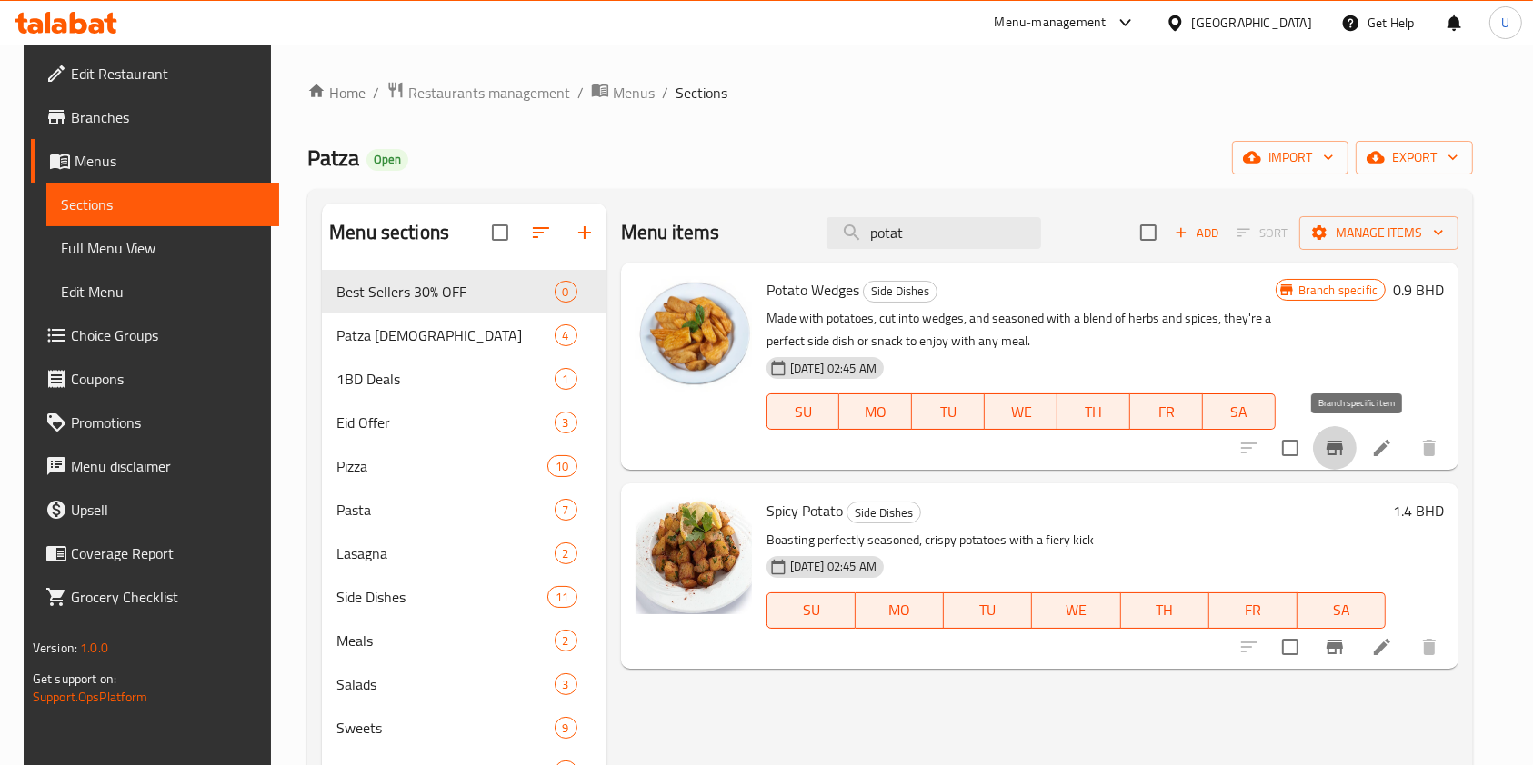
click at [1343, 449] on icon "Branch-specific-item" at bounding box center [1334, 448] width 16 height 15
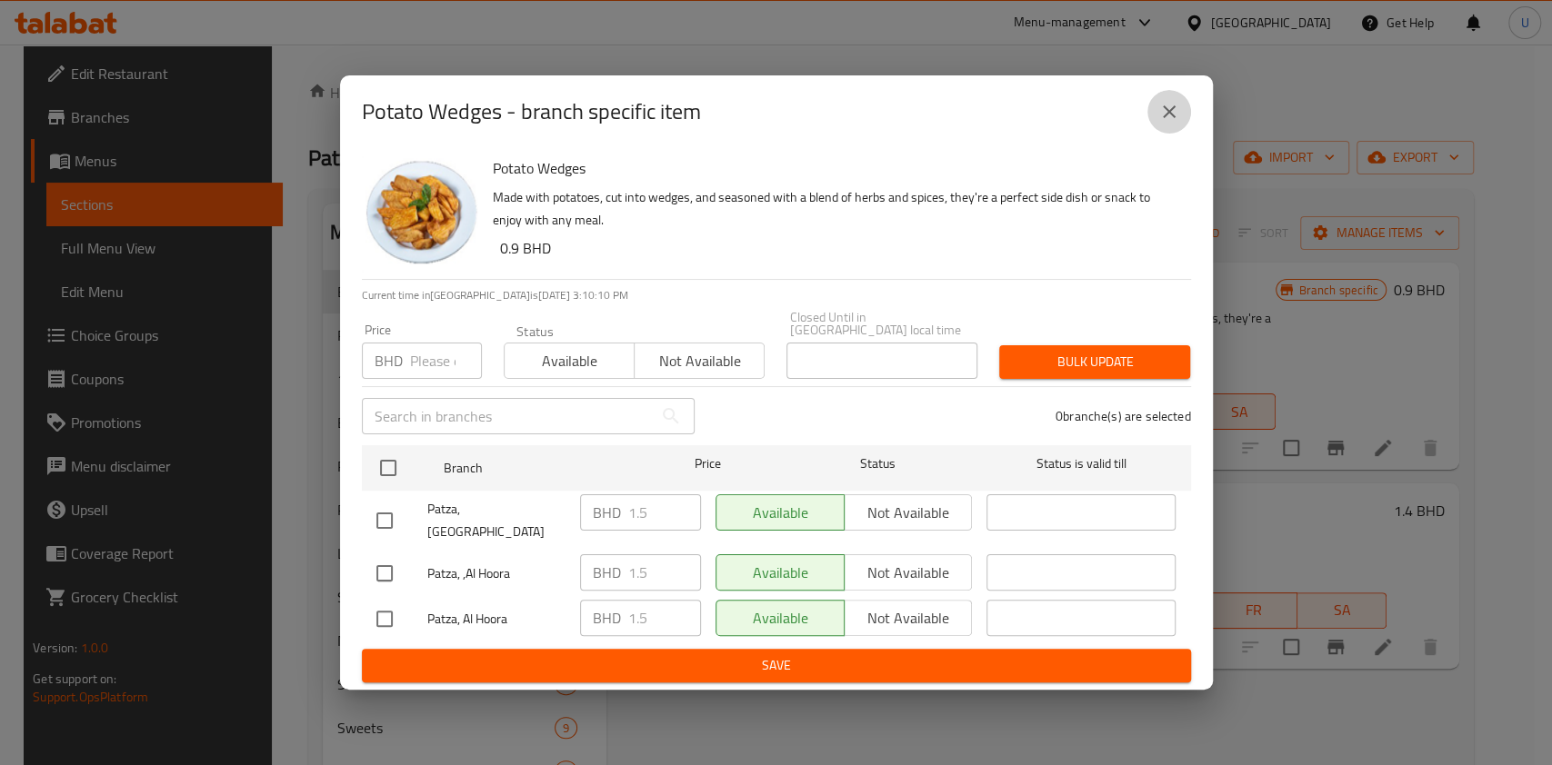
click at [1171, 123] on icon "close" at bounding box center [1169, 112] width 22 height 22
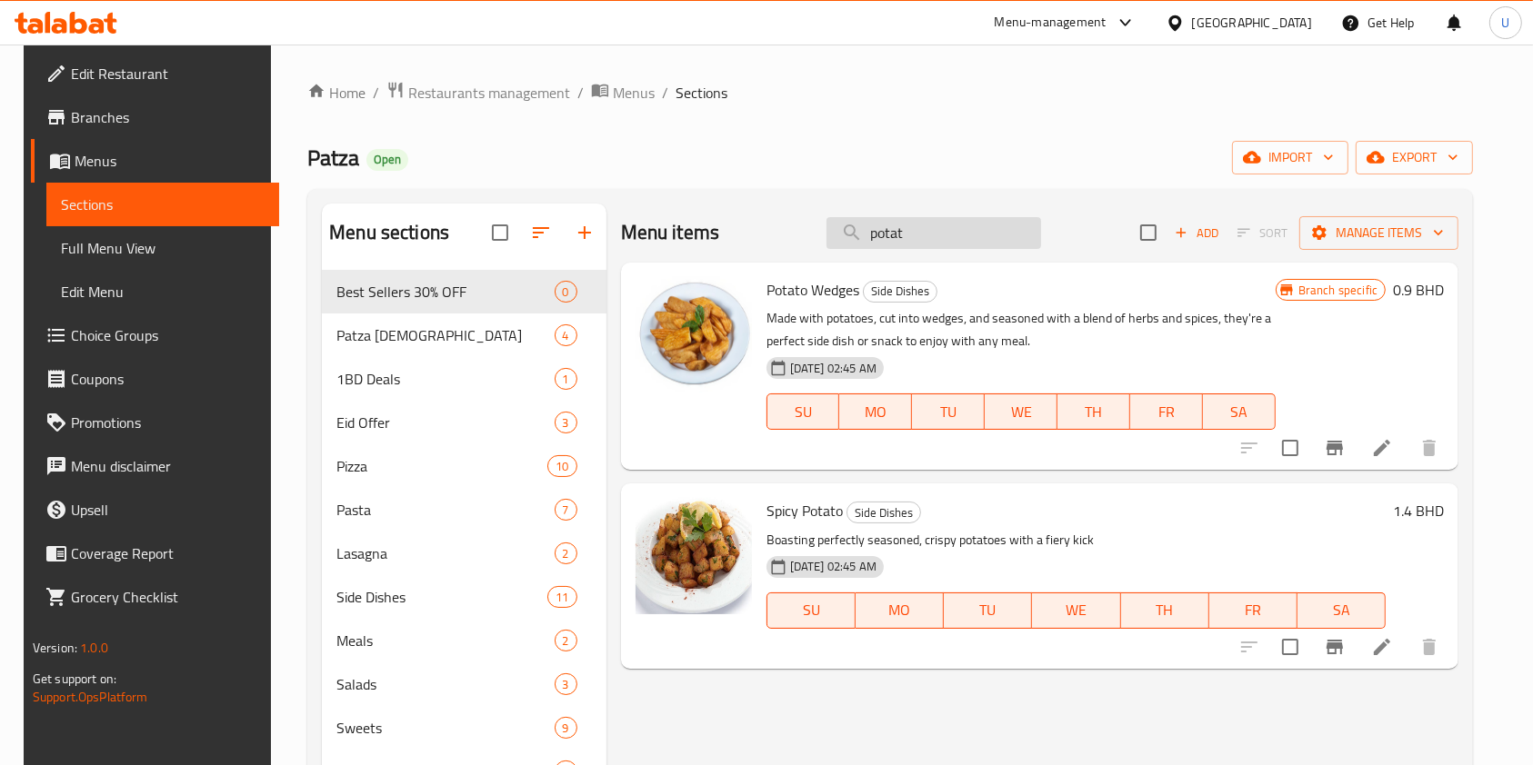
click at [887, 237] on input "potat" at bounding box center [933, 233] width 215 height 32
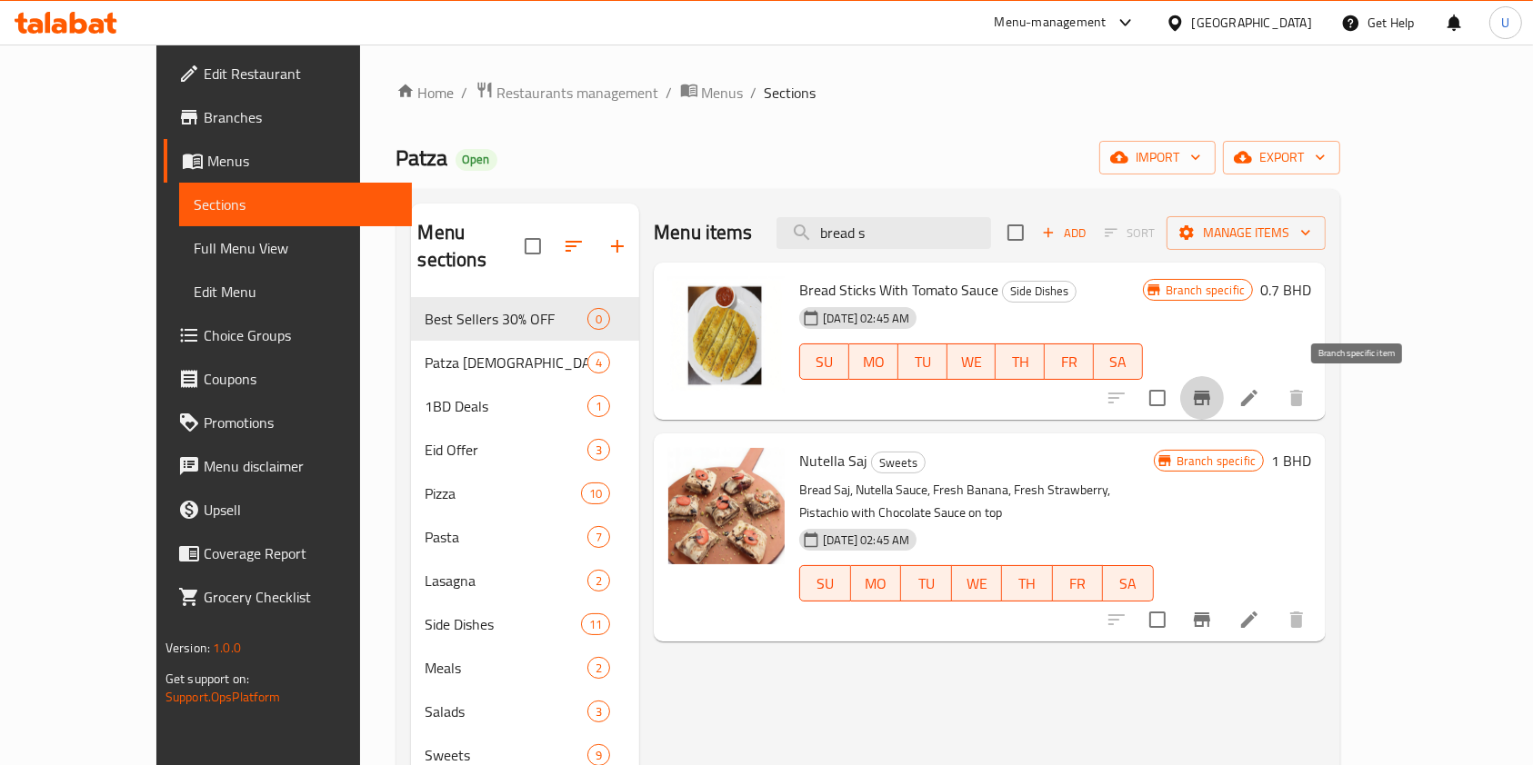
click at [1210, 399] on icon "Branch-specific-item" at bounding box center [1201, 398] width 16 height 15
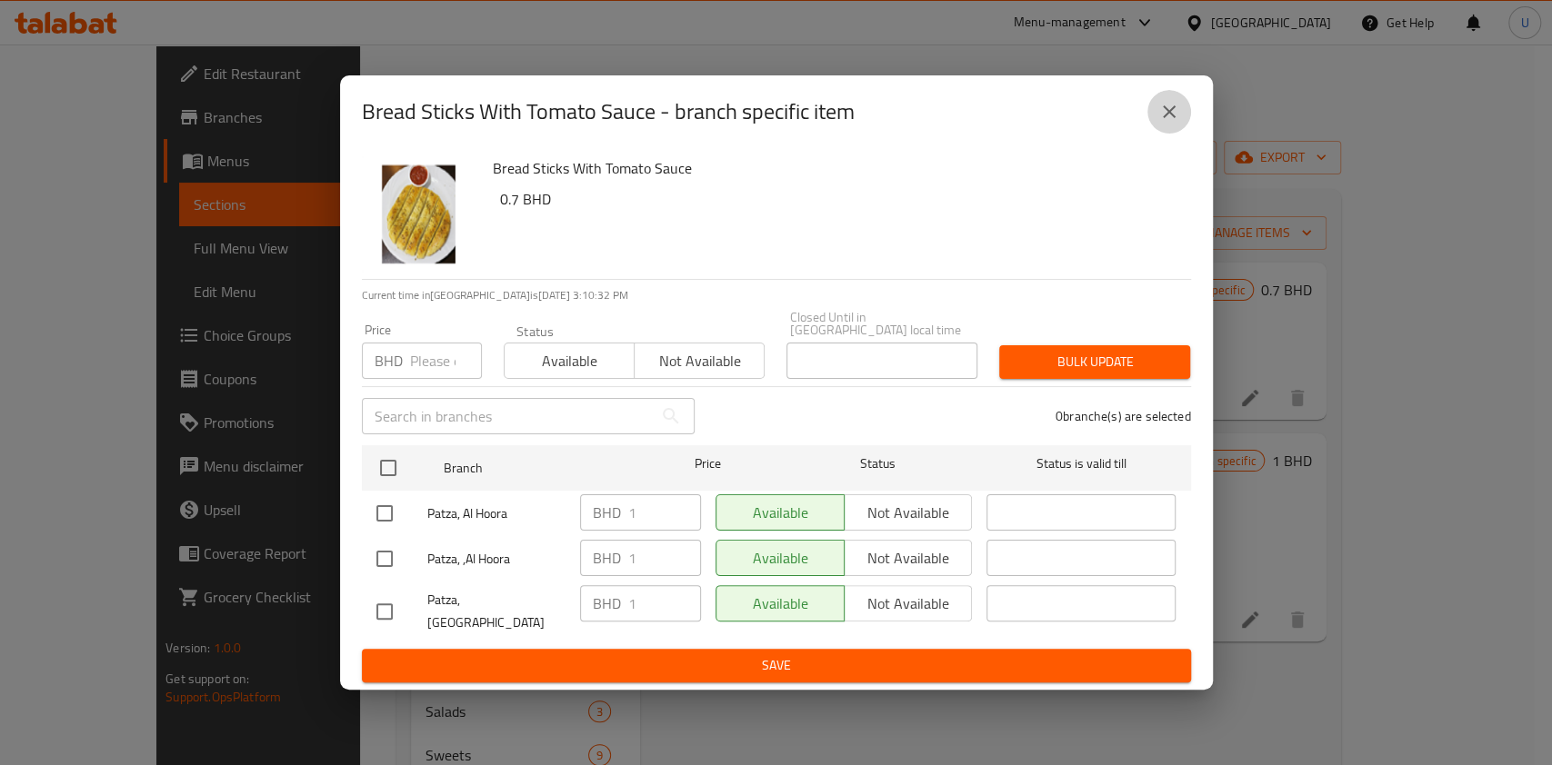
click at [1166, 118] on icon "close" at bounding box center [1169, 111] width 13 height 13
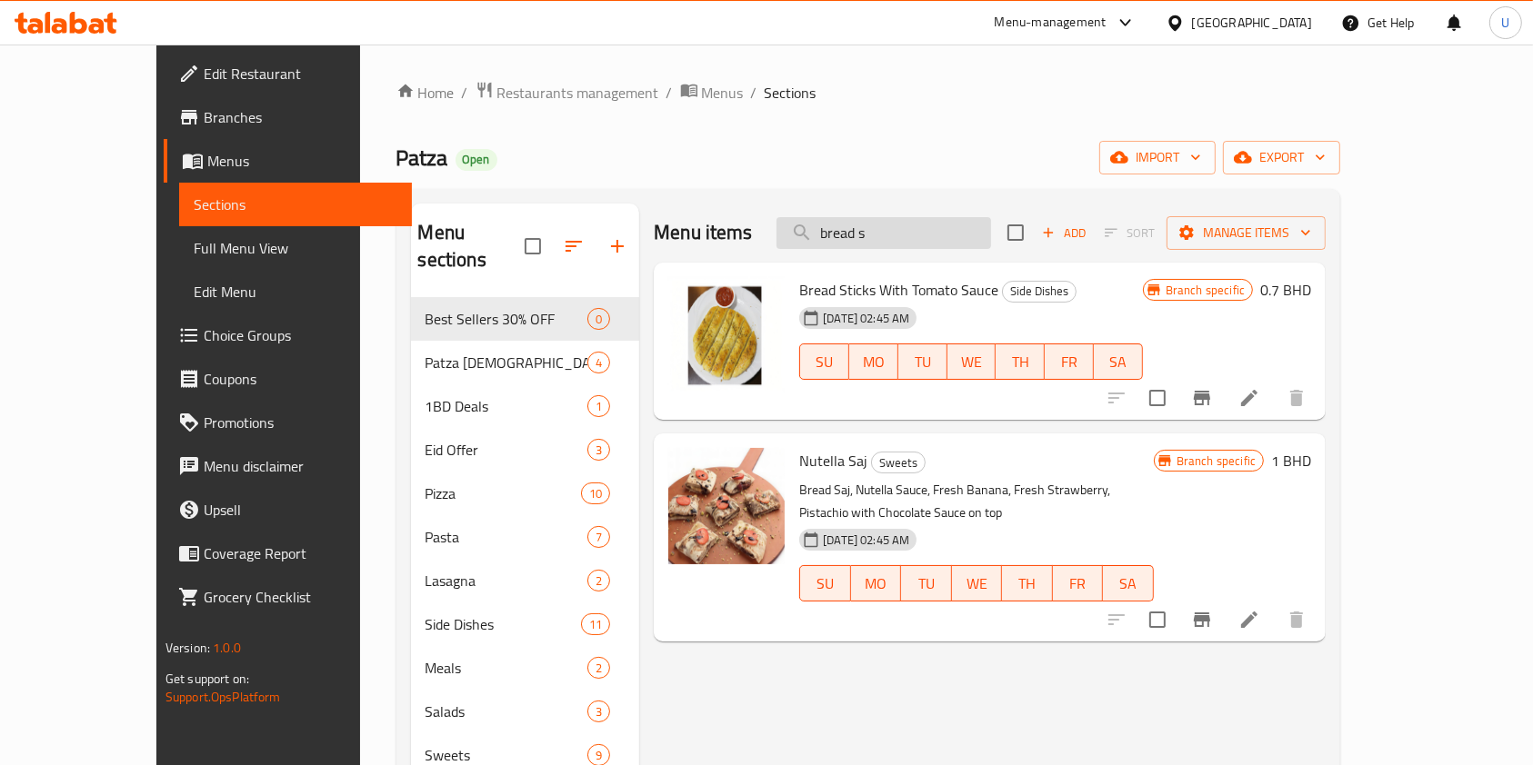
click at [959, 230] on input "bread s" at bounding box center [883, 233] width 215 height 32
type input "b"
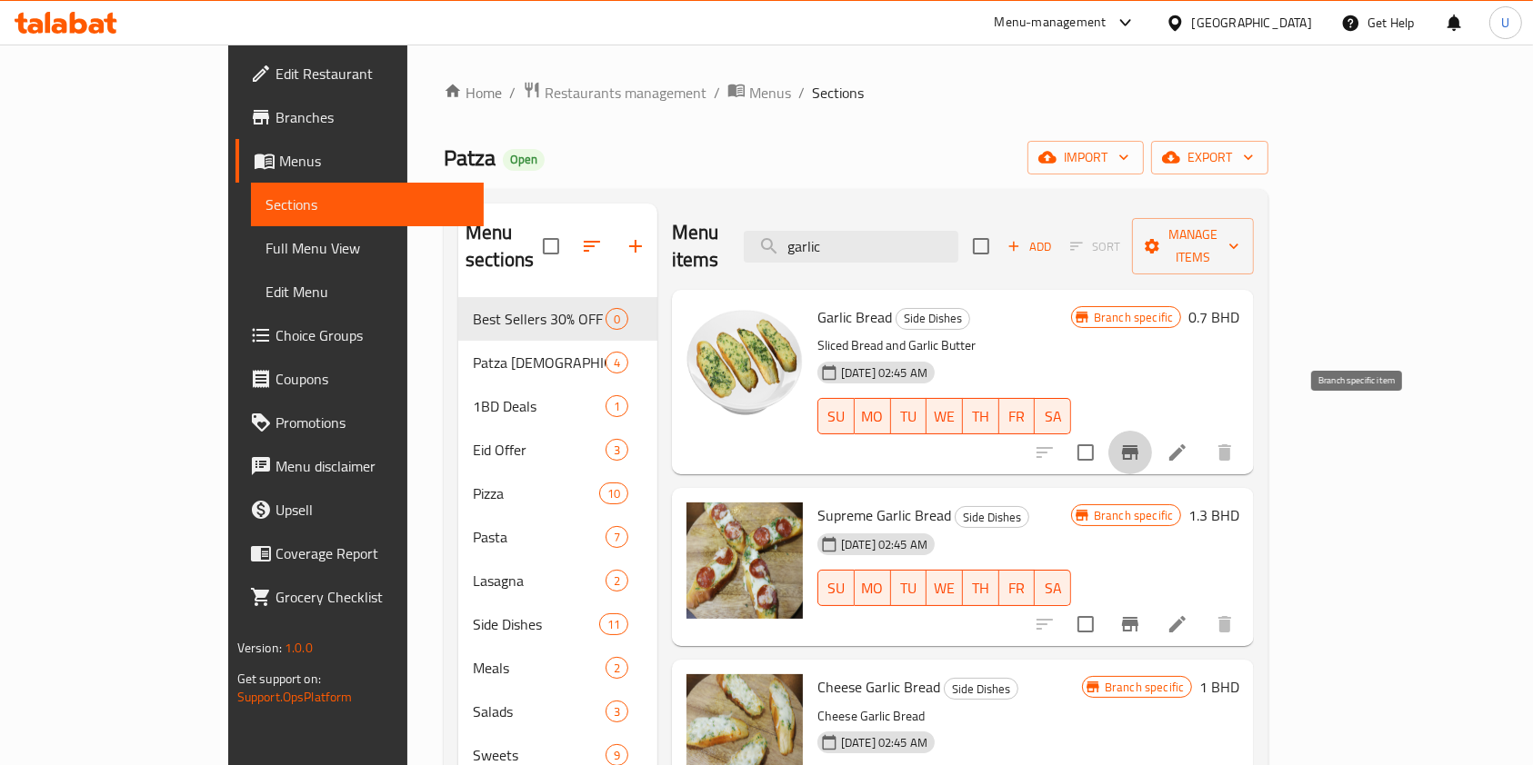
click at [1138, 445] on icon "Branch-specific-item" at bounding box center [1130, 452] width 16 height 15
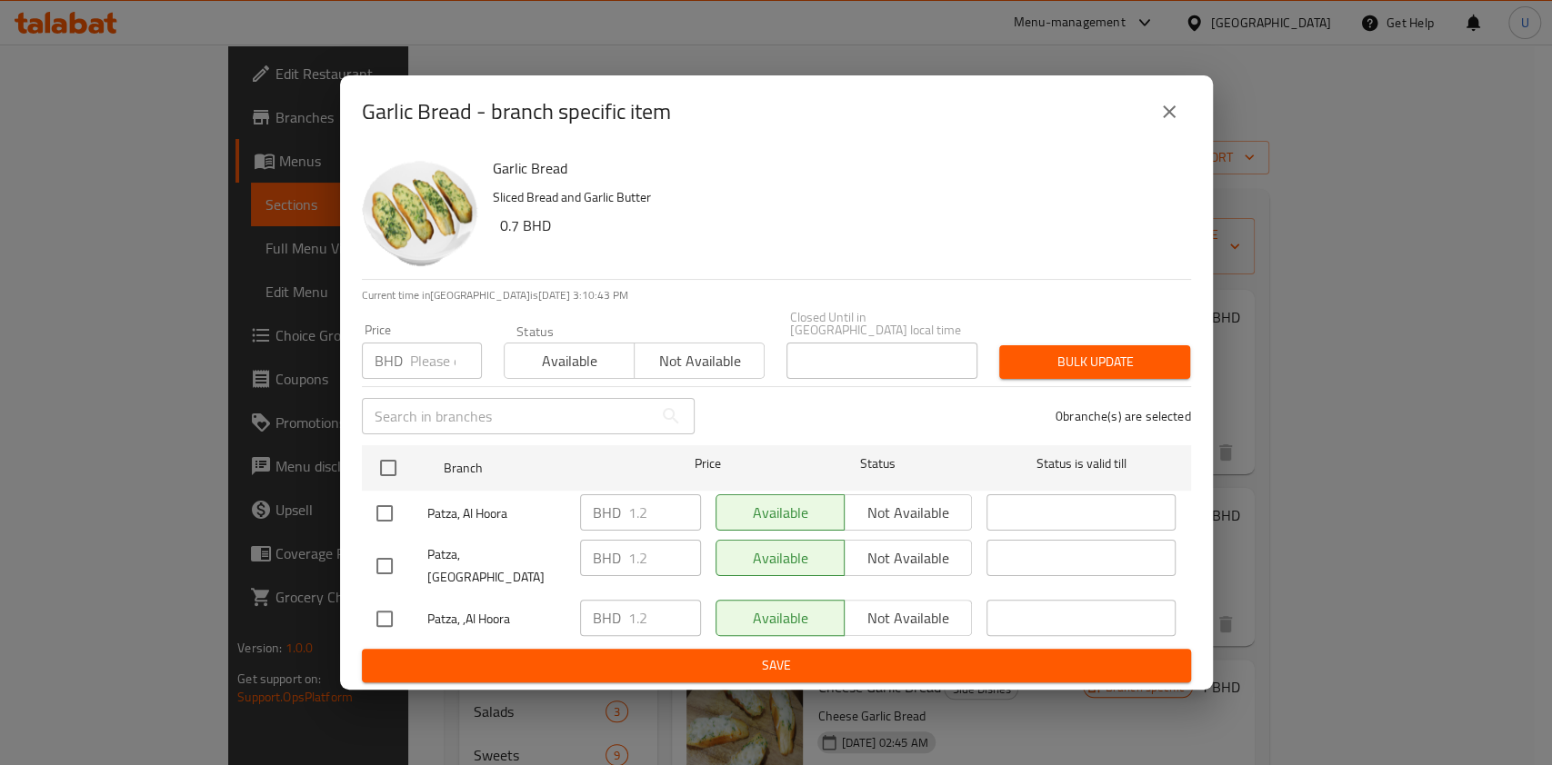
click at [1163, 123] on icon "close" at bounding box center [1169, 112] width 22 height 22
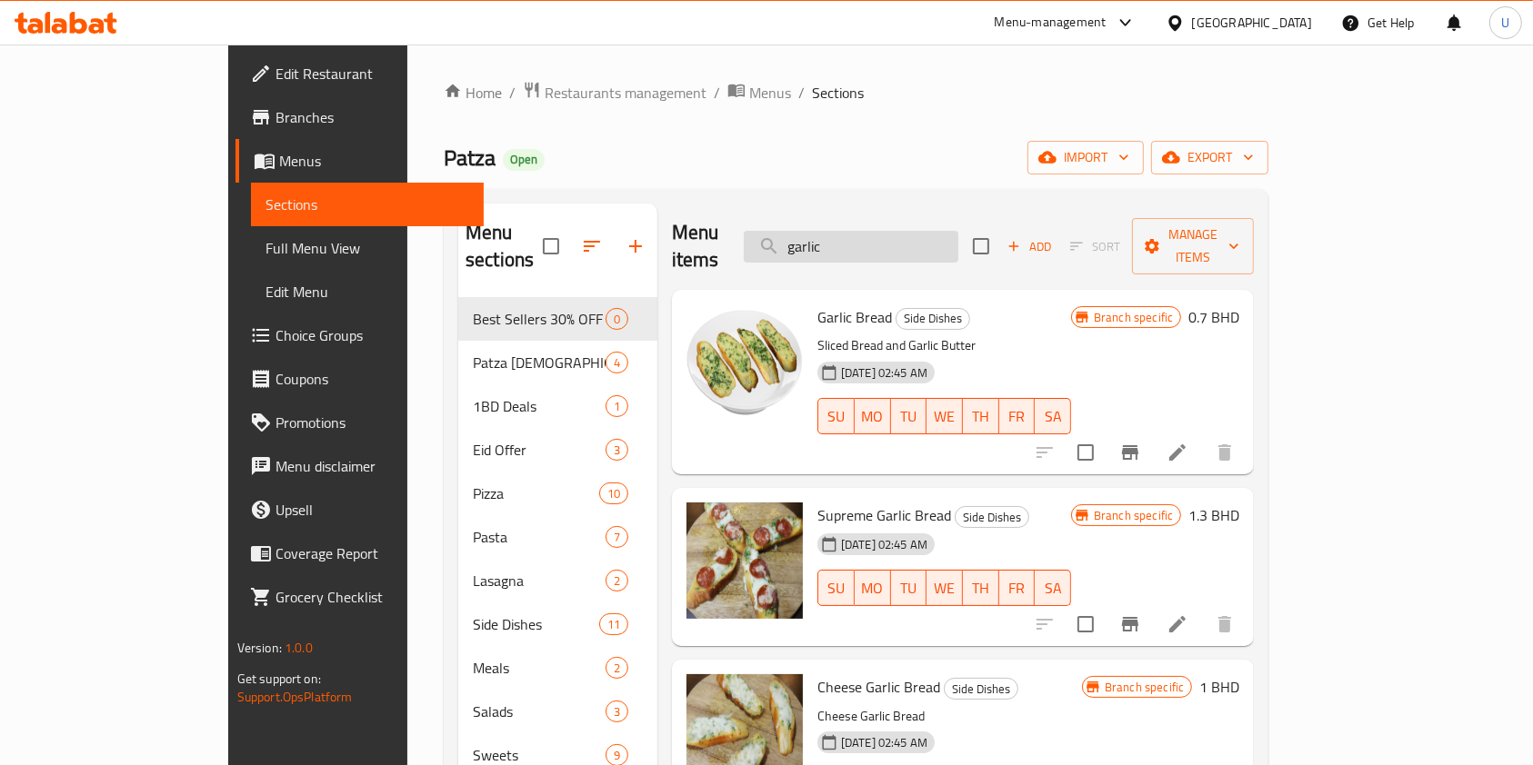
click at [894, 233] on input "garlic" at bounding box center [851, 247] width 215 height 32
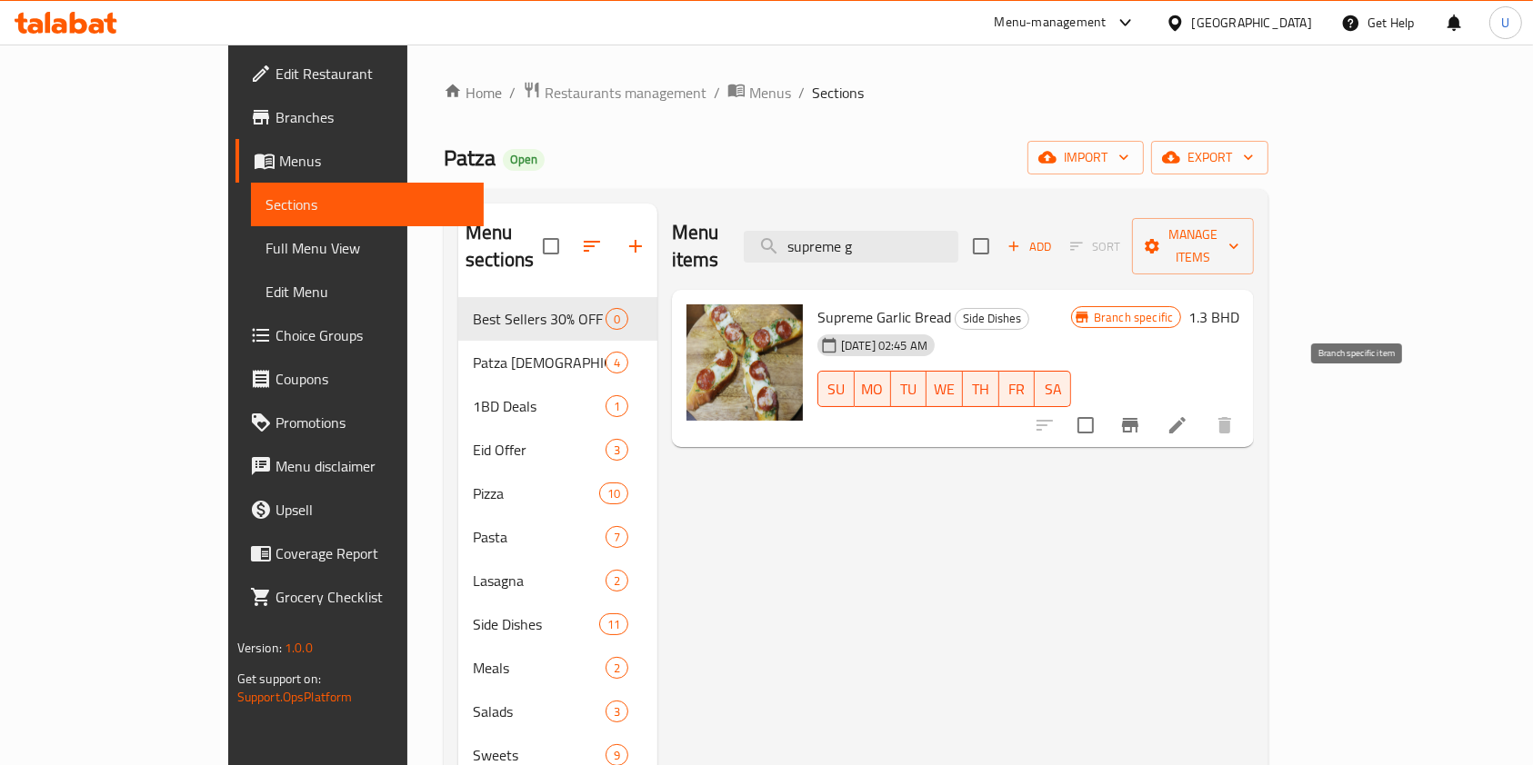
type input "supreme g"
click at [1141, 414] on icon "Branch-specific-item" at bounding box center [1130, 425] width 22 height 22
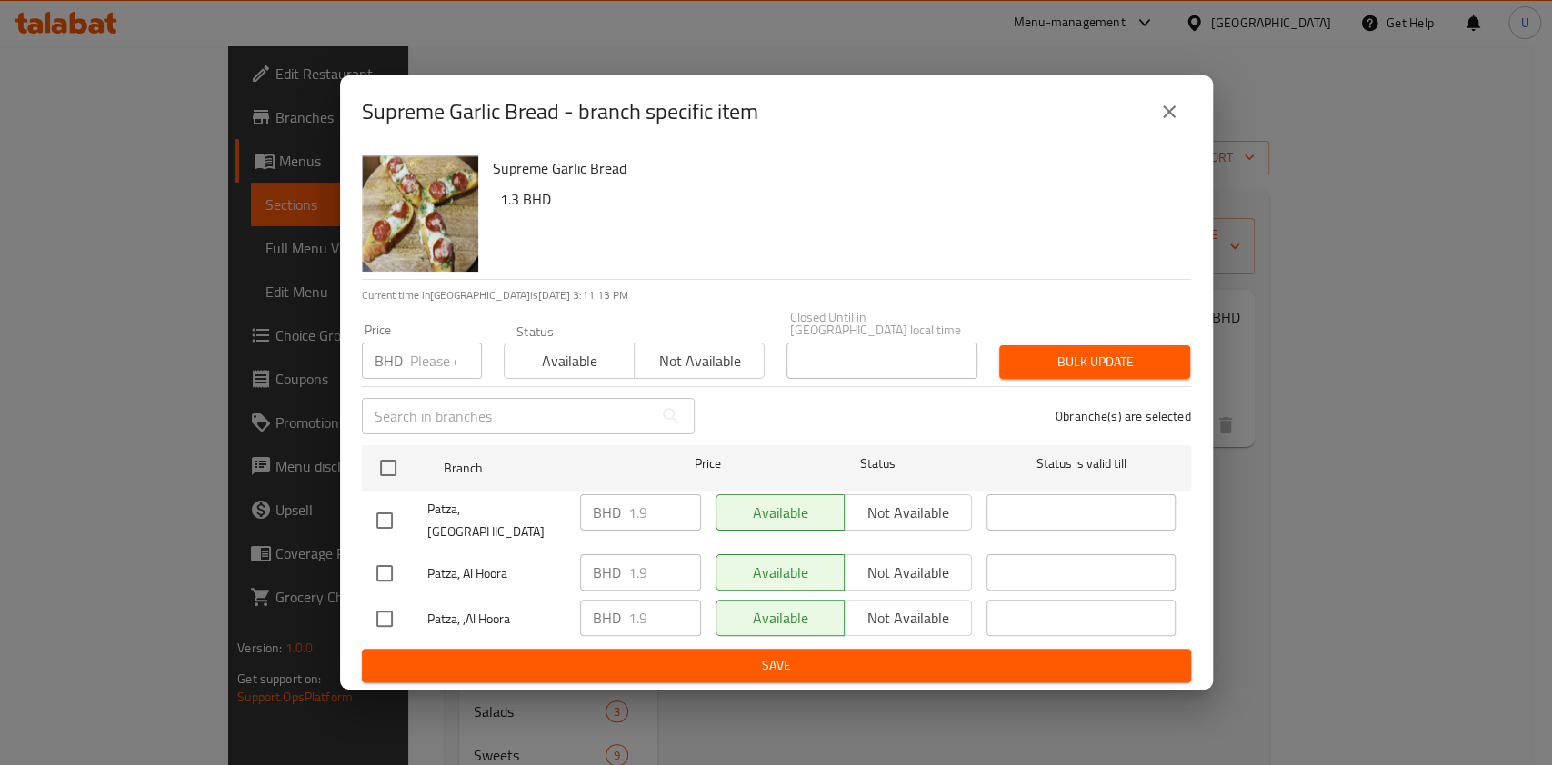
click at [1161, 123] on icon "close" at bounding box center [1169, 112] width 22 height 22
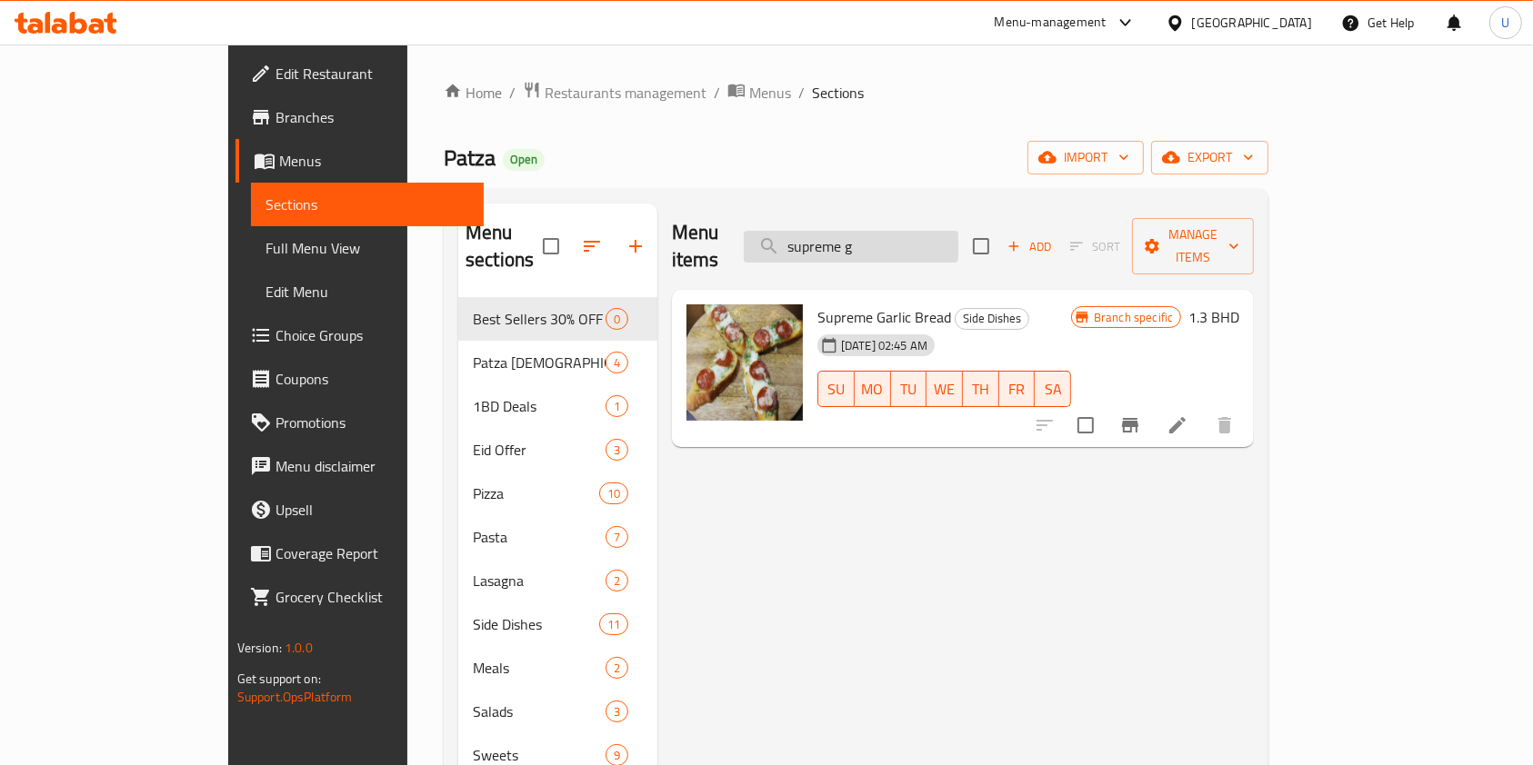
click at [958, 231] on input "supreme g" at bounding box center [851, 247] width 215 height 32
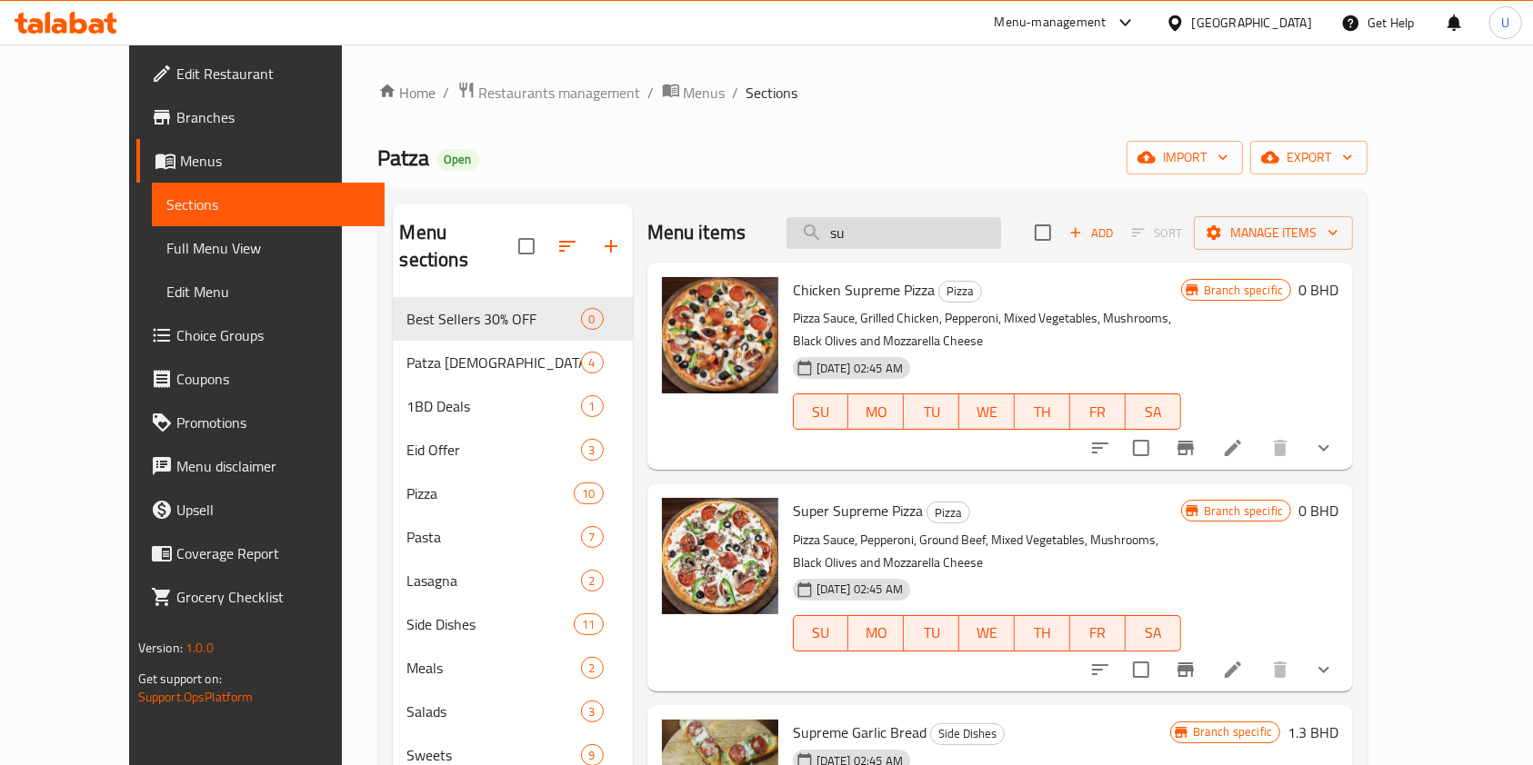
type input "s"
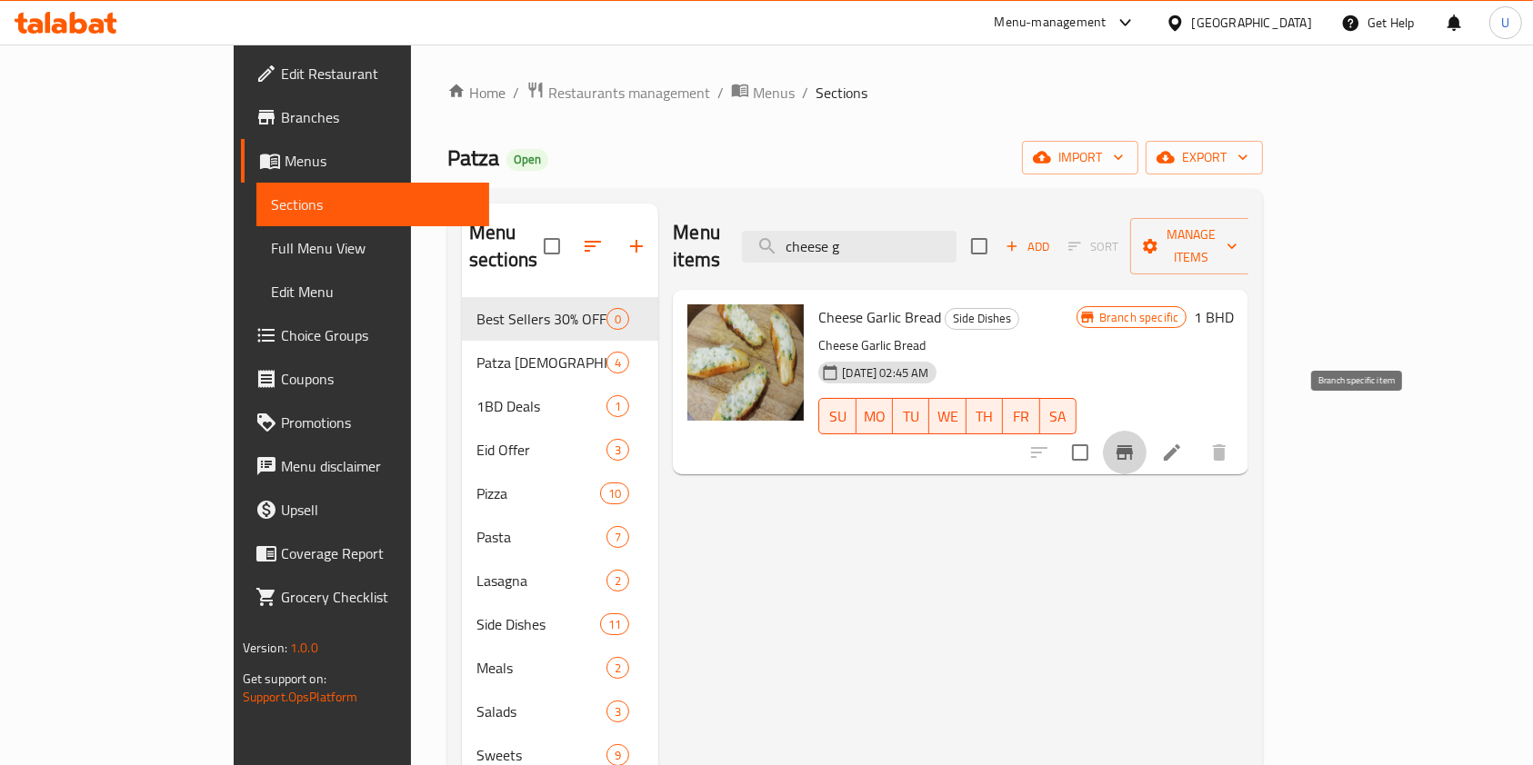
click at [1135, 442] on icon "Branch-specific-item" at bounding box center [1125, 453] width 22 height 22
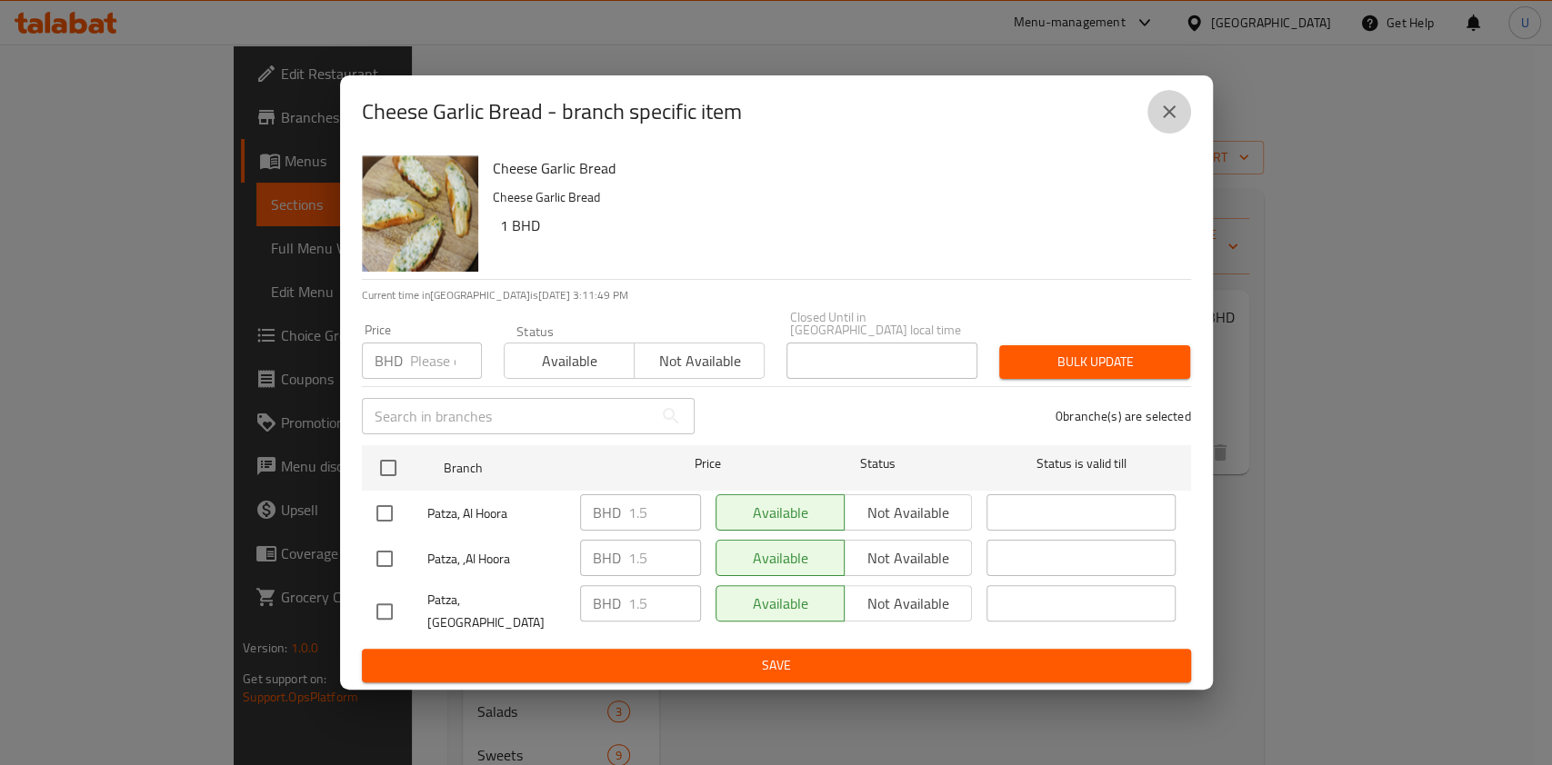
click at [1165, 118] on icon "close" at bounding box center [1169, 111] width 13 height 13
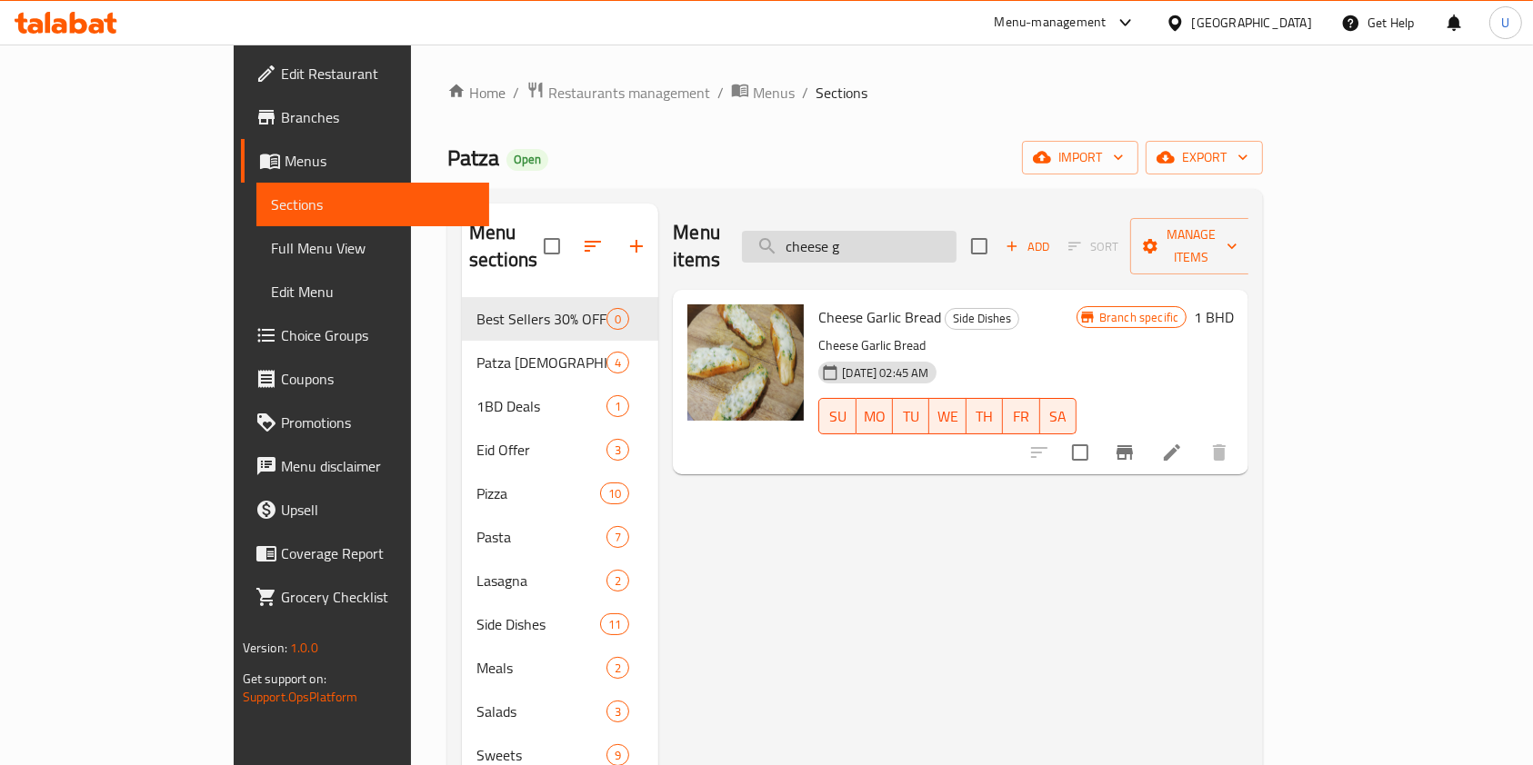
click at [956, 231] on input "cheese g" at bounding box center [849, 247] width 215 height 32
type input "c"
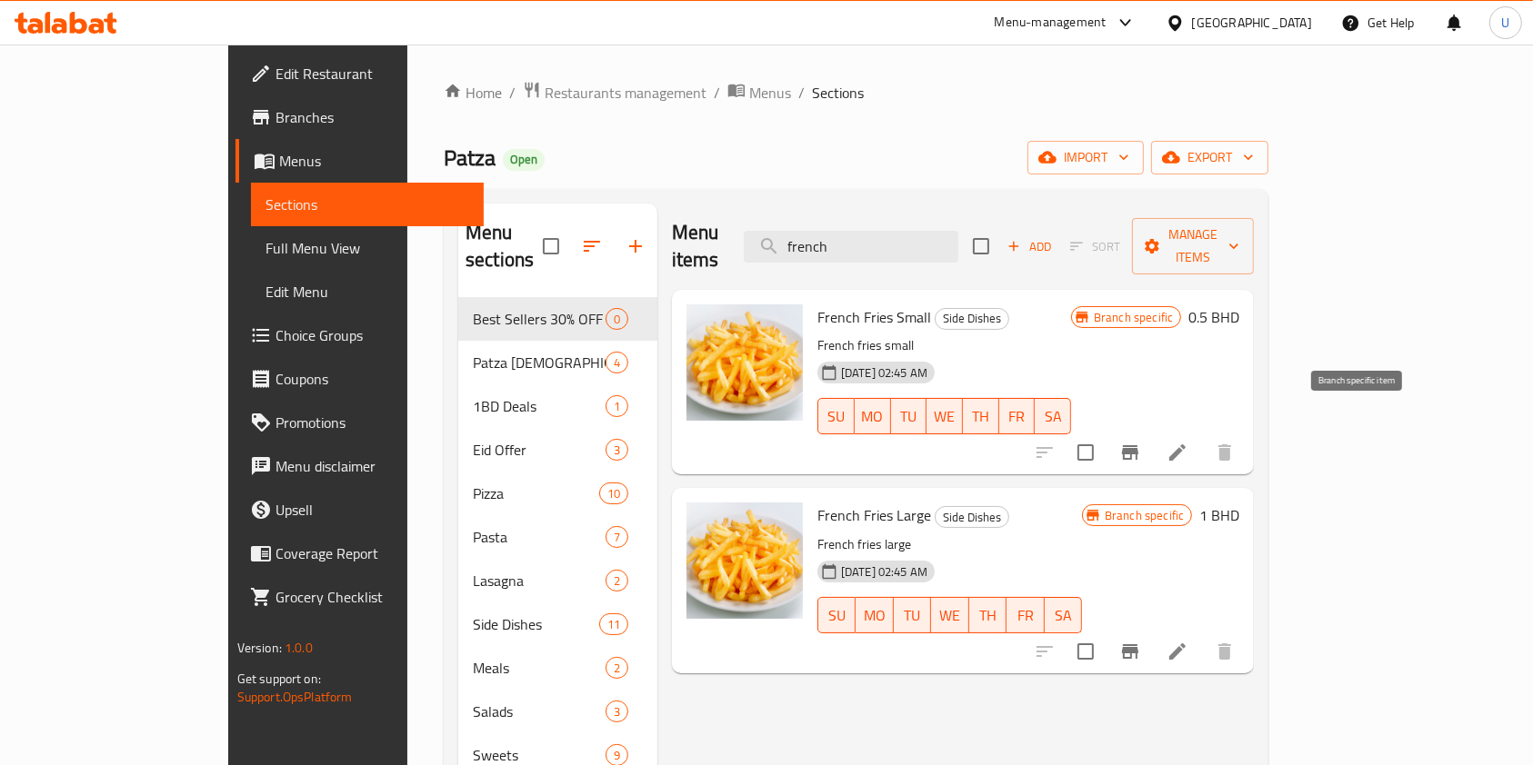
type input "french"
click at [1138, 445] on icon "Branch-specific-item" at bounding box center [1130, 452] width 16 height 15
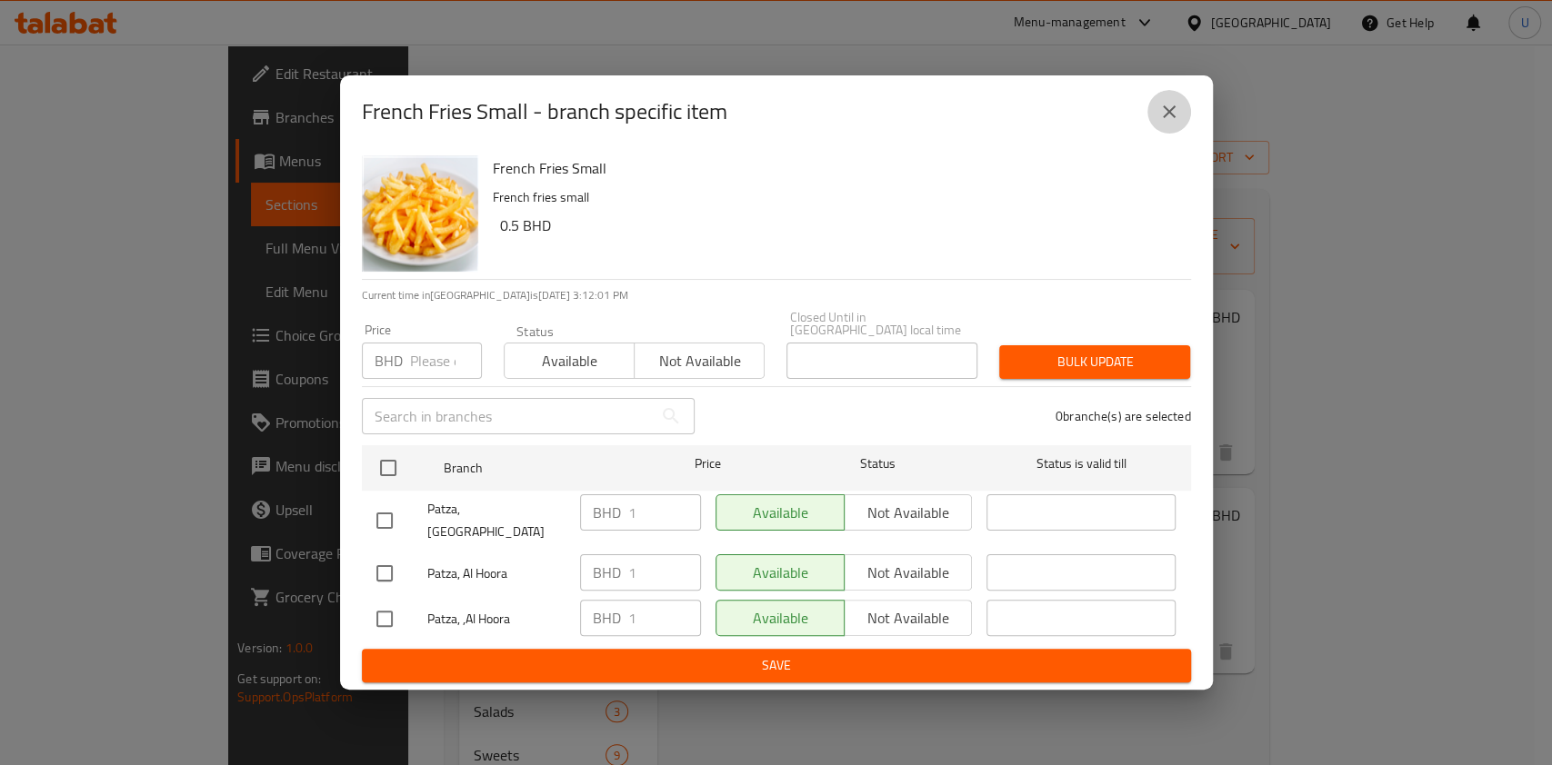
click at [1173, 119] on icon "close" at bounding box center [1169, 112] width 22 height 22
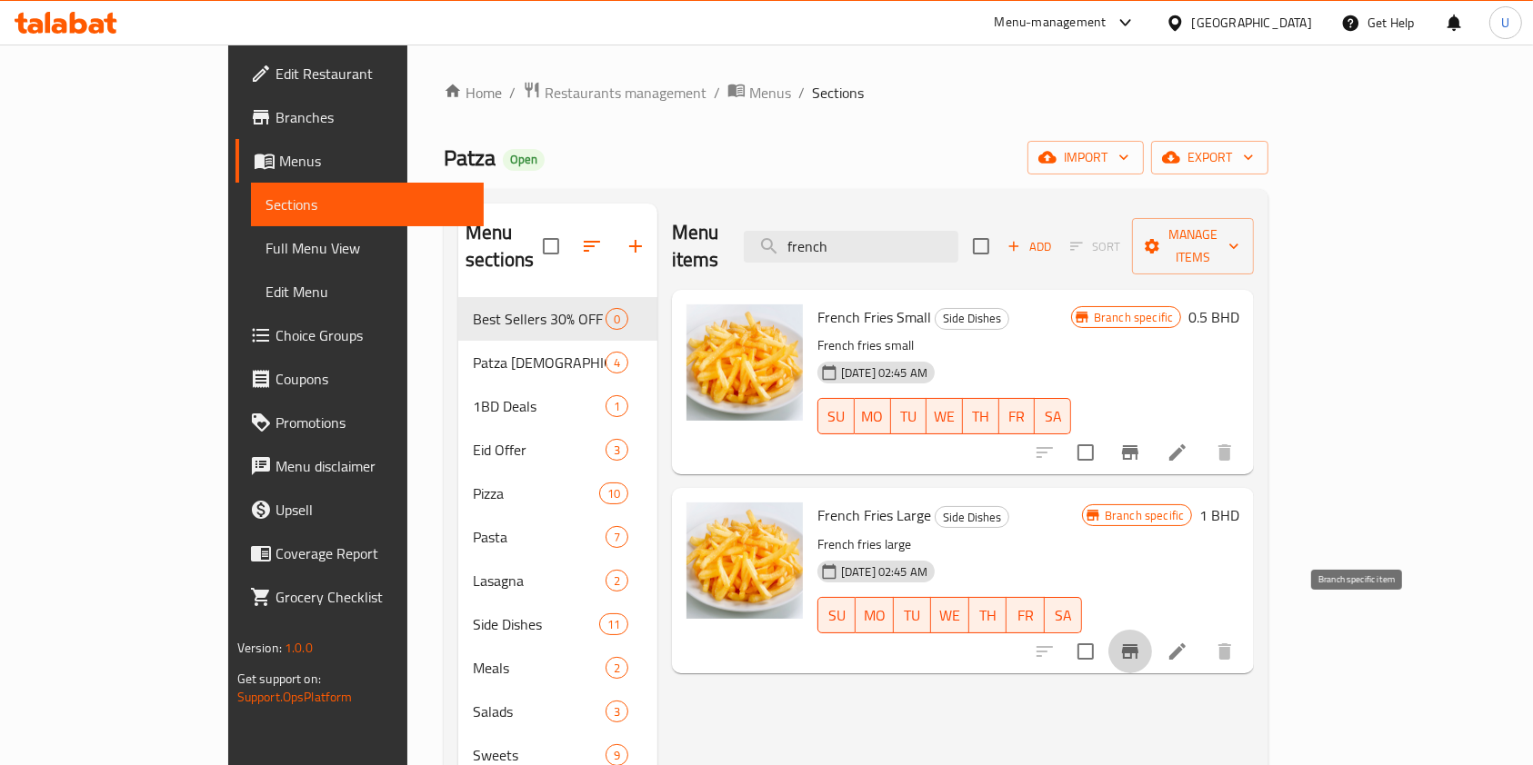
click at [1138, 644] on icon "Branch-specific-item" at bounding box center [1130, 651] width 16 height 15
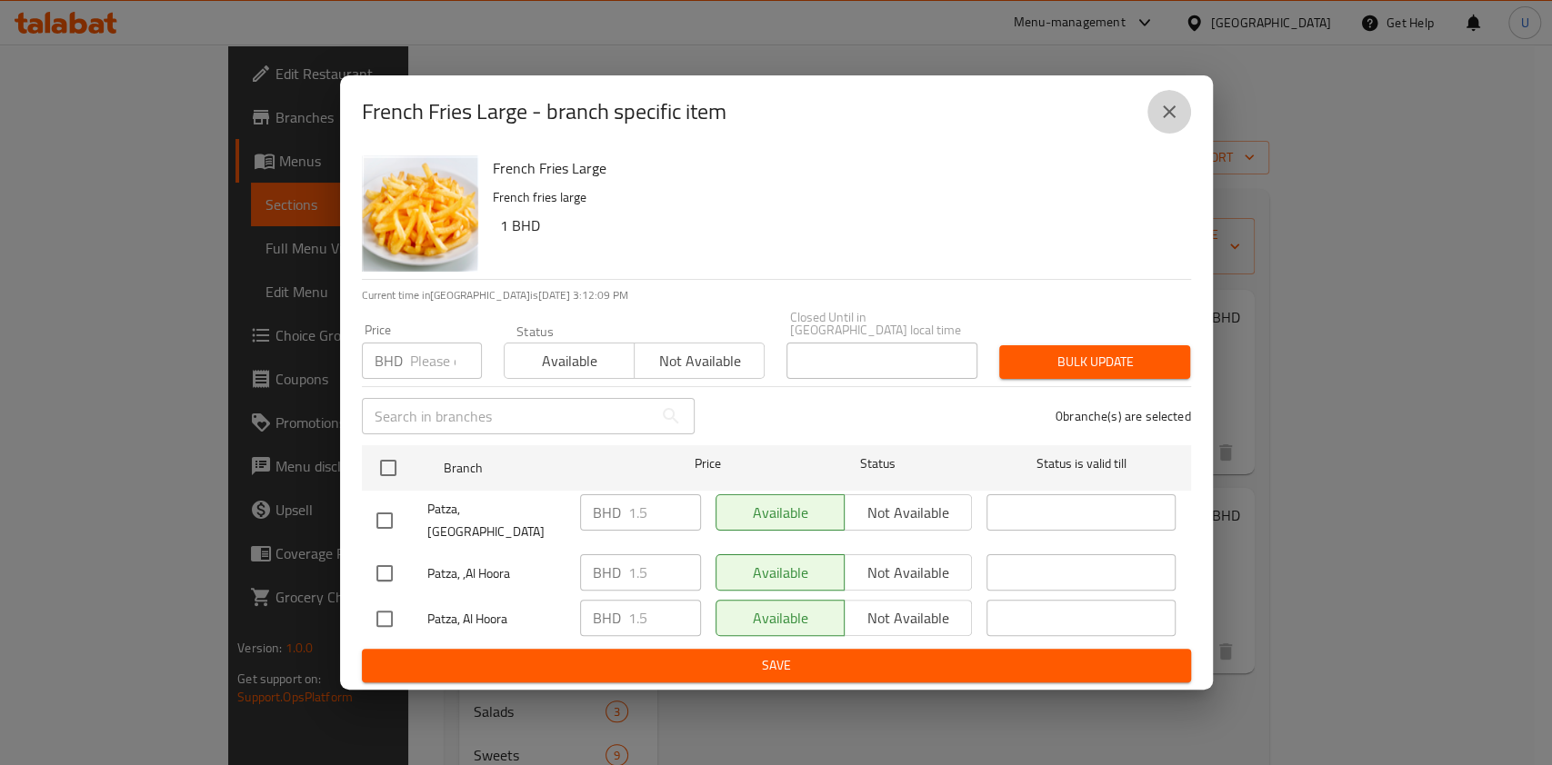
click at [1171, 123] on icon "close" at bounding box center [1169, 112] width 22 height 22
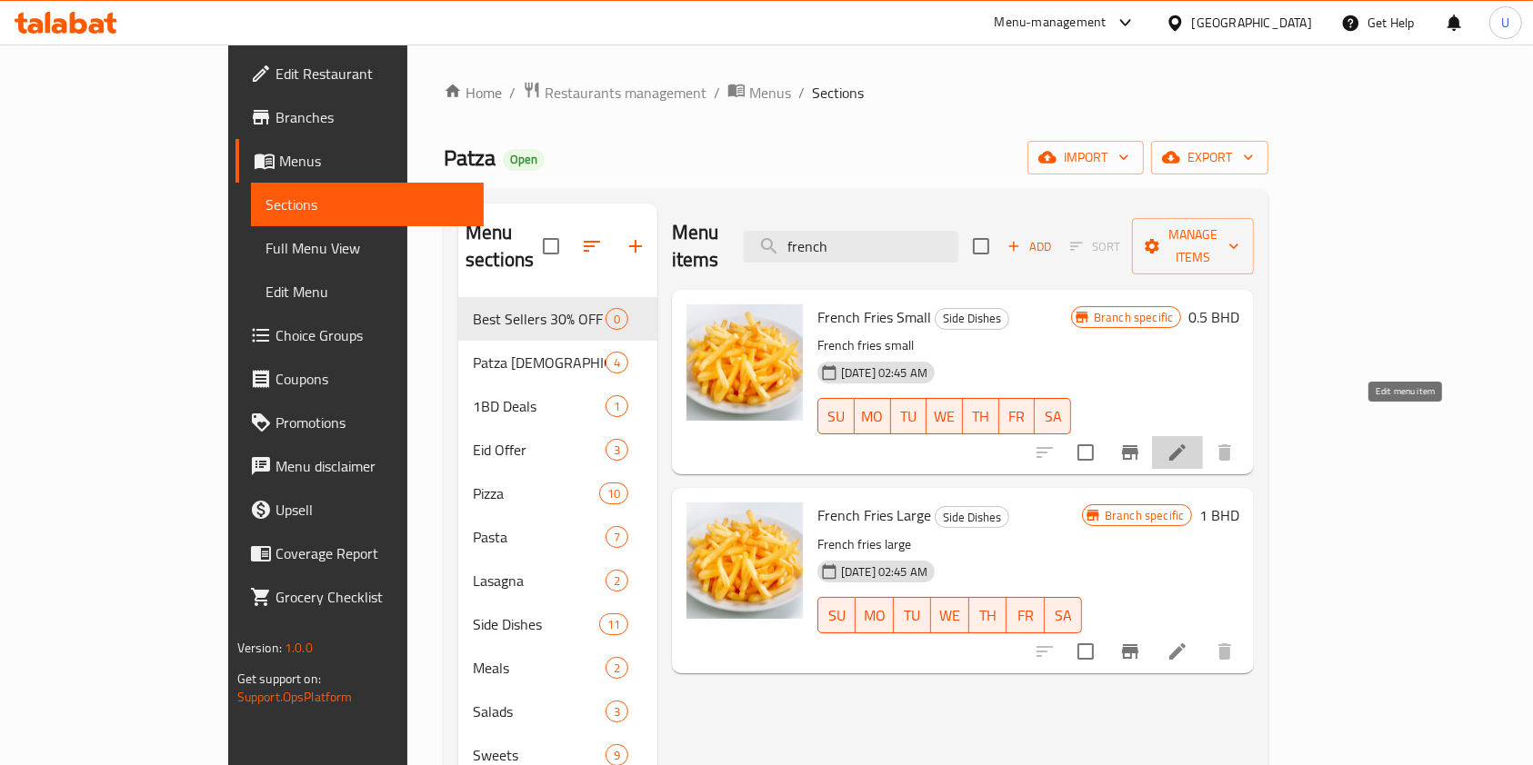
click at [1188, 442] on icon at bounding box center [1177, 453] width 22 height 22
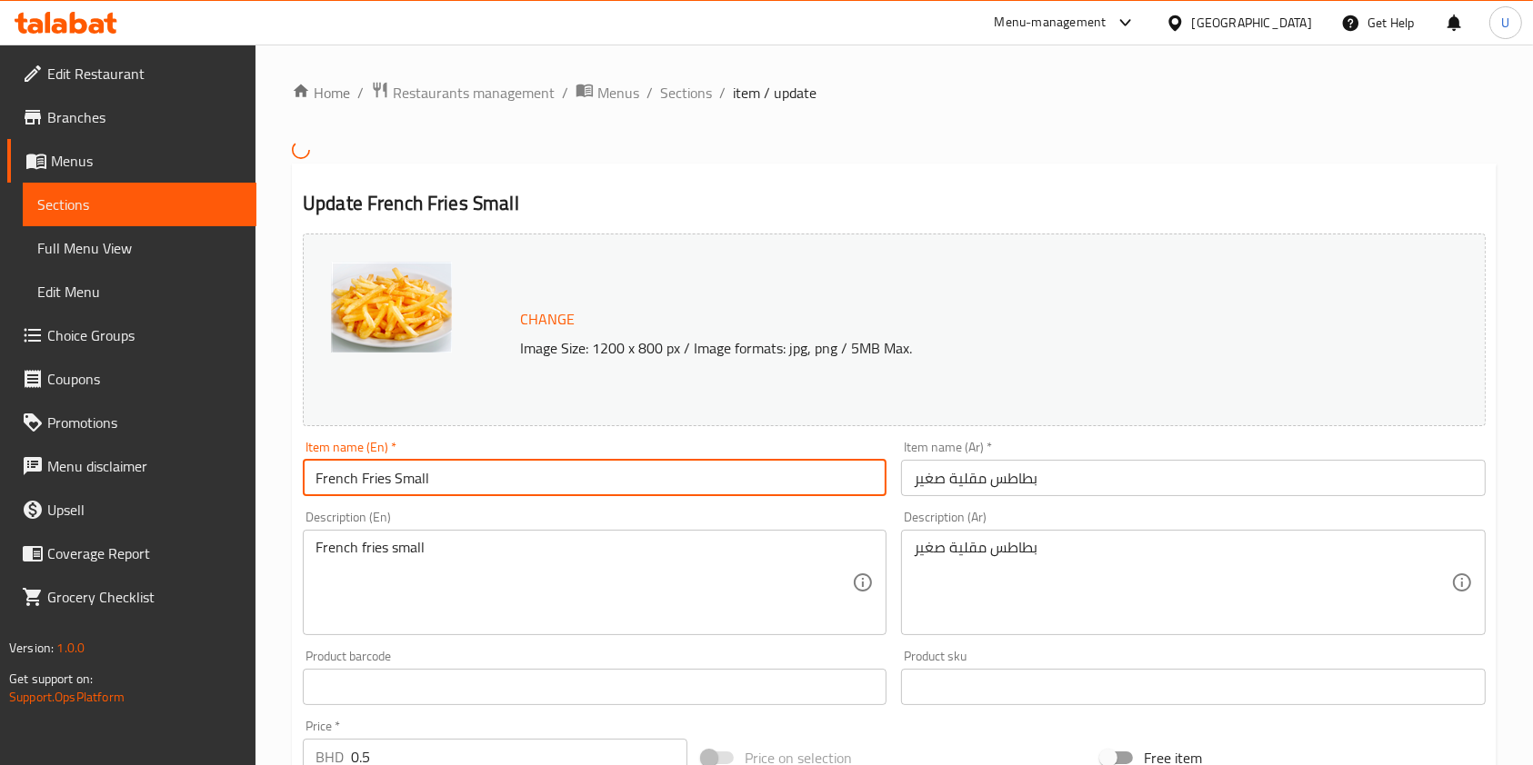
click at [487, 481] on input "French Fries Small" at bounding box center [595, 478] width 584 height 36
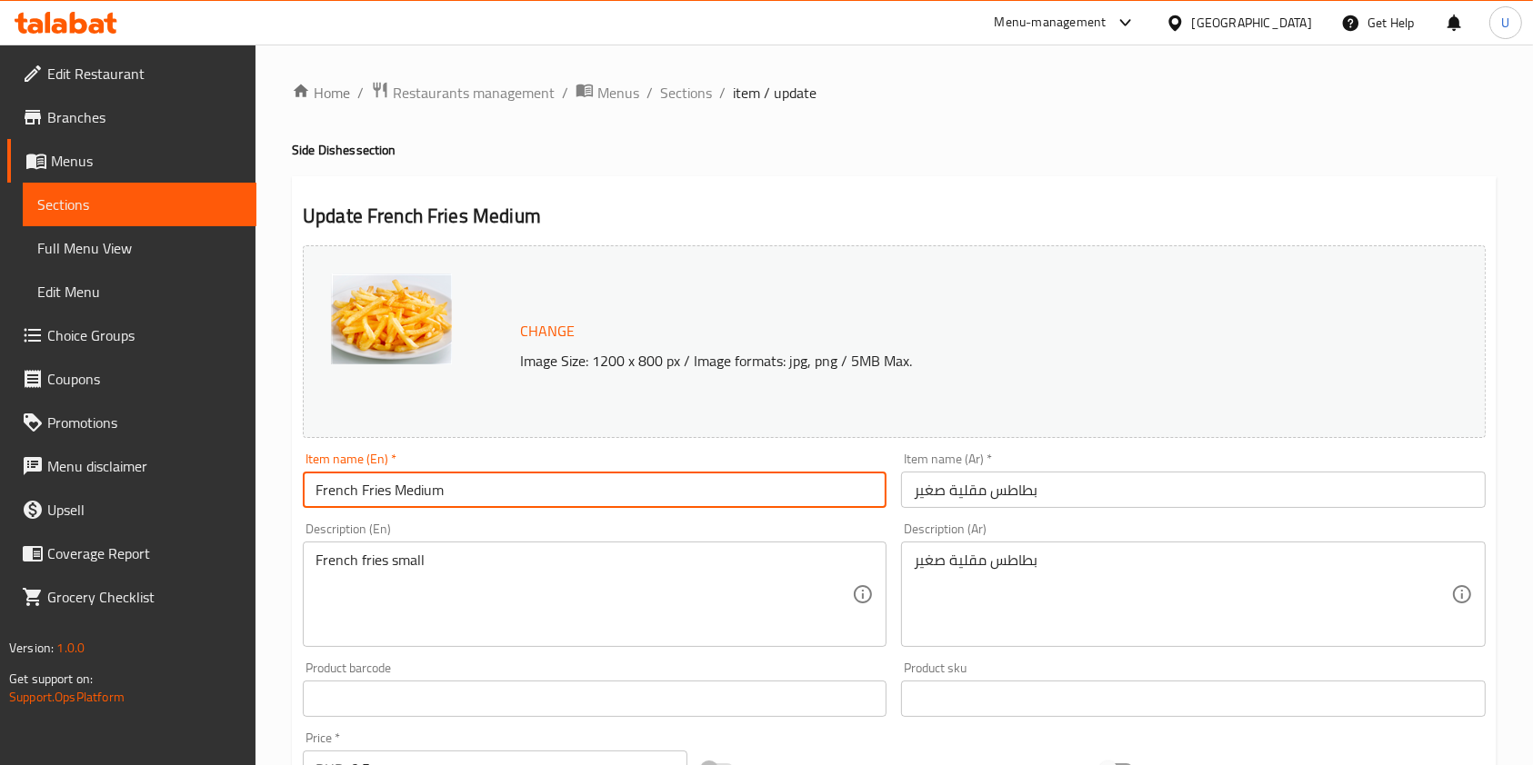
type input "French Fries Medium"
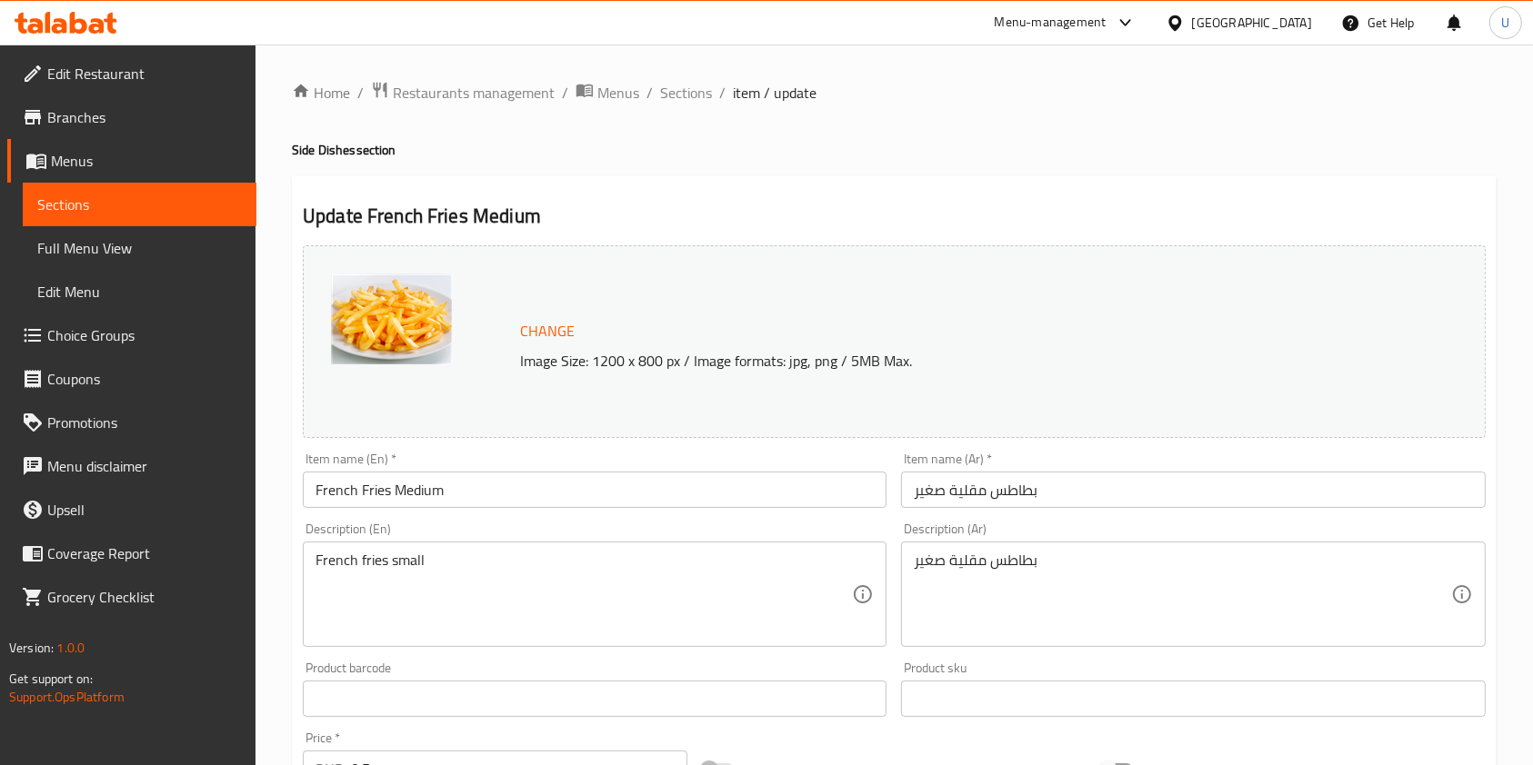
click at [903, 206] on h2 "Update French Fries Medium" at bounding box center [894, 216] width 1183 height 27
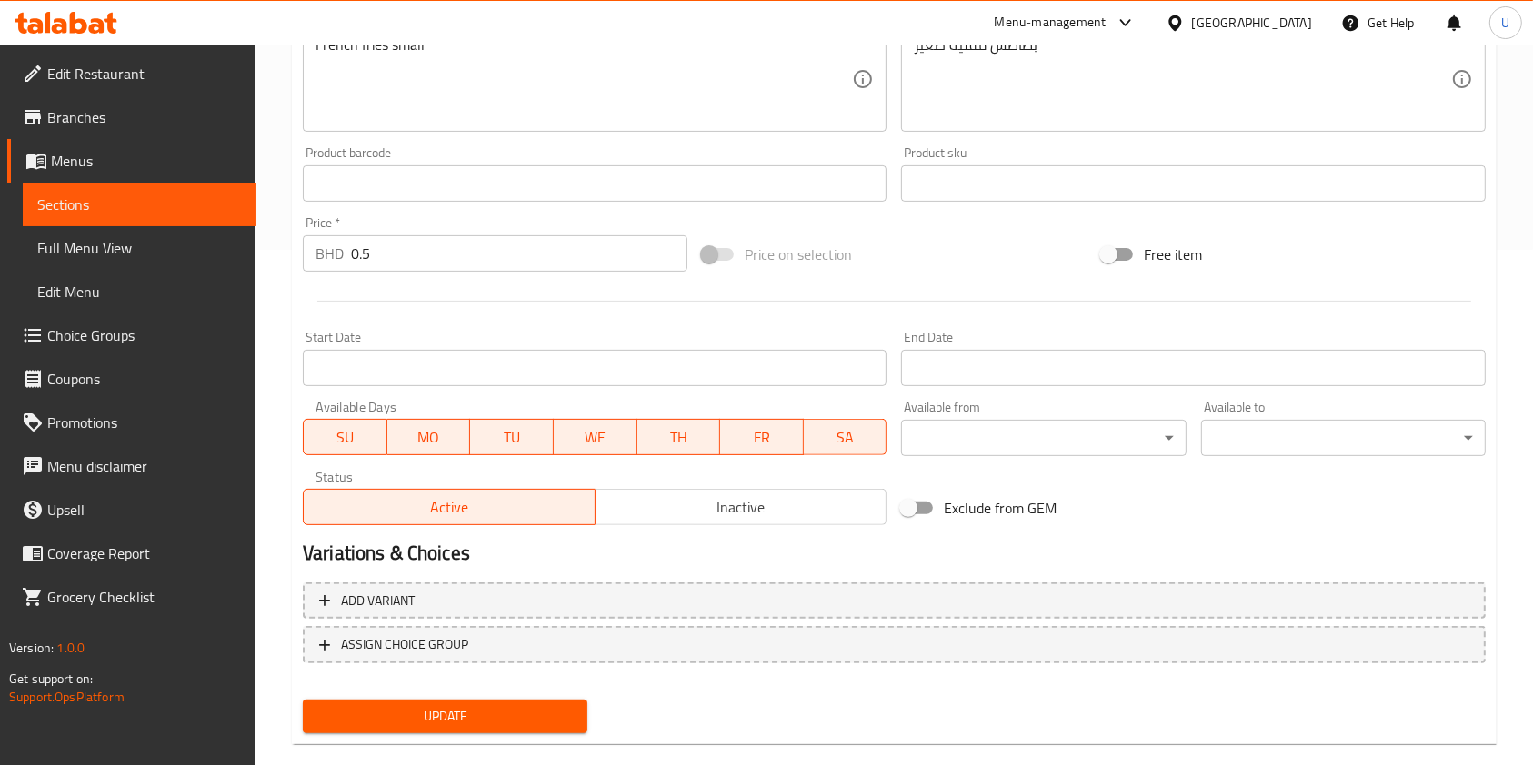
scroll to position [545, 0]
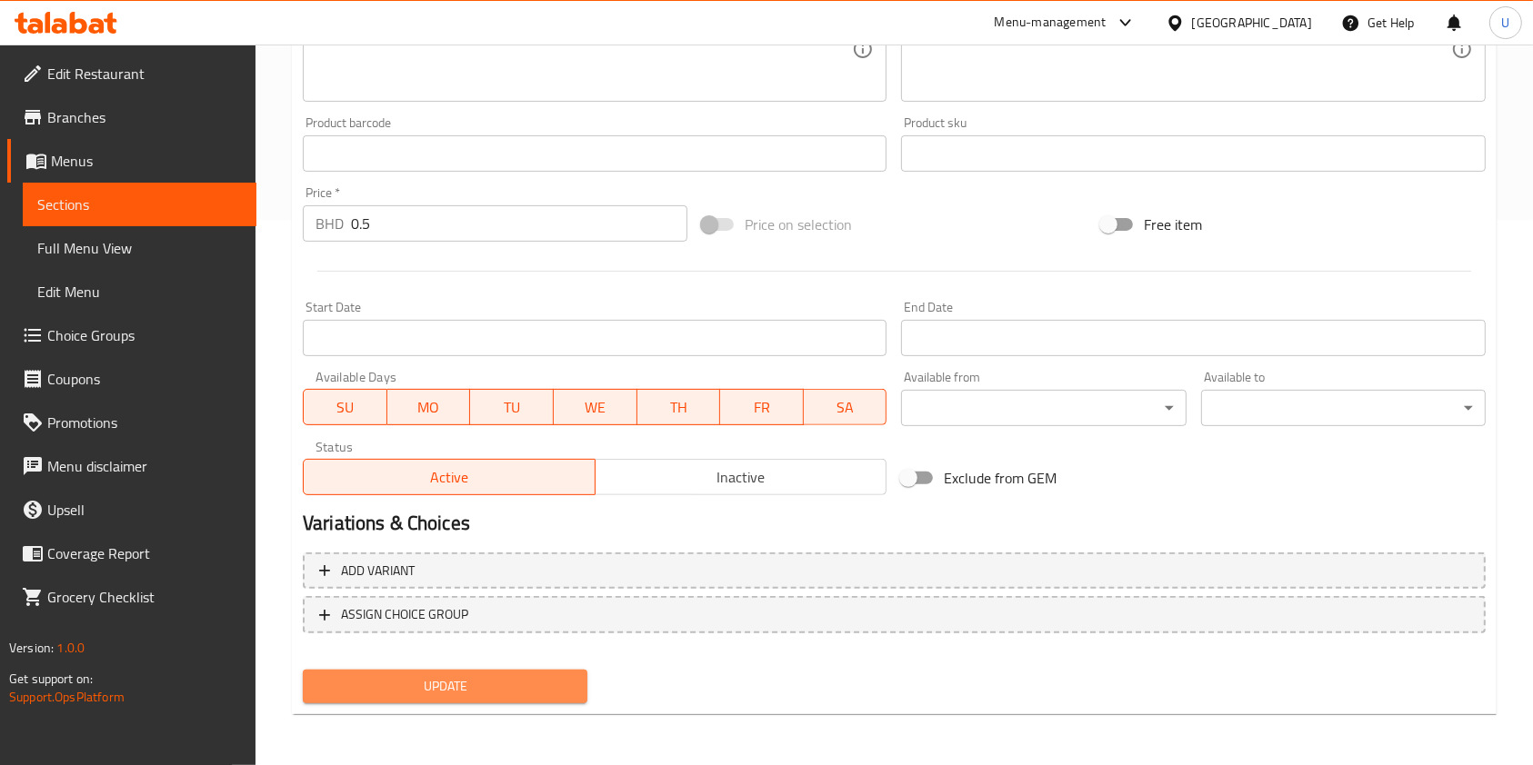
click at [454, 697] on span "Update" at bounding box center [444, 686] width 255 height 23
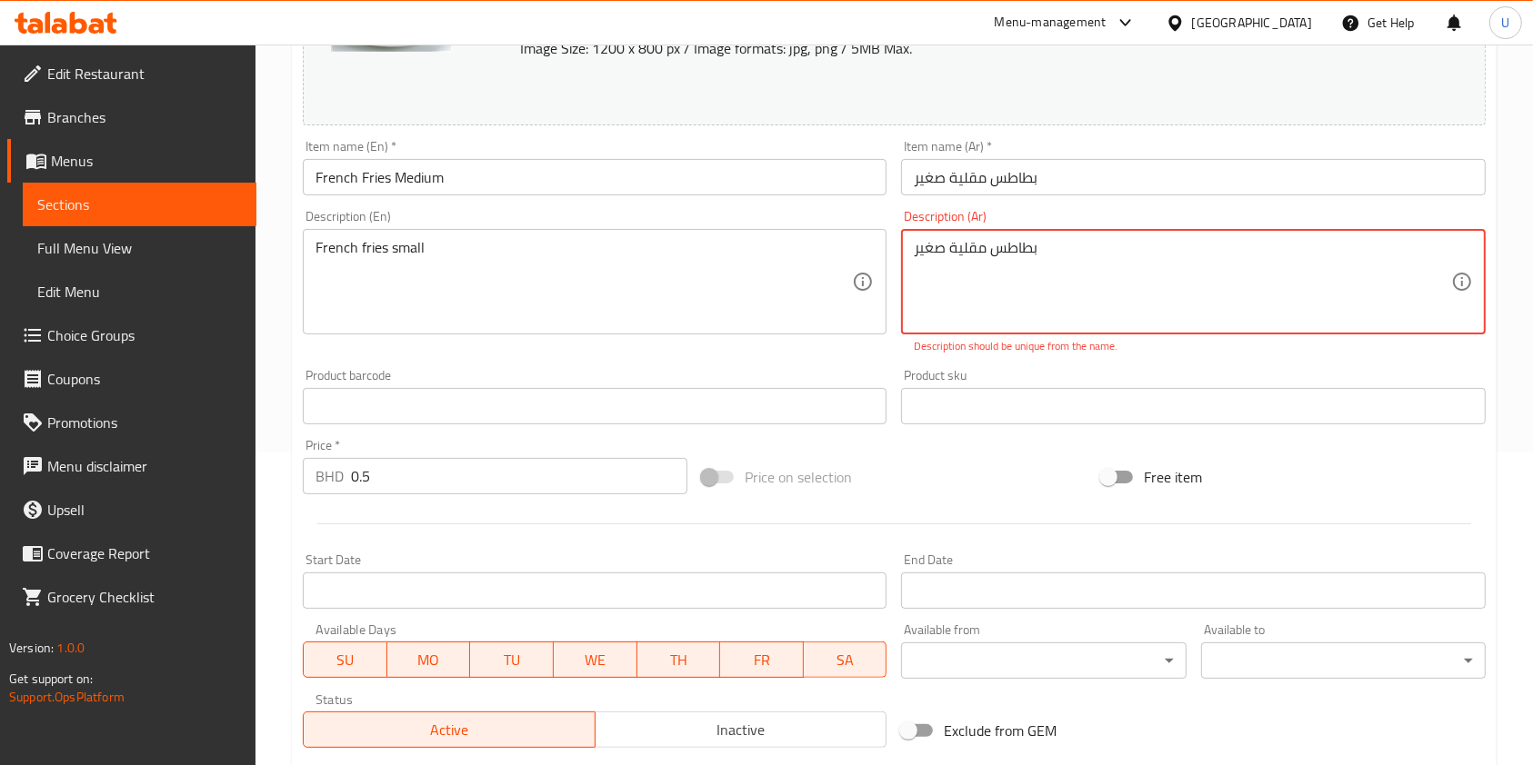
scroll to position [314, 0]
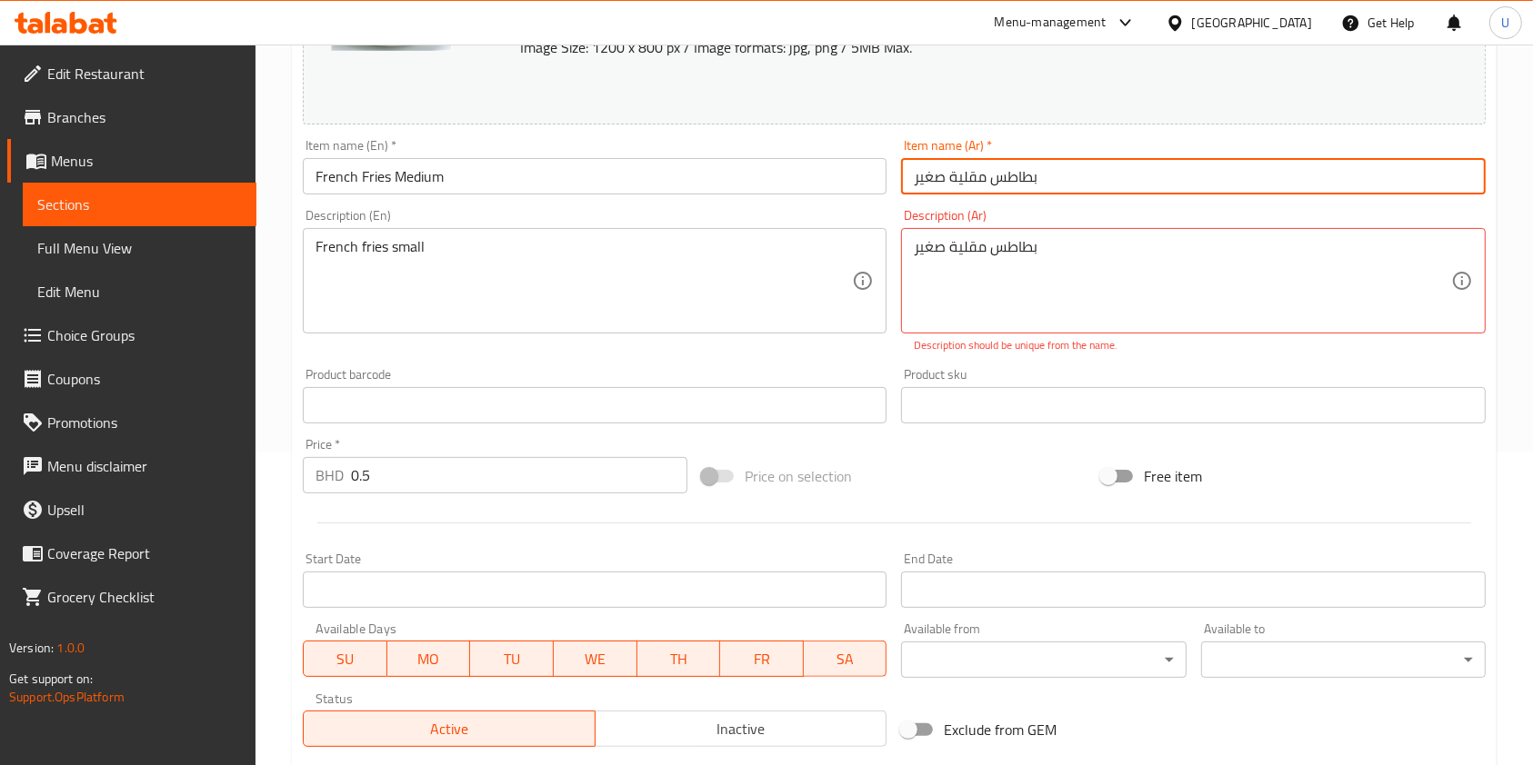
drag, startPoint x: 1048, startPoint y: 182, endPoint x: 845, endPoint y: 204, distance: 203.9
click at [845, 204] on div "Change Image Size: 1200 x 800 px / Image formats: jpg, png / 5MB Max. Item name…" at bounding box center [893, 340] width 1197 height 830
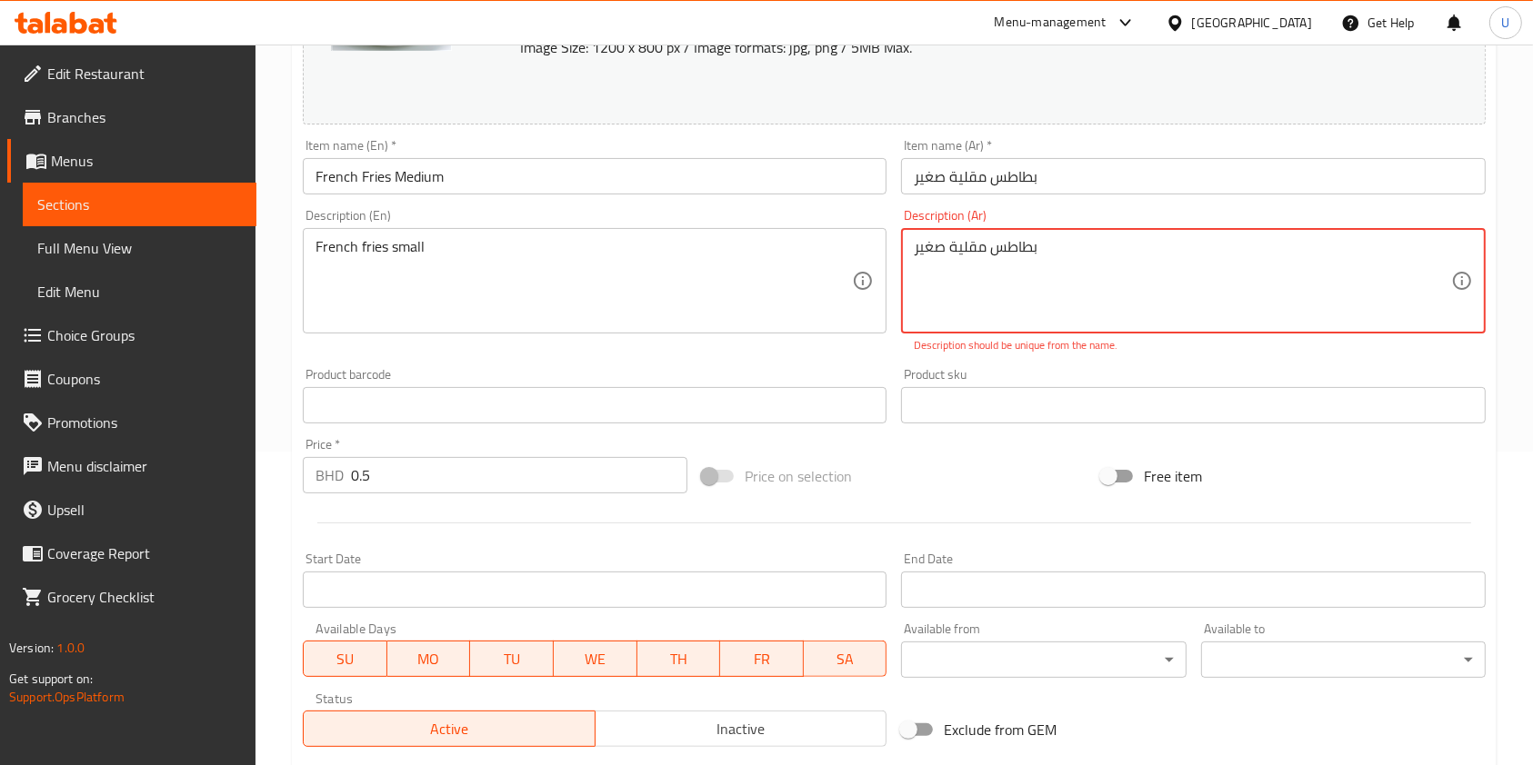
click at [1052, 244] on textarea "بطاطس مقلية صغير" at bounding box center [1182, 281] width 536 height 86
paste textarea "بطاطس مقلية صغير"
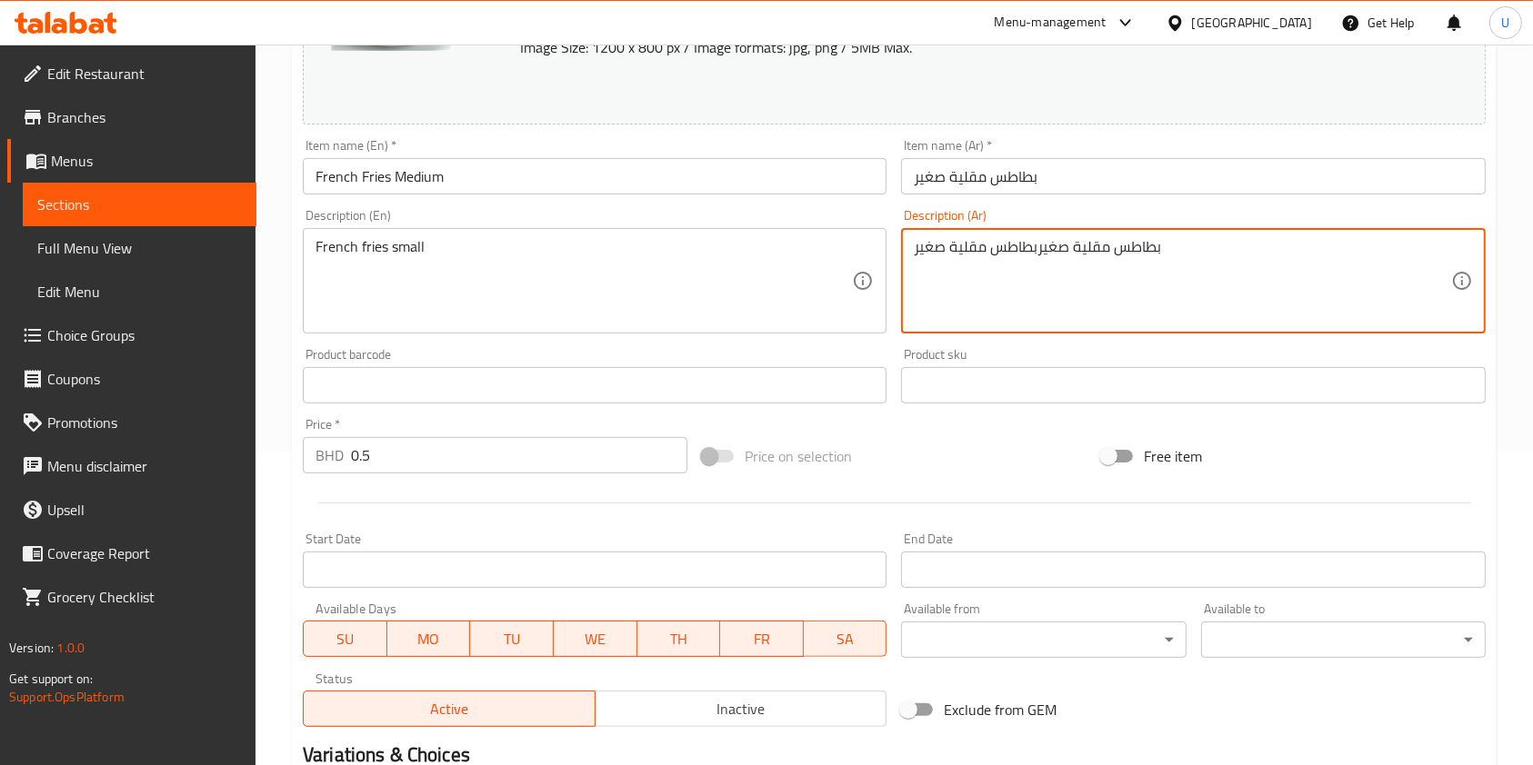
scroll to position [545, 0]
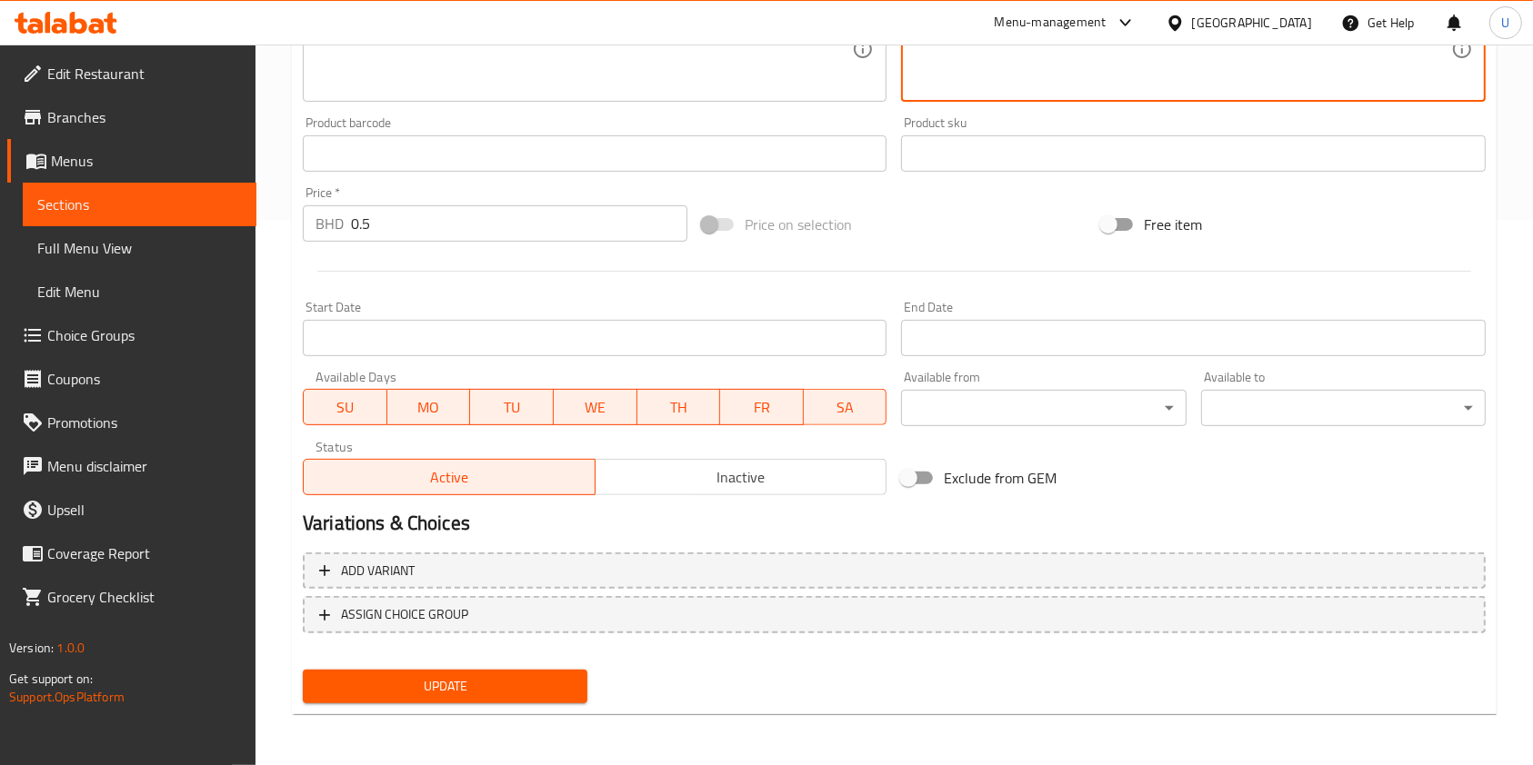
type textarea "بطاطس مقلية صغيربطاطس مقلية صغير"
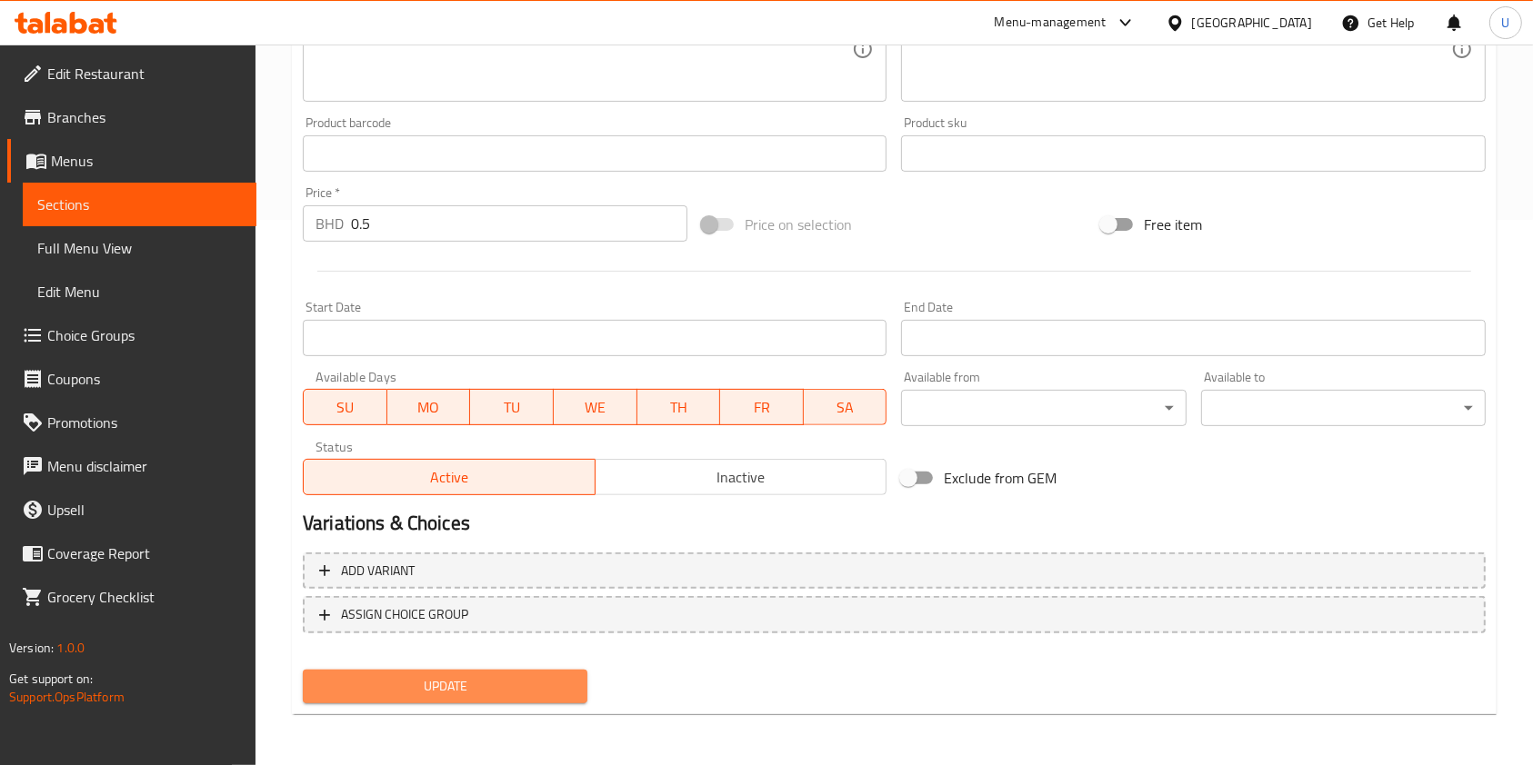
click at [524, 681] on span "Update" at bounding box center [444, 686] width 255 height 23
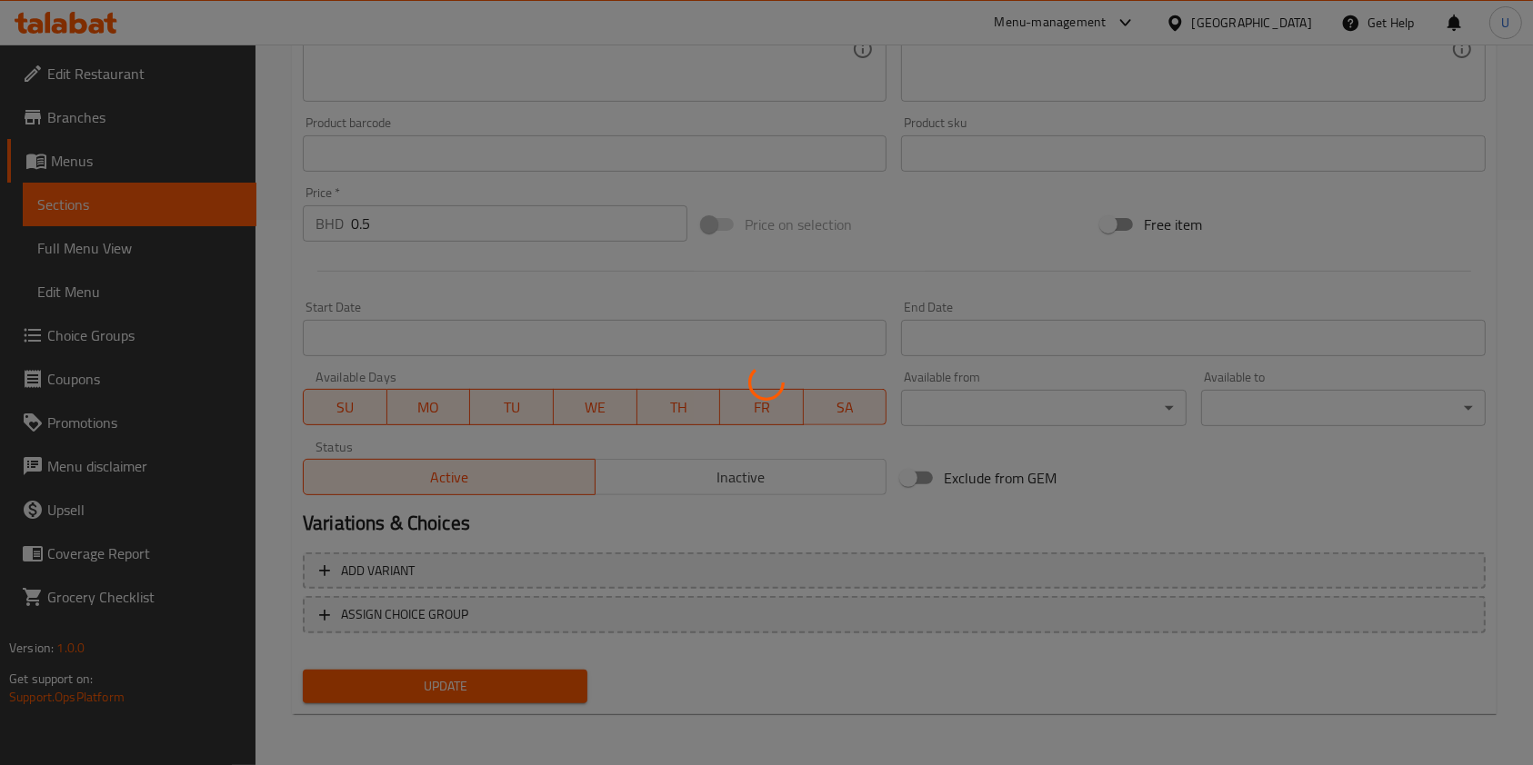
scroll to position [0, 0]
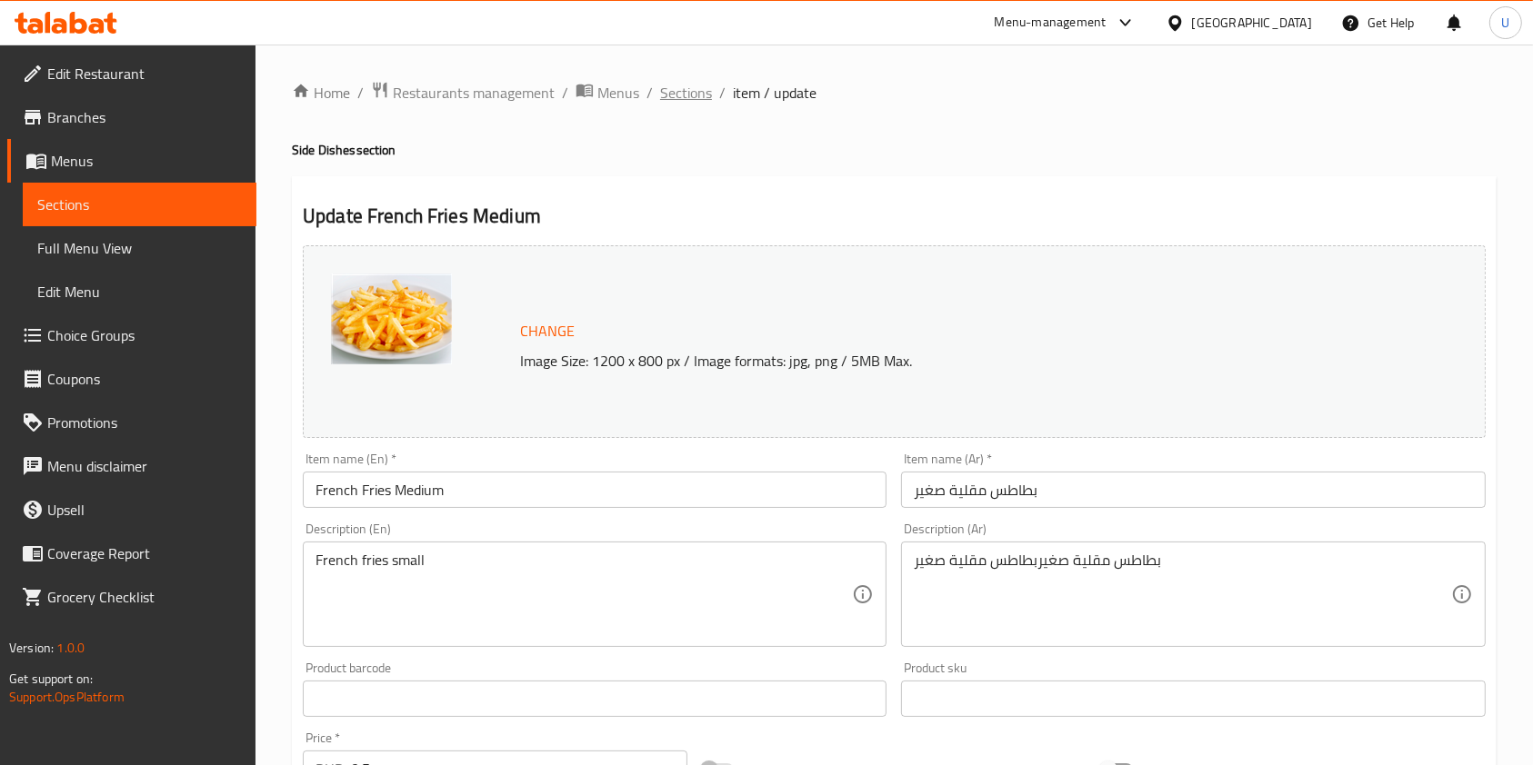
click at [684, 89] on span "Sections" at bounding box center [686, 93] width 52 height 22
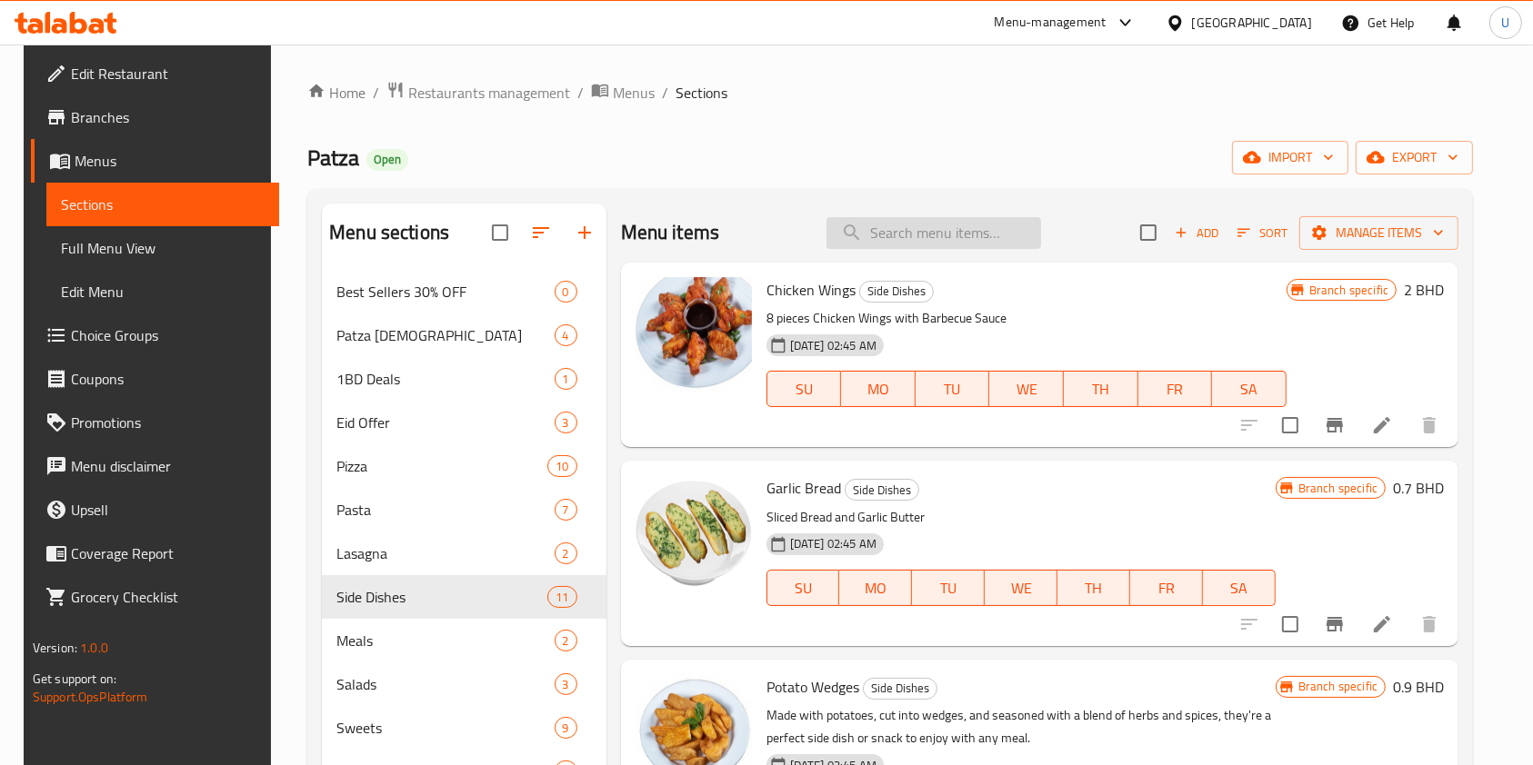
click at [877, 225] on input "search" at bounding box center [933, 233] width 215 height 32
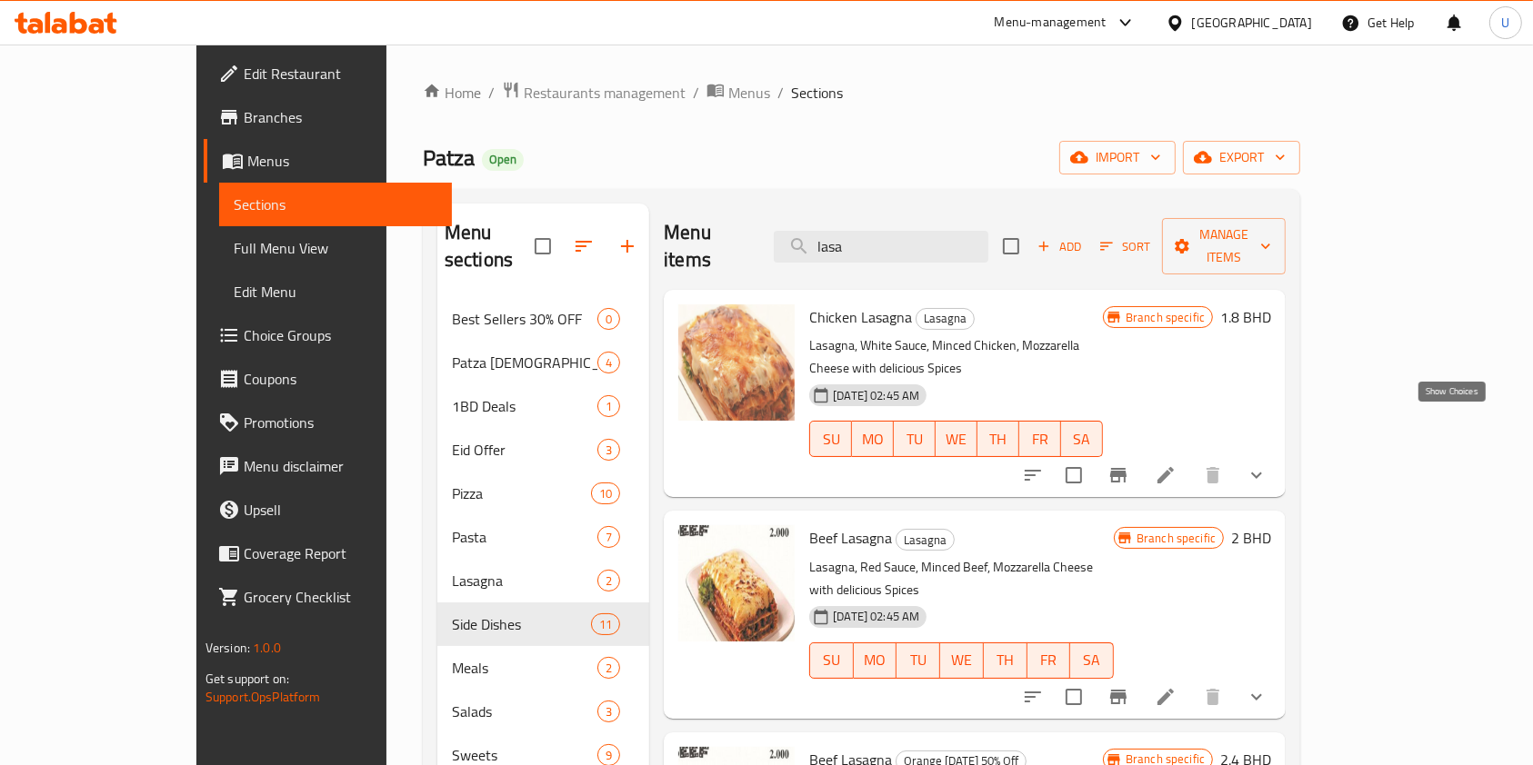
type input "lasa"
click at [1267, 464] on icon "show more" at bounding box center [1256, 475] width 22 height 22
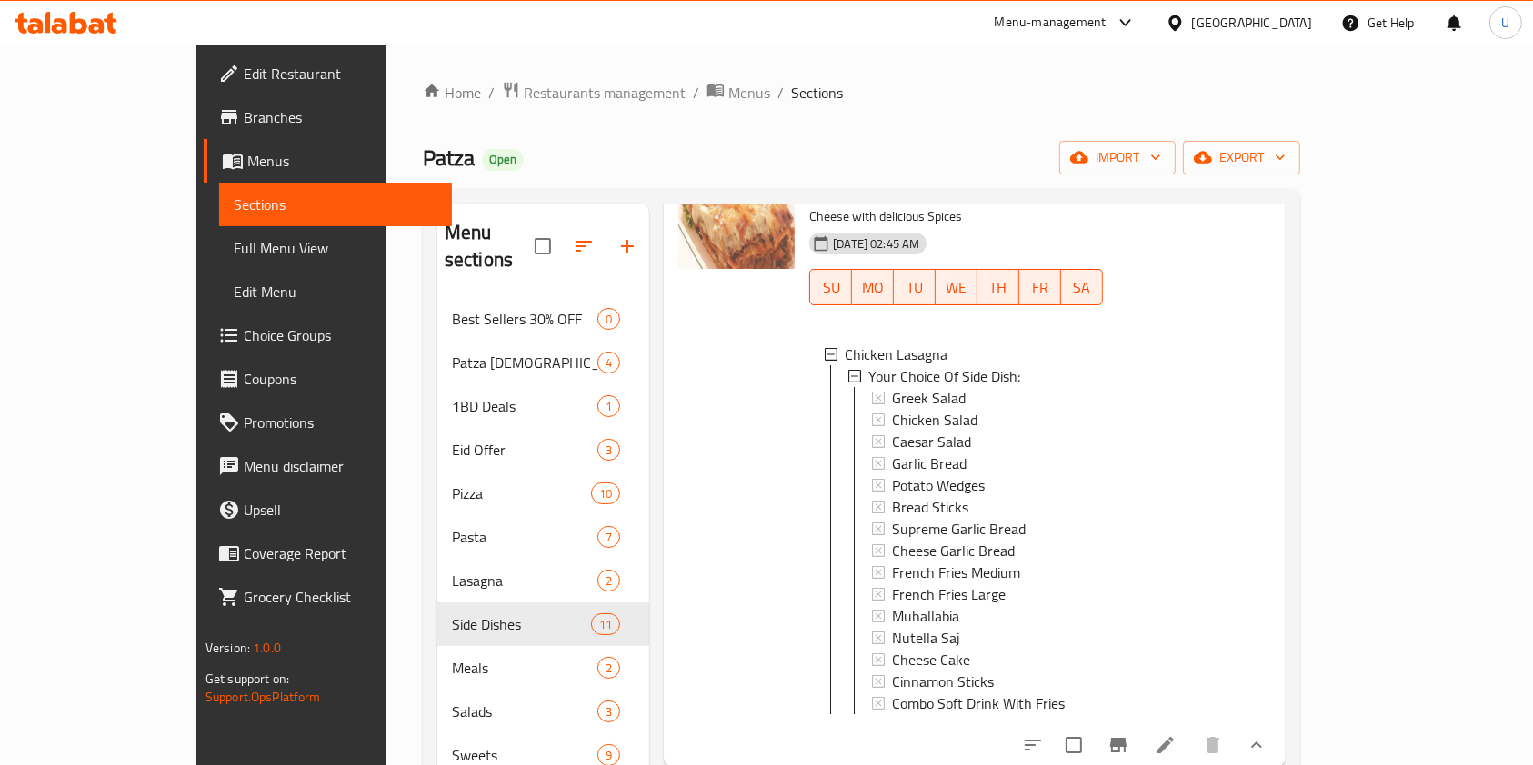
scroll to position [150, 0]
click at [244, 328] on span "Choice Groups" at bounding box center [341, 336] width 195 height 22
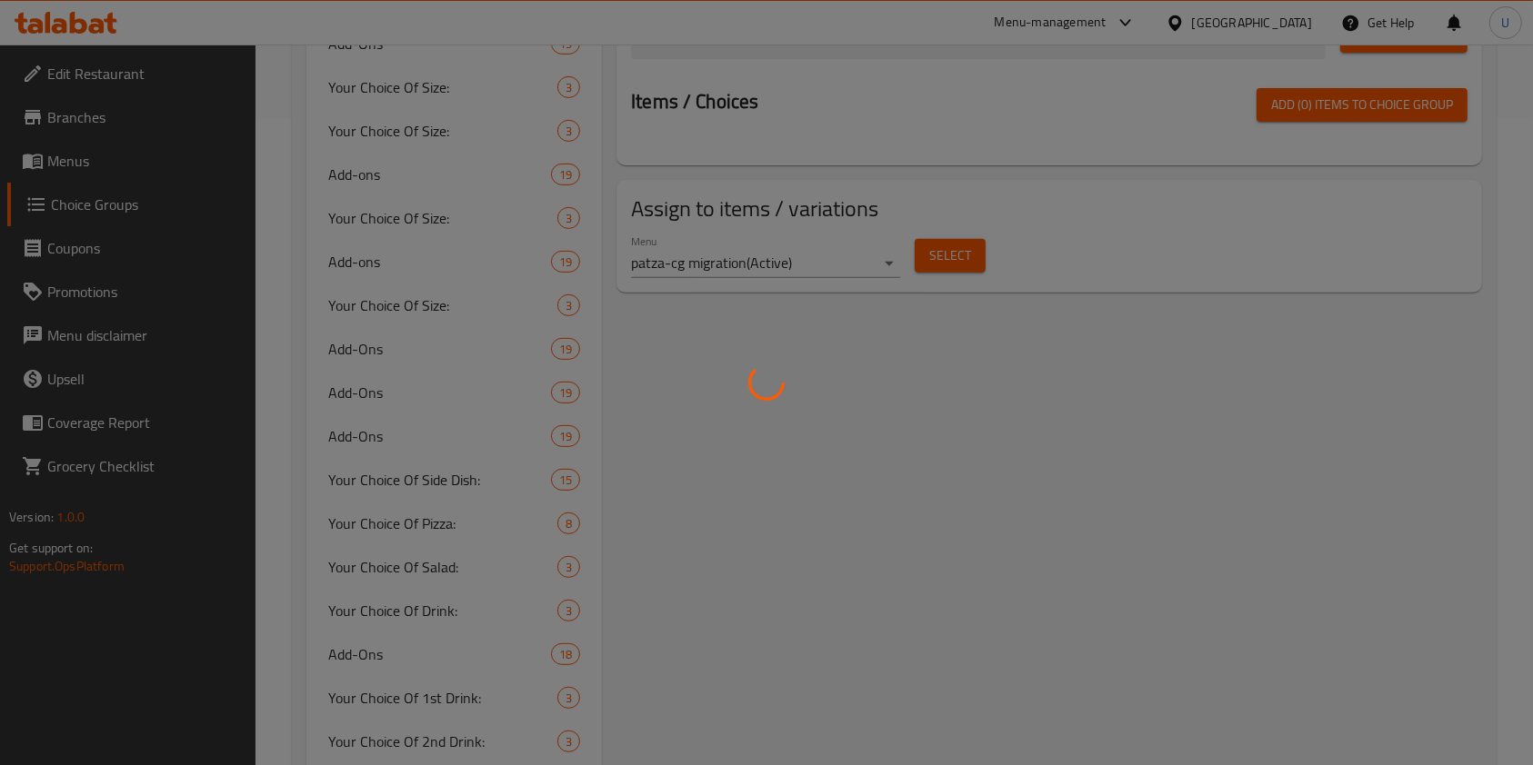
scroll to position [647, 0]
click at [413, 482] on div at bounding box center [766, 382] width 1533 height 765
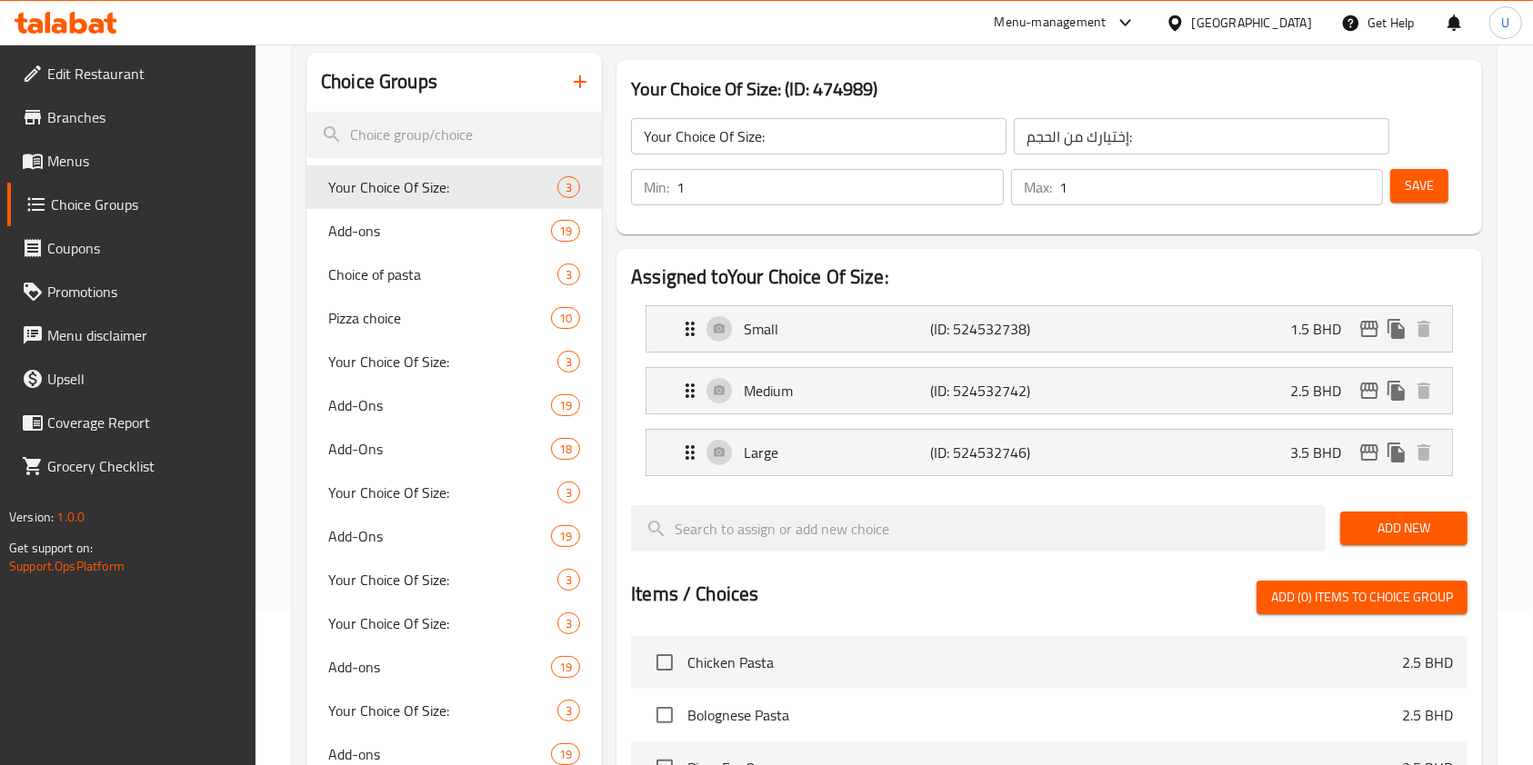
scroll to position [618, 0]
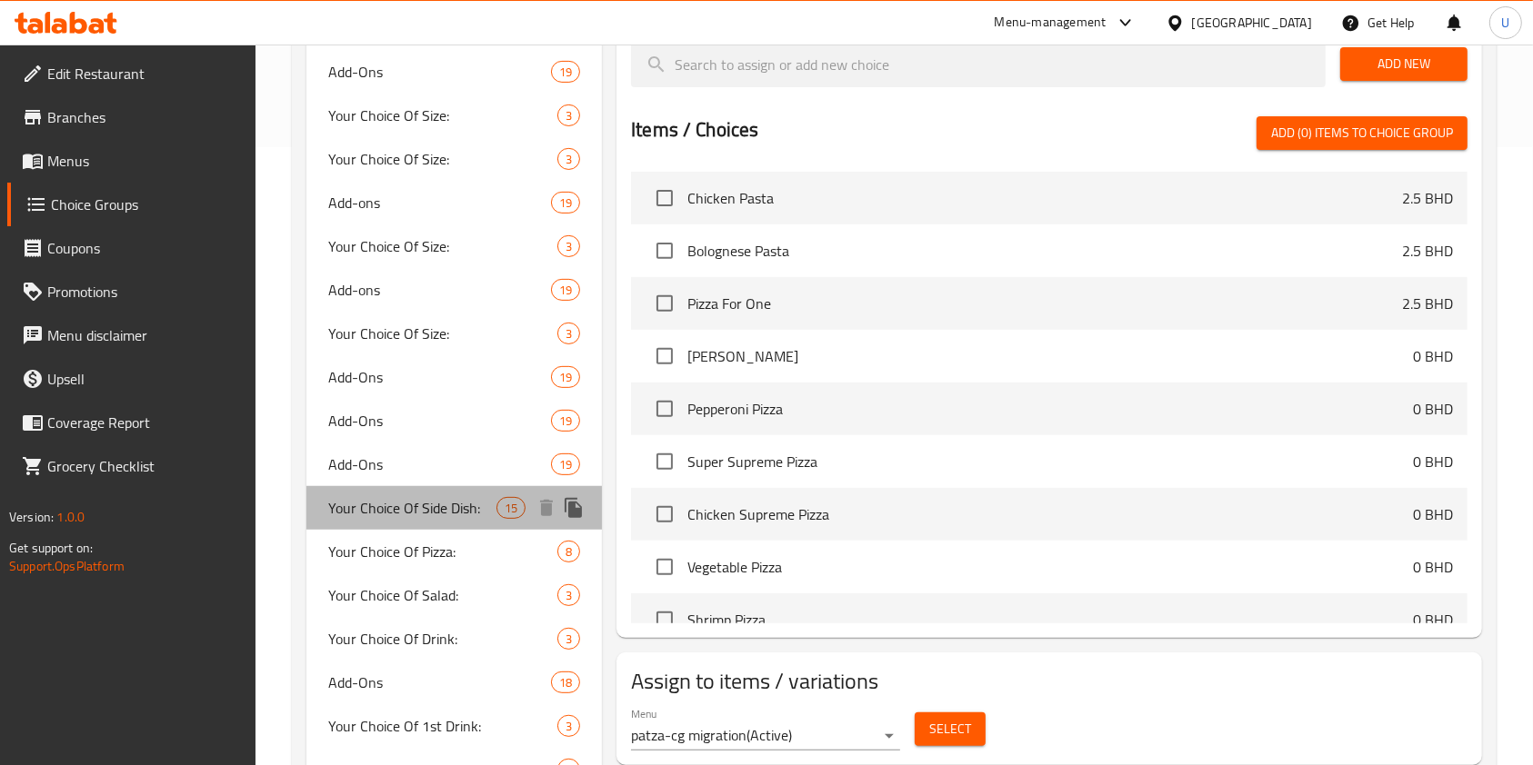
click at [464, 506] on span "Your Choice Of Side Dish:" at bounding box center [412, 508] width 168 height 22
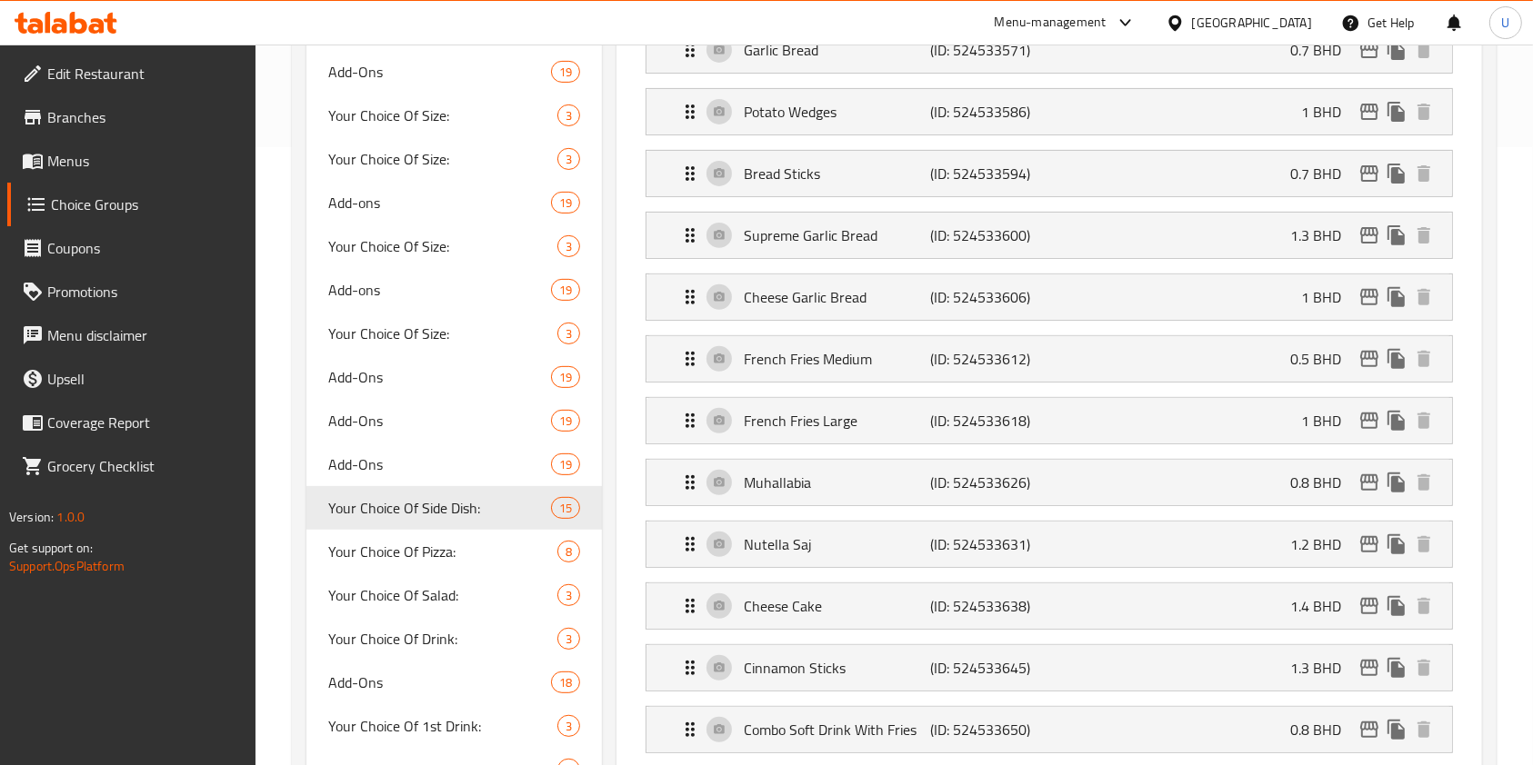
type input "Your Choice Of Side Dish:"
type input "اختيارك من الطبق الجانبي:"
type input "0"
type input "16"
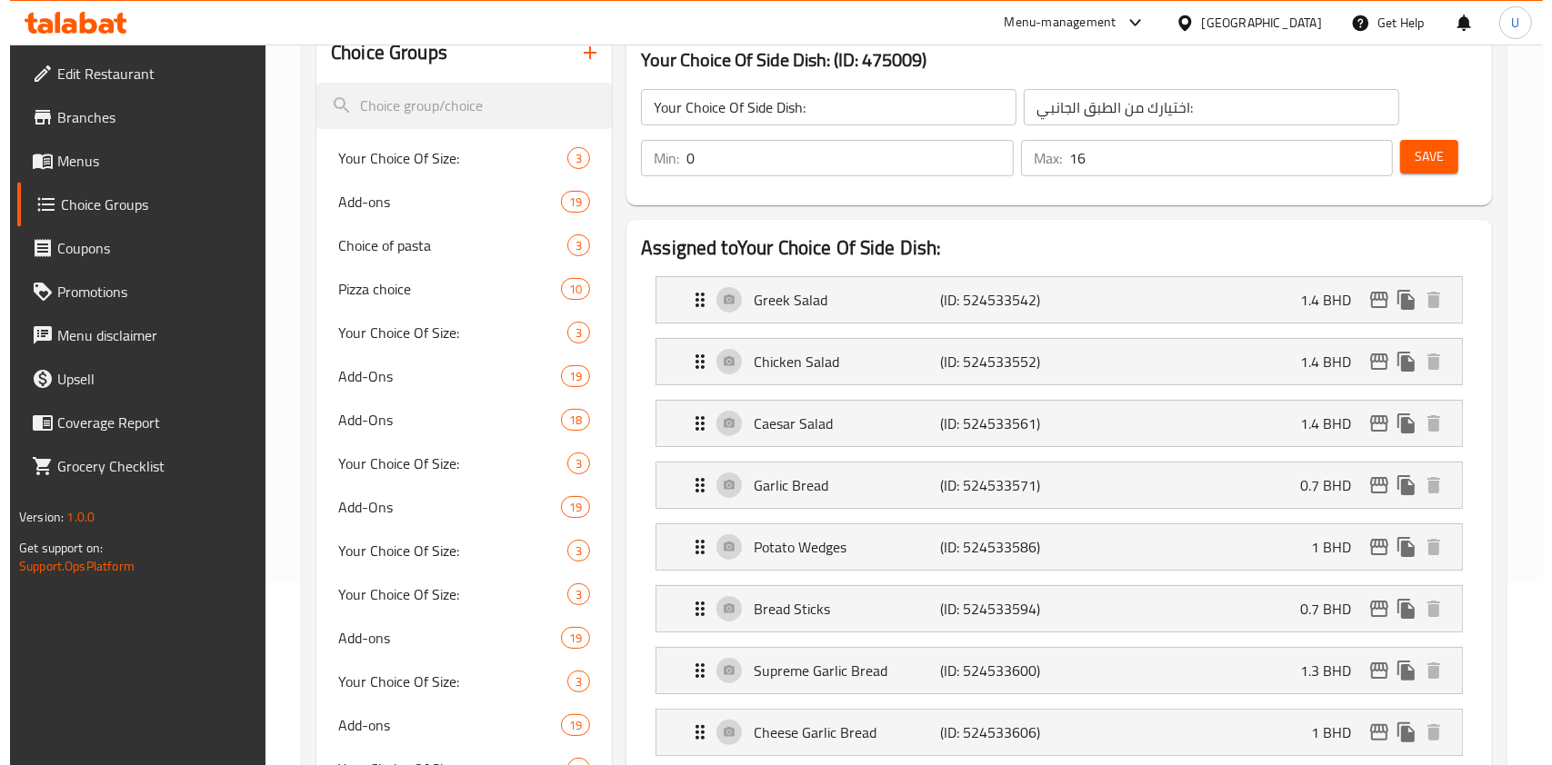
scroll to position [184, 0]
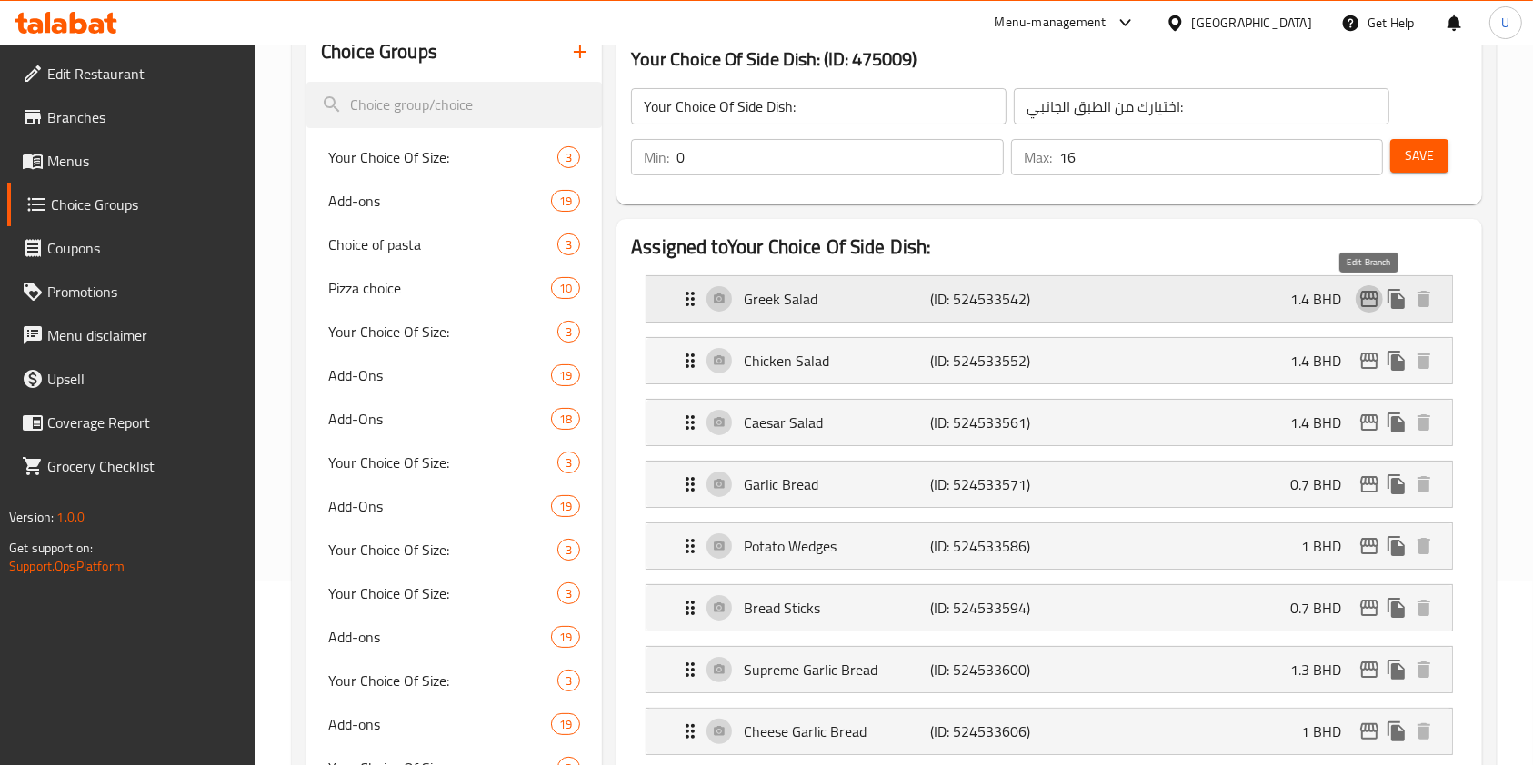
click at [1367, 301] on icon "edit" at bounding box center [1369, 299] width 22 height 22
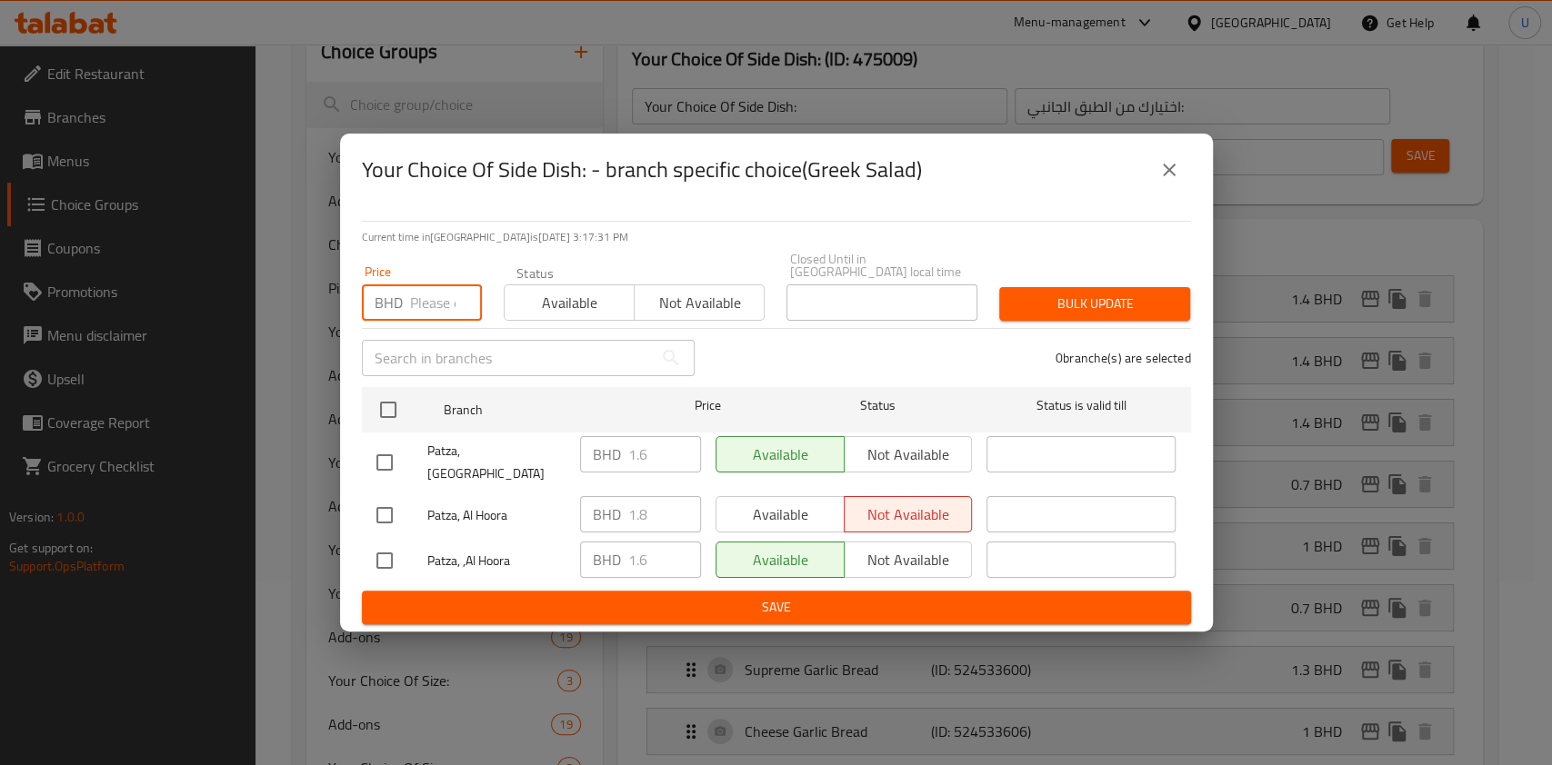
click at [434, 309] on input "number" at bounding box center [446, 303] width 72 height 36
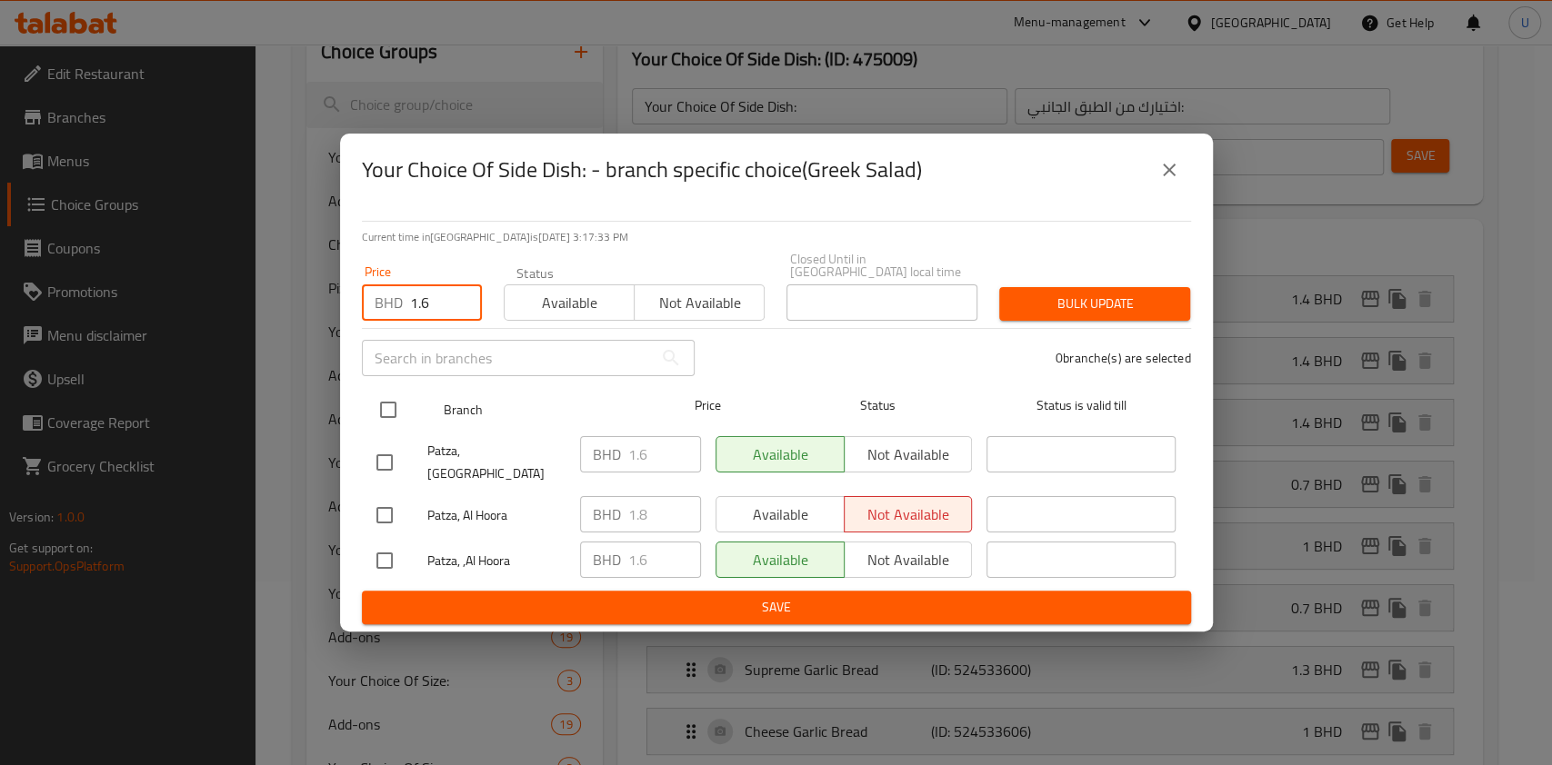
type input "1.6"
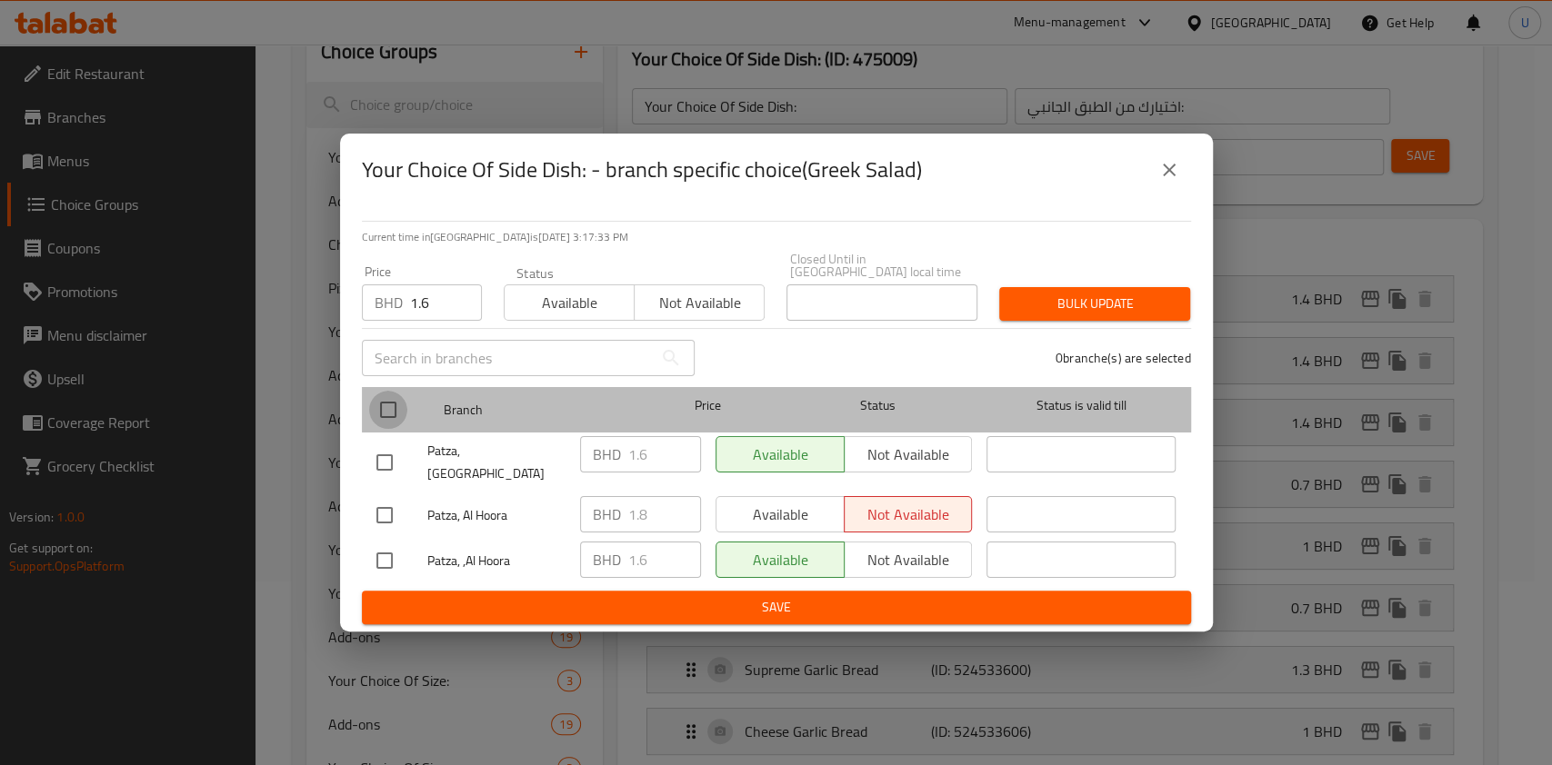
click at [387, 410] on input "checkbox" at bounding box center [388, 410] width 38 height 38
checkbox input "true"
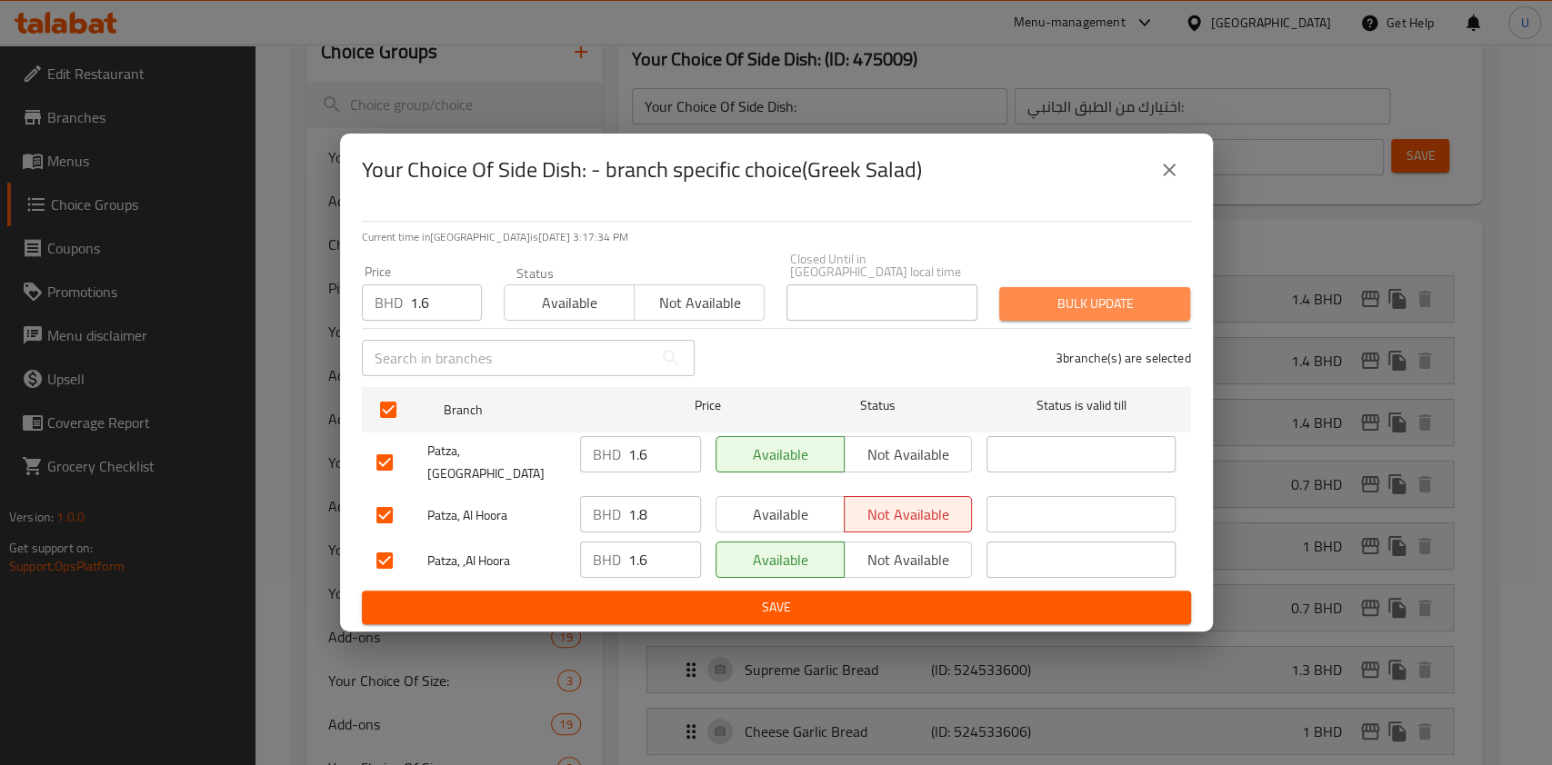
click at [1069, 304] on span "Bulk update" at bounding box center [1095, 304] width 162 height 23
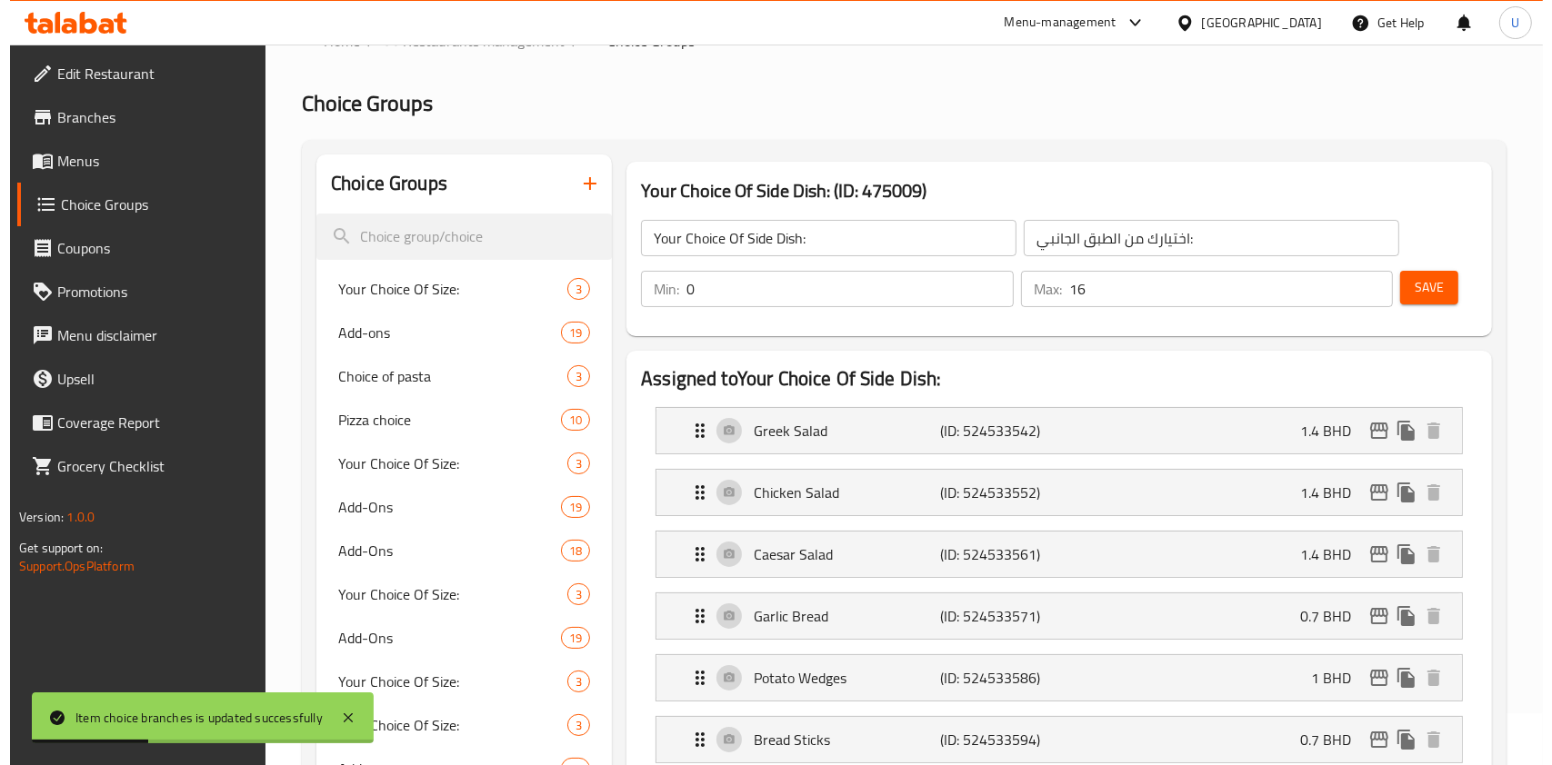
scroll to position [50, 0]
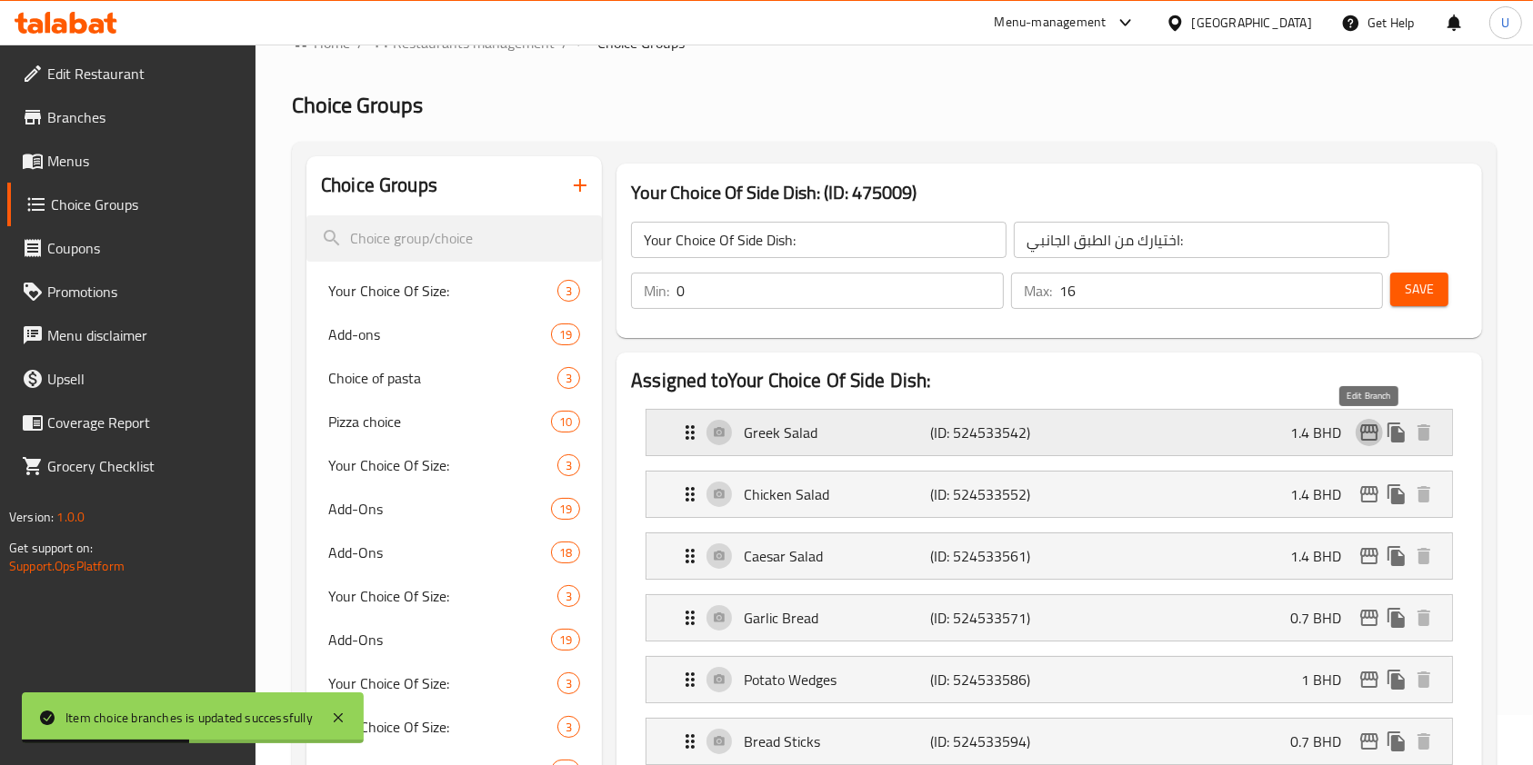
click at [1376, 433] on icon "edit" at bounding box center [1369, 432] width 18 height 16
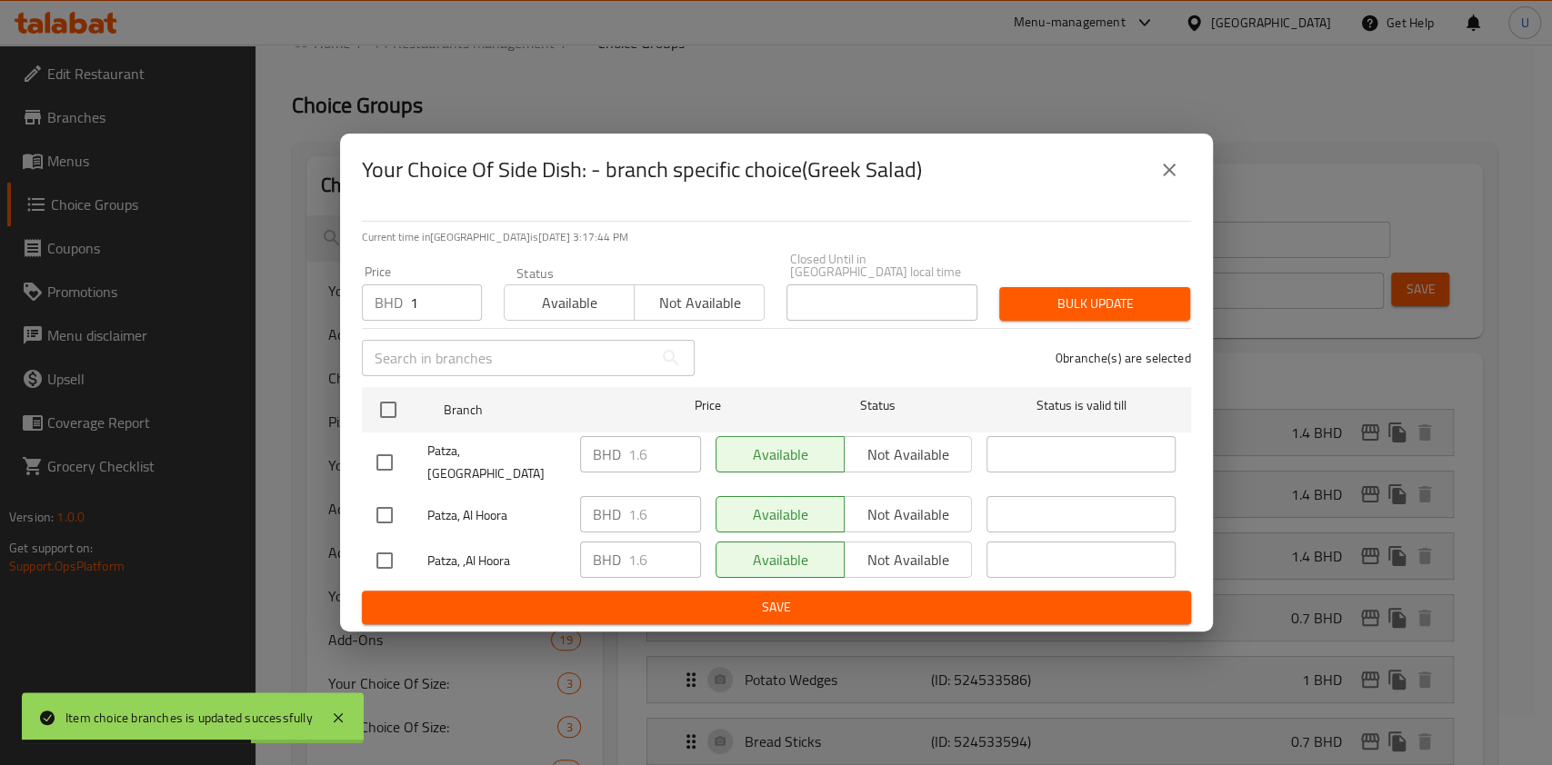
click at [420, 299] on input "1" at bounding box center [446, 303] width 72 height 36
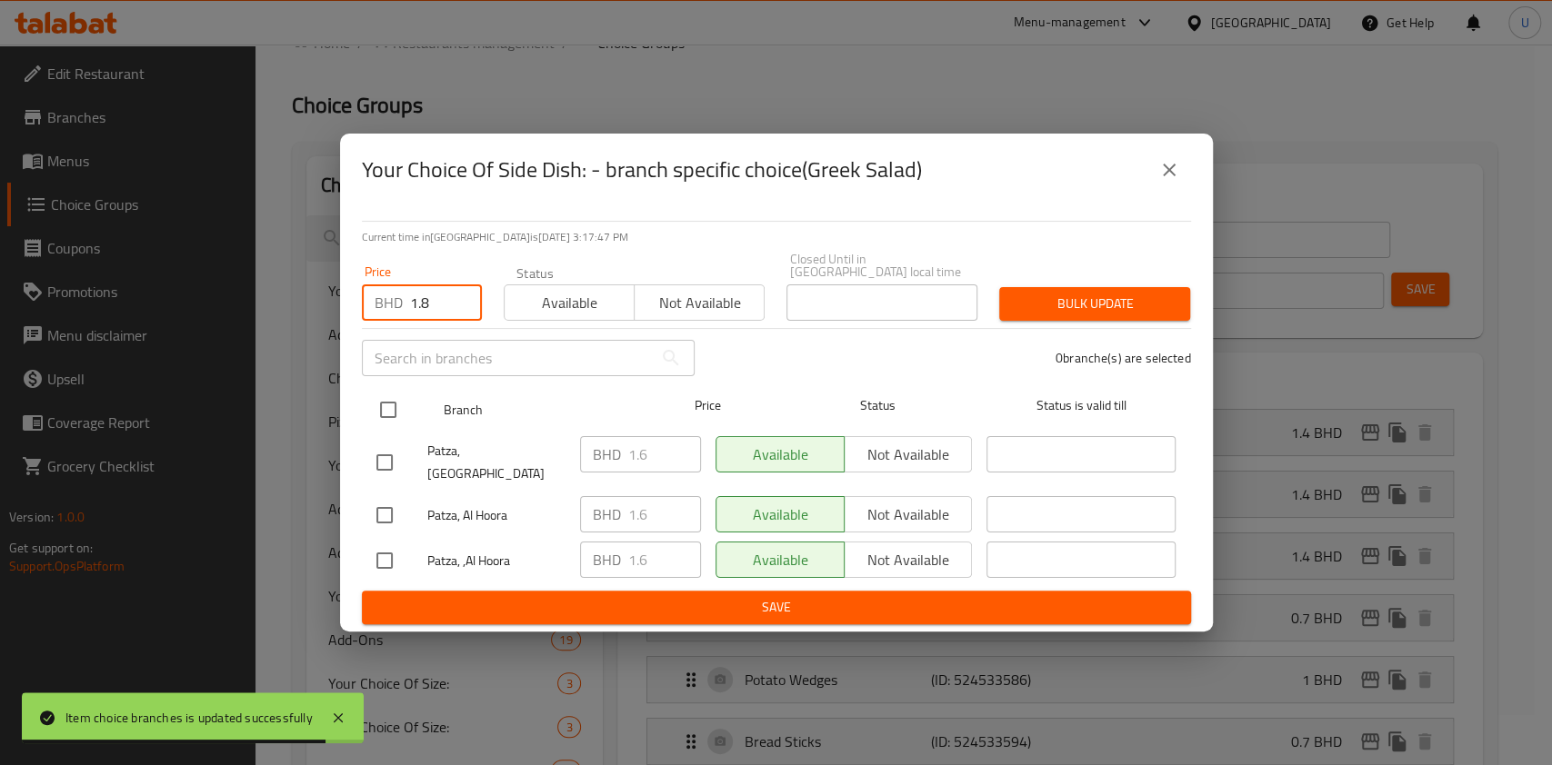
type input "1.8"
click at [386, 417] on input "checkbox" at bounding box center [388, 410] width 38 height 38
checkbox input "true"
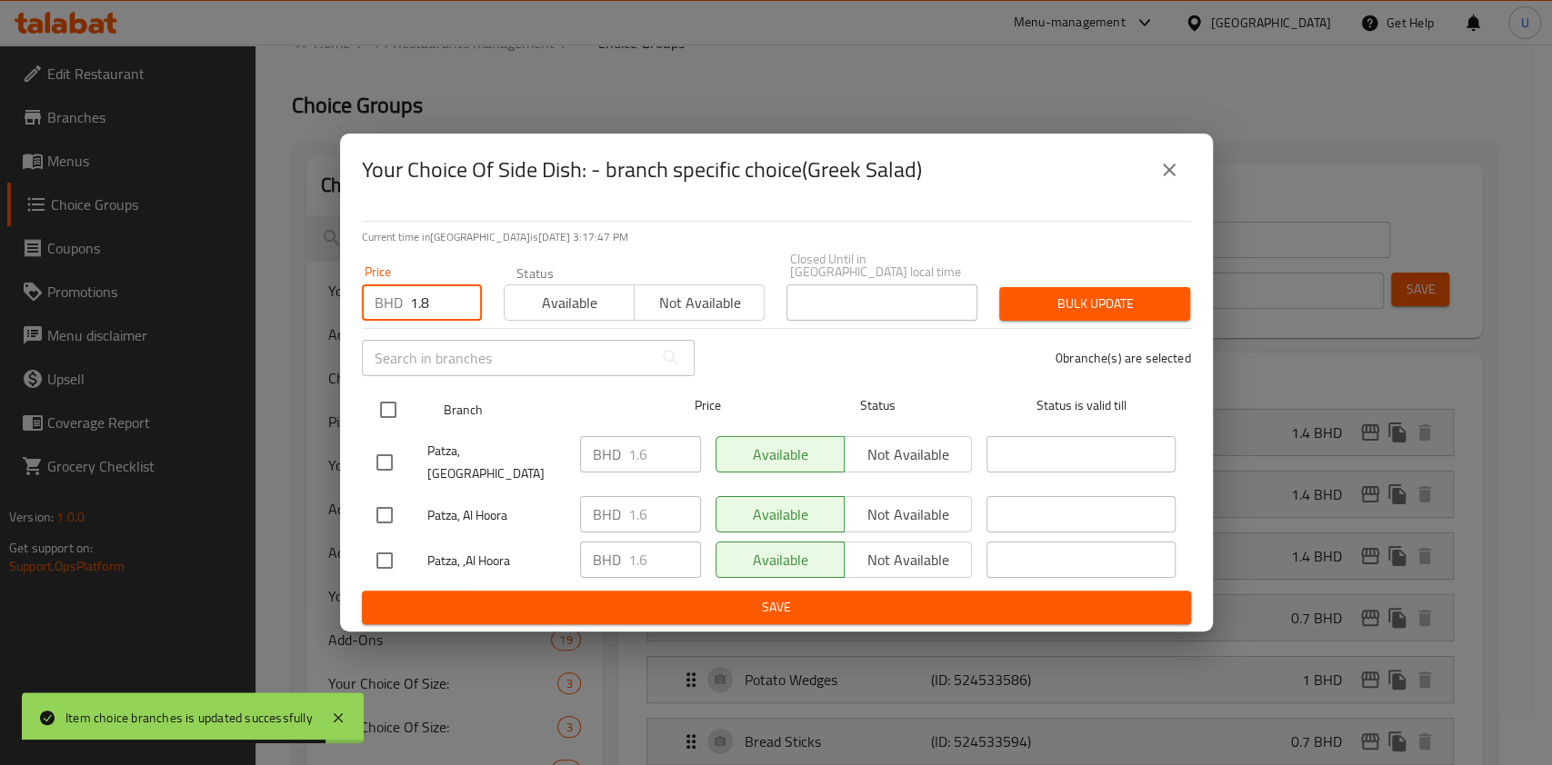
checkbox input "true"
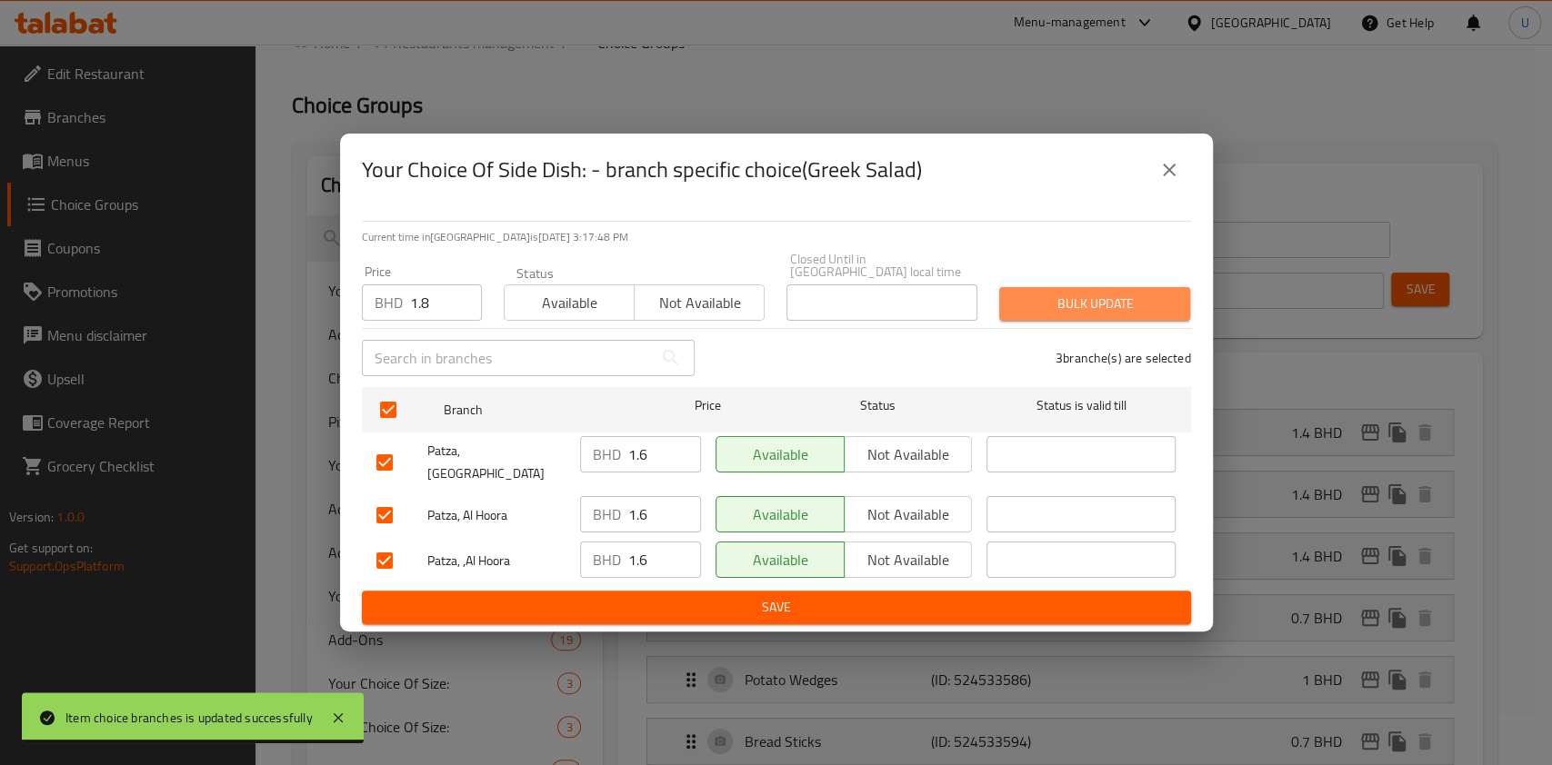
click at [1052, 307] on span "Bulk update" at bounding box center [1095, 304] width 162 height 23
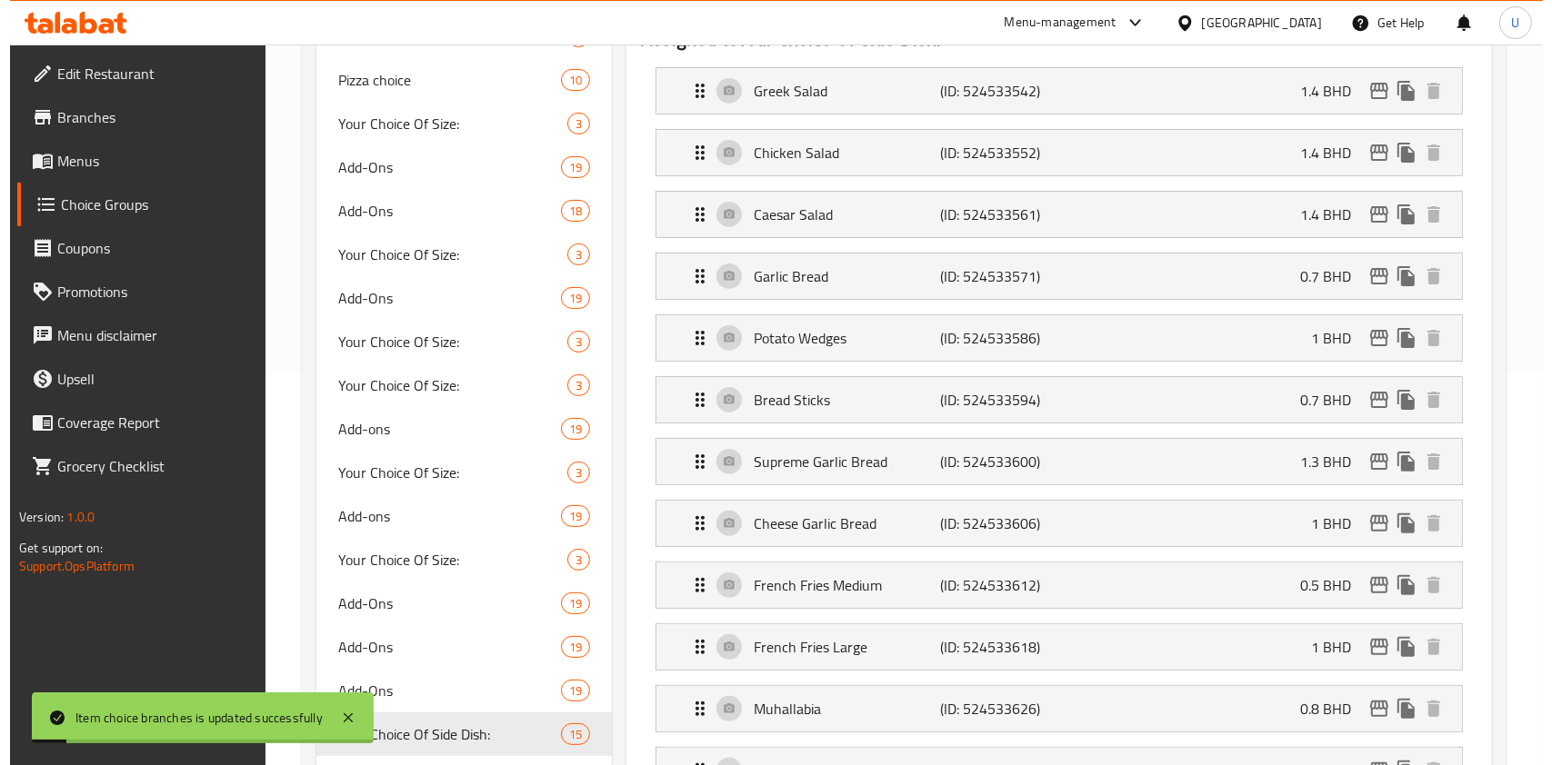
scroll to position [299, 0]
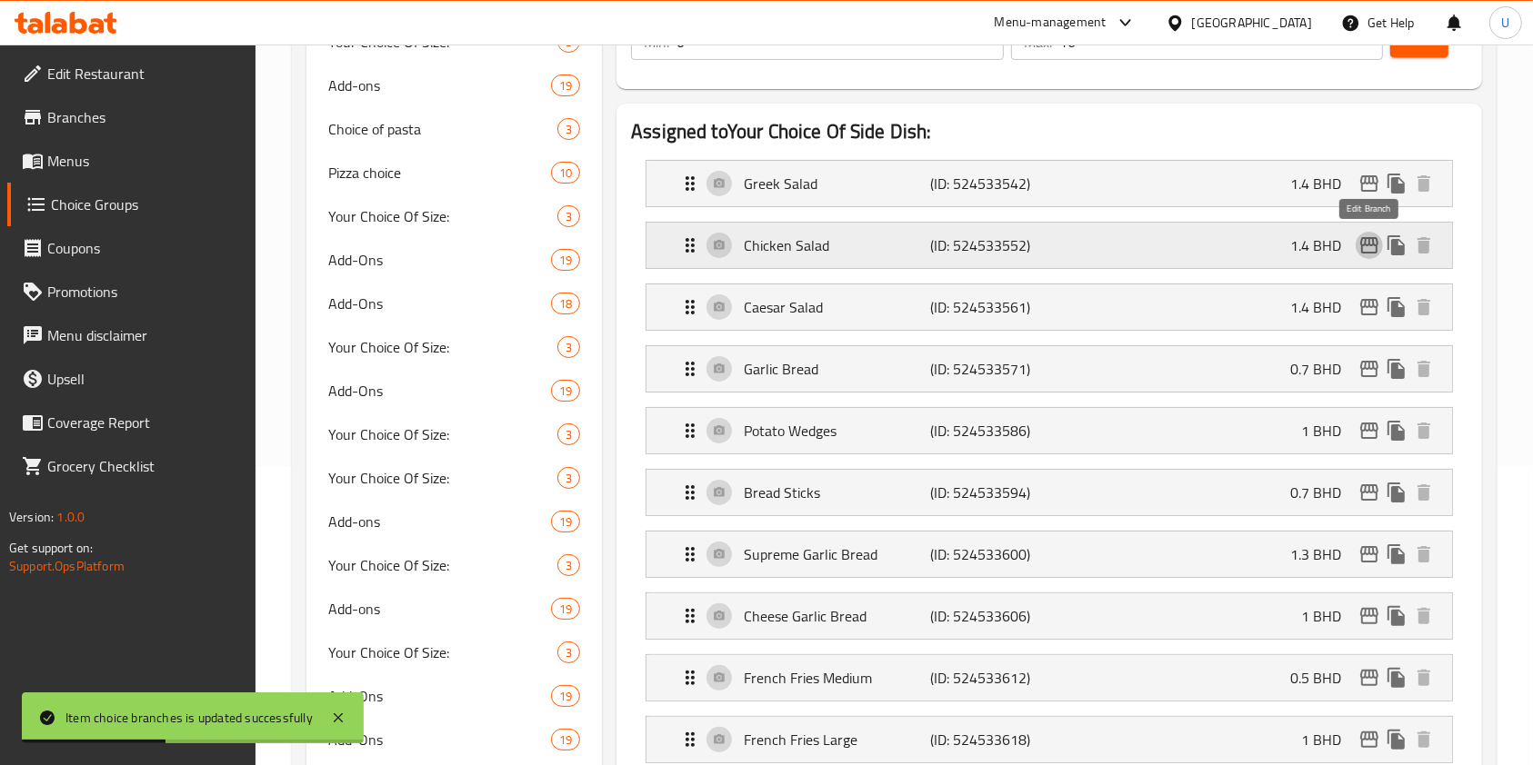
click at [1369, 245] on icon "edit" at bounding box center [1369, 246] width 22 height 22
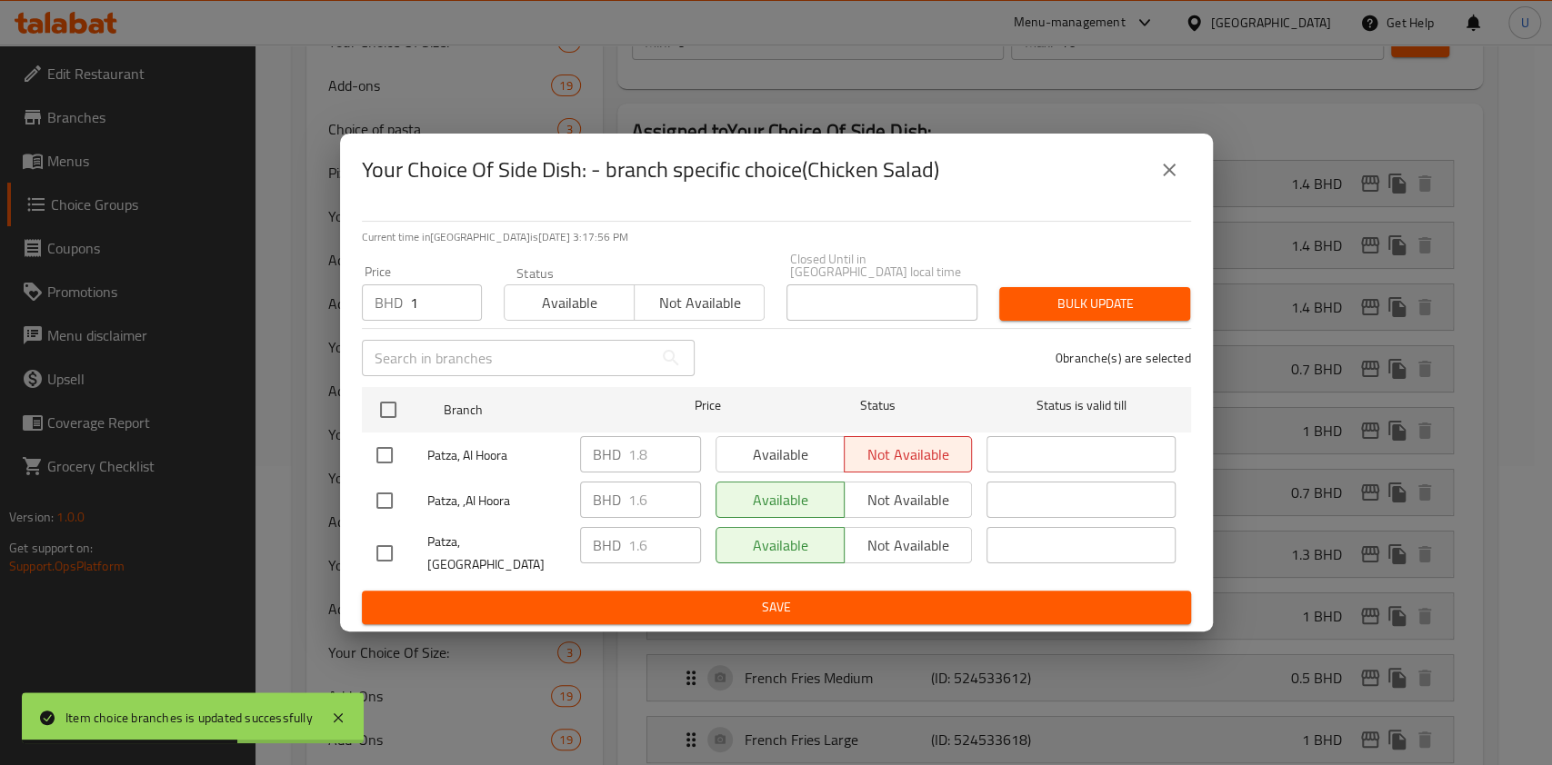
click at [426, 304] on input "1" at bounding box center [446, 303] width 72 height 36
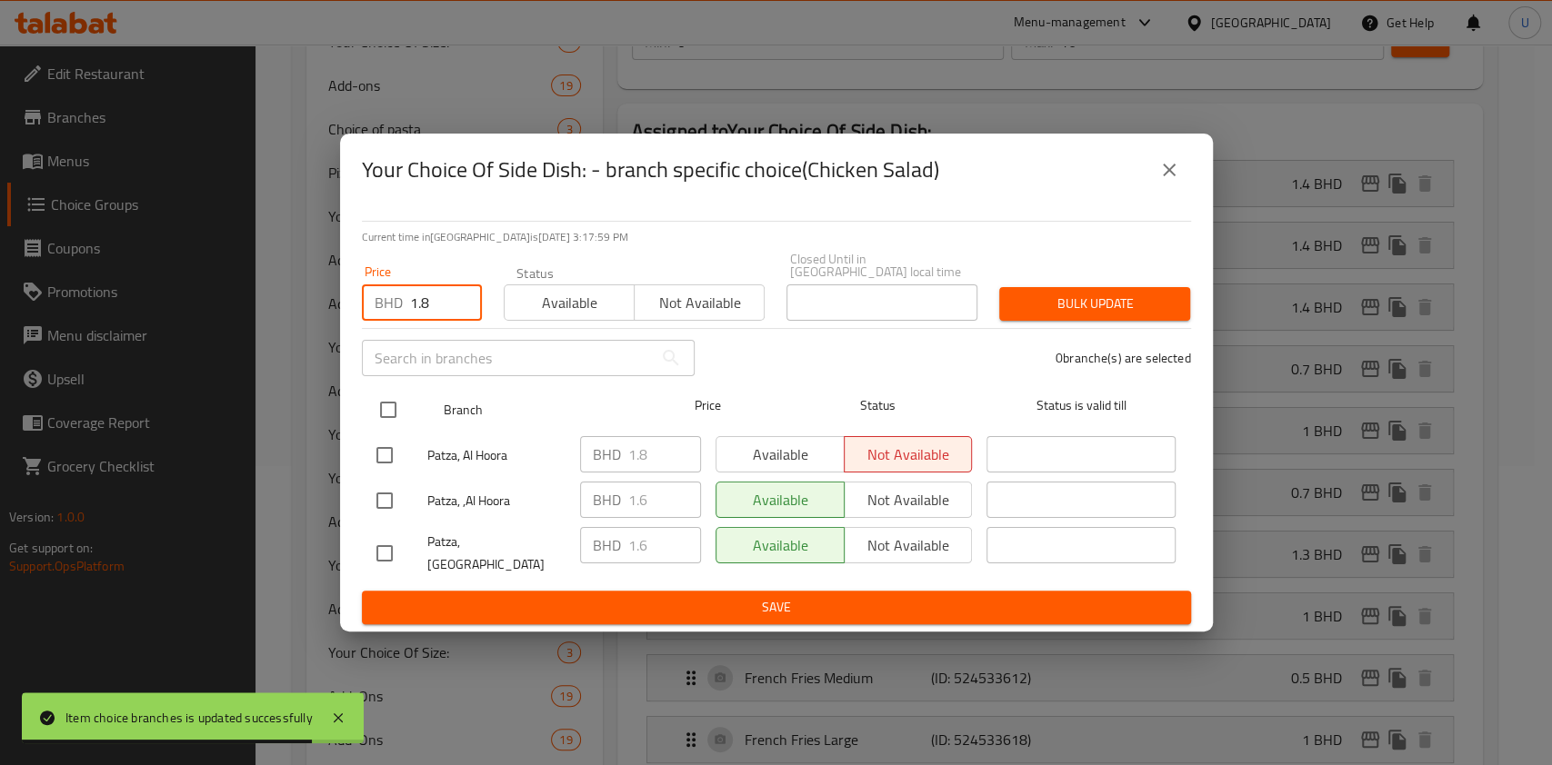
type input "1.8"
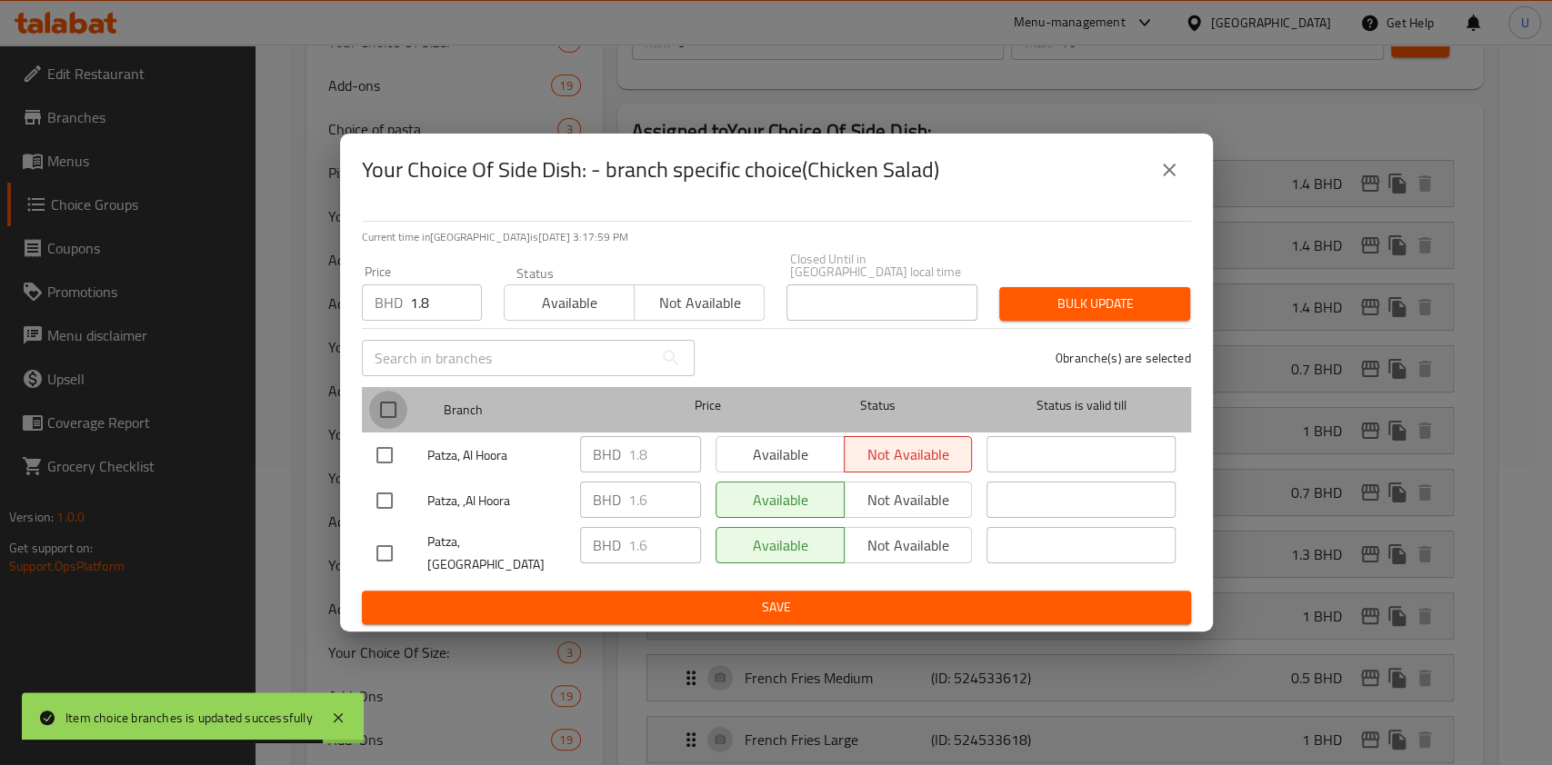
click at [393, 411] on input "checkbox" at bounding box center [388, 410] width 38 height 38
checkbox input "true"
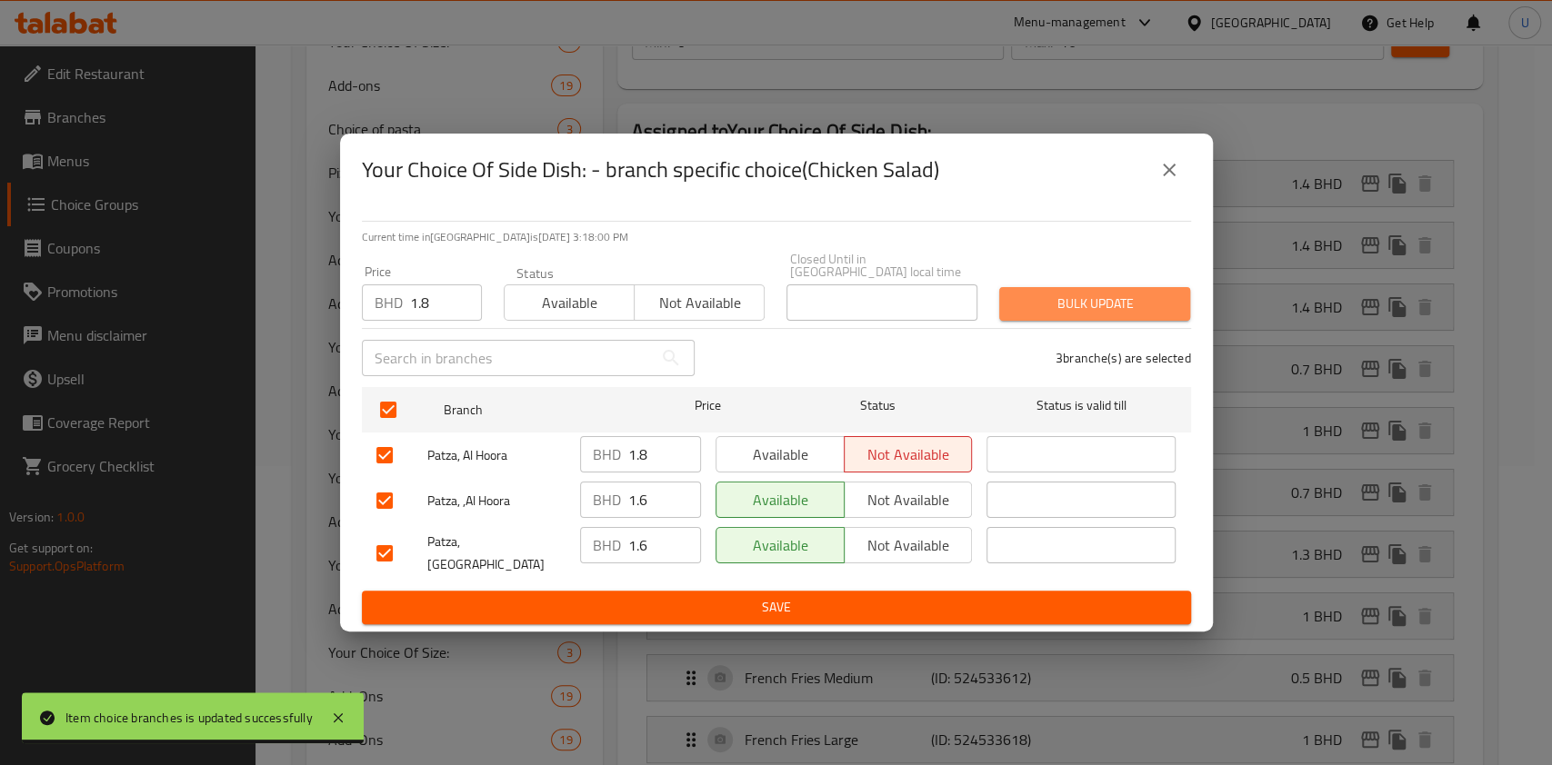
click at [1056, 304] on span "Bulk update" at bounding box center [1095, 304] width 162 height 23
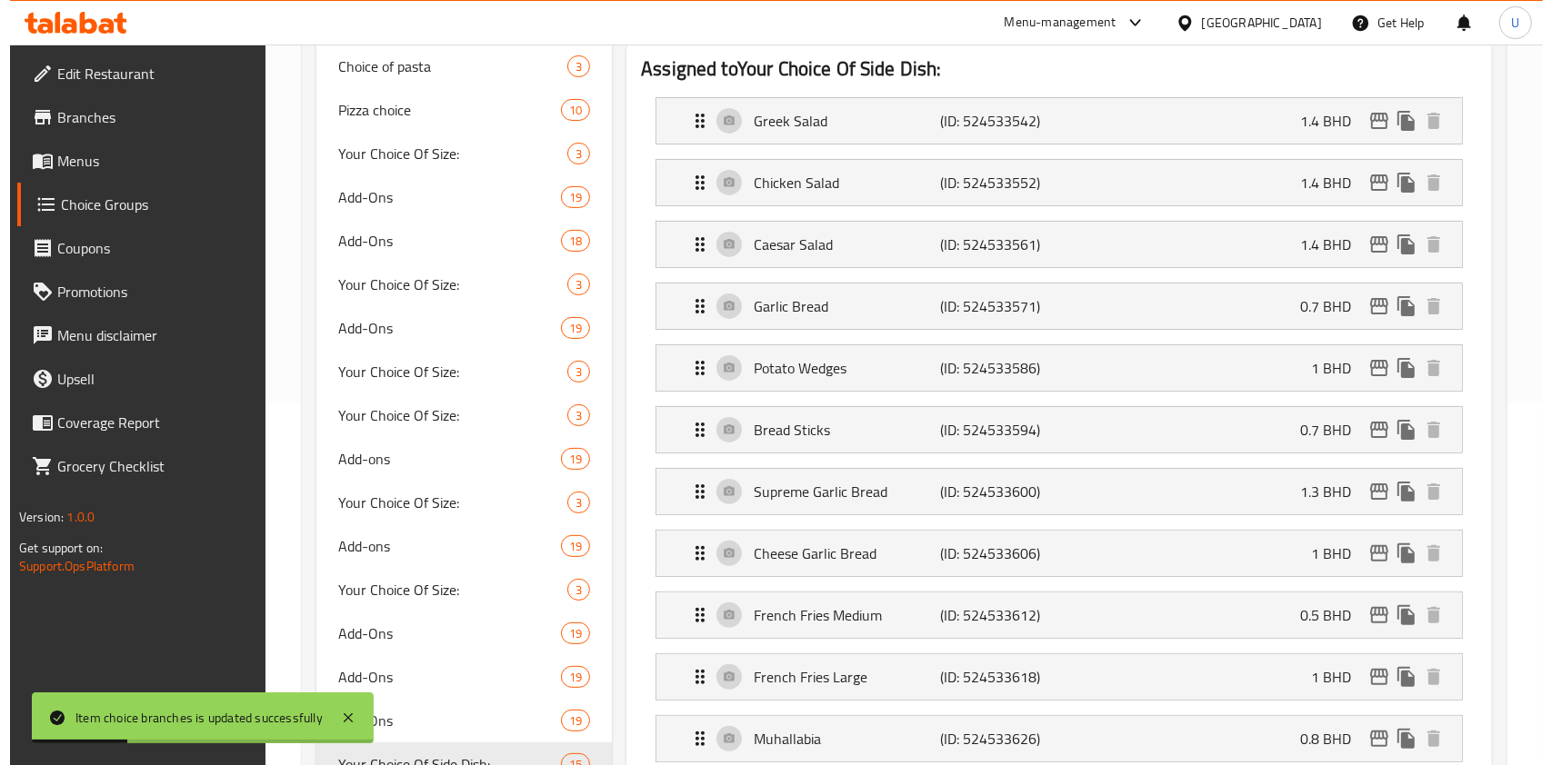
scroll to position [360, 0]
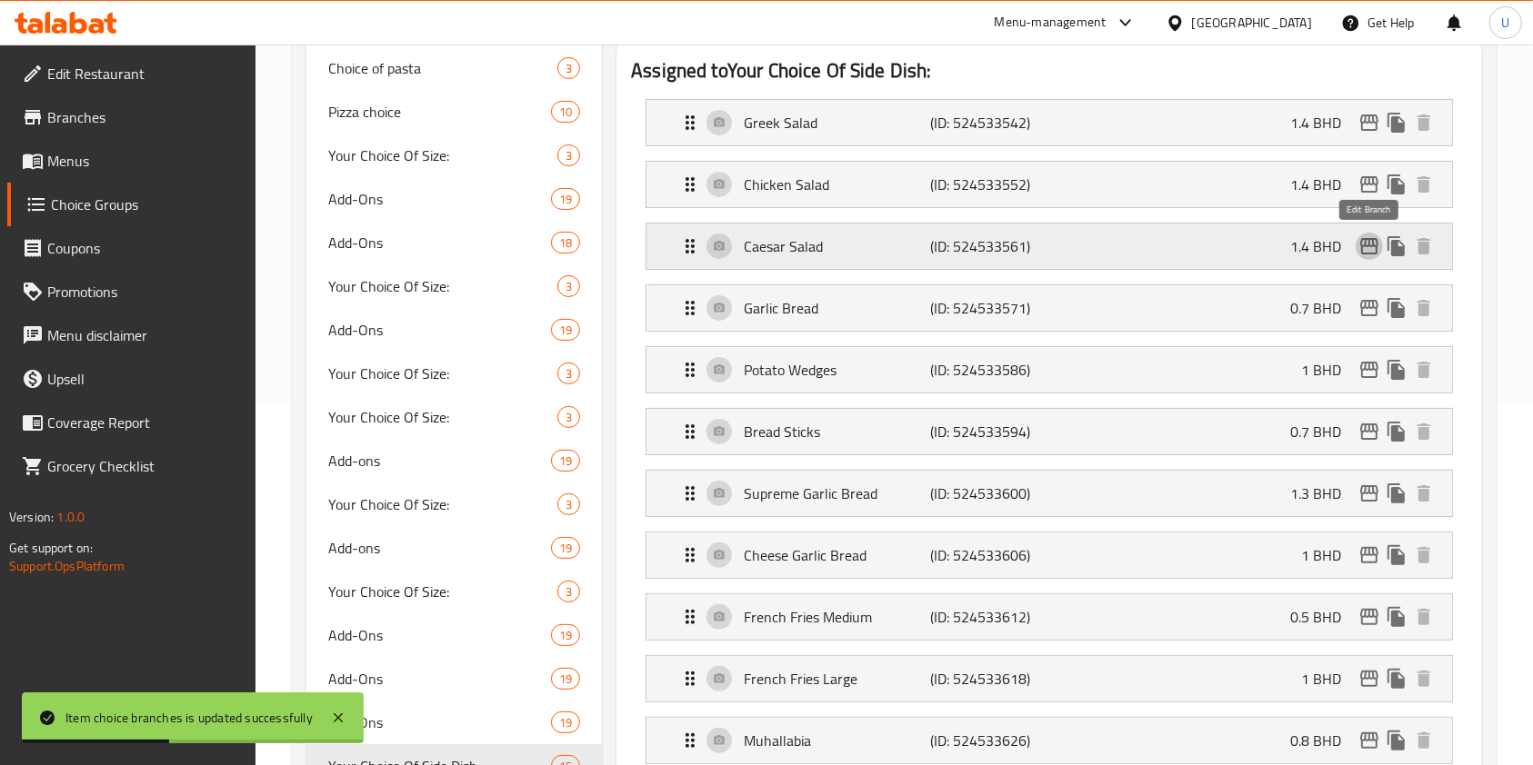
click at [1367, 244] on icon "edit" at bounding box center [1369, 246] width 22 height 22
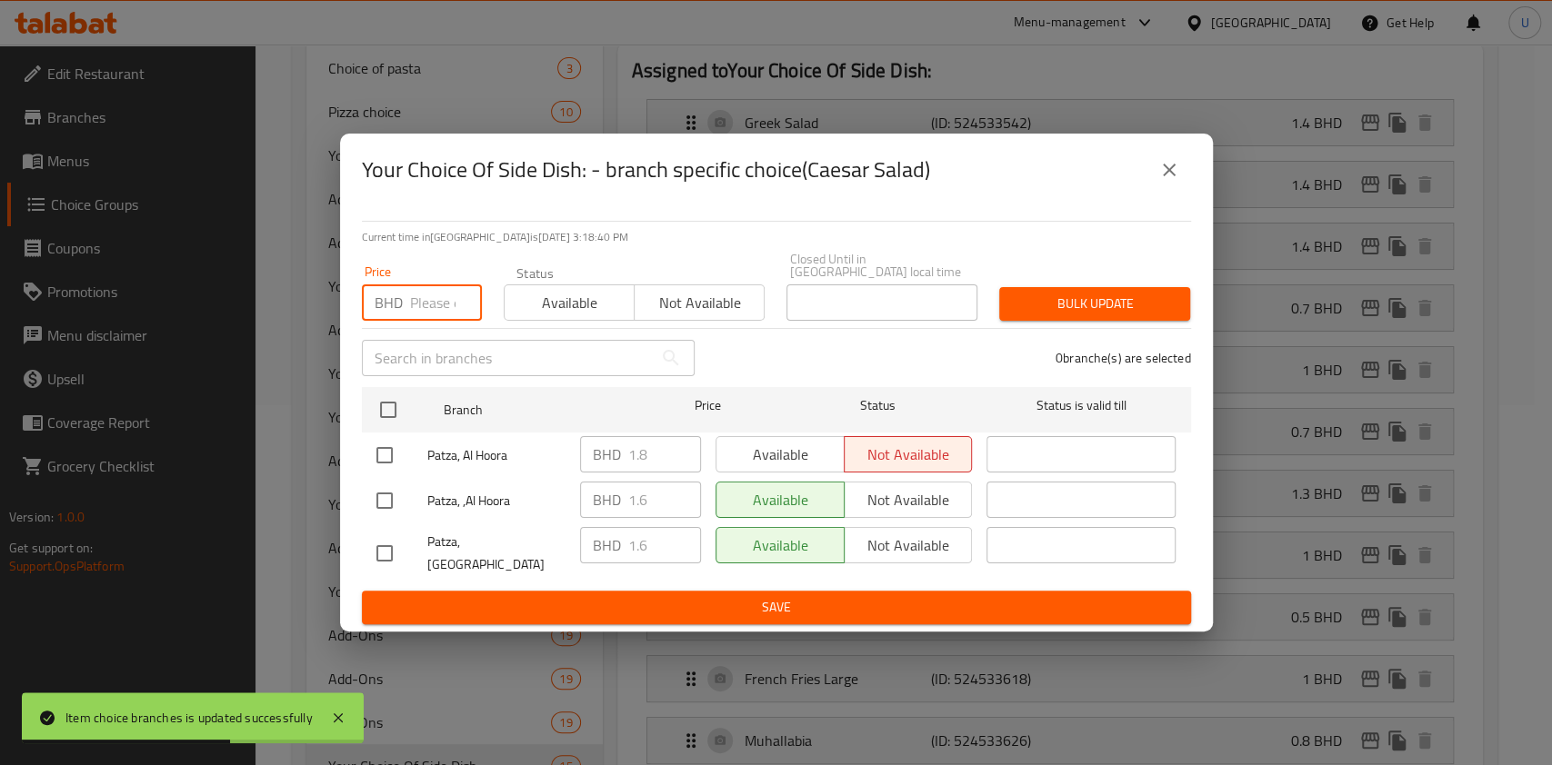
click at [418, 315] on input "number" at bounding box center [446, 303] width 72 height 36
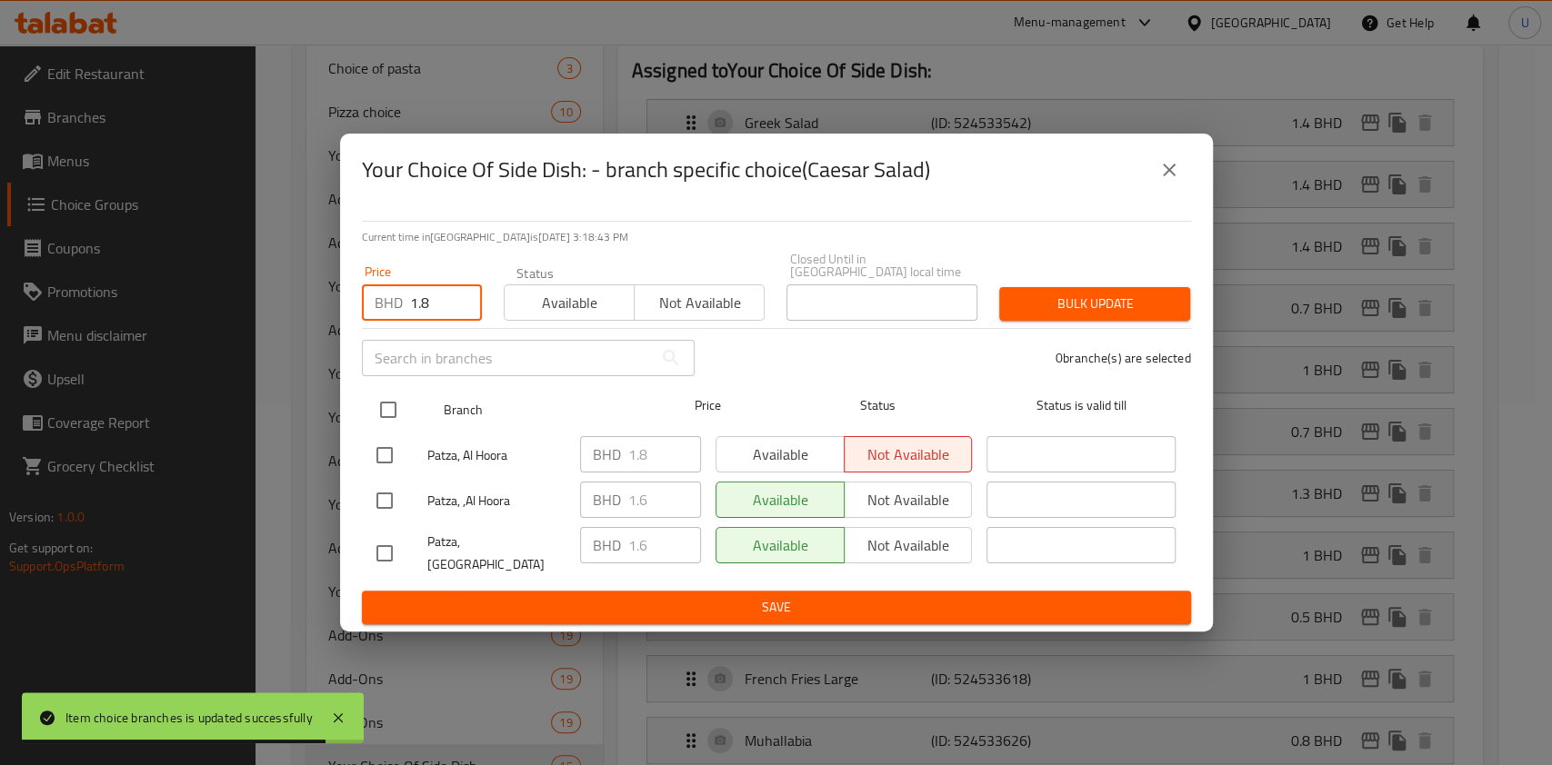
type input "1.8"
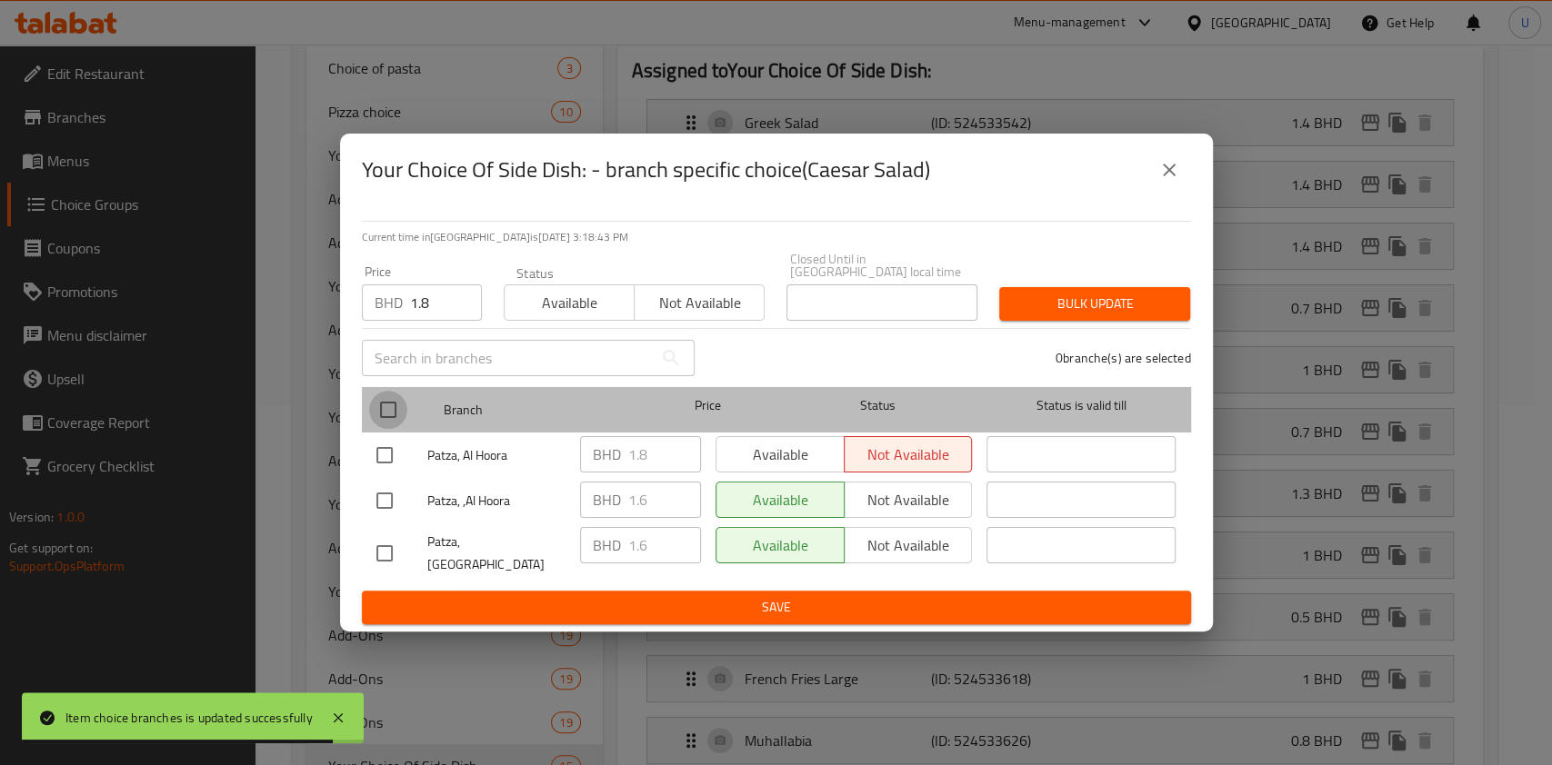
click at [387, 412] on input "checkbox" at bounding box center [388, 410] width 38 height 38
checkbox input "true"
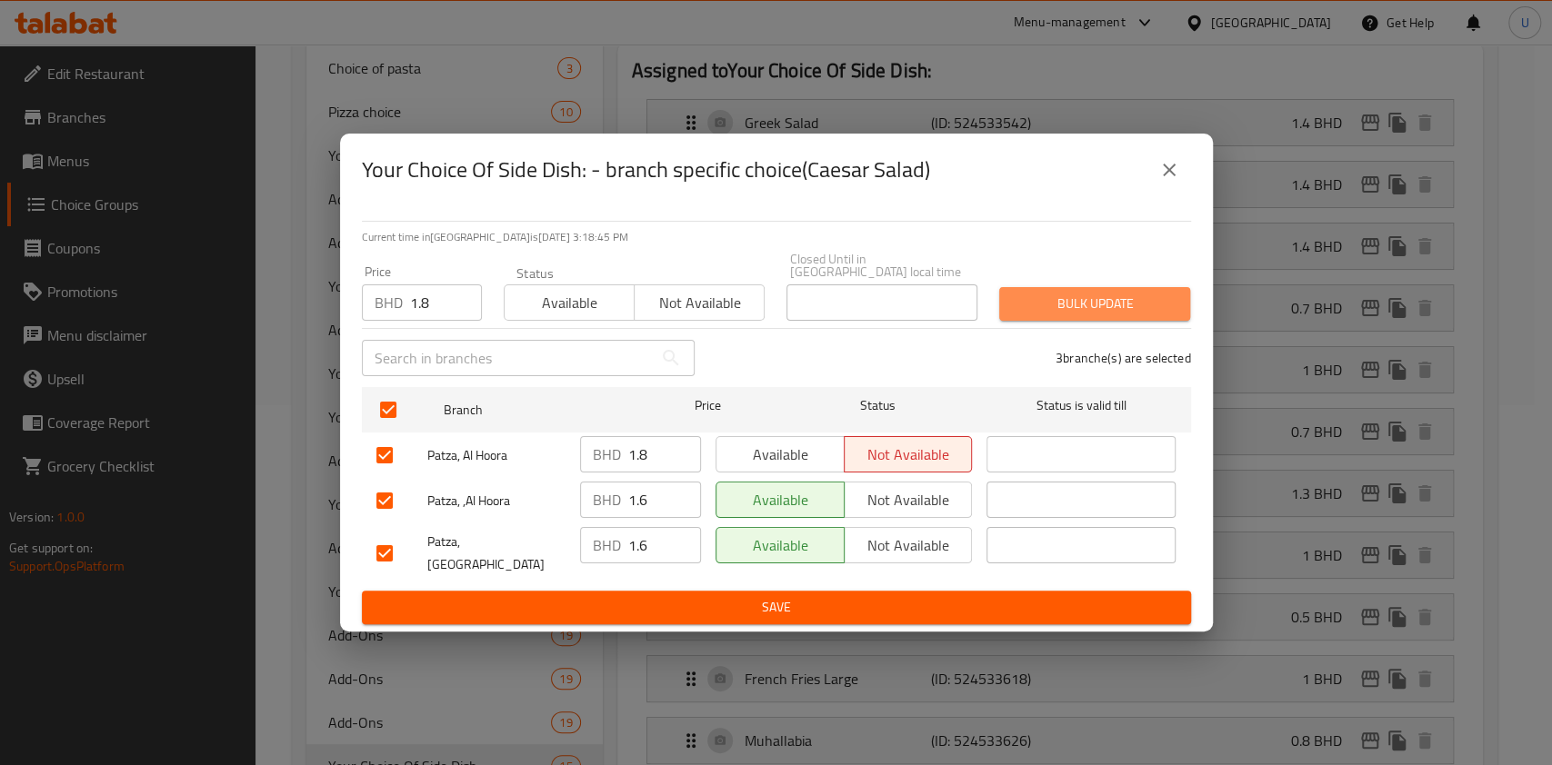
click at [1055, 311] on span "Bulk update" at bounding box center [1095, 304] width 162 height 23
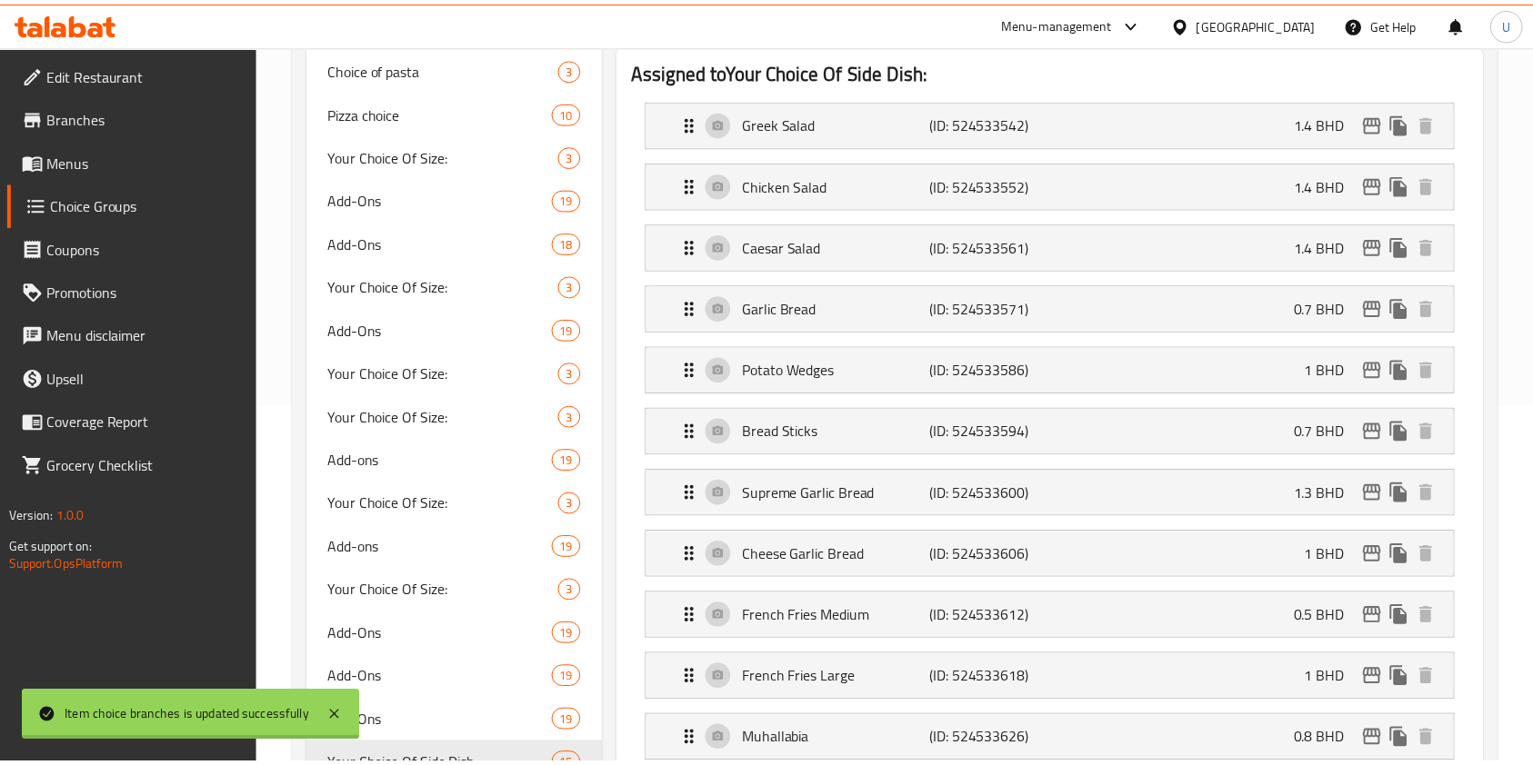
scroll to position [383, 0]
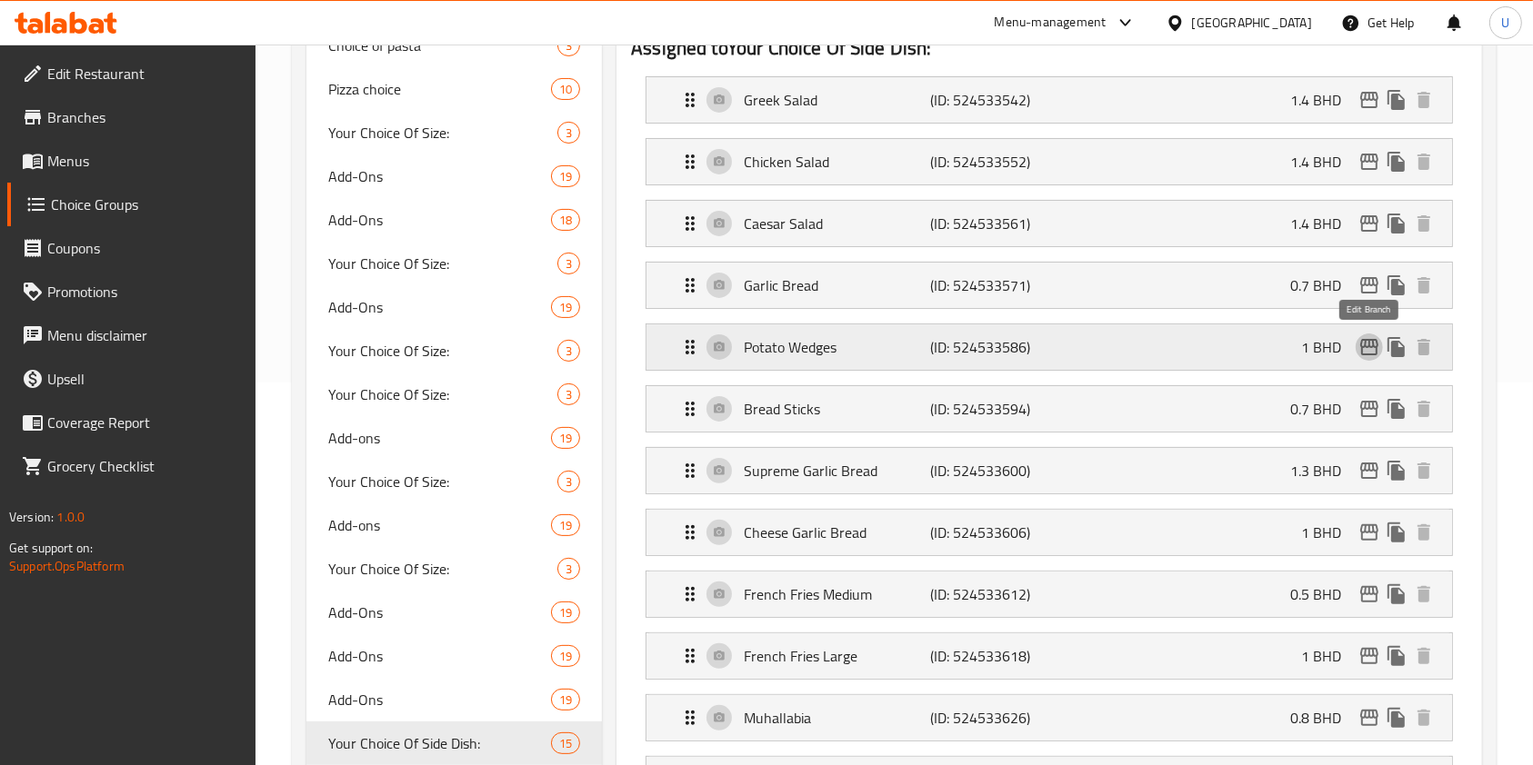
click at [1358, 346] on icon "edit" at bounding box center [1369, 347] width 22 height 22
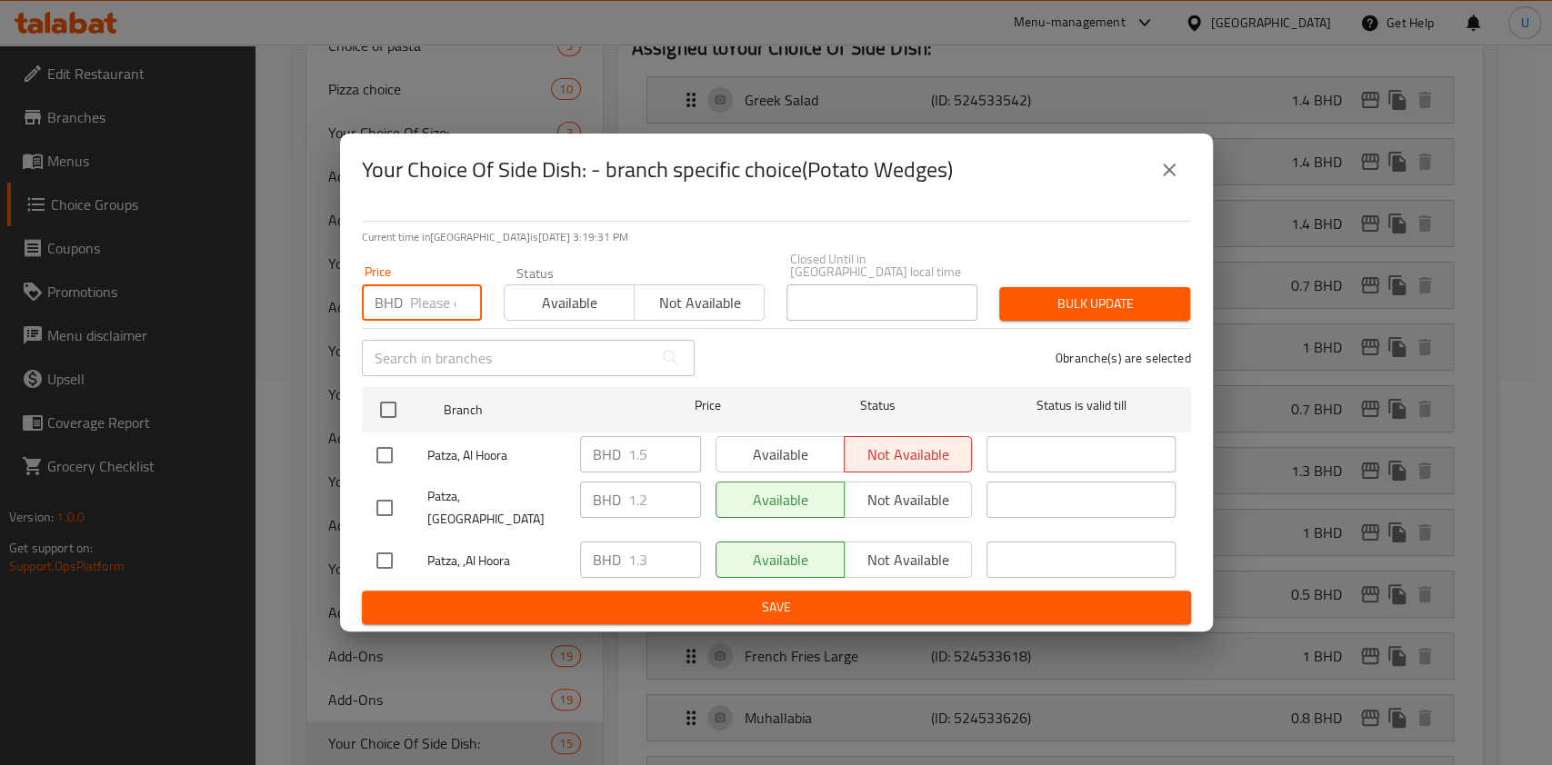
click at [439, 296] on input "number" at bounding box center [446, 303] width 72 height 36
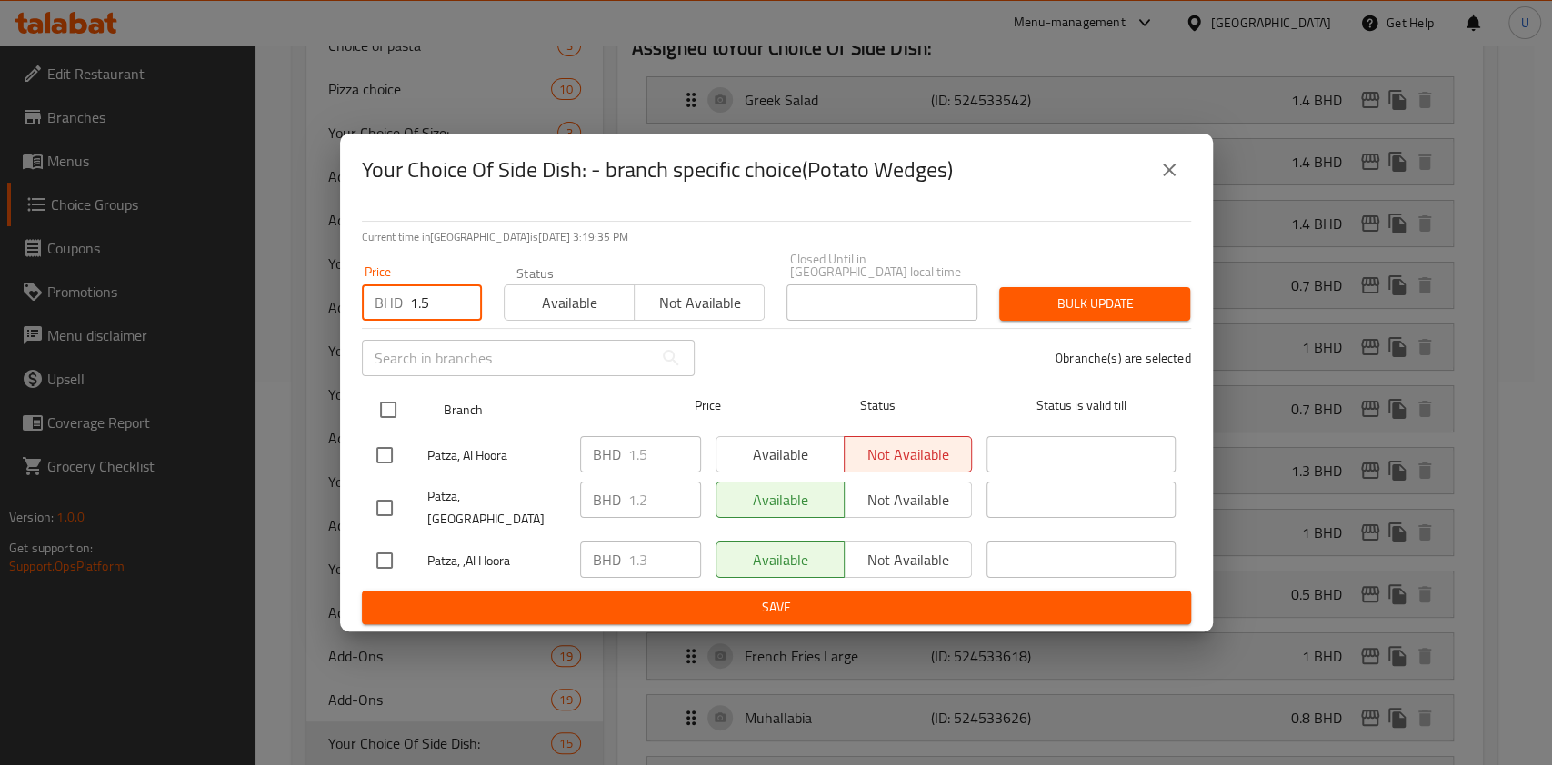
type input "1.5"
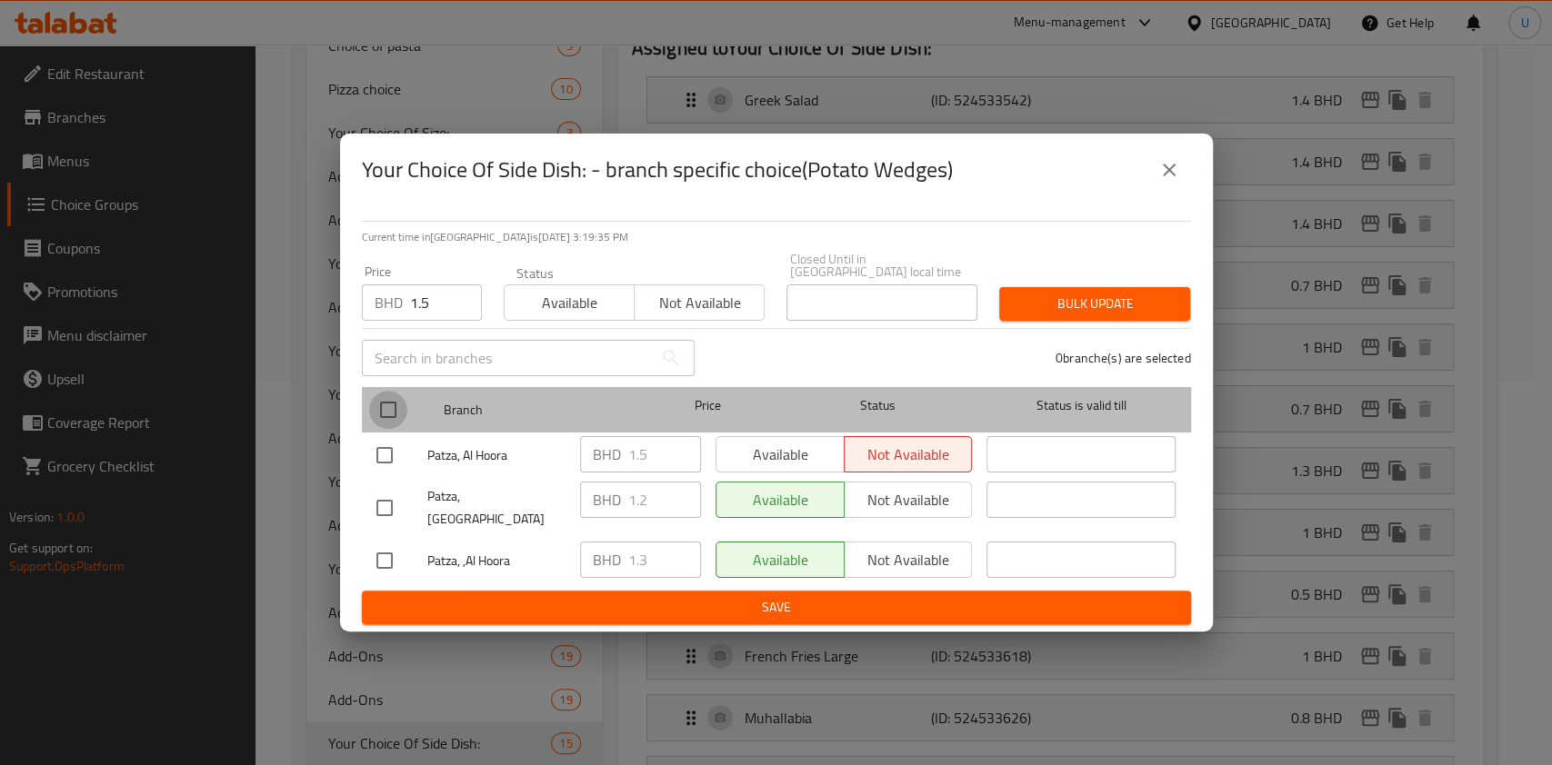
click at [392, 412] on input "checkbox" at bounding box center [388, 410] width 38 height 38
checkbox input "true"
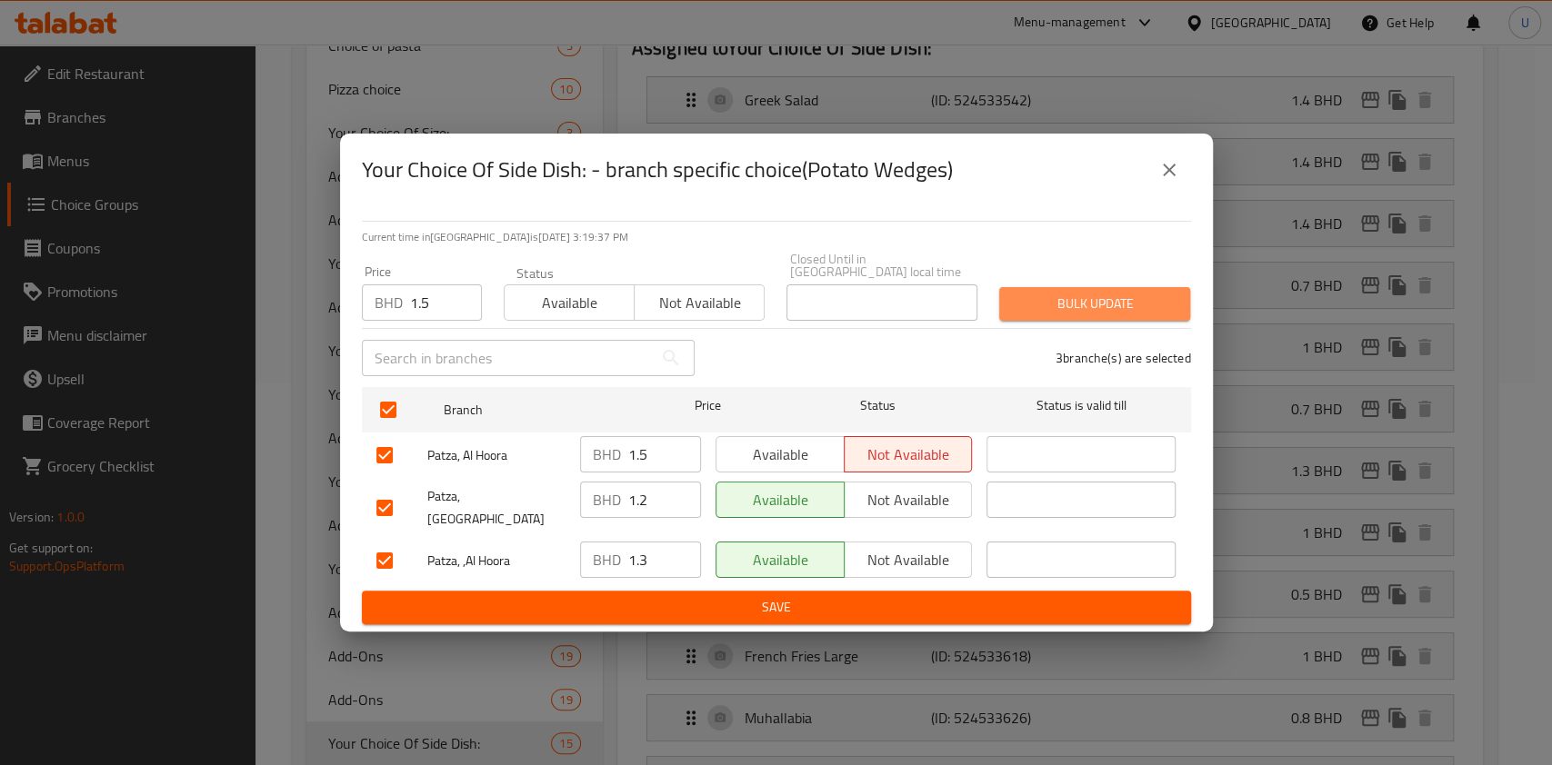
click at [1105, 301] on span "Bulk update" at bounding box center [1095, 304] width 162 height 23
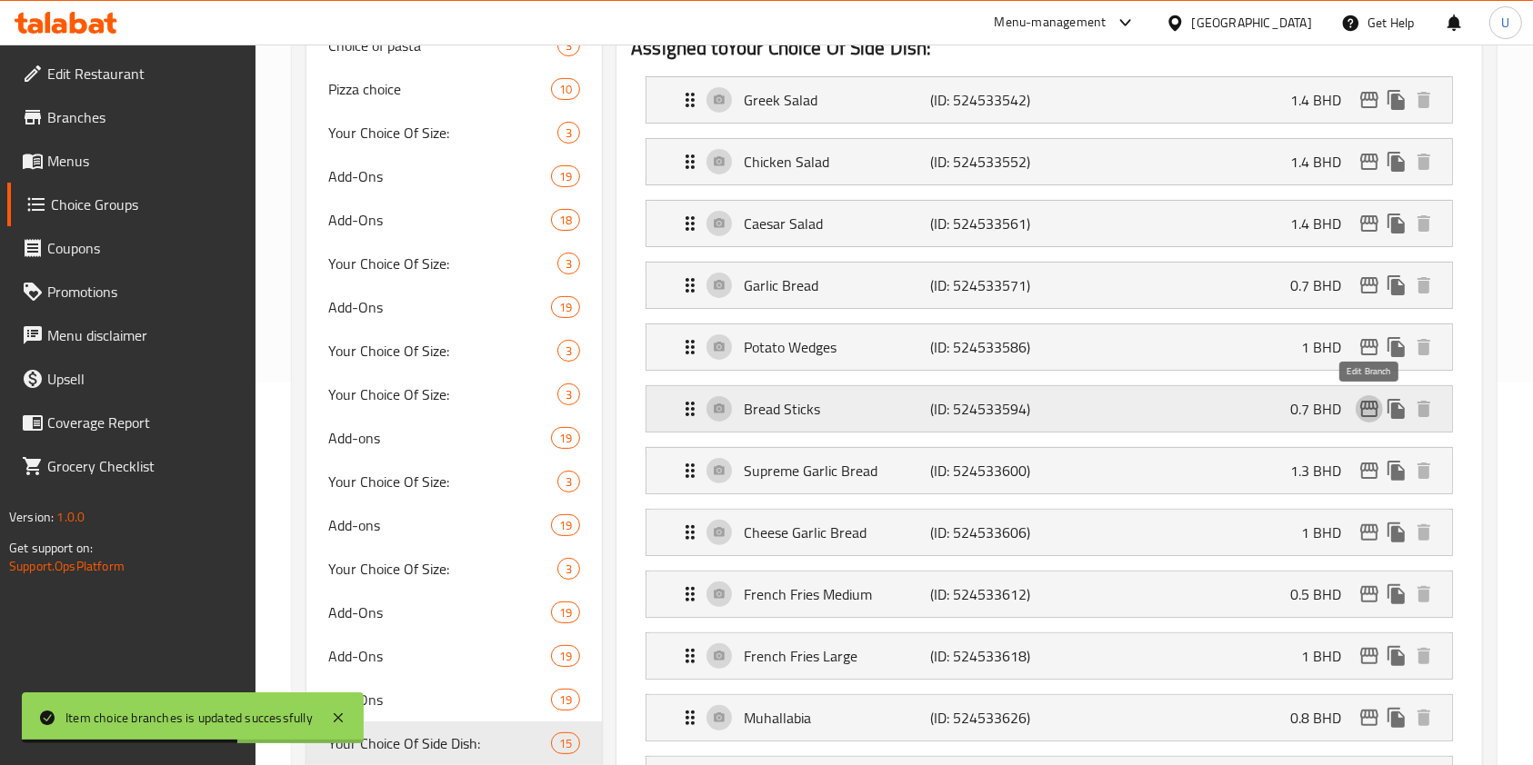
click at [1363, 409] on icon "edit" at bounding box center [1369, 409] width 22 height 22
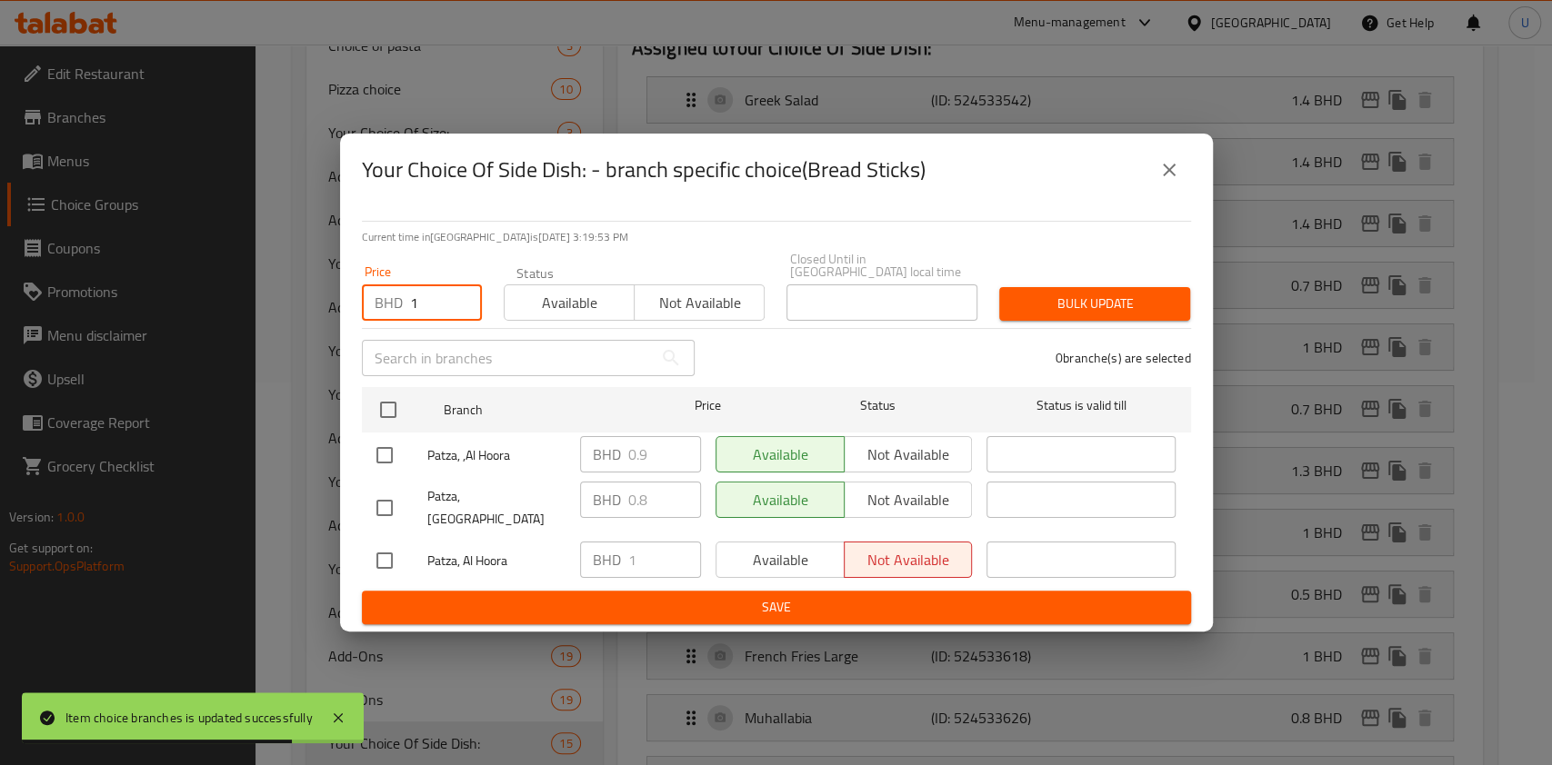
click at [431, 301] on input "1" at bounding box center [446, 303] width 72 height 36
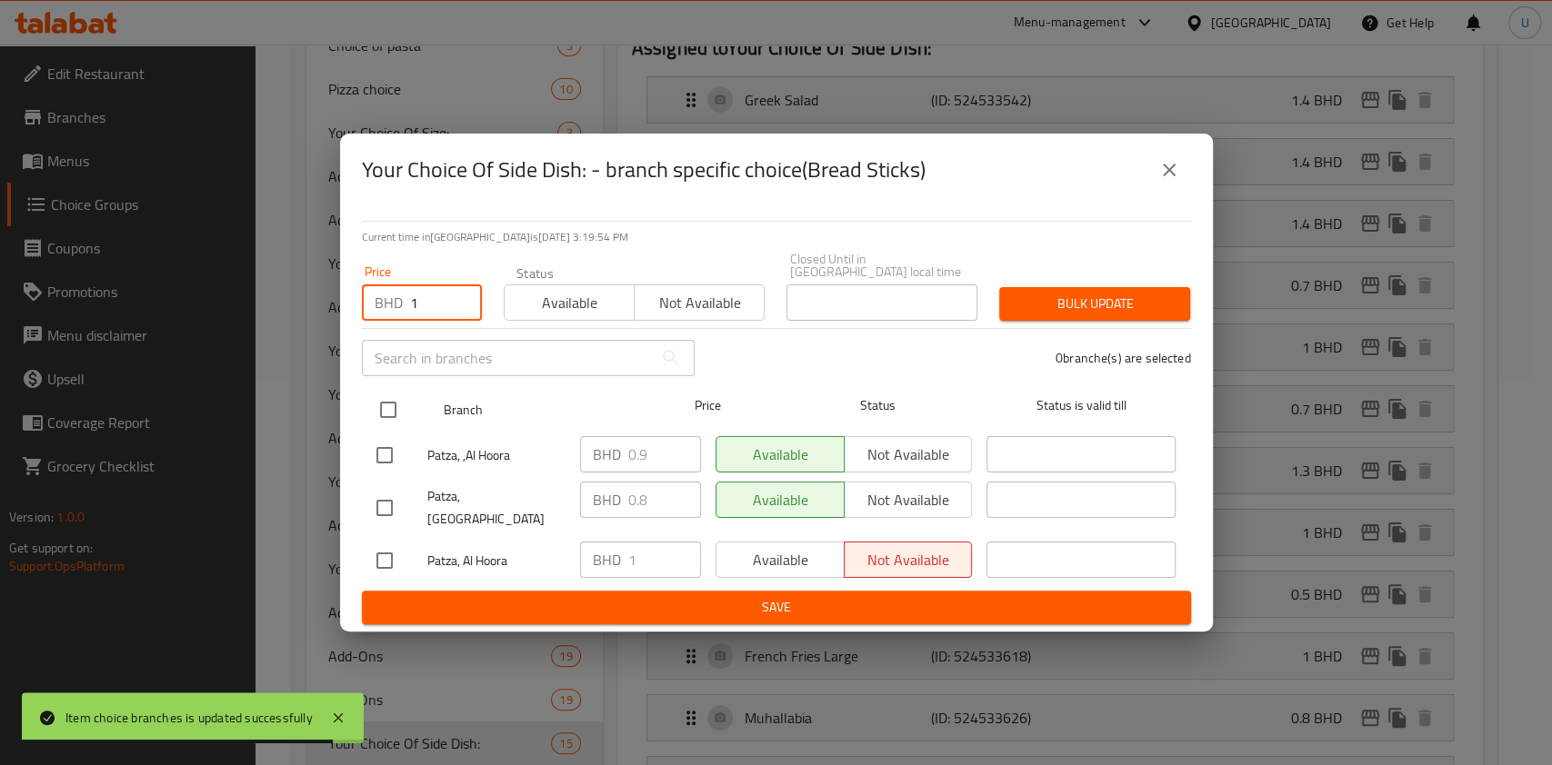
type input "1"
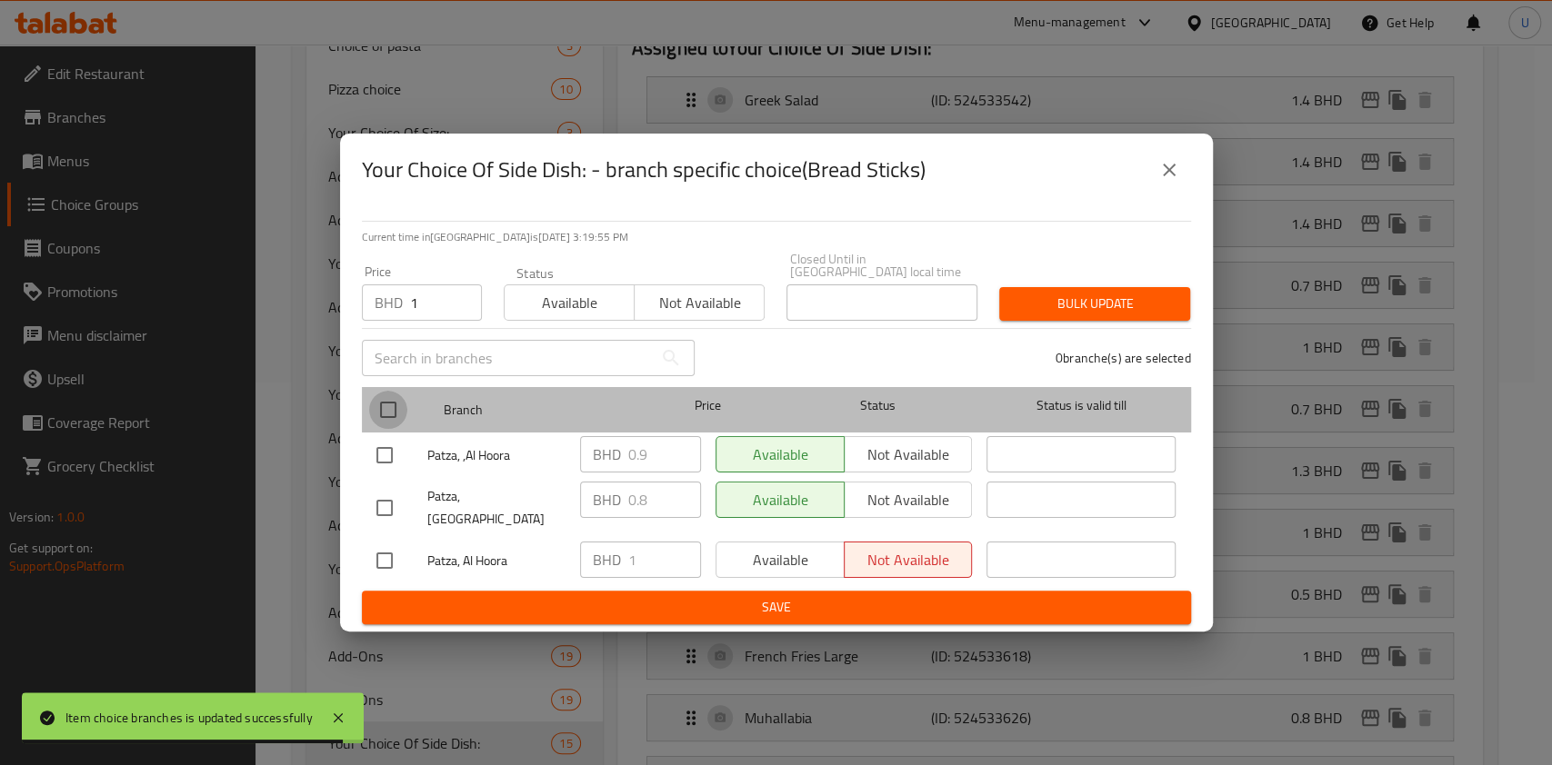
click at [393, 413] on input "checkbox" at bounding box center [388, 410] width 38 height 38
checkbox input "true"
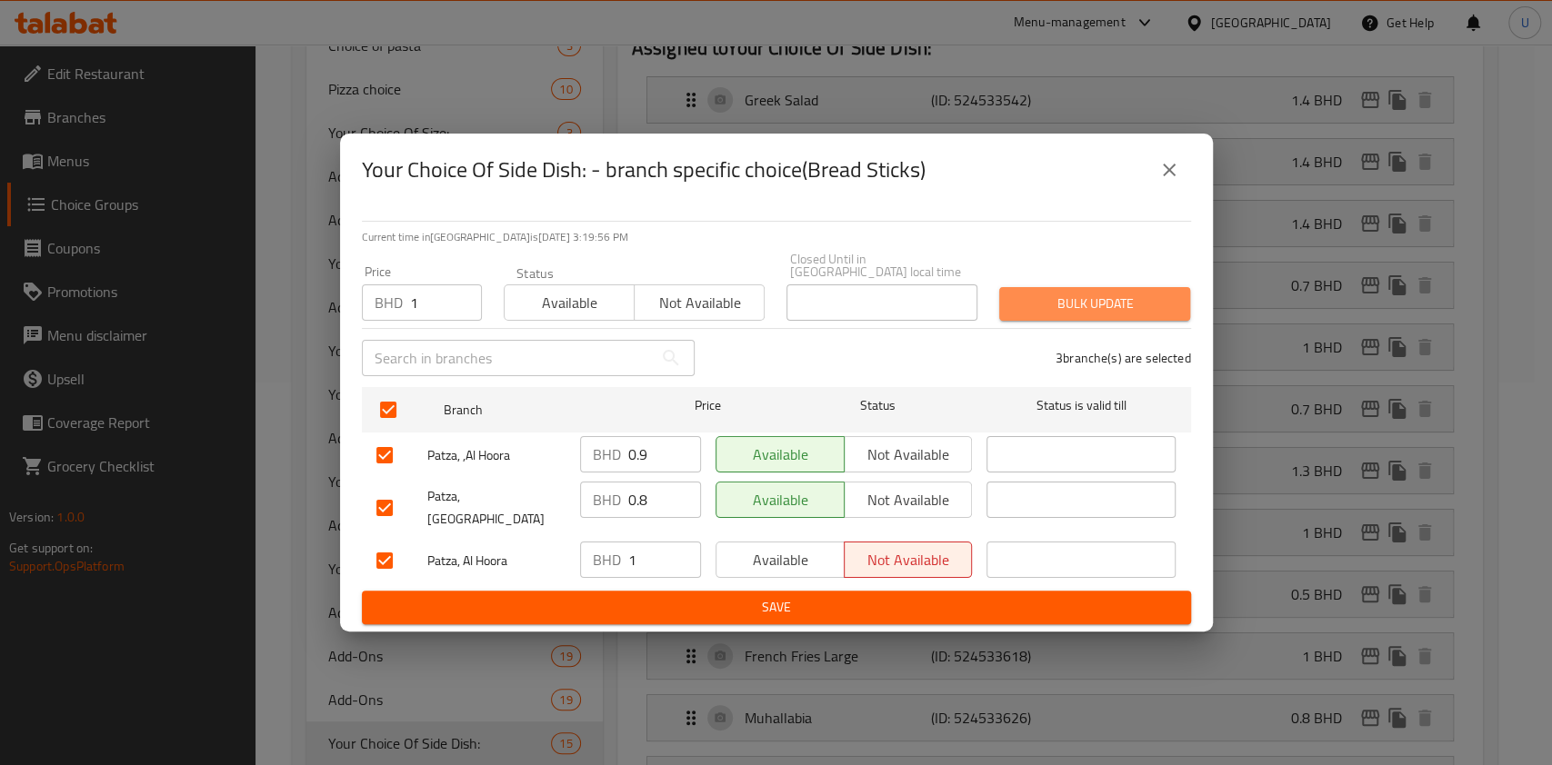
click at [1084, 303] on span "Bulk update" at bounding box center [1095, 304] width 162 height 23
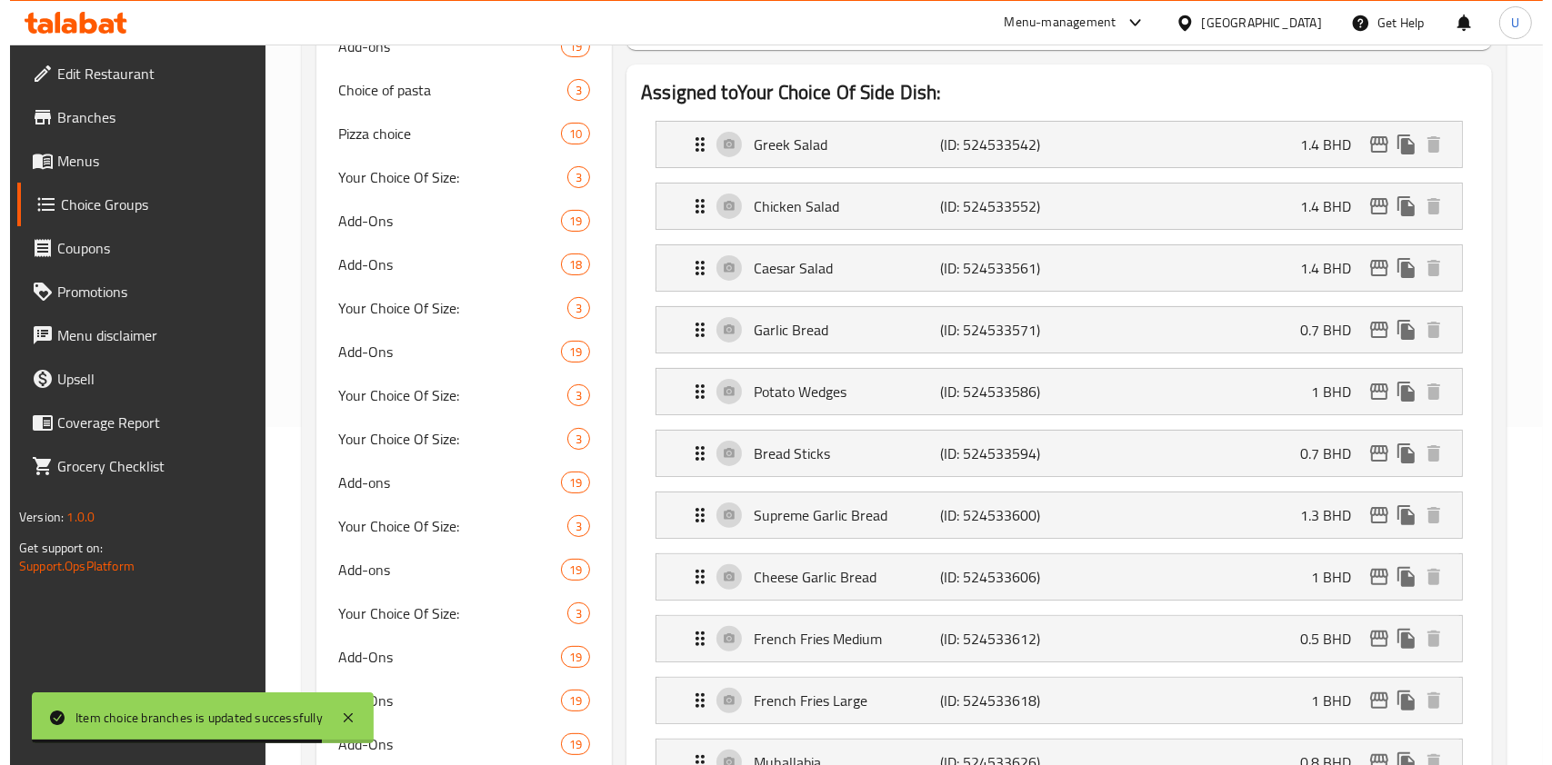
scroll to position [339, 0]
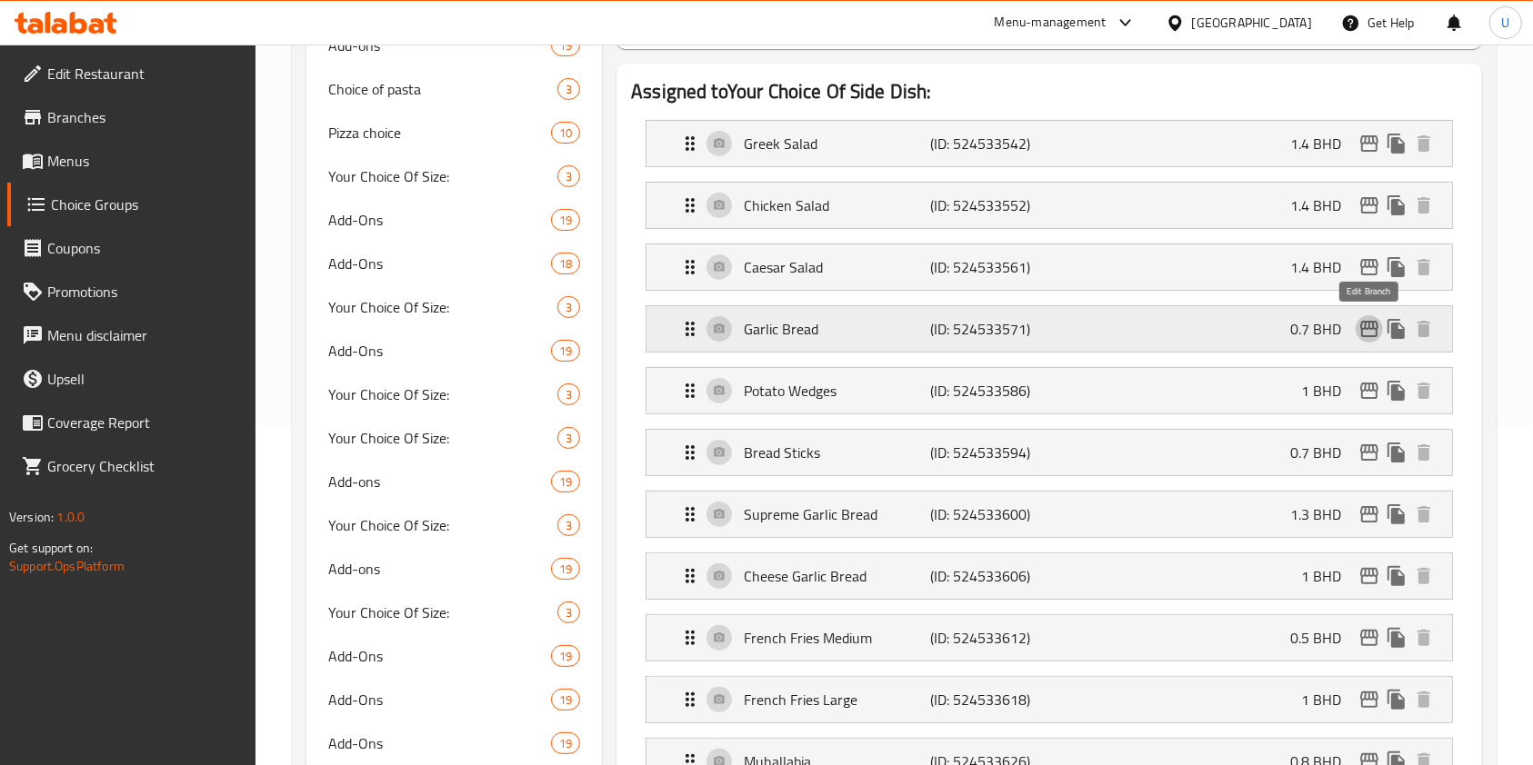
click at [1370, 325] on icon "edit" at bounding box center [1369, 329] width 22 height 22
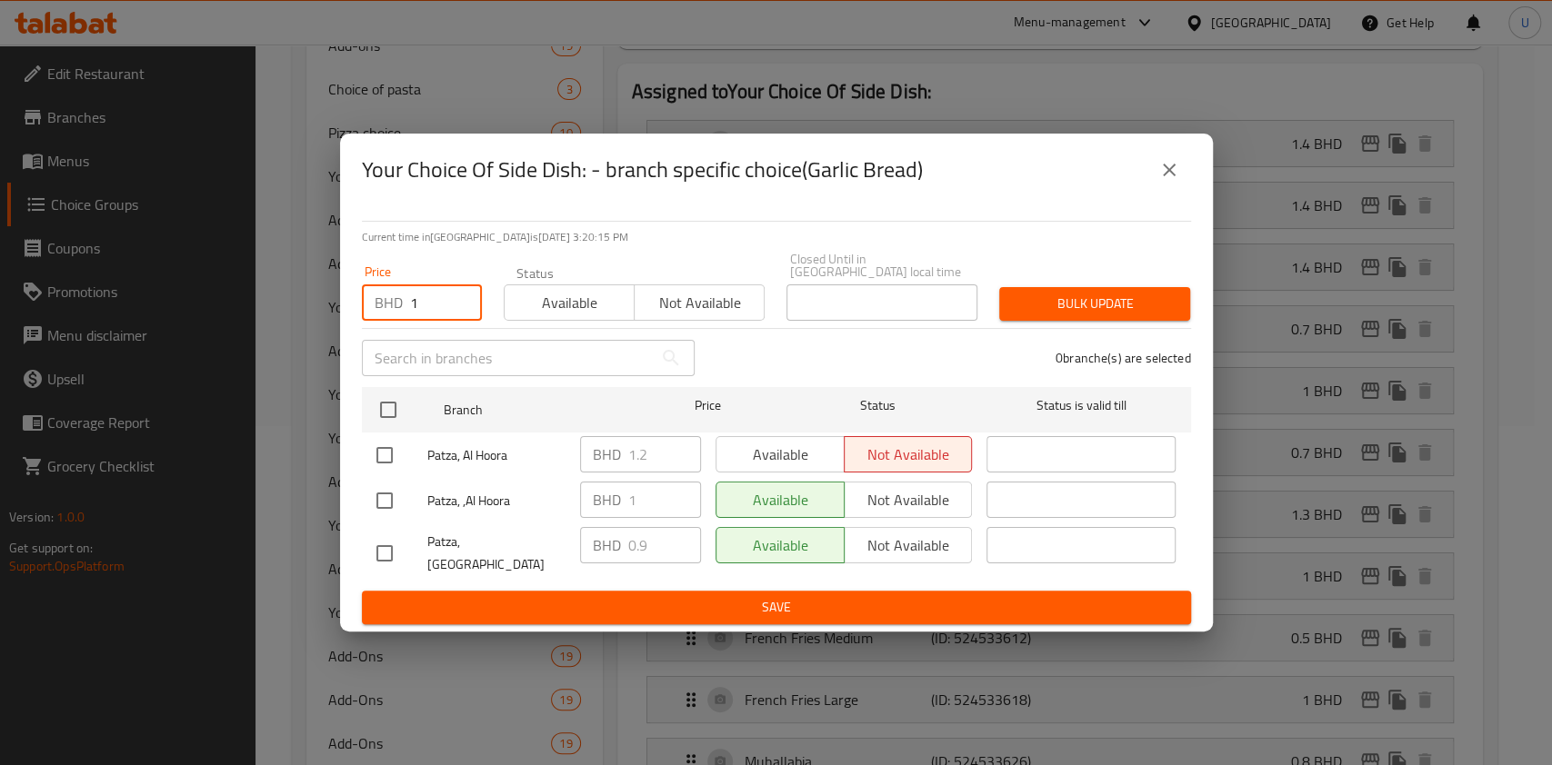
click at [433, 303] on input "1" at bounding box center [446, 303] width 72 height 36
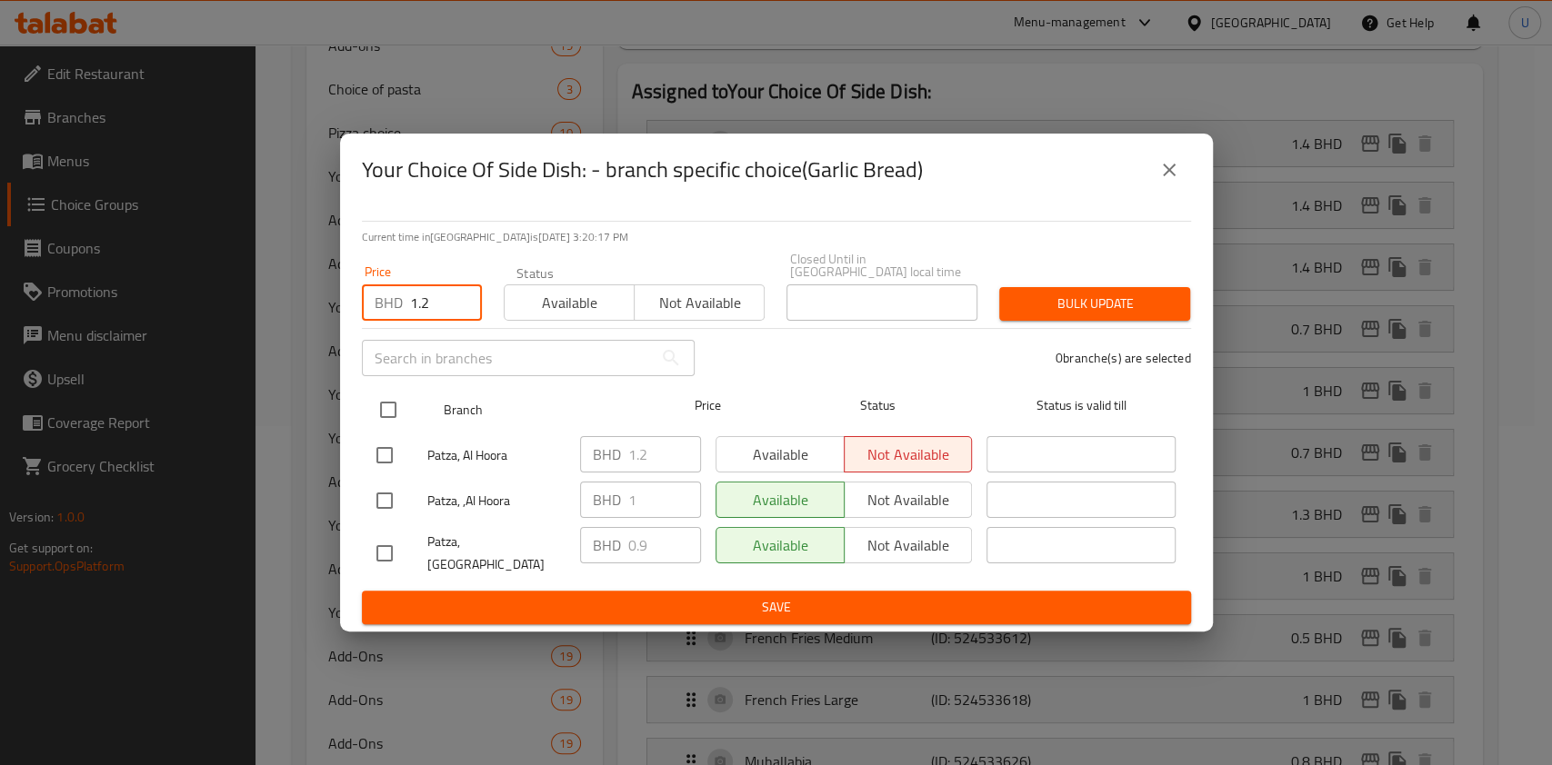
type input "1.2"
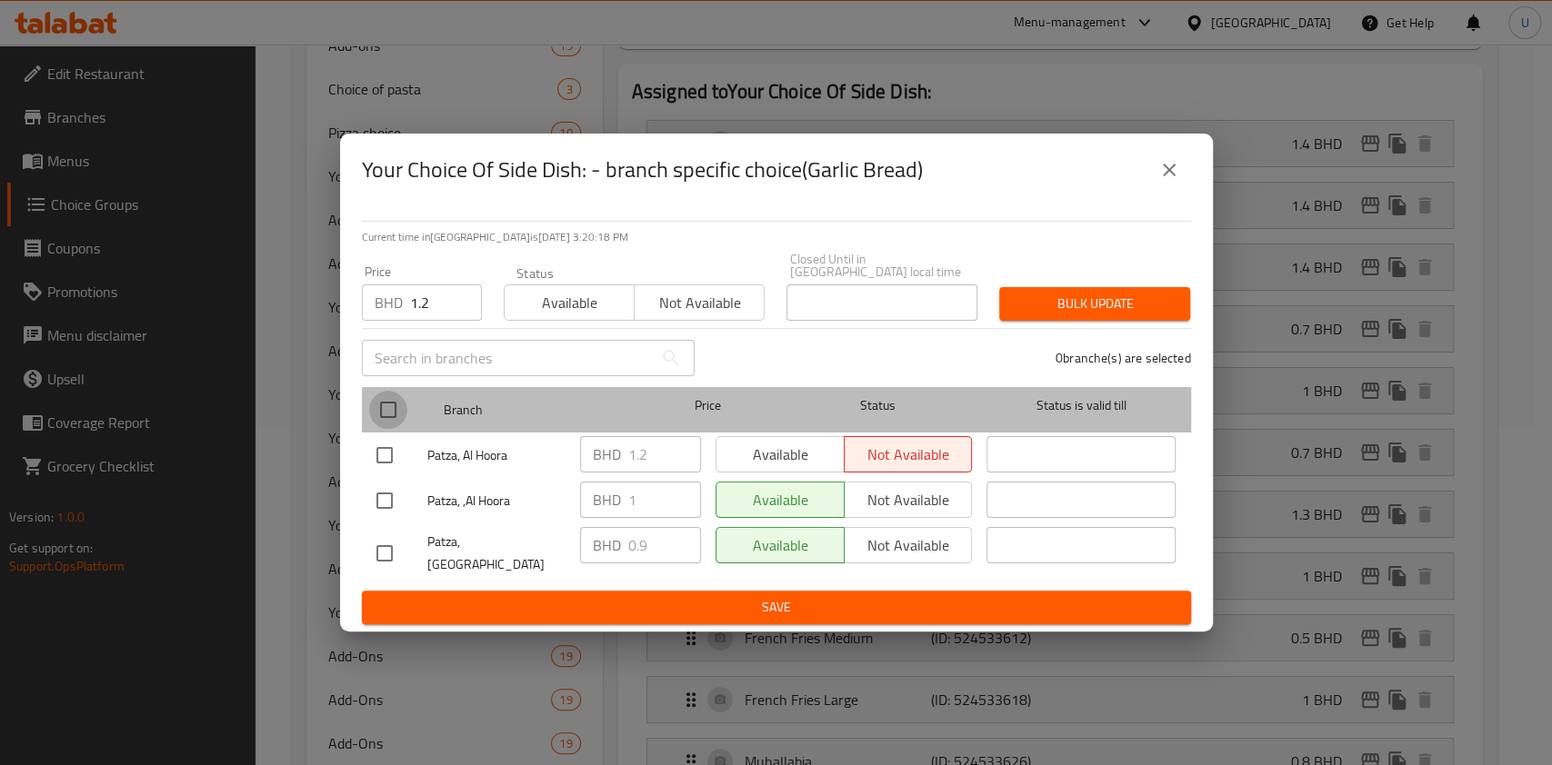
click at [394, 408] on input "checkbox" at bounding box center [388, 410] width 38 height 38
checkbox input "true"
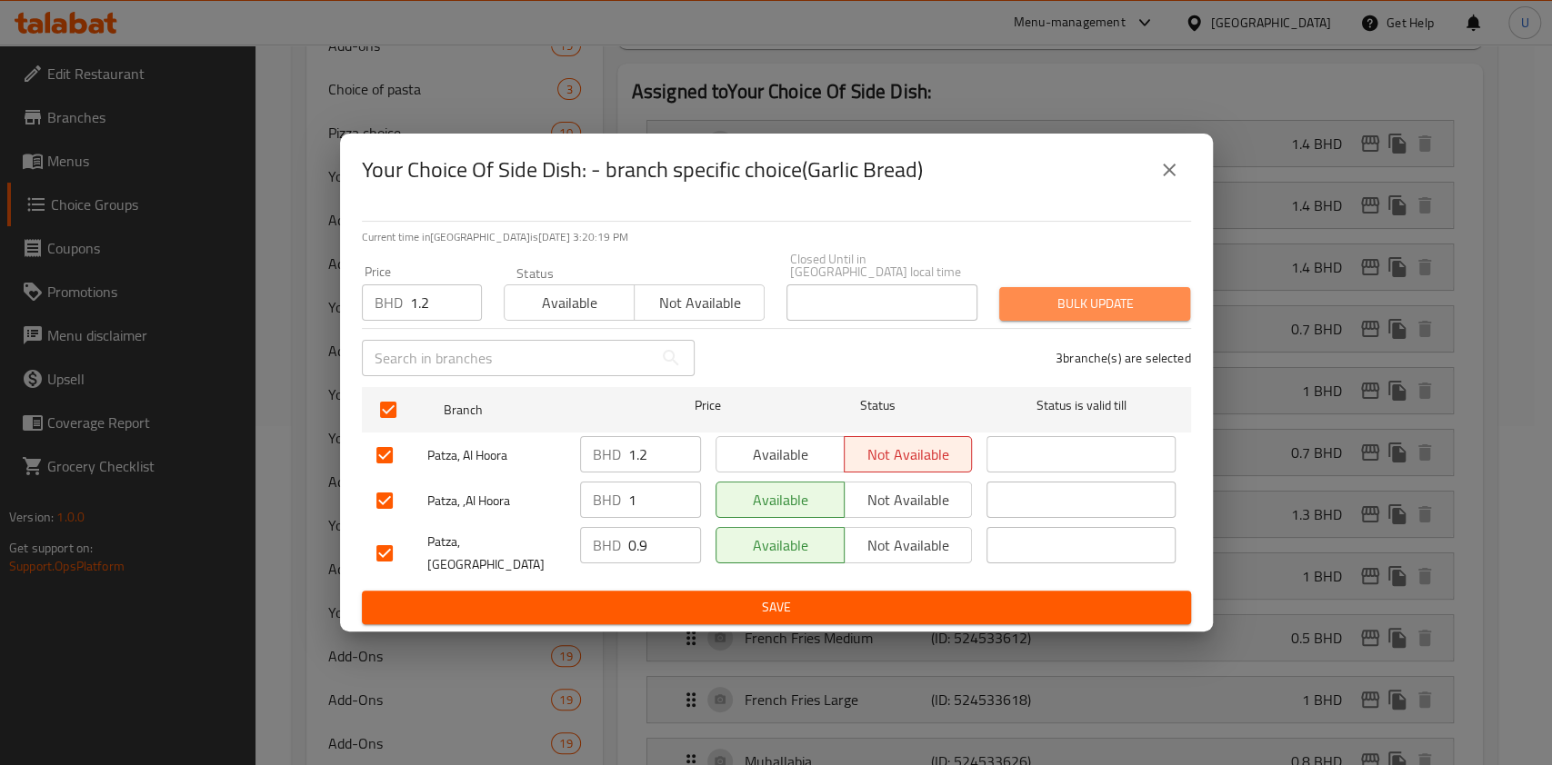
click at [1114, 291] on button "Bulk update" at bounding box center [1094, 304] width 191 height 34
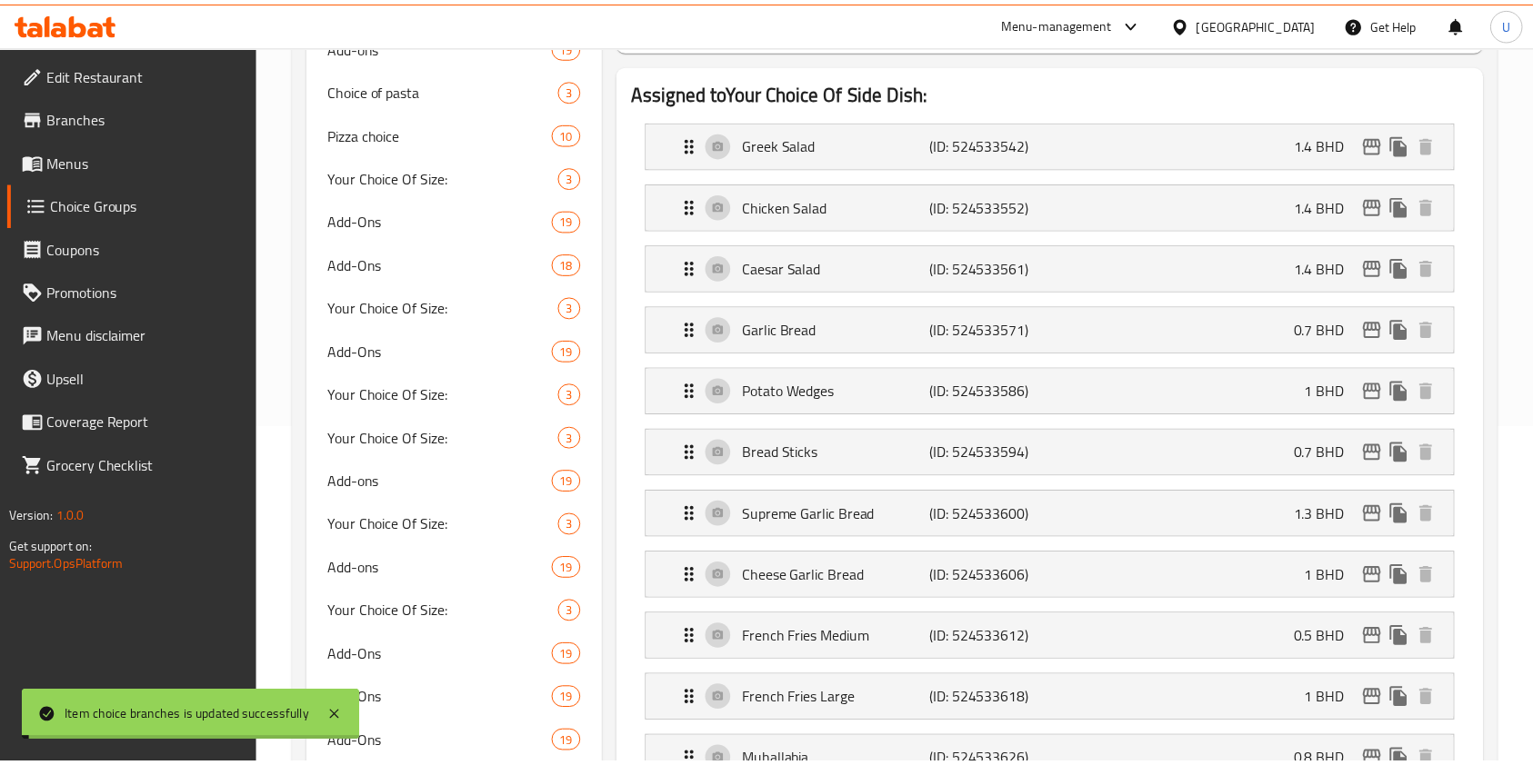
scroll to position [383, 0]
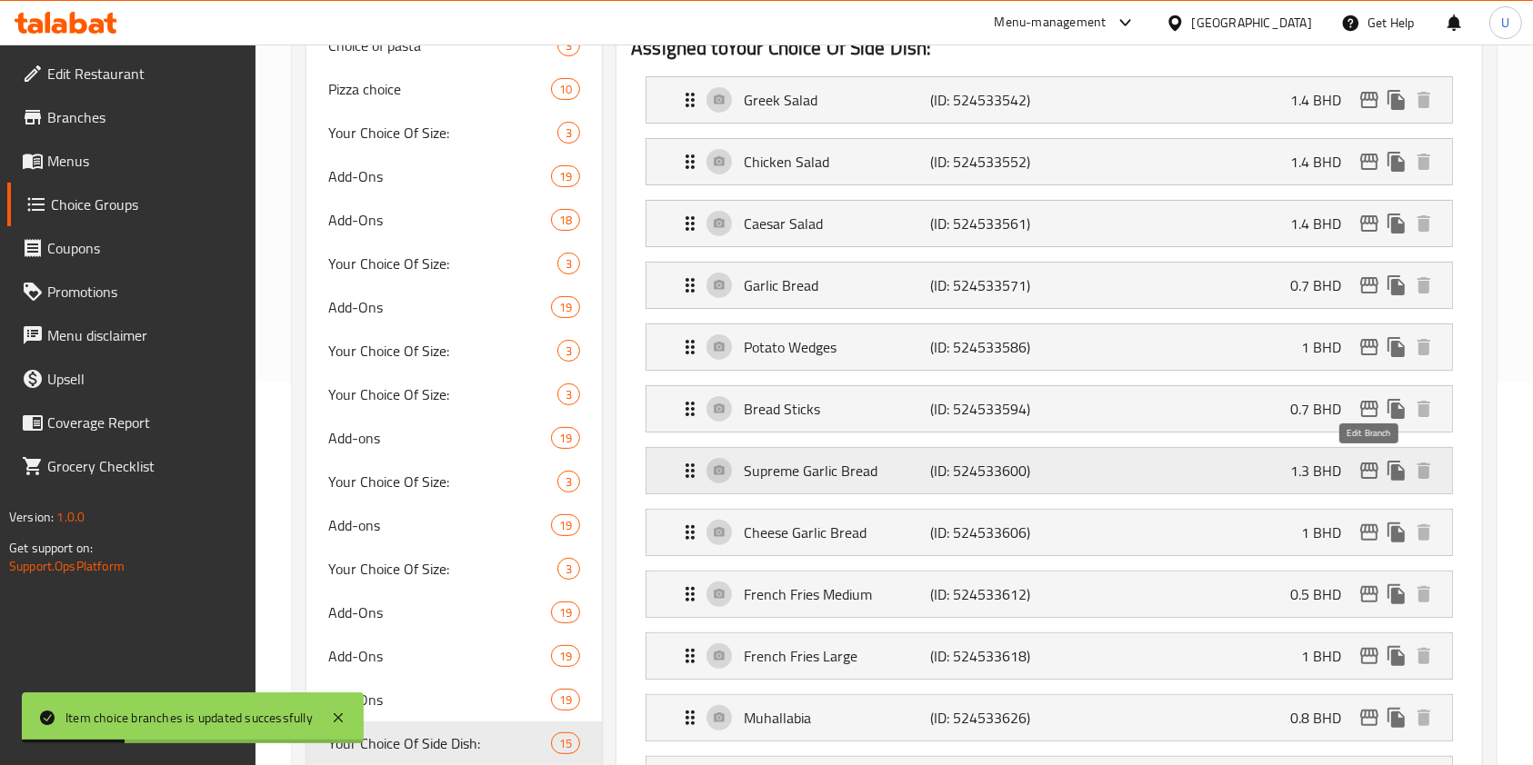
click at [1376, 467] on icon "edit" at bounding box center [1369, 471] width 18 height 16
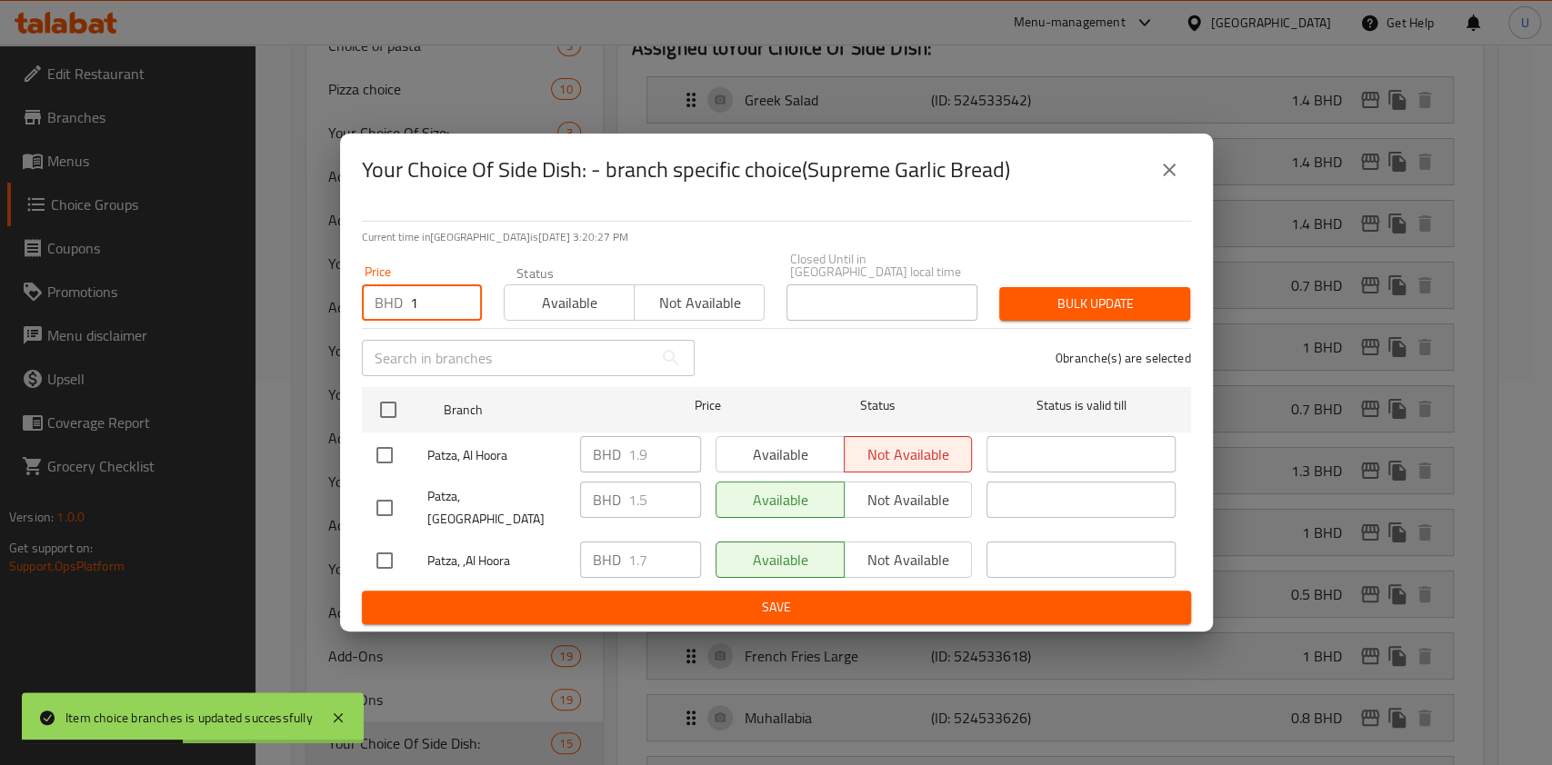
click at [428, 305] on input "1" at bounding box center [446, 303] width 72 height 36
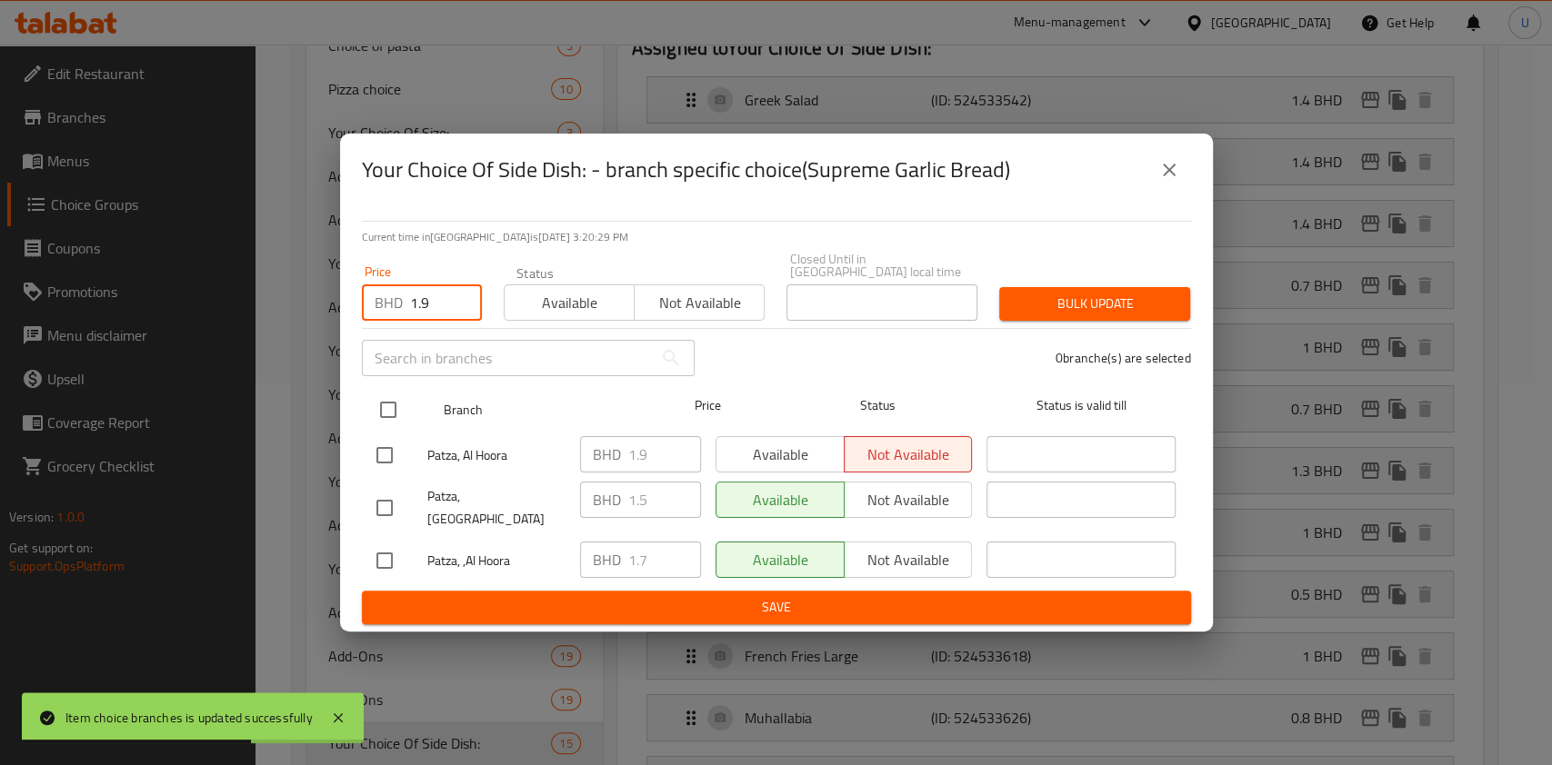
type input "1.9"
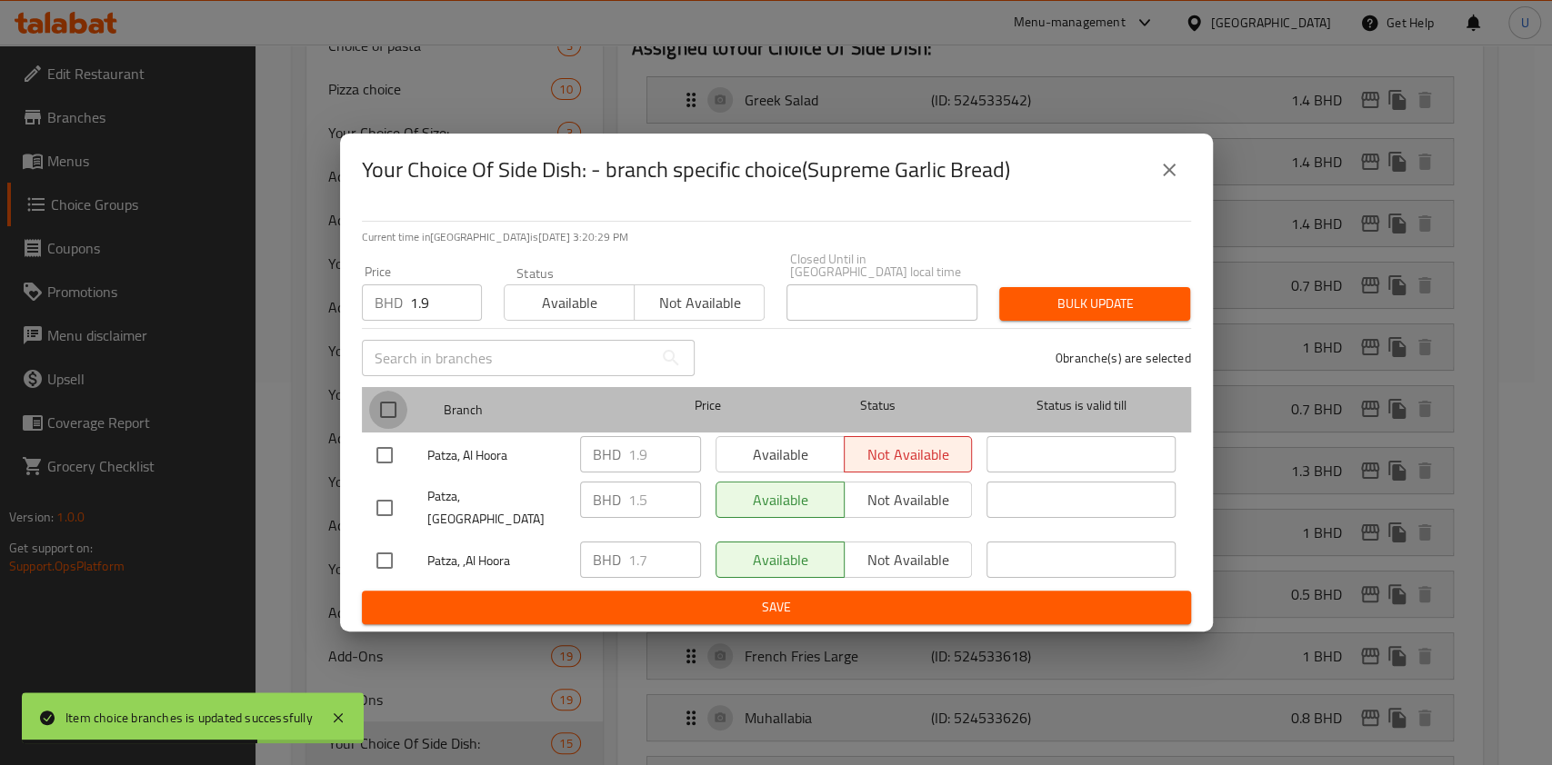
click at [381, 414] on input "checkbox" at bounding box center [388, 410] width 38 height 38
checkbox input "true"
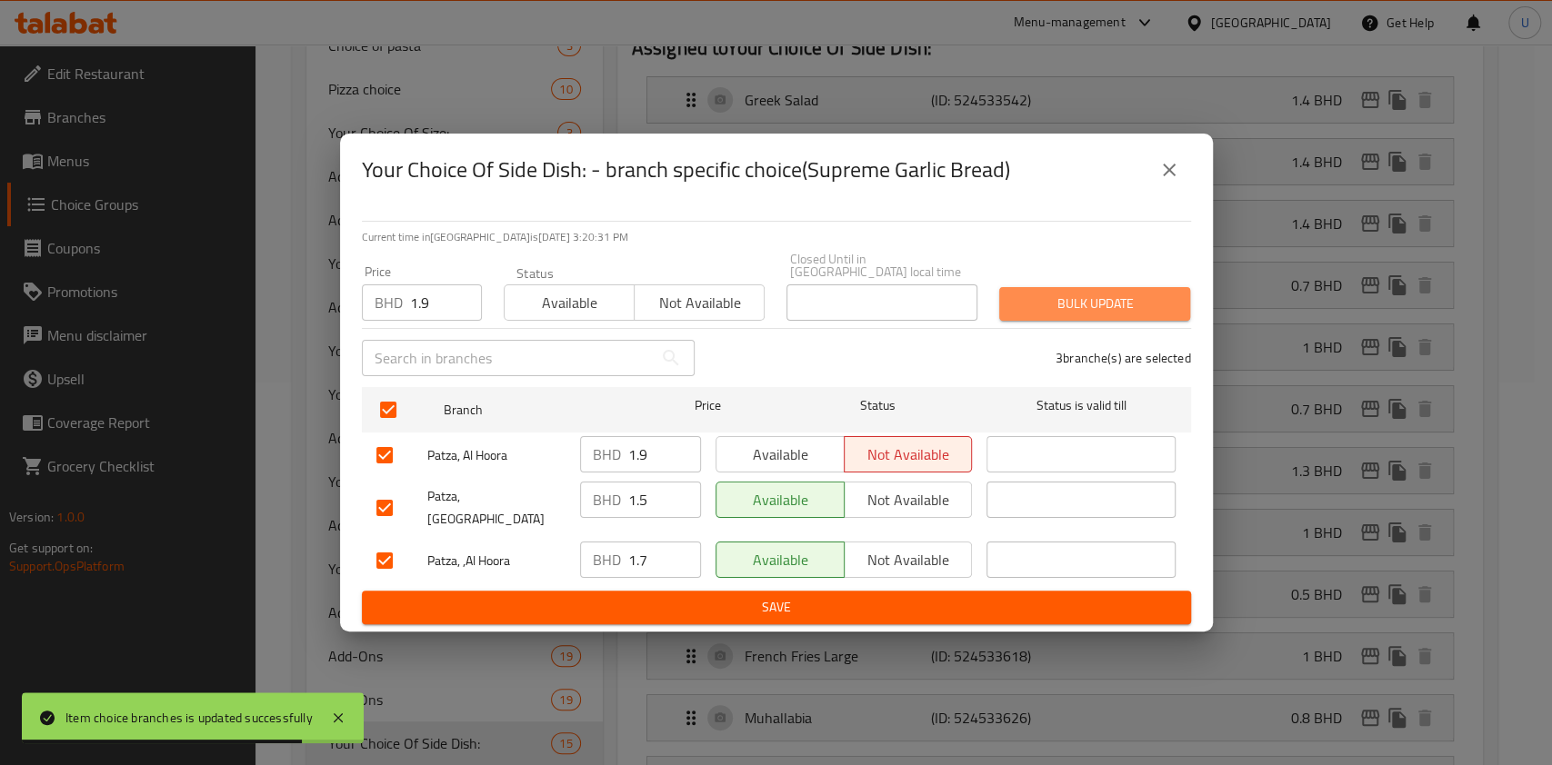
click at [1060, 309] on span "Bulk update" at bounding box center [1095, 304] width 162 height 23
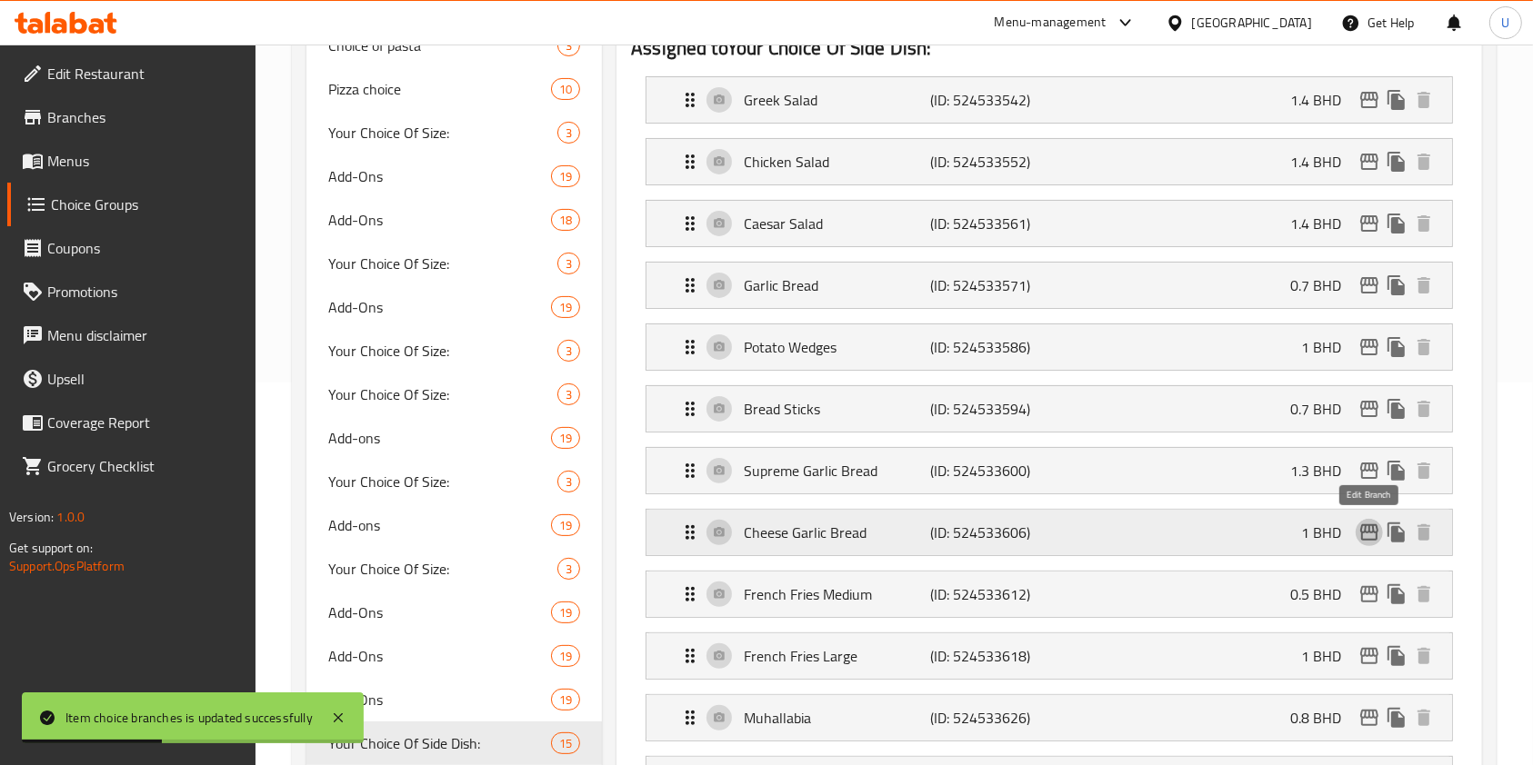
click at [1372, 526] on icon "edit" at bounding box center [1369, 533] width 22 height 22
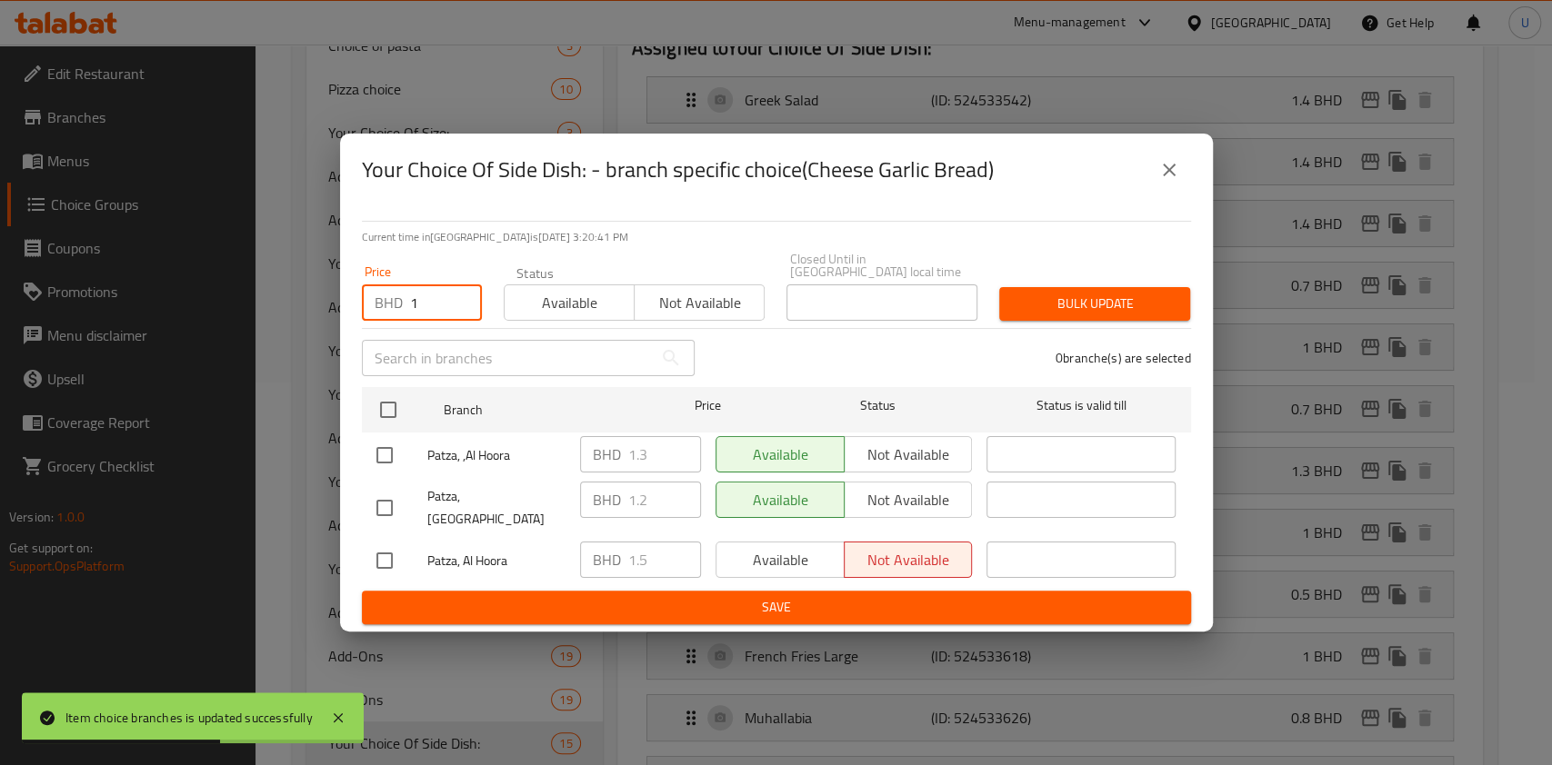
click at [433, 309] on input "1" at bounding box center [446, 303] width 72 height 36
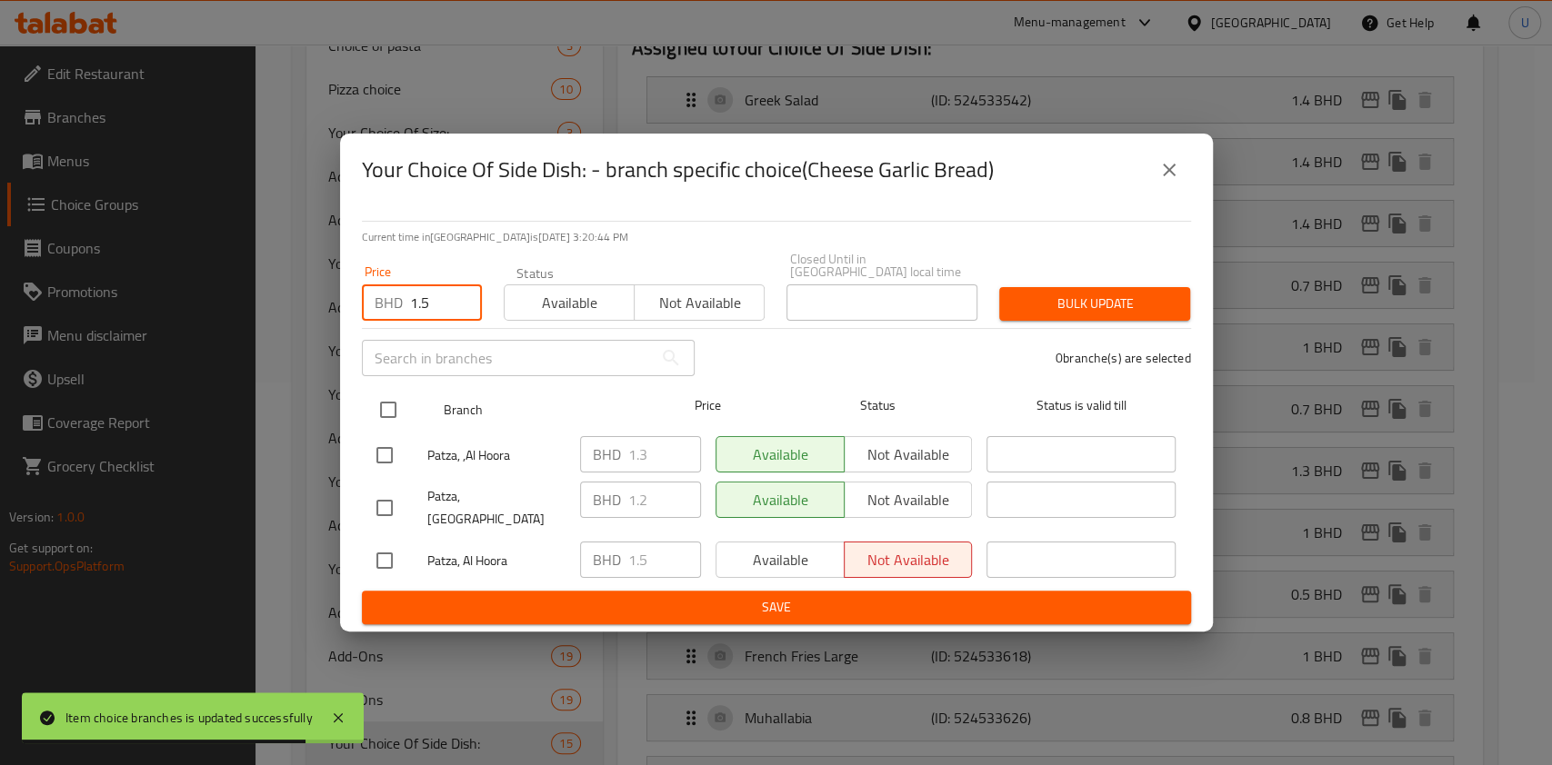
type input "1.5"
click at [397, 413] on input "checkbox" at bounding box center [388, 410] width 38 height 38
checkbox input "true"
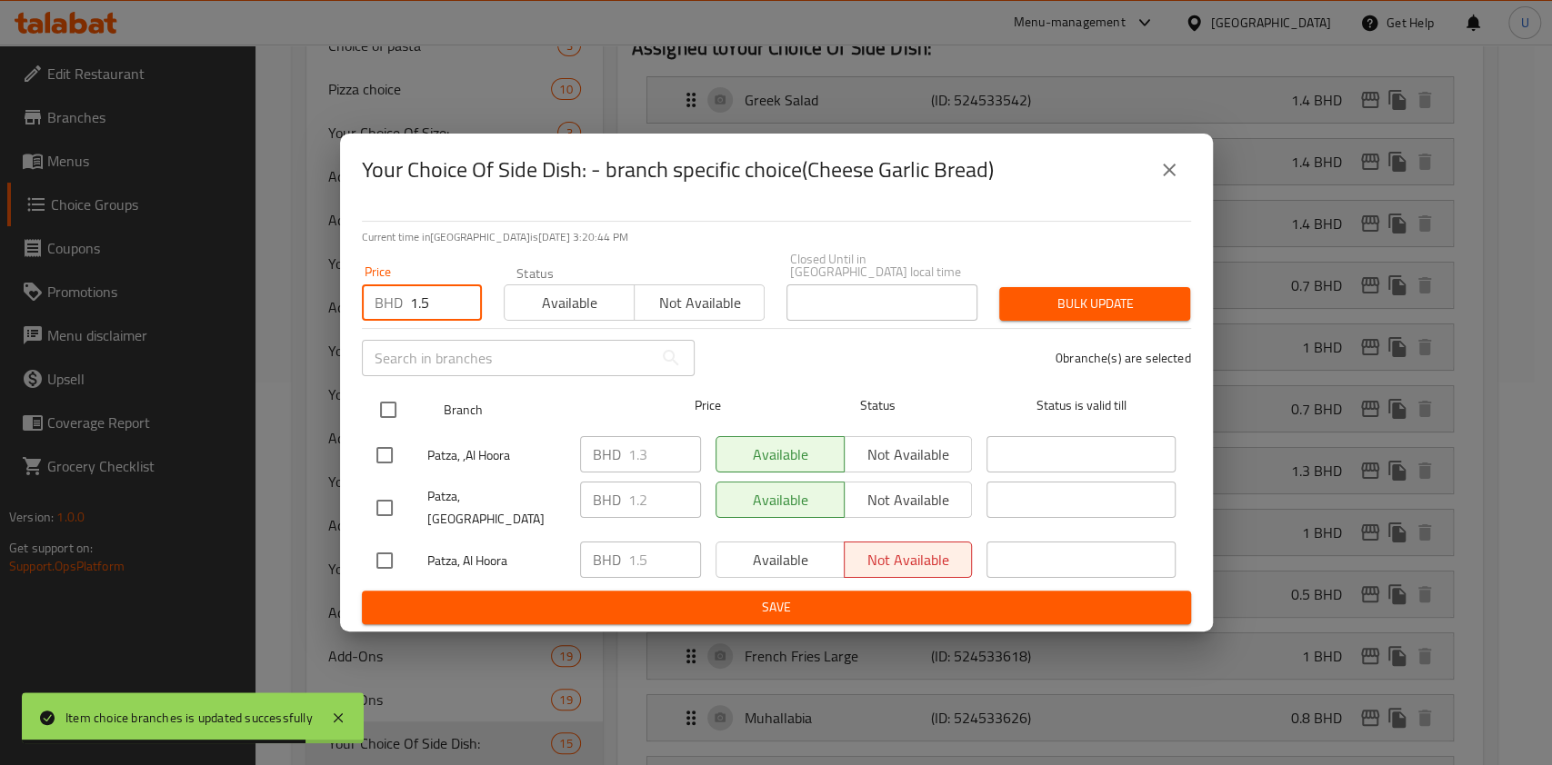
checkbox input "true"
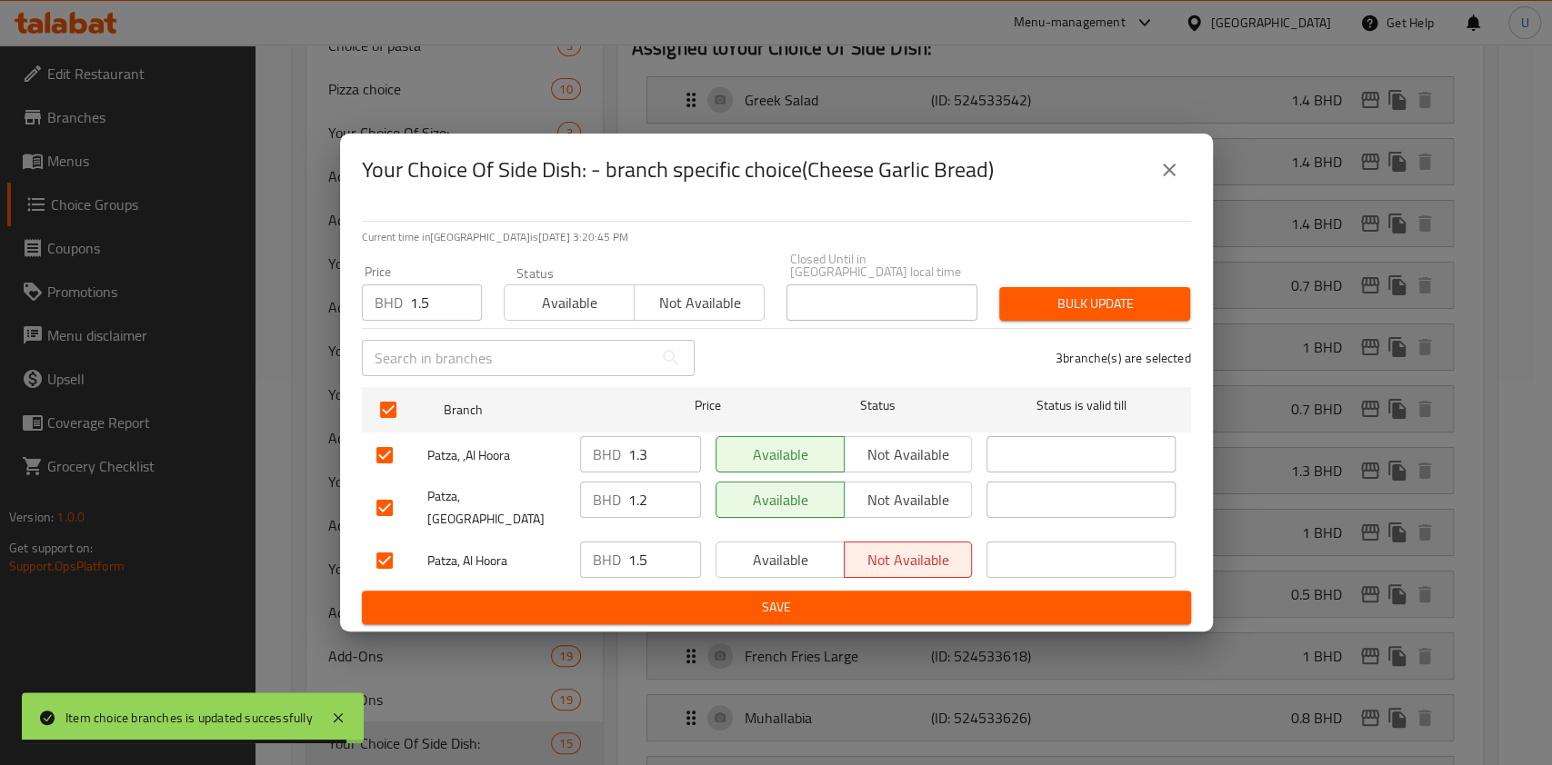
click at [1064, 310] on span "Bulk update" at bounding box center [1095, 304] width 162 height 23
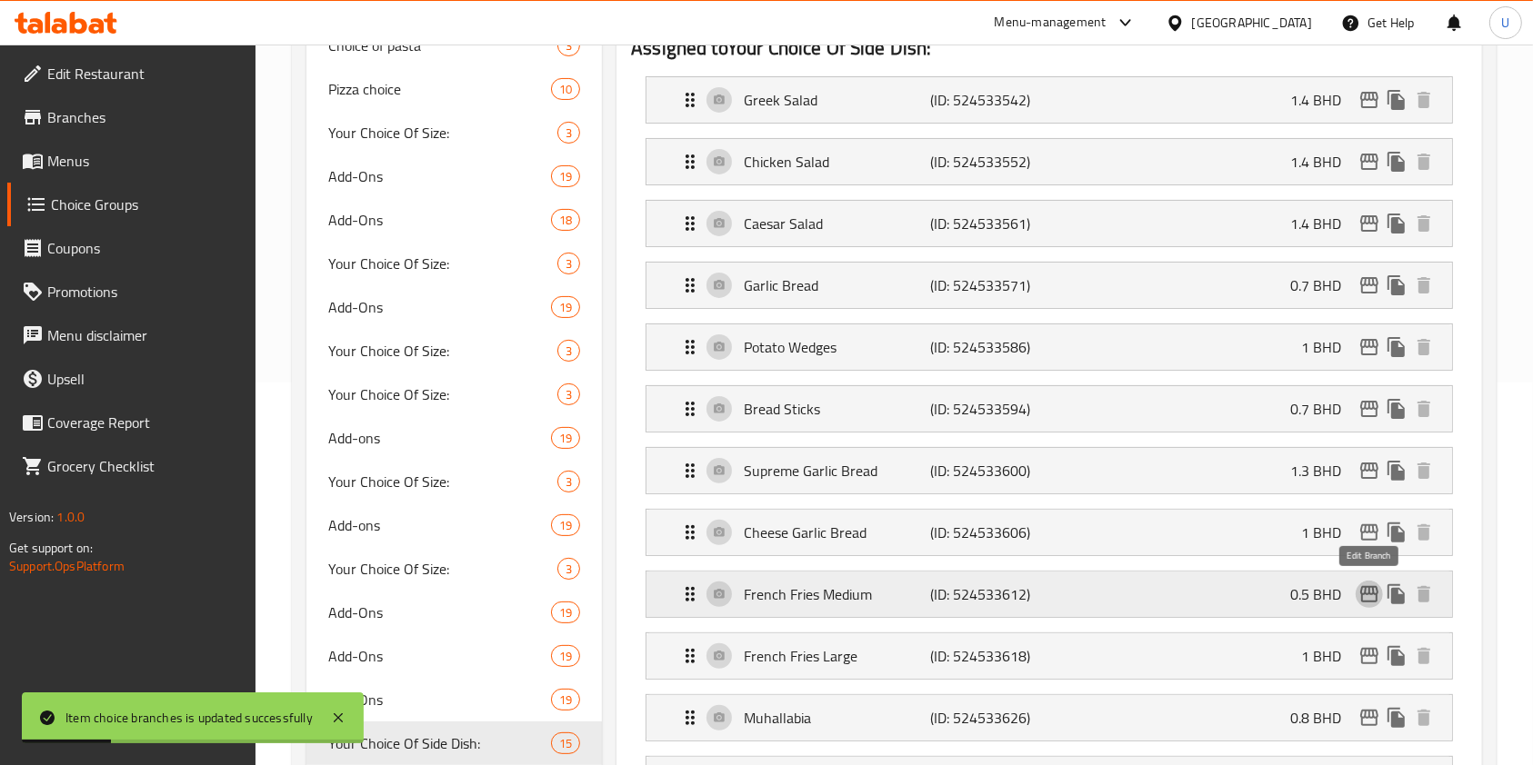
click at [1363, 594] on icon "edit" at bounding box center [1369, 595] width 22 height 22
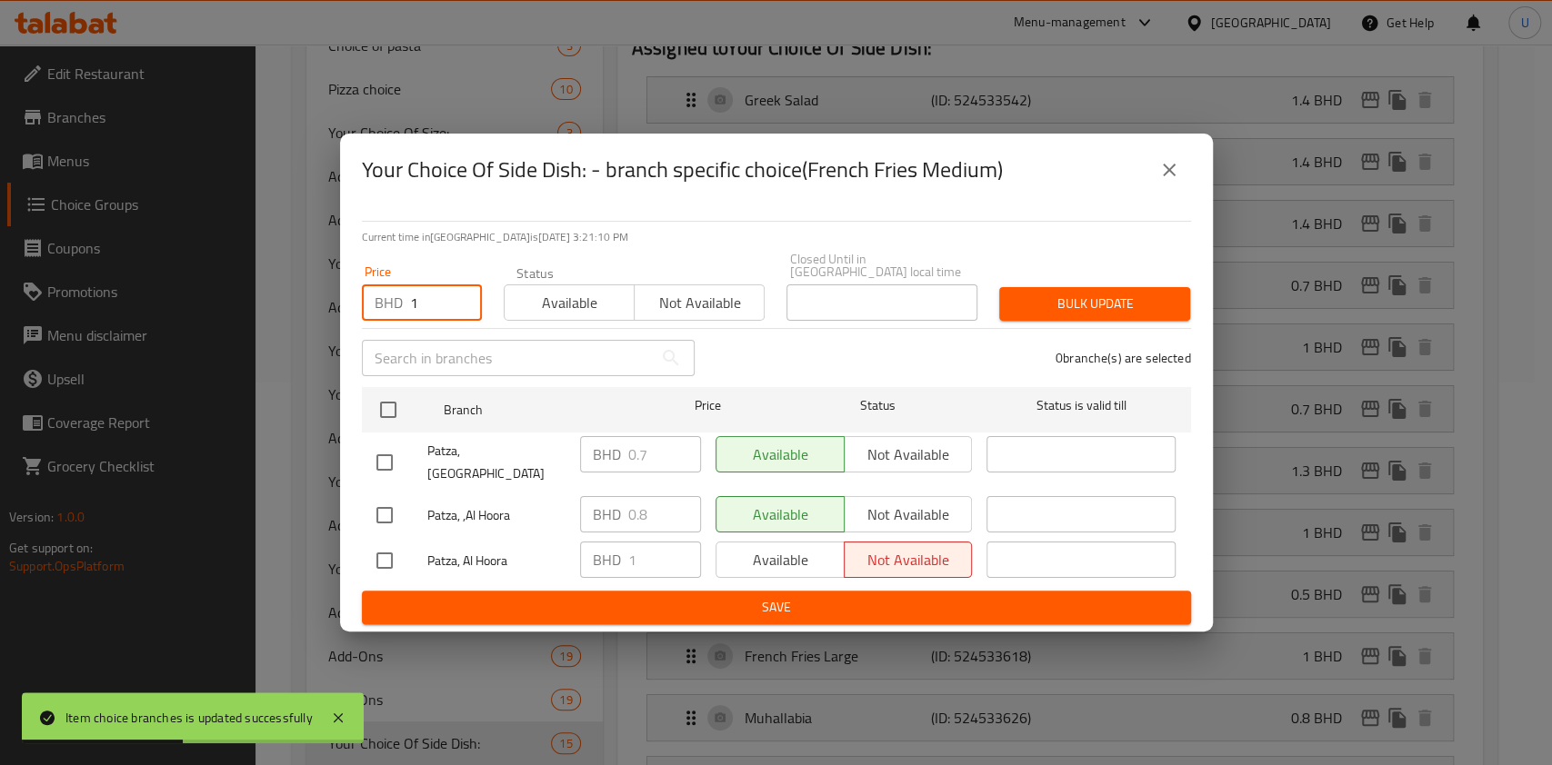
click at [434, 302] on input "1" at bounding box center [446, 303] width 72 height 36
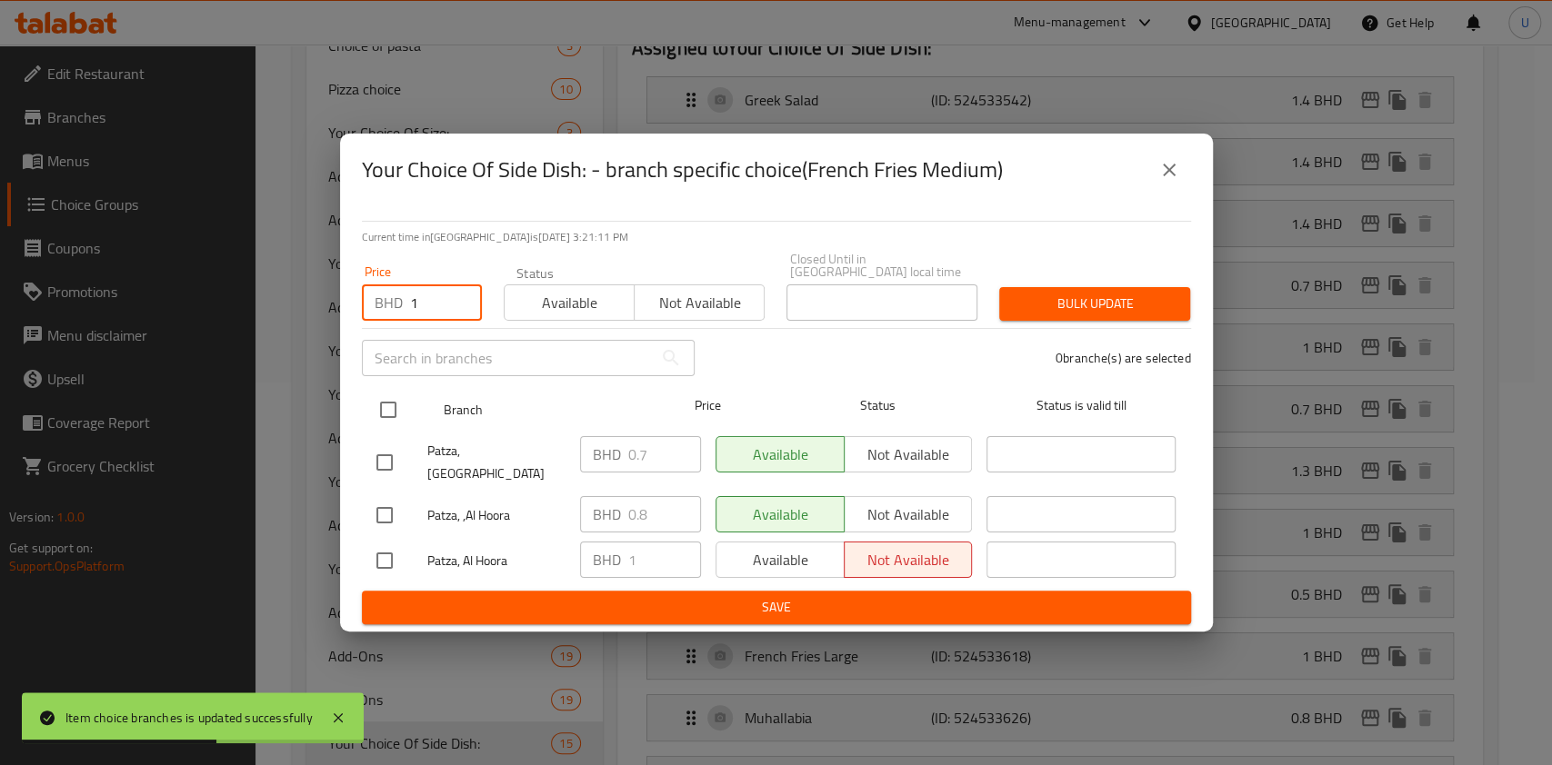
type input "1"
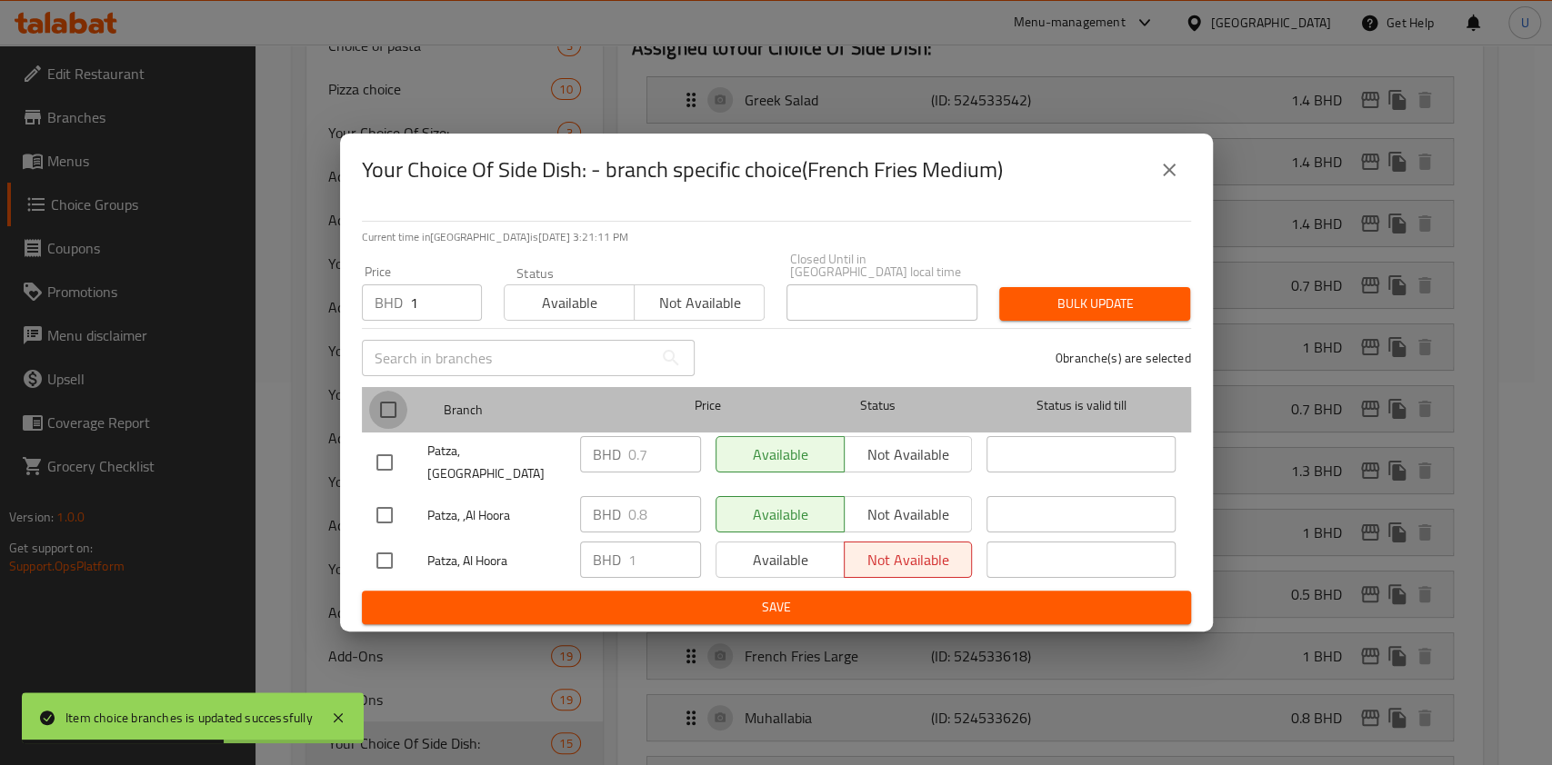
click at [386, 420] on input "checkbox" at bounding box center [388, 410] width 38 height 38
checkbox input "true"
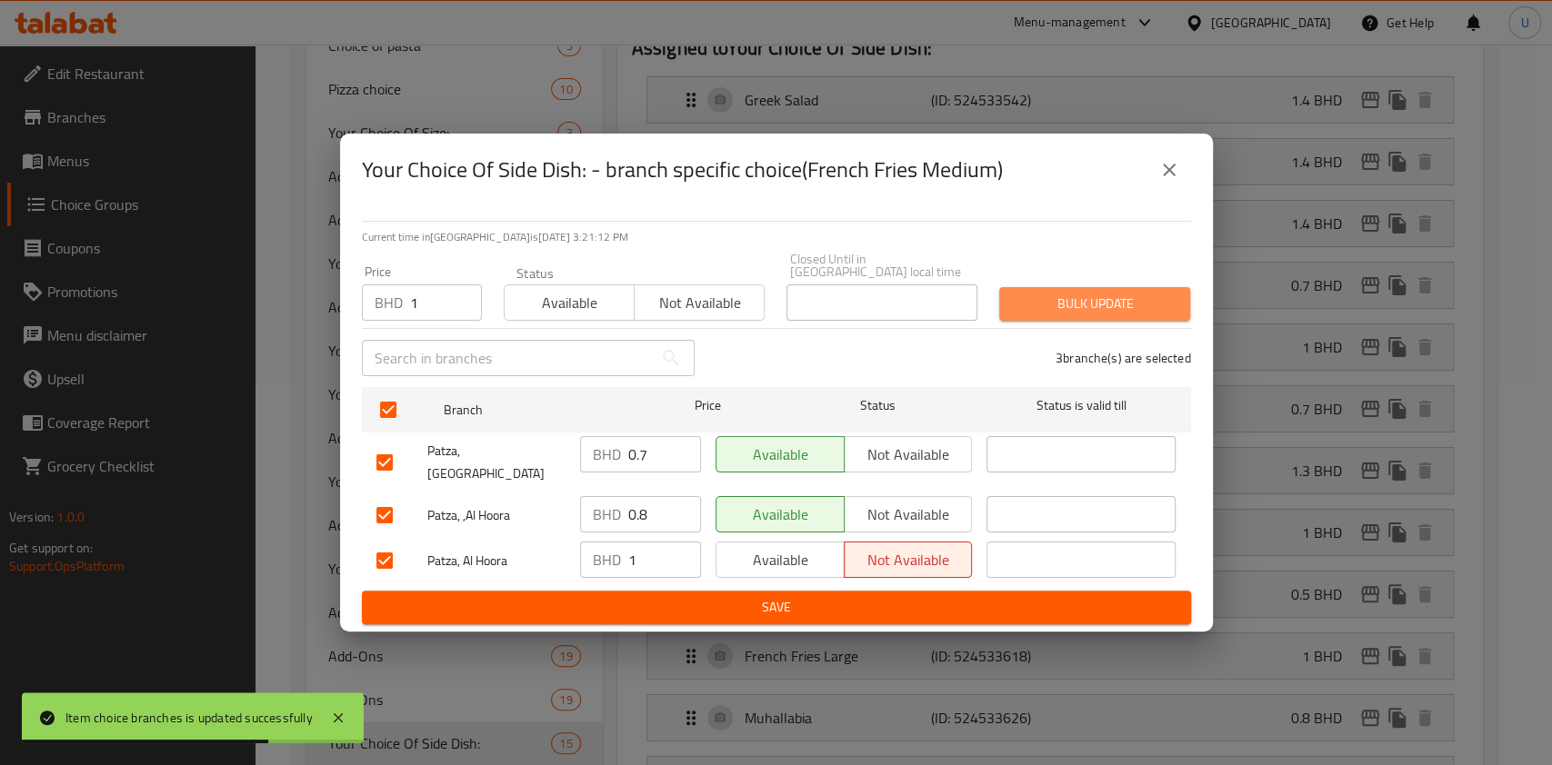
click at [1091, 309] on span "Bulk update" at bounding box center [1095, 304] width 162 height 23
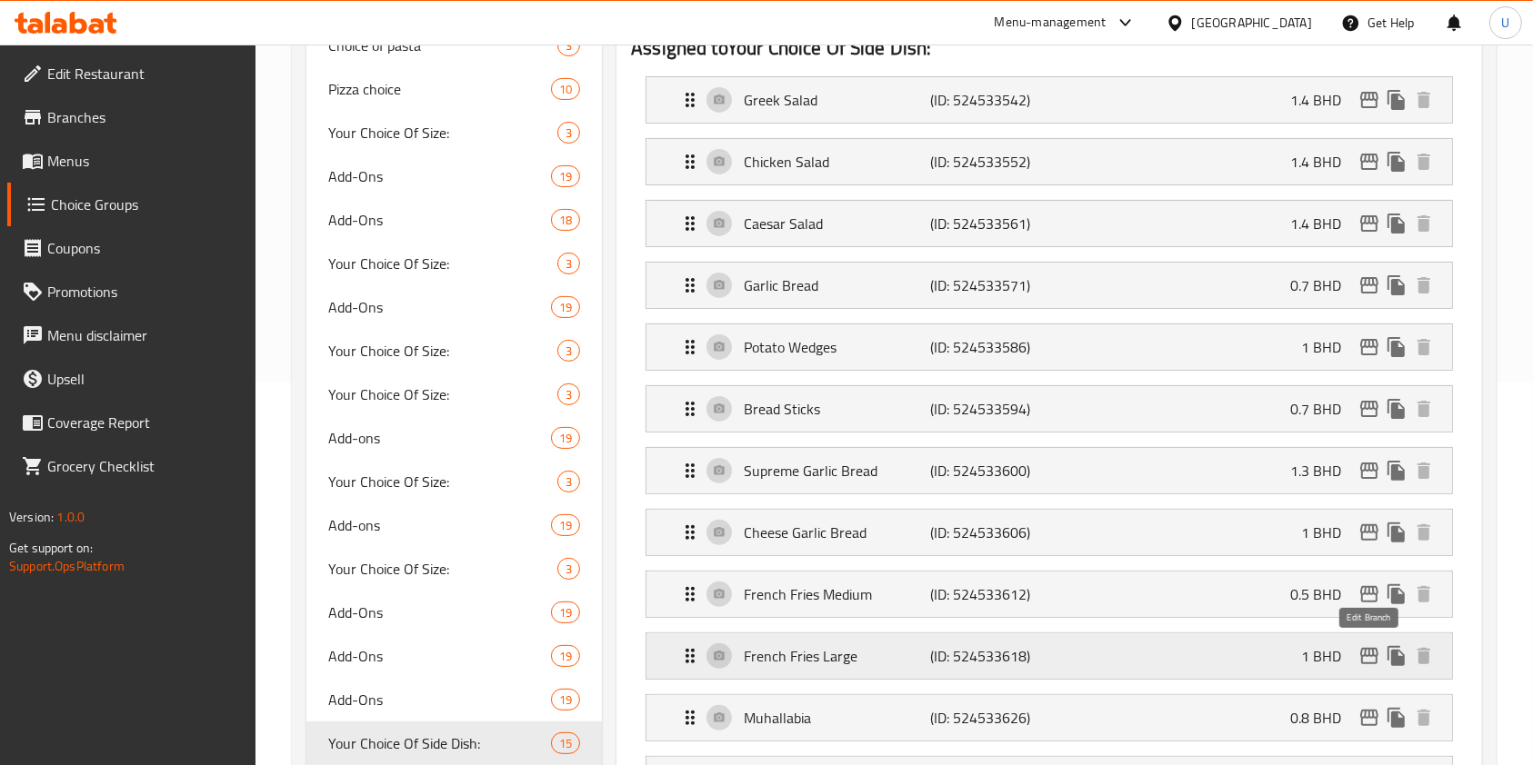
click at [1367, 655] on icon "edit" at bounding box center [1369, 656] width 22 height 22
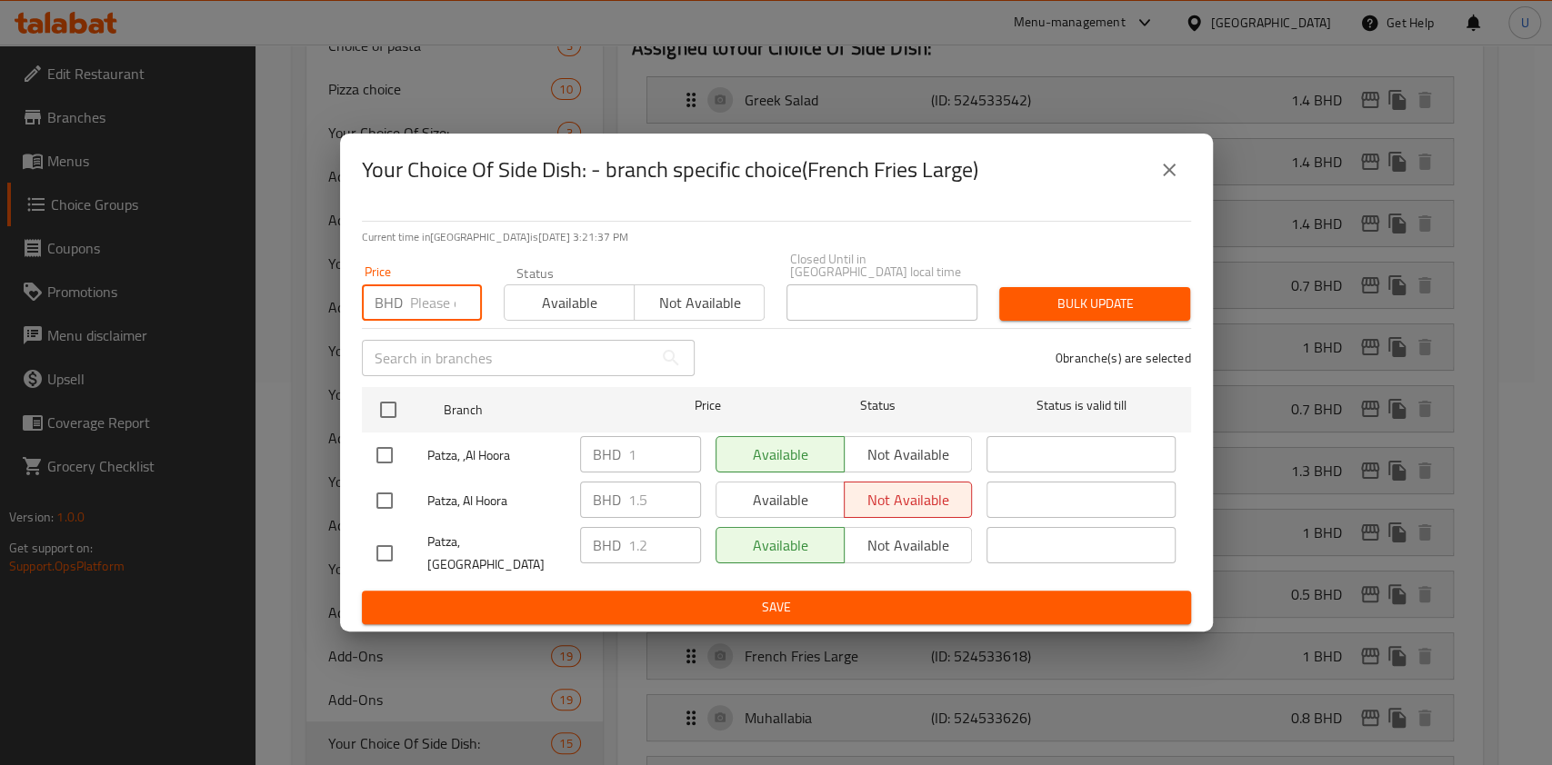
click at [425, 300] on input "number" at bounding box center [446, 303] width 72 height 36
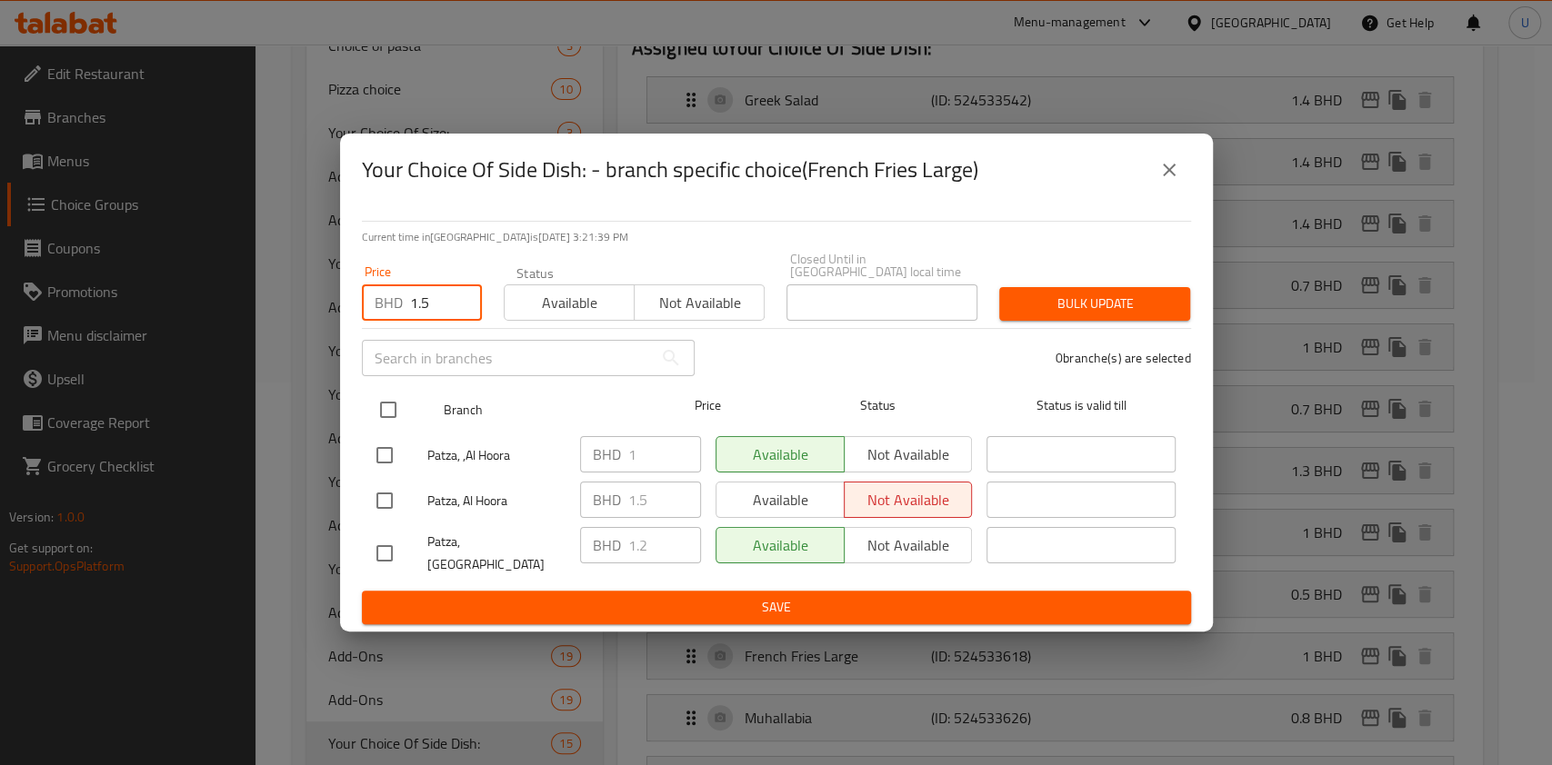
type input "1.5"
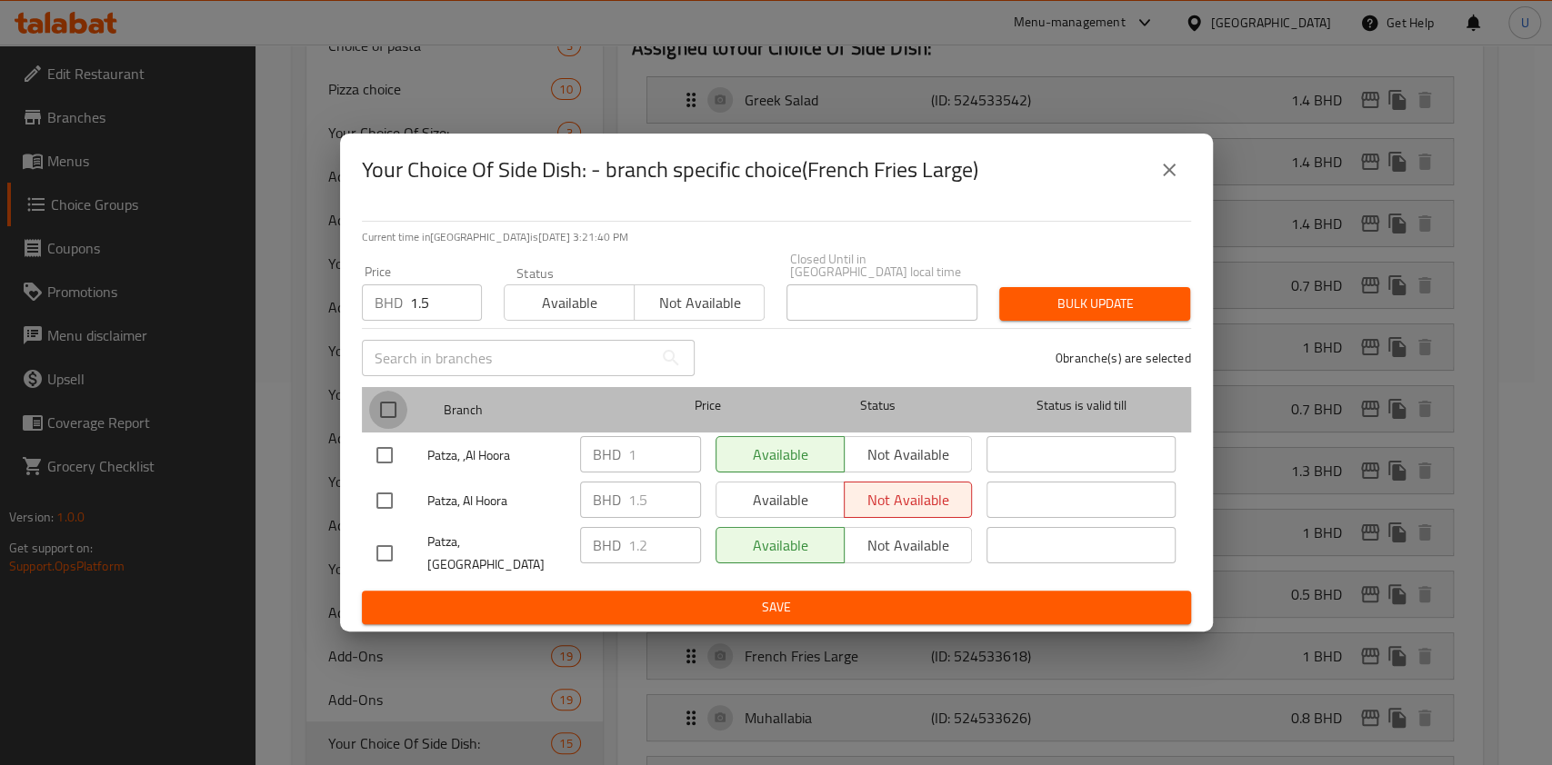
click at [384, 415] on input "checkbox" at bounding box center [388, 410] width 38 height 38
checkbox input "true"
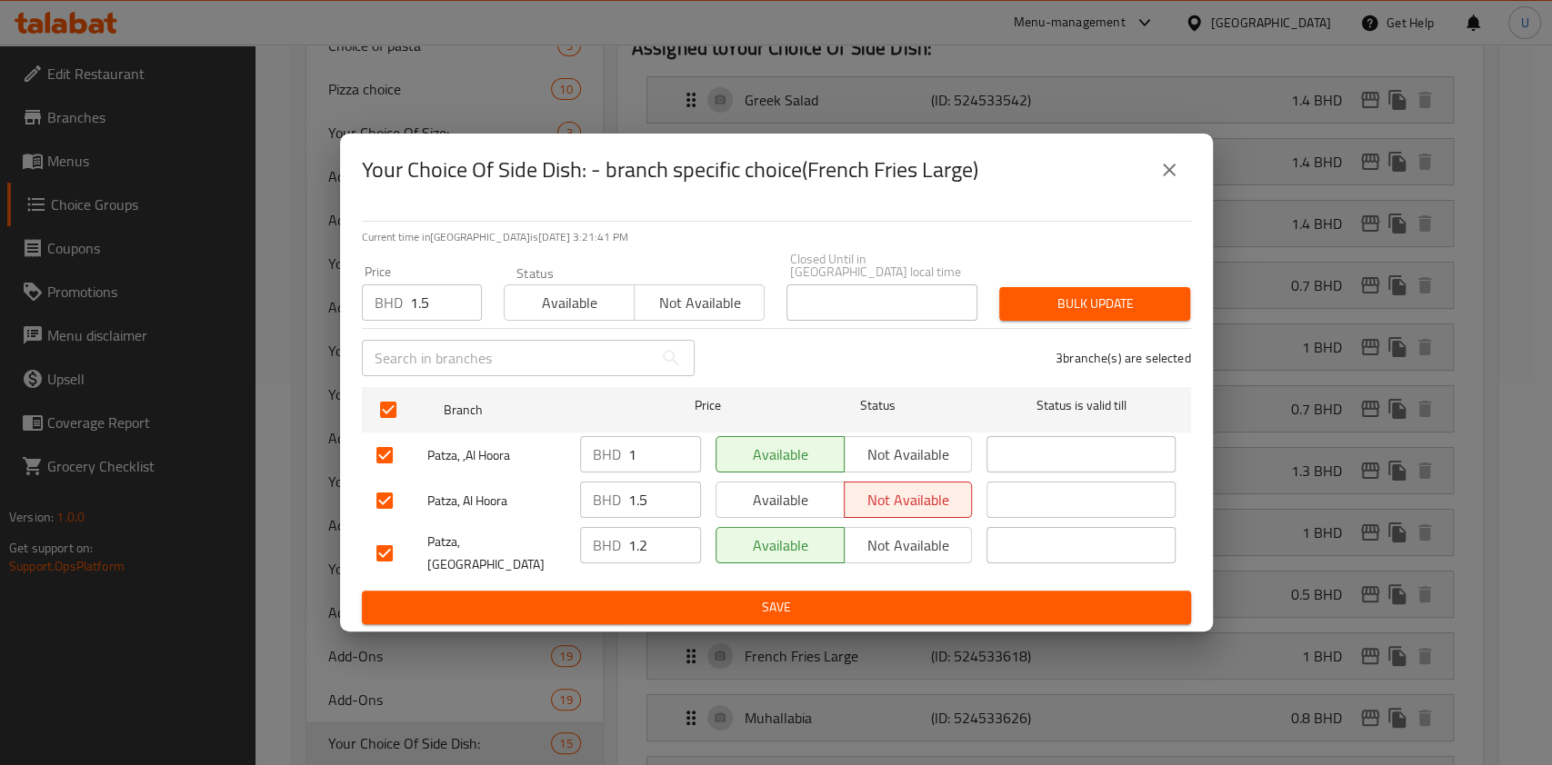
click at [1069, 308] on span "Bulk update" at bounding box center [1095, 304] width 162 height 23
